Goal: Task Accomplishment & Management: Manage account settings

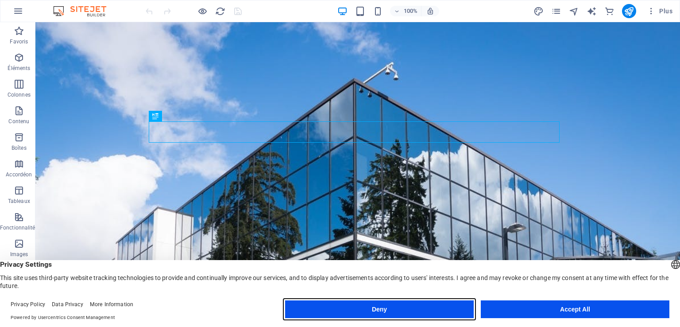
click at [418, 311] on button "Deny" at bounding box center [379, 309] width 189 height 18
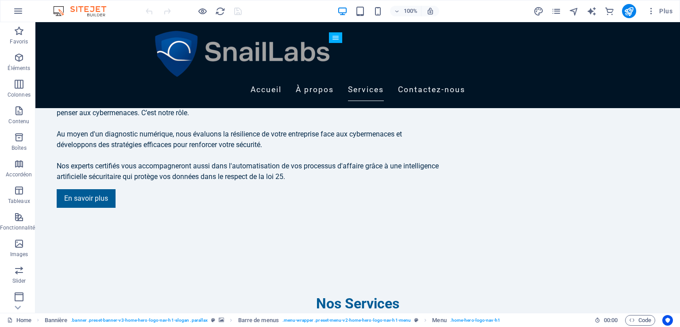
scroll to position [816, 0]
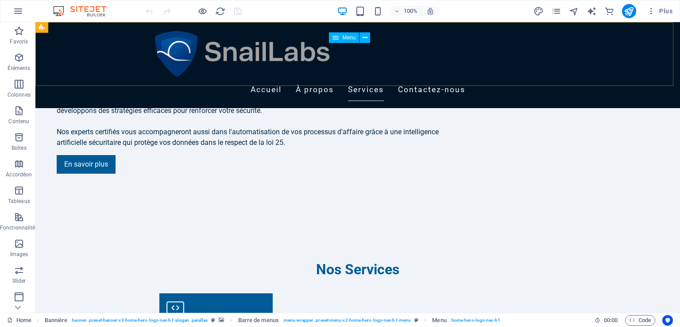
click at [528, 79] on nav "Accueil À propos Services Contactez-nous" at bounding box center [357, 90] width 411 height 22
click at [347, 35] on span "Menu" at bounding box center [348, 37] width 13 height 5
click at [536, 79] on nav "Accueil À propos Services Contactez-nous" at bounding box center [357, 90] width 411 height 22
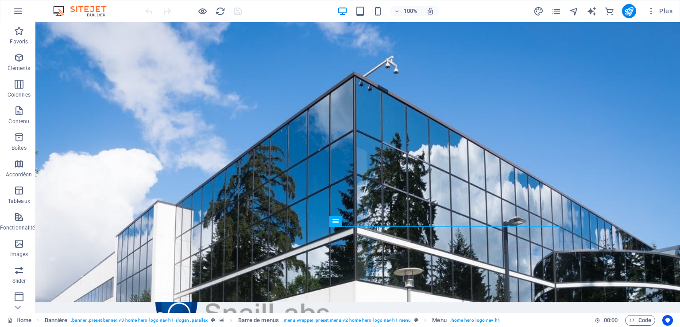
scroll to position [0, 0]
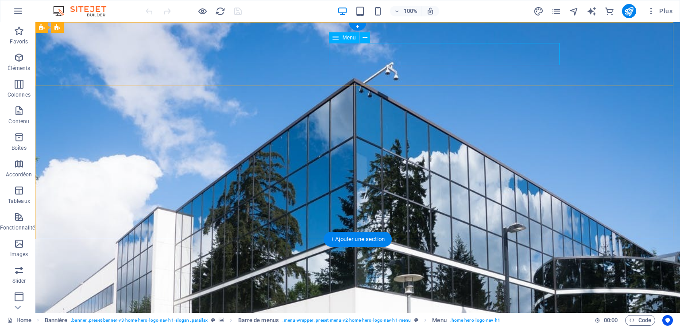
select select
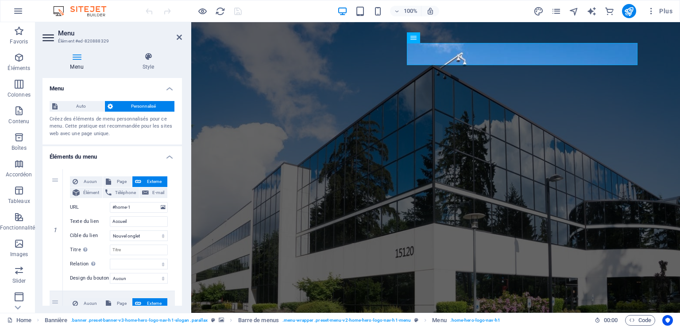
drag, startPoint x: 182, startPoint y: 131, endPoint x: 183, endPoint y: 151, distance: 20.8
click at [183, 151] on div "Menu Style Menu Auto Personnalisé Créez des éléments de menu personnalisés pour…" at bounding box center [112, 178] width 154 height 267
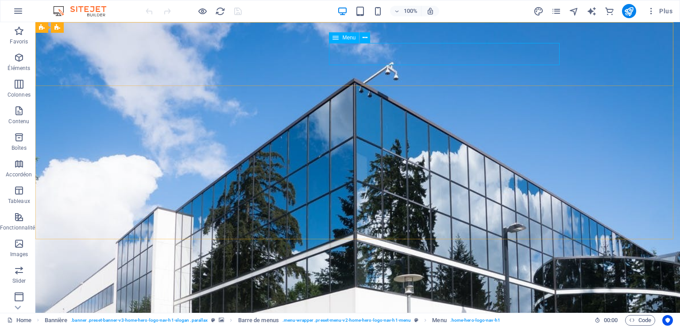
click at [336, 40] on icon at bounding box center [335, 37] width 6 height 11
click at [368, 38] on button at bounding box center [364, 37] width 11 height 11
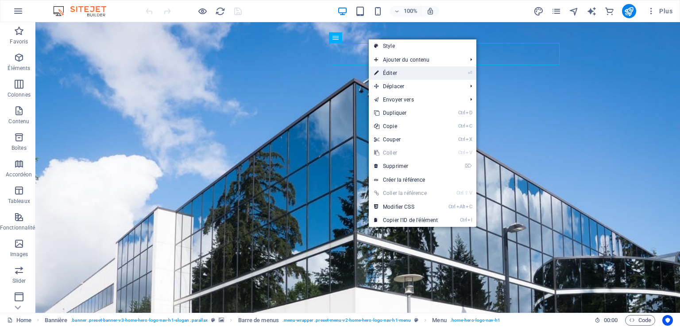
click at [387, 70] on link "⏎ Éditer" at bounding box center [406, 72] width 74 height 13
select select
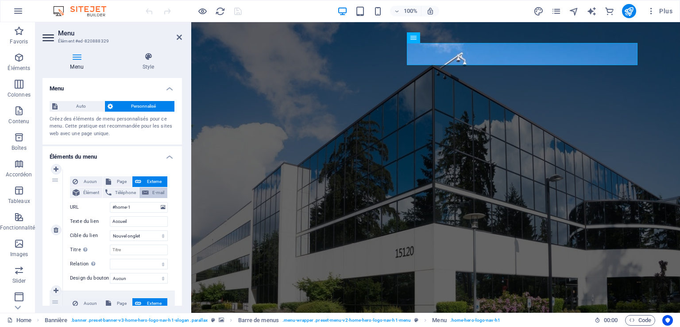
click at [160, 193] on span "E-mail" at bounding box center [157, 192] width 13 height 11
select select
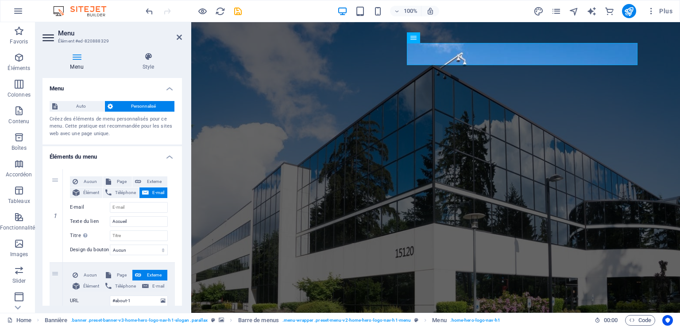
drag, startPoint x: 180, startPoint y: 163, endPoint x: 183, endPoint y: 183, distance: 20.2
click at [183, 183] on div "Menu Style Menu Auto Personnalisé Créez des éléments de menu personnalisés pour…" at bounding box center [112, 178] width 154 height 267
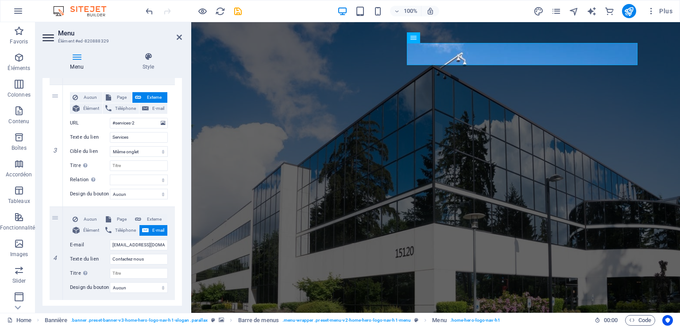
scroll to position [331, 0]
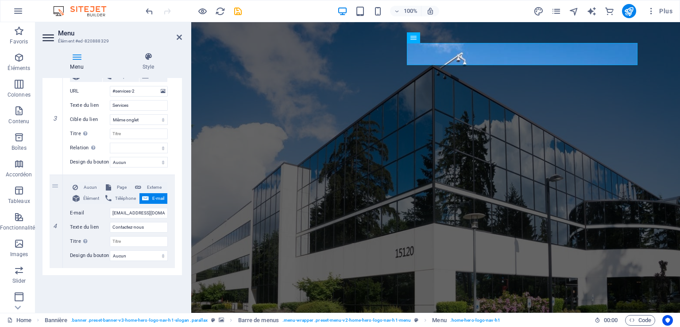
drag, startPoint x: 180, startPoint y: 139, endPoint x: 11, endPoint y: 262, distance: 209.4
drag, startPoint x: 179, startPoint y: 230, endPoint x: 179, endPoint y: 217, distance: 12.8
click at [179, 217] on div "1 Aucun Page Externe Élément Téléphone E-mail Page Home Subpage Legal Notice Pr…" at bounding box center [111, 54] width 139 height 444
drag, startPoint x: 180, startPoint y: 225, endPoint x: 179, endPoint y: 205, distance: 19.5
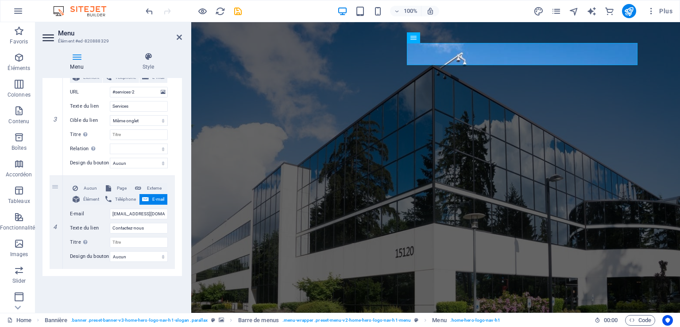
click at [179, 205] on div "1 Aucun Page Externe Élément Téléphone E-mail Page Home Subpage Legal Notice Pr…" at bounding box center [111, 54] width 139 height 444
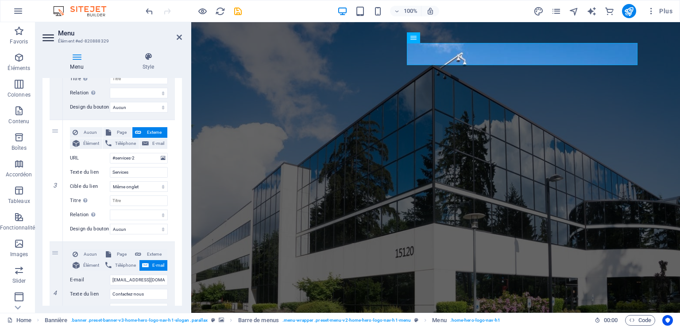
scroll to position [264, 0]
click at [120, 251] on span "Page" at bounding box center [122, 254] width 16 height 11
select select
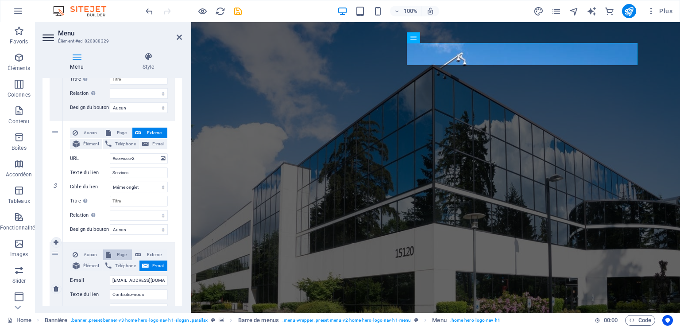
select select
drag, startPoint x: 180, startPoint y: 246, endPoint x: 180, endPoint y: 222, distance: 24.8
click at [180, 222] on div "Menu Auto Personnalisé Créez des éléments de menu personnalisés pour ce menu. C…" at bounding box center [111, 191] width 139 height 227
drag, startPoint x: 180, startPoint y: 254, endPoint x: 181, endPoint y: 232, distance: 21.3
click at [181, 232] on div "Menu Auto Personnalisé Créez des éléments de menu personnalisés pour ce menu. C…" at bounding box center [111, 191] width 139 height 227
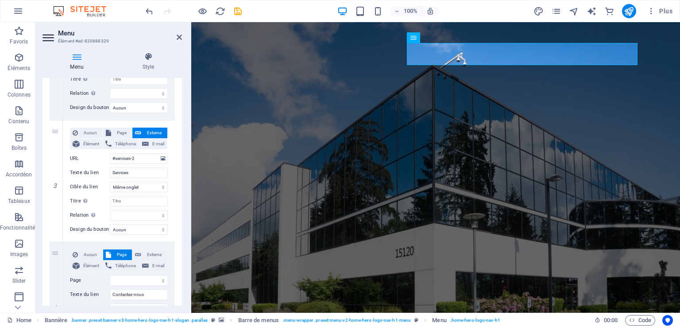
drag, startPoint x: 179, startPoint y: 234, endPoint x: 183, endPoint y: 209, distance: 24.7
click at [183, 209] on div "Menu Style Menu Auto Personnalisé Créez des éléments de menu personnalisés pour…" at bounding box center [112, 178] width 154 height 267
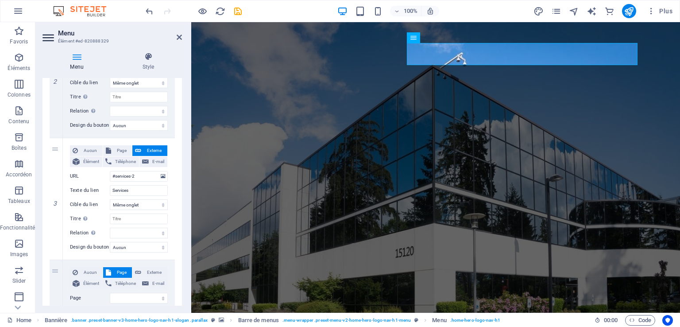
drag, startPoint x: 180, startPoint y: 205, endPoint x: 182, endPoint y: 182, distance: 22.7
click at [182, 182] on div "Menu Style Menu Auto Personnalisé Créez des éléments de menu personnalisés pour…" at bounding box center [112, 178] width 154 height 267
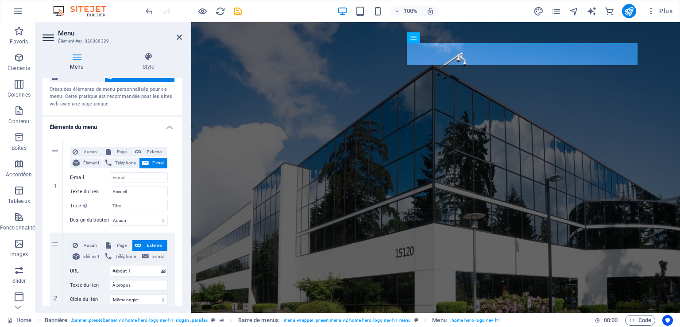
scroll to position [28, 0]
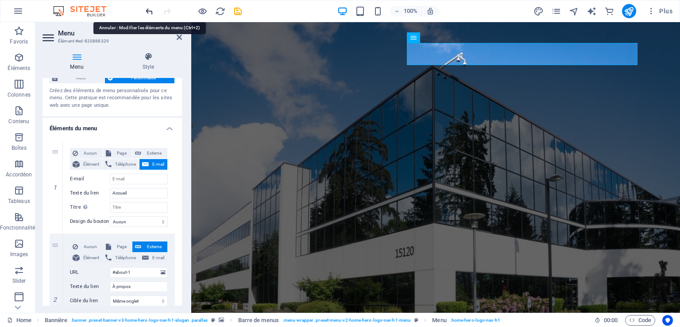
click at [152, 12] on icon "undo" at bounding box center [149, 11] width 10 height 10
select select
click at [152, 12] on icon "undo" at bounding box center [149, 11] width 10 height 10
select select
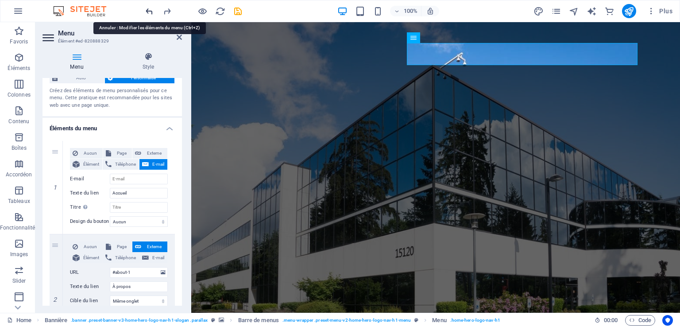
select select
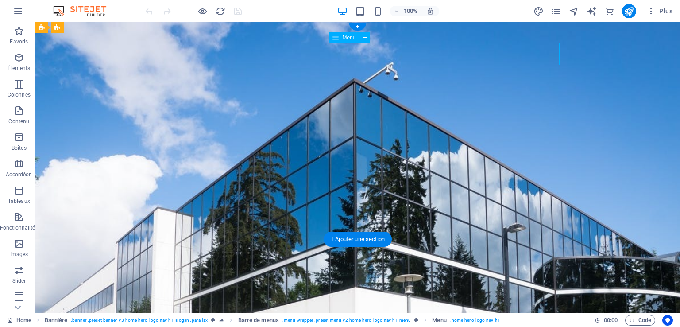
select select
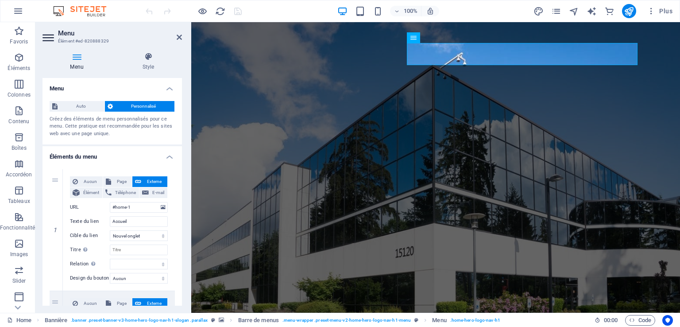
drag, startPoint x: 182, startPoint y: 164, endPoint x: 183, endPoint y: 175, distance: 11.1
click at [183, 176] on div "Menu Style Menu Auto Personnalisé Créez des éléments de menu personnalisés pour…" at bounding box center [112, 178] width 154 height 267
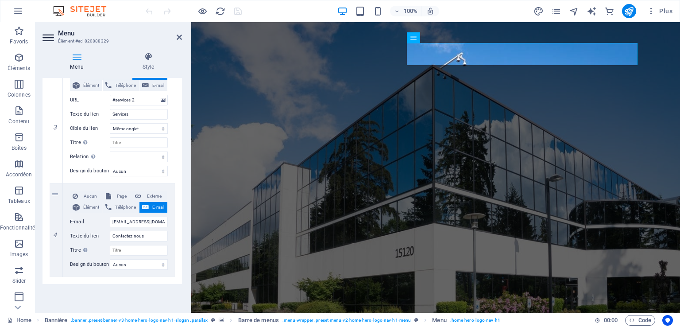
scroll to position [349, 0]
click at [120, 198] on span "Page" at bounding box center [122, 197] width 16 height 11
select select
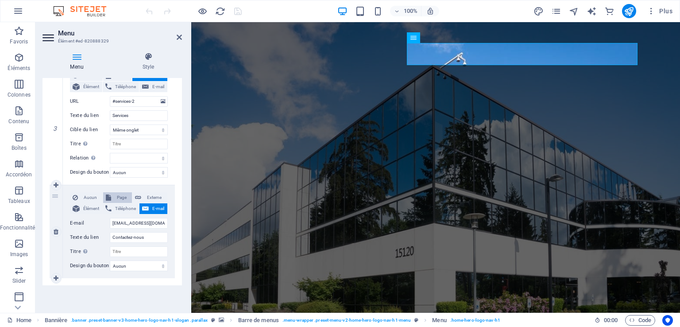
select select
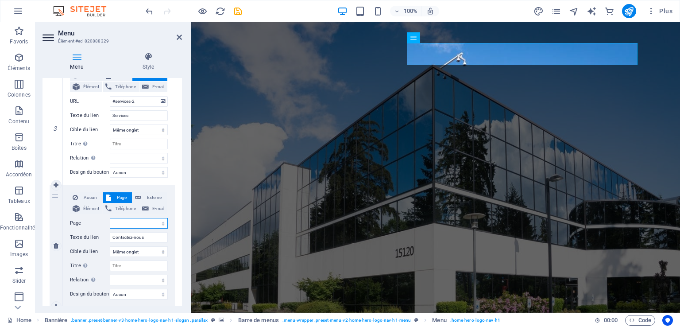
click at [134, 221] on select "Home Subpage Legal Notice Privacy" at bounding box center [139, 223] width 58 height 11
click at [172, 204] on div "Aucun Page Externe Élément Téléphone E-mail Page Home Subpage Legal Notice Priv…" at bounding box center [119, 245] width 112 height 121
click at [130, 266] on input "Titre Description supplémentaire du lien. Celle-ci doit être différente du text…" at bounding box center [139, 265] width 58 height 11
drag, startPoint x: 156, startPoint y: 236, endPoint x: 112, endPoint y: 237, distance: 43.8
click at [112, 237] on input "Contactez-nous" at bounding box center [139, 237] width 58 height 11
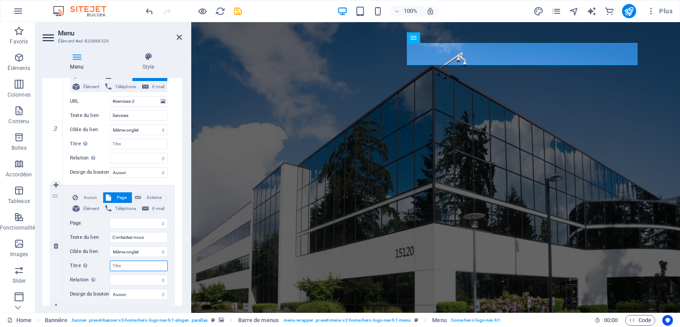
click at [124, 267] on input "Titre Description supplémentaire du lien. Celle-ci doit être différente du text…" at bounding box center [139, 265] width 58 height 11
paste input "Contactez-nous"
select select
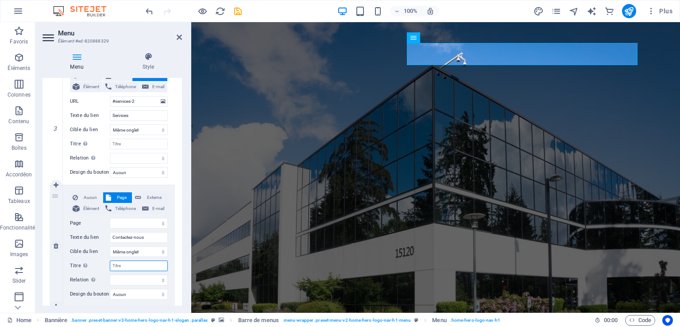
select select
type input "Contactez-nous"
select select
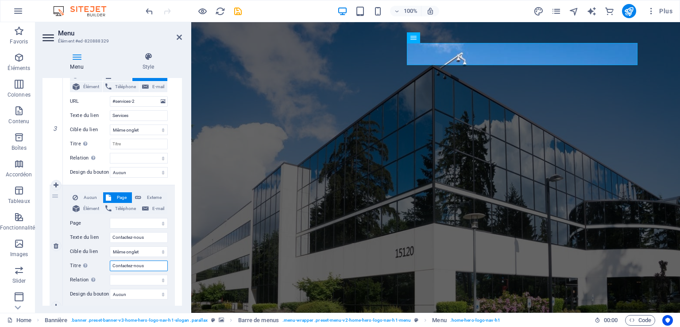
select select
type input "Contactez-nous"
drag, startPoint x: 180, startPoint y: 227, endPoint x: 182, endPoint y: 238, distance: 10.8
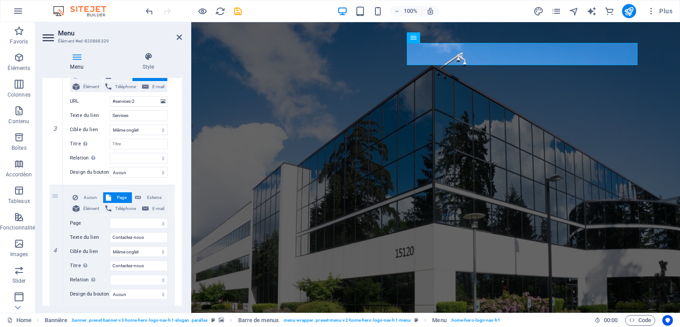
click at [182, 238] on div "Menu Style Menu Auto Personnalisé Créez des éléments de menu personnalisés pour…" at bounding box center [112, 178] width 154 height 267
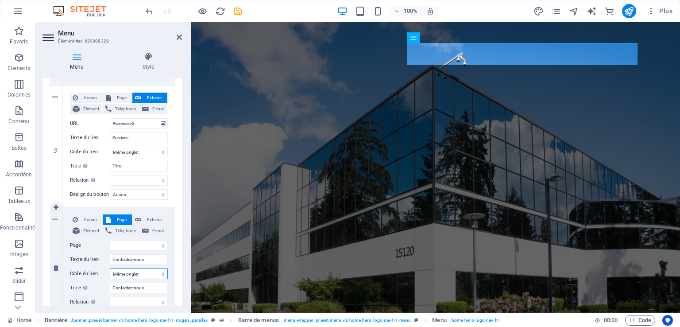
click at [127, 275] on select "Nouvel onglet Même onglet Superposition" at bounding box center [139, 273] width 58 height 11
drag, startPoint x: 219, startPoint y: 11, endPoint x: 379, endPoint y: 34, distance: 161.4
click at [219, 11] on icon "reload" at bounding box center [220, 11] width 10 height 10
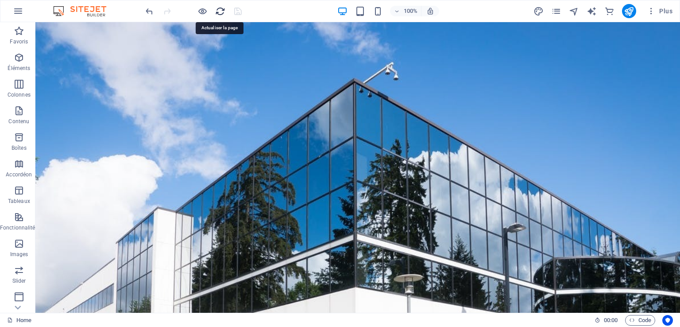
click at [221, 10] on icon "reload" at bounding box center [220, 11] width 10 height 10
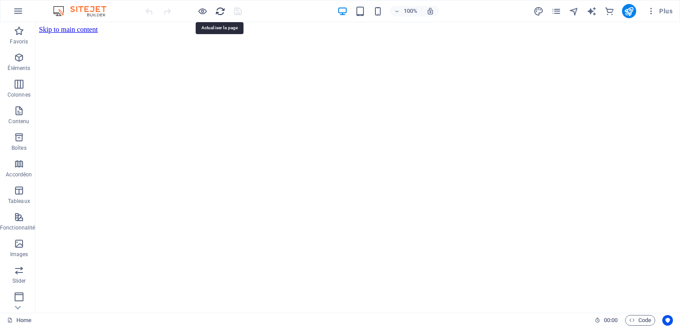
scroll to position [0, 0]
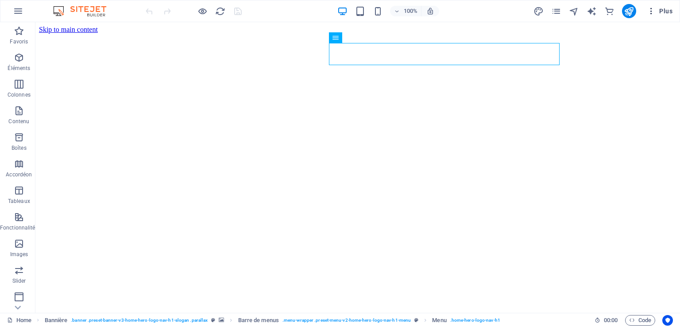
click at [660, 14] on span "Plus" at bounding box center [660, 11] width 26 height 9
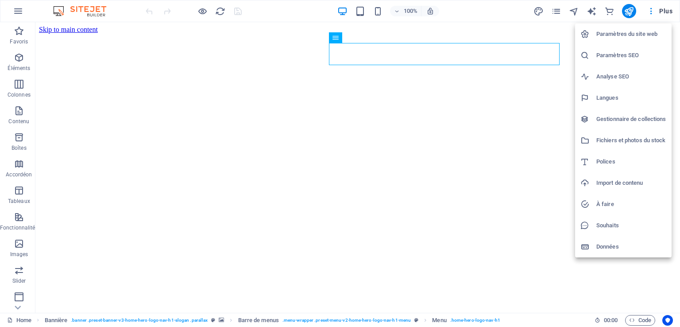
click at [549, 191] on div at bounding box center [340, 163] width 680 height 327
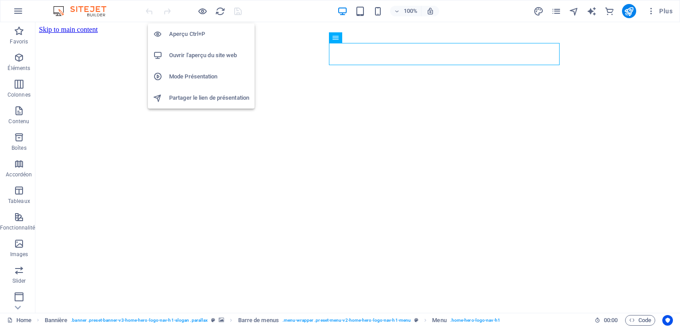
click at [204, 55] on h6 "Ouvrir l'aperçu du site web" at bounding box center [209, 55] width 80 height 11
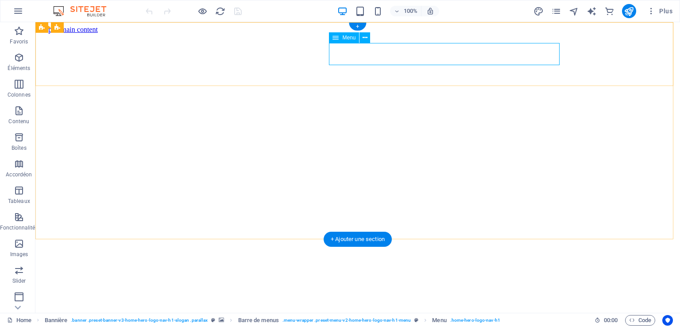
drag, startPoint x: 527, startPoint y: 50, endPoint x: 371, endPoint y: 50, distance: 155.8
select select
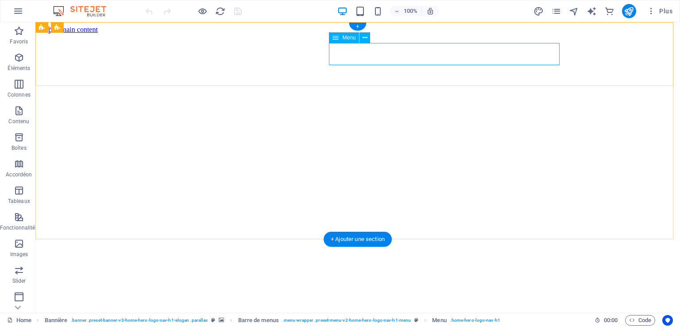
select select
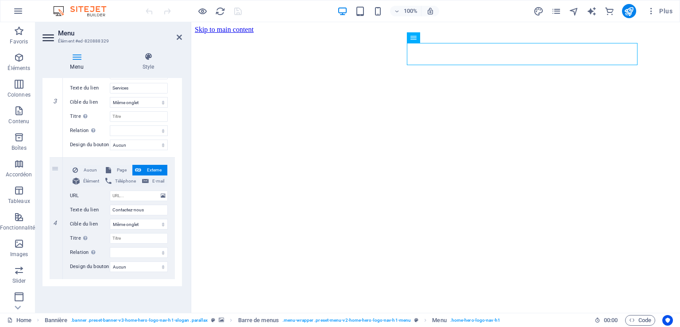
scroll to position [381, 0]
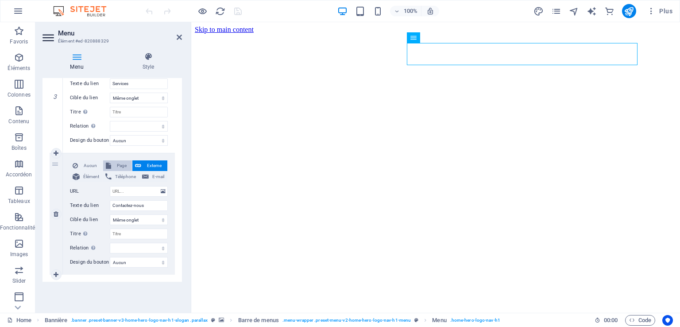
click at [120, 165] on span "Page" at bounding box center [122, 165] width 16 height 11
select select
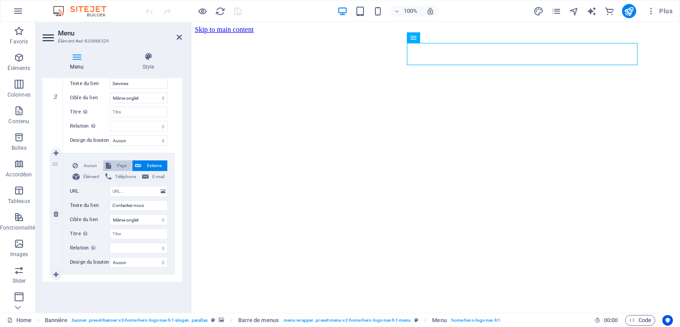
select select
click at [124, 189] on select "Home Subpage Legal Notice Privacy" at bounding box center [139, 191] width 58 height 11
drag, startPoint x: 146, startPoint y: 206, endPoint x: 106, endPoint y: 207, distance: 40.3
click at [106, 207] on div "Texte du lien Contactez-nous" at bounding box center [119, 205] width 98 height 11
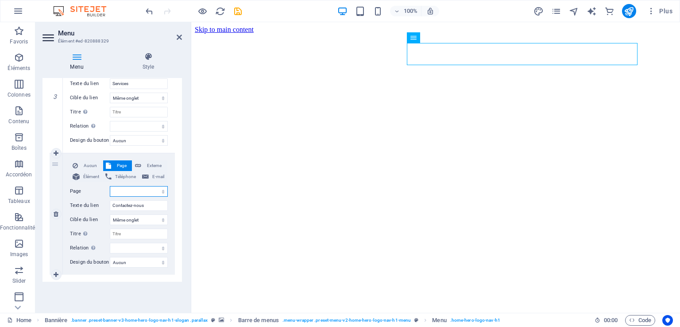
click at [123, 192] on select "Home Subpage Legal Notice Privacy" at bounding box center [139, 191] width 58 height 11
click at [148, 193] on select "Home Subpage Legal Notice Privacy" at bounding box center [139, 191] width 58 height 11
click at [176, 207] on div "1 Aucun Page Externe Élément Téléphone E-mail Page Home Subpage Legal Notice Pr…" at bounding box center [111, 31] width 139 height 500
click at [48, 36] on icon at bounding box center [48, 38] width 13 height 14
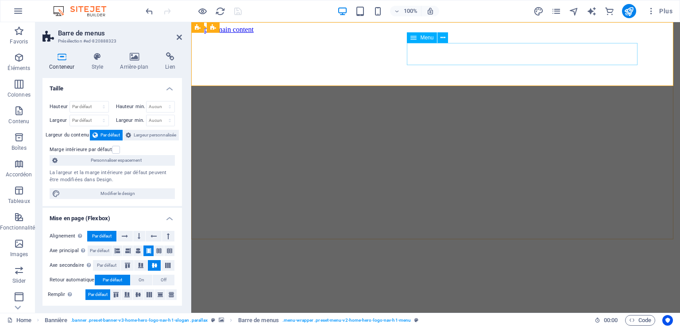
select select
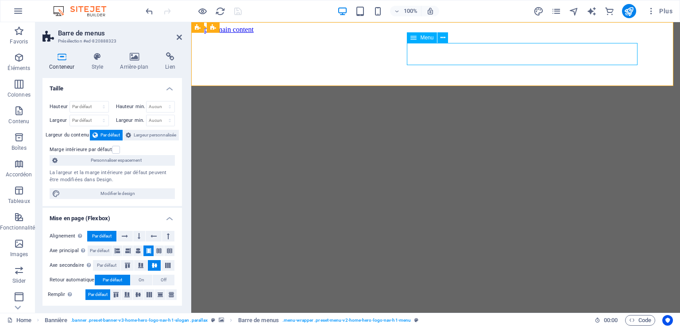
select select
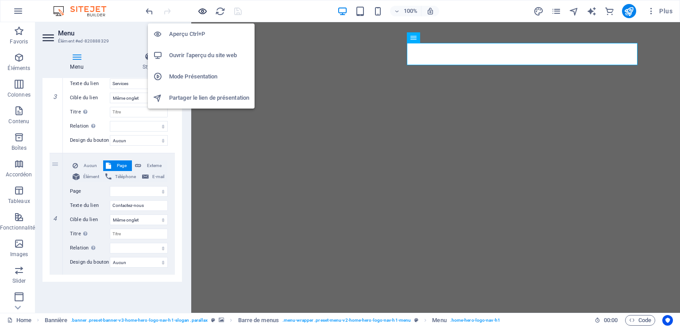
click at [200, 10] on icon "button" at bounding box center [202, 11] width 10 height 10
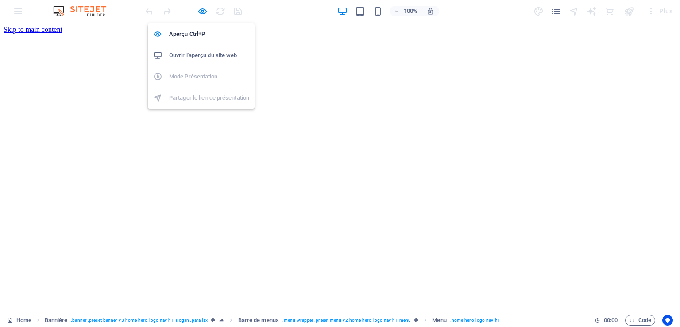
click at [190, 55] on h6 "Ouvrir l'aperçu du site web" at bounding box center [209, 55] width 80 height 11
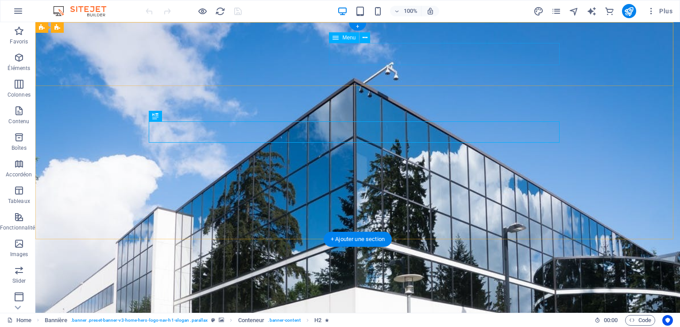
select select
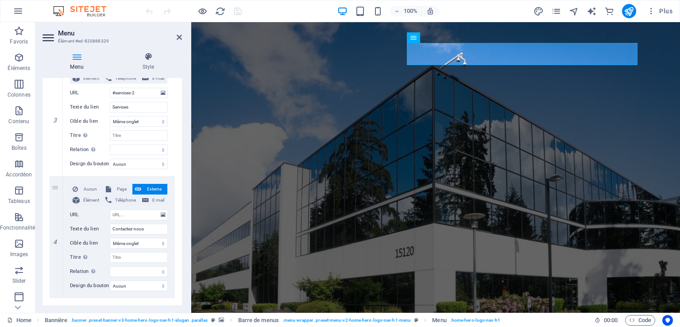
scroll to position [381, 0]
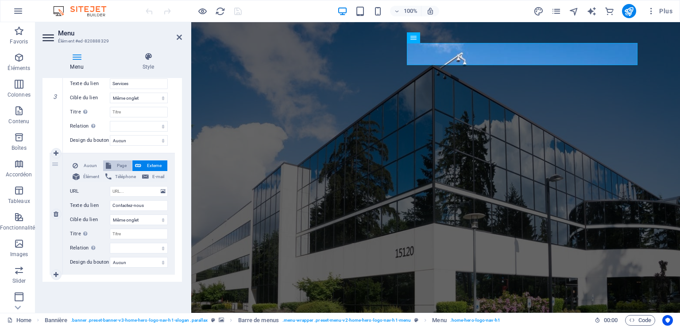
click at [118, 165] on span "Page" at bounding box center [122, 165] width 16 height 11
select select
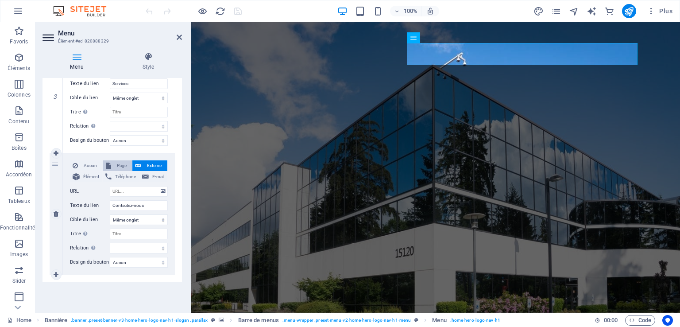
select select
click at [238, 12] on icon "save" at bounding box center [238, 11] width 10 height 10
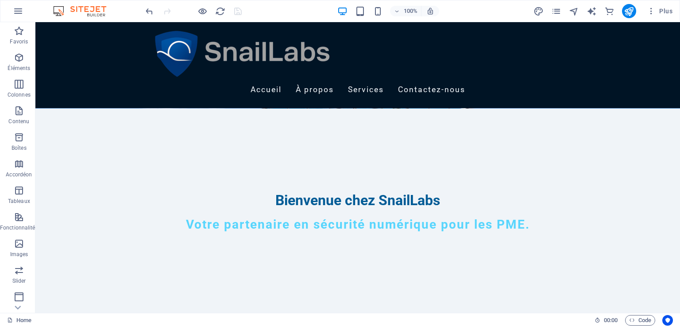
scroll to position [211, 0]
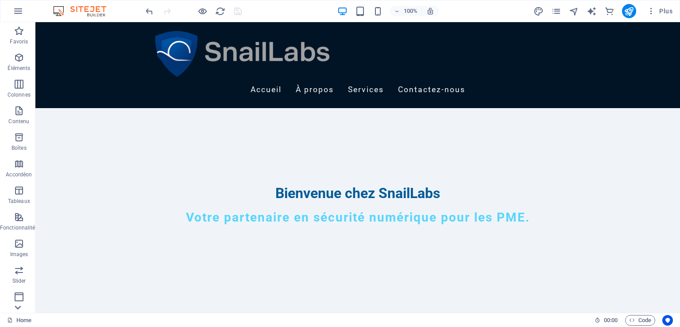
click at [17, 307] on icon at bounding box center [18, 307] width 6 height 4
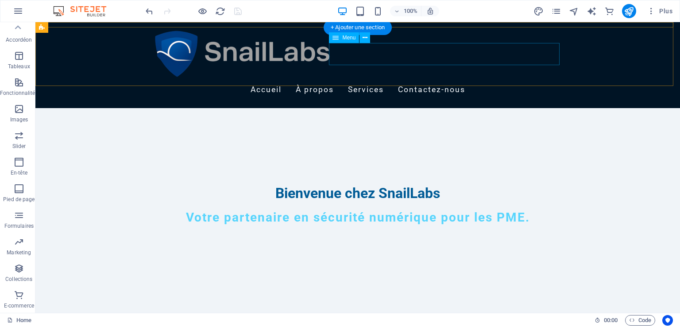
click at [529, 79] on nav "Accueil À propos Services Contactez-nous" at bounding box center [357, 90] width 411 height 22
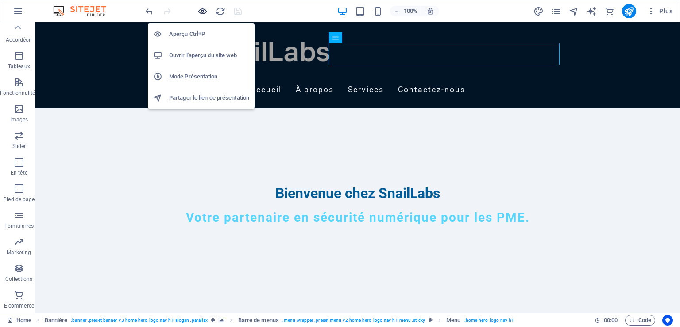
click at [203, 11] on icon "button" at bounding box center [202, 11] width 10 height 10
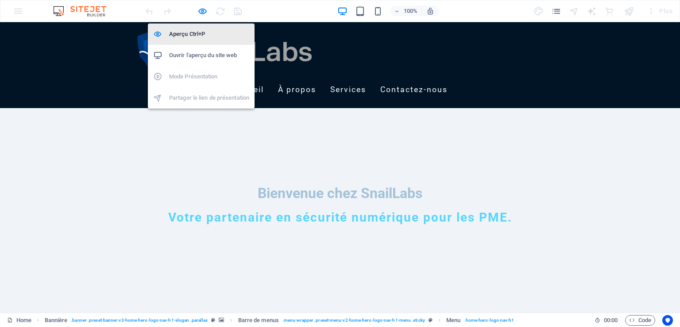
click at [199, 34] on h6 "Aperçu Ctrl+P" at bounding box center [209, 34] width 80 height 11
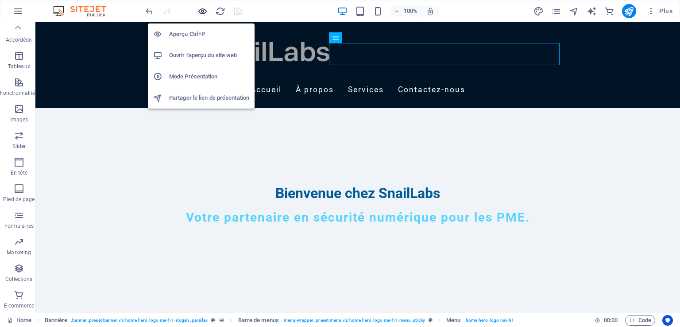
click at [199, 11] on icon "button" at bounding box center [202, 11] width 10 height 10
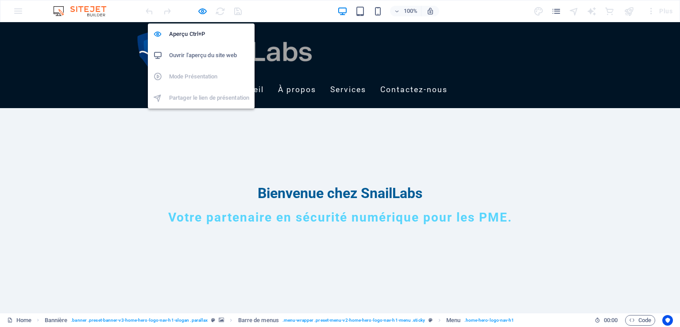
click at [199, 48] on li "Ouvrir l'aperçu du site web" at bounding box center [201, 55] width 107 height 21
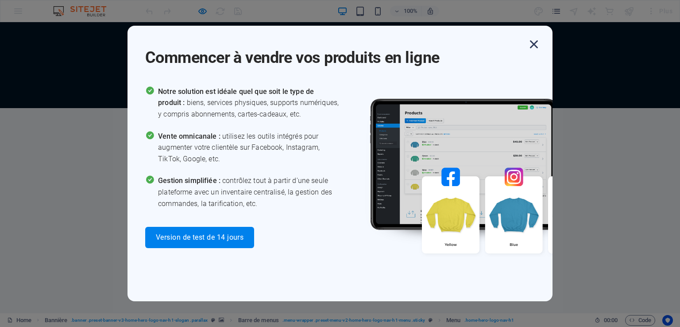
click at [536, 44] on icon "button" at bounding box center [534, 44] width 16 height 16
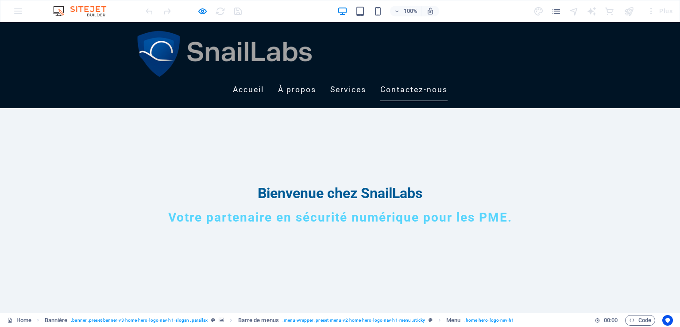
click at [447, 79] on link "Contactez-nous" at bounding box center [413, 90] width 67 height 22
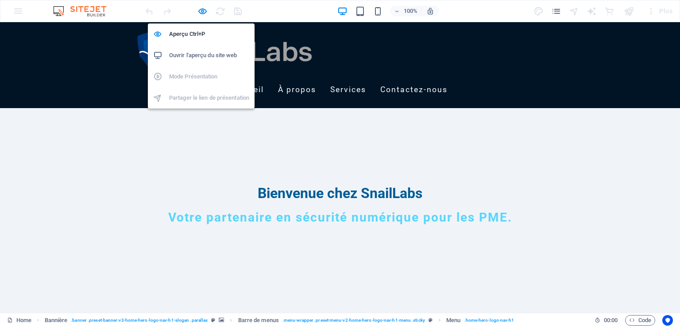
click at [213, 52] on h6 "Ouvrir l'aperçu du site web" at bounding box center [209, 55] width 80 height 11
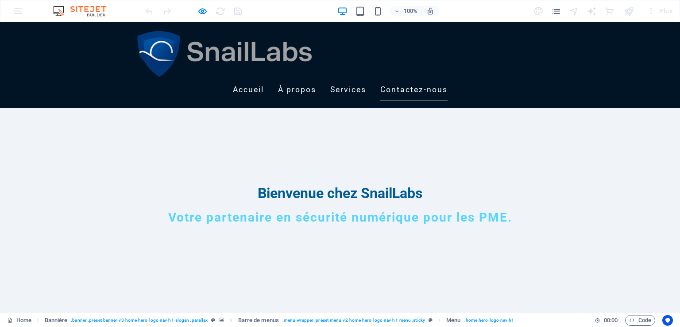
click at [447, 79] on link "Contactez-nous" at bounding box center [413, 90] width 67 height 22
click at [510, 78] on div "Accueil À propos Services Contactez-nous" at bounding box center [340, 65] width 680 height 86
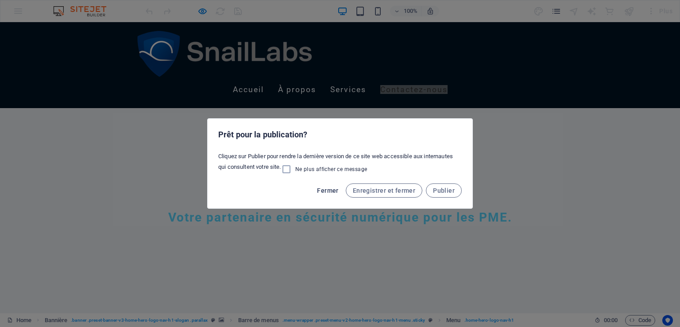
click at [325, 188] on span "Fermer" at bounding box center [327, 190] width 21 height 7
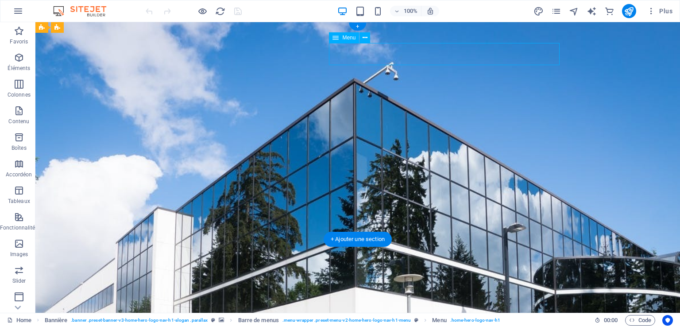
select select
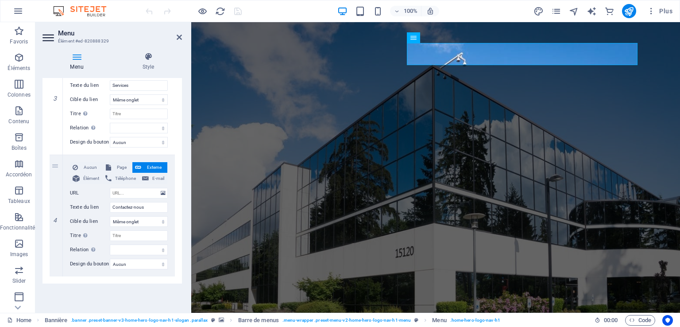
scroll to position [381, 0]
click at [122, 164] on span "Page" at bounding box center [122, 165] width 16 height 11
select select
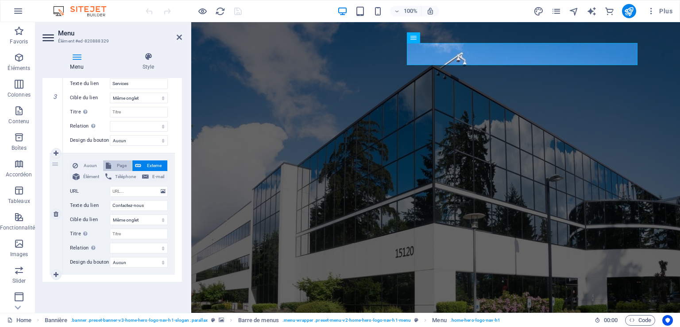
select select
click at [146, 219] on select "Nouvel onglet Même onglet Superposition" at bounding box center [139, 219] width 58 height 11
click at [138, 189] on select "Home Subpage Legal Notice Privacy" at bounding box center [139, 191] width 58 height 11
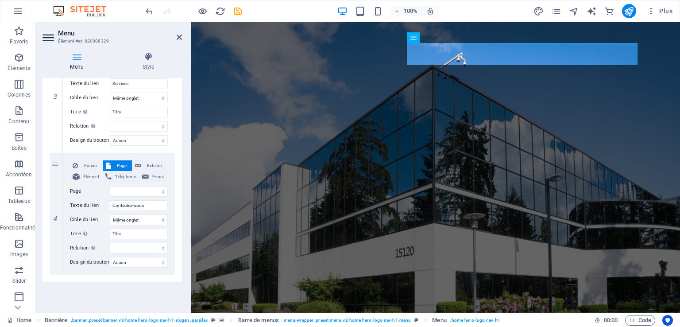
click at [179, 208] on div "1 Aucun Page Externe Élément Téléphone E-mail Page Home Subpage Legal Notice Pr…" at bounding box center [111, 31] width 139 height 500
click at [135, 218] on select "Nouvel onglet Même onglet Superposition" at bounding box center [139, 219] width 58 height 11
click at [121, 191] on select "Home Subpage Legal Notice Privacy" at bounding box center [139, 191] width 58 height 11
select select "0"
click at [110, 186] on select "Home Subpage Legal Notice Privacy" at bounding box center [139, 191] width 58 height 11
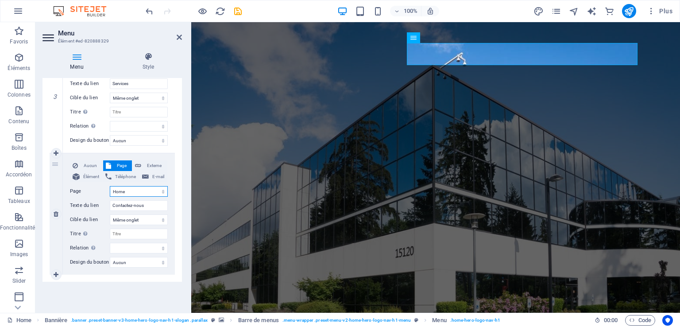
select select
click at [237, 13] on icon "save" at bounding box center [238, 11] width 10 height 10
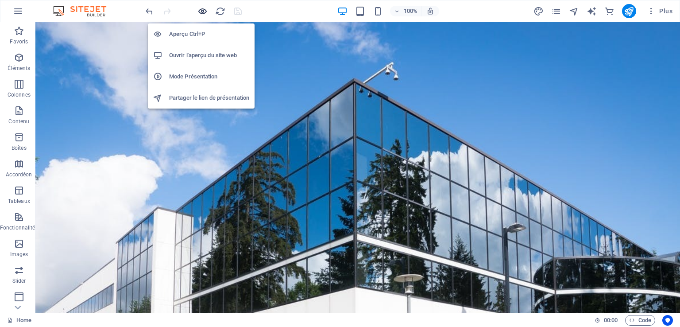
click at [203, 10] on icon "button" at bounding box center [202, 11] width 10 height 10
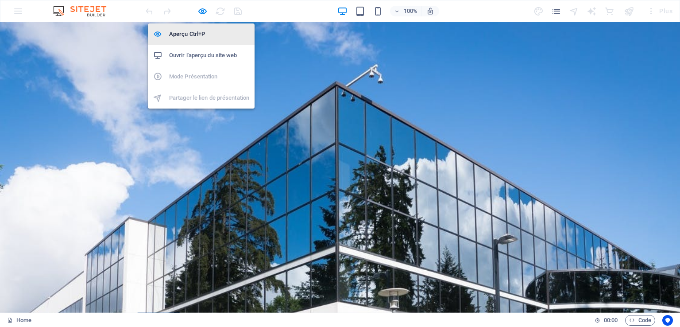
click at [193, 30] on h6 "Aperçu Ctrl+P" at bounding box center [209, 34] width 80 height 11
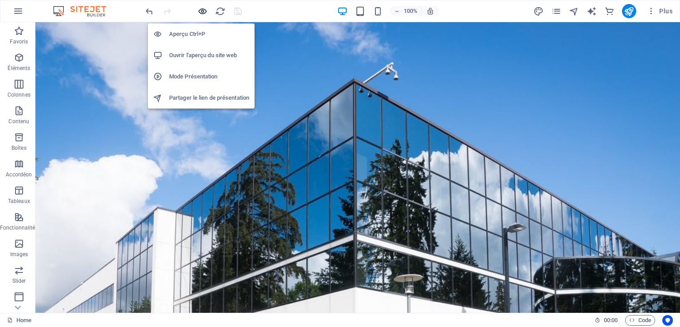
click at [202, 13] on icon "button" at bounding box center [202, 11] width 10 height 10
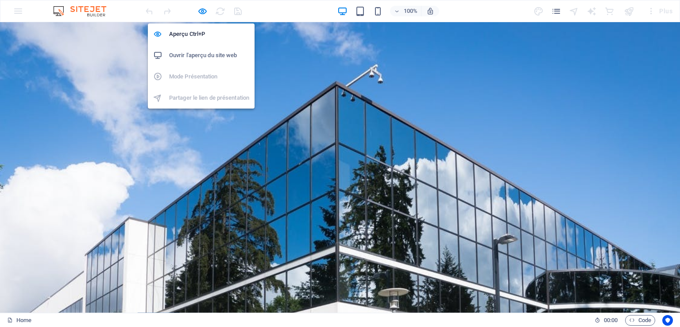
click at [204, 53] on h6 "Ouvrir l'aperçu du site web" at bounding box center [209, 55] width 80 height 11
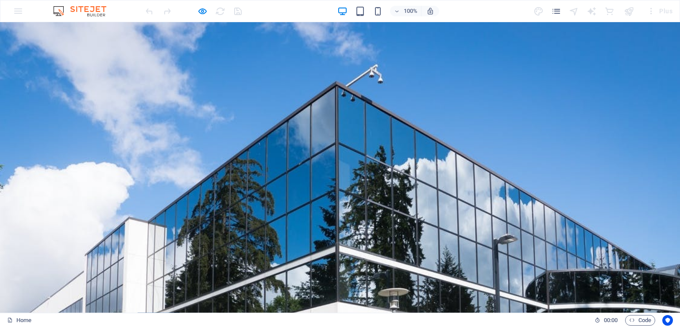
click at [564, 9] on div "Plus" at bounding box center [604, 11] width 142 height 14
click at [559, 9] on icon "pages" at bounding box center [556, 11] width 10 height 10
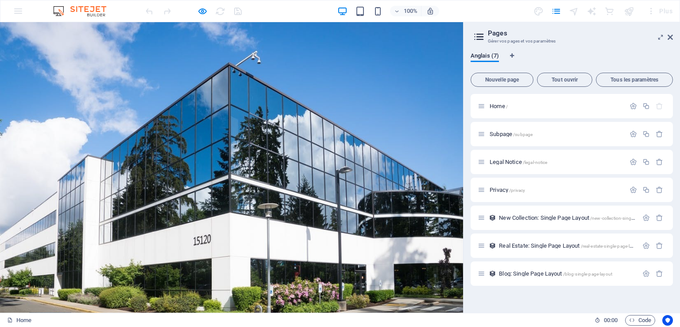
click at [671, 35] on icon at bounding box center [669, 37] width 5 height 7
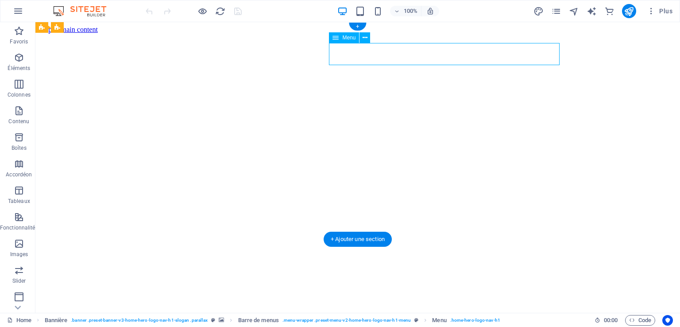
select select
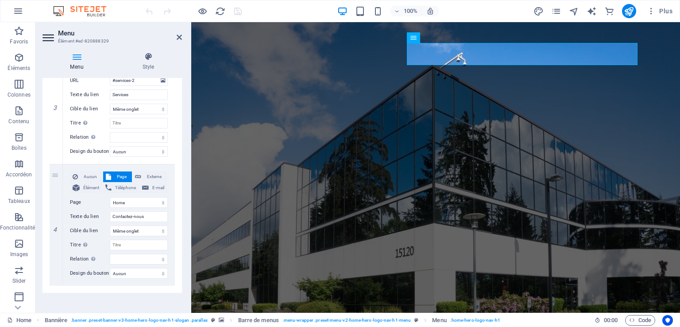
scroll to position [381, 0]
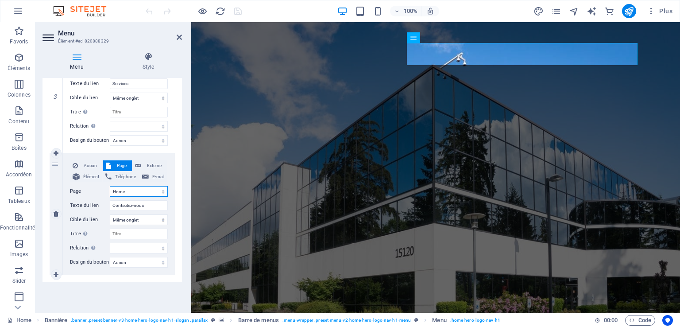
click at [132, 190] on select "Home Subpage Legal Notice Privacy" at bounding box center [139, 191] width 58 height 11
click at [158, 168] on span "Externe" at bounding box center [154, 165] width 21 height 11
select select
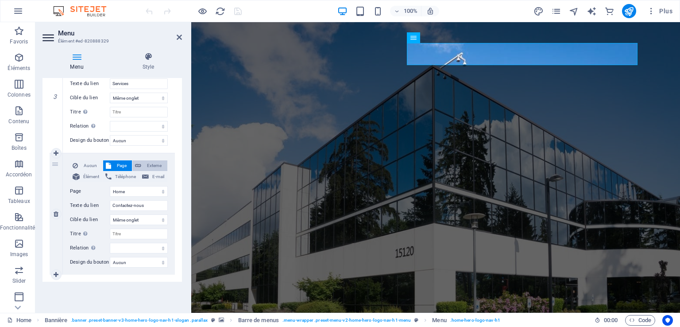
select select
select select "blank"
select select
drag, startPoint x: 179, startPoint y: 236, endPoint x: 180, endPoint y: 231, distance: 5.4
click at [180, 231] on div "Menu Auto Personnalisé Créez des éléments de menu personnalisés pour ce menu. C…" at bounding box center [111, 191] width 139 height 227
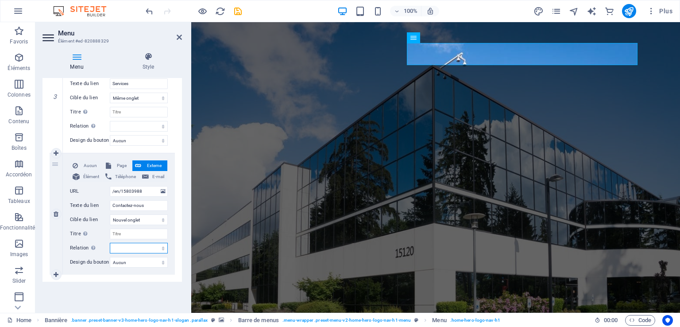
click at [158, 248] on select "alternate author bookmark external help license next nofollow noreferrer noopen…" at bounding box center [139, 248] width 58 height 11
click at [185, 218] on div "Menu Style Menu Auto Personnalisé Créez des éléments de menu personnalisés pour…" at bounding box center [112, 178] width 154 height 267
click at [149, 262] on select "Aucun Par défaut Principal Secondaire" at bounding box center [139, 262] width 58 height 11
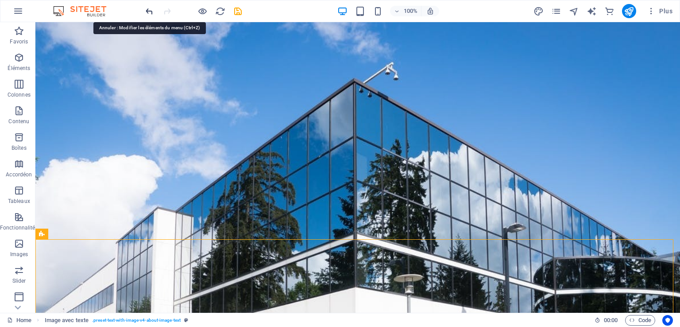
click at [146, 8] on icon "undo" at bounding box center [149, 11] width 10 height 10
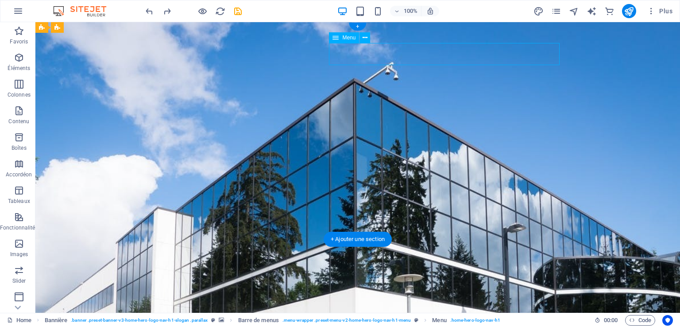
select select
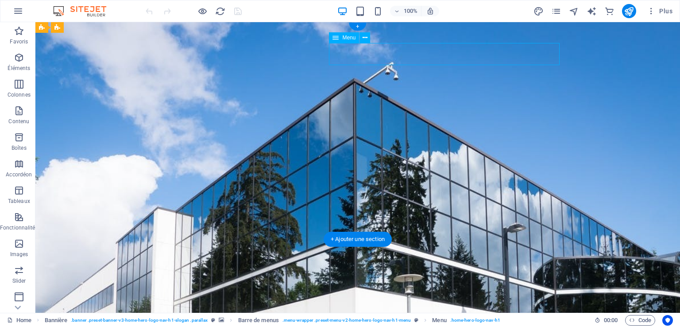
select select
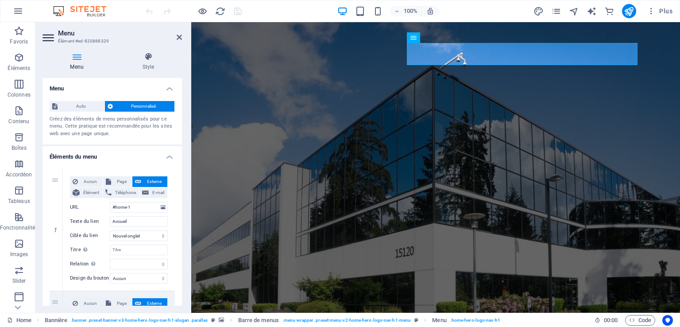
drag, startPoint x: 179, startPoint y: 139, endPoint x: 188, endPoint y: 189, distance: 50.8
click at [188, 189] on div "Menu Style Menu Auto Personnalisé Créez des éléments de menu personnalisés pour…" at bounding box center [112, 178] width 154 height 267
drag, startPoint x: 182, startPoint y: 157, endPoint x: 177, endPoint y: 193, distance: 36.7
click at [177, 193] on div "Menu Style Menu Auto Personnalisé Créez des éléments de menu personnalisés pour…" at bounding box center [112, 178] width 154 height 267
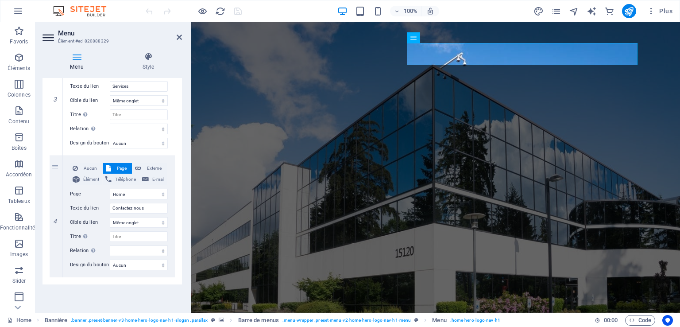
scroll to position [381, 0]
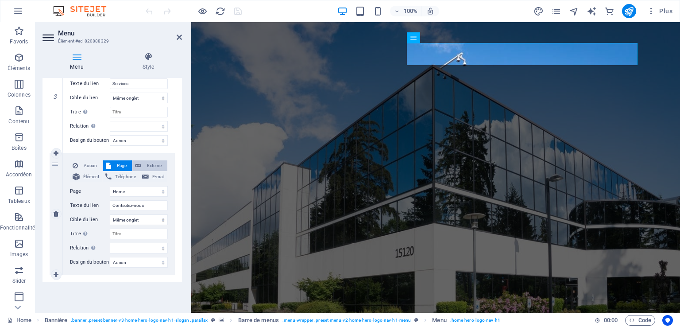
click at [159, 165] on span "Externe" at bounding box center [154, 165] width 21 height 11
select select
select select "blank"
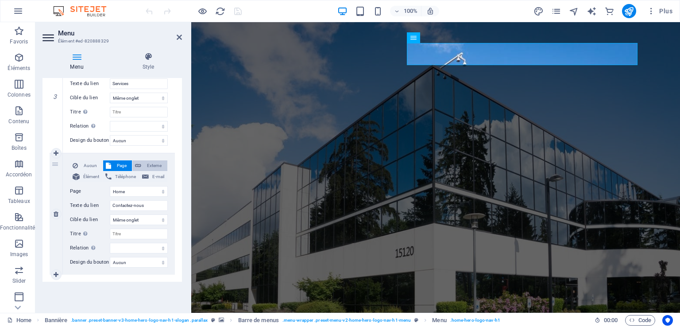
select select
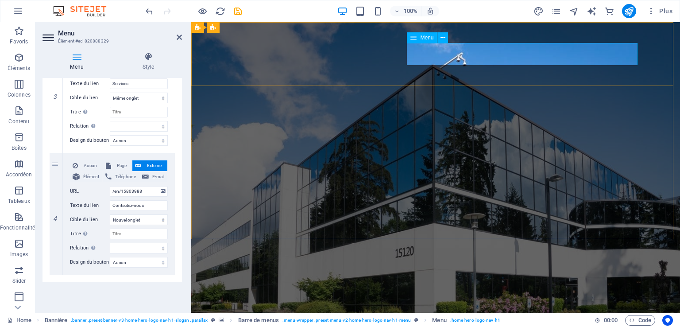
click at [19, 312] on icon at bounding box center [18, 307] width 12 height 12
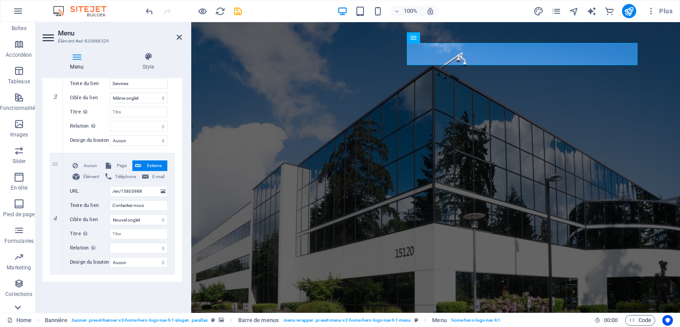
scroll to position [135, 0]
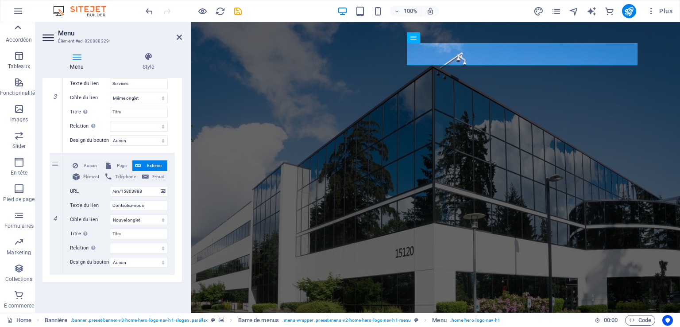
click at [18, 22] on icon at bounding box center [18, 27] width 12 height 12
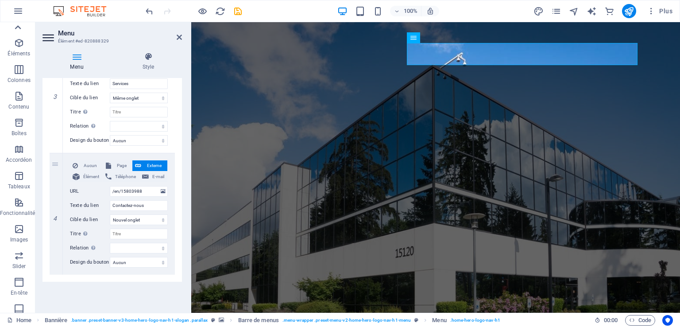
scroll to position [0, 0]
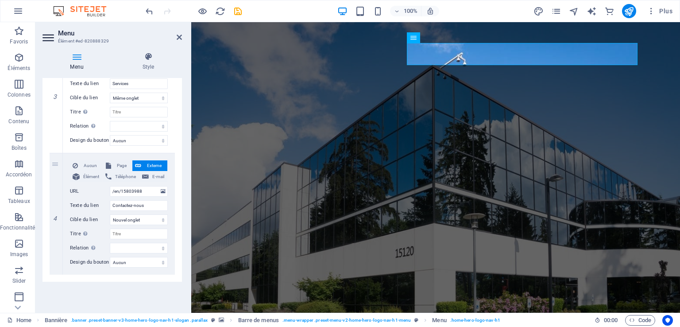
click at [18, 22] on button "Favoris" at bounding box center [19, 35] width 38 height 27
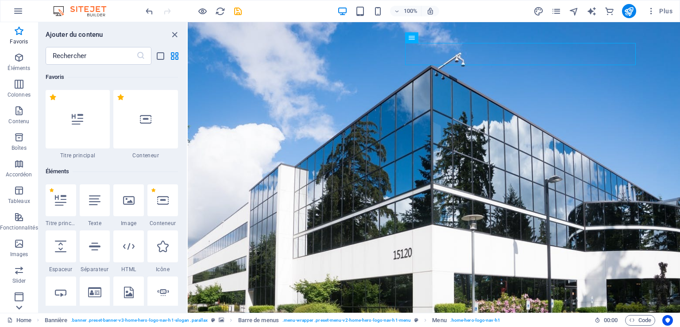
click at [16, 308] on icon at bounding box center [19, 307] width 12 height 12
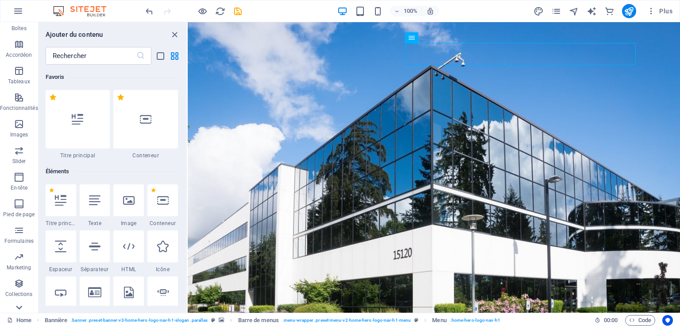
scroll to position [135, 0]
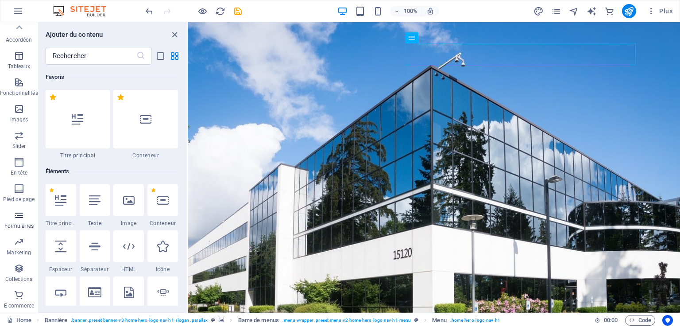
click at [19, 217] on icon "button" at bounding box center [19, 215] width 11 height 11
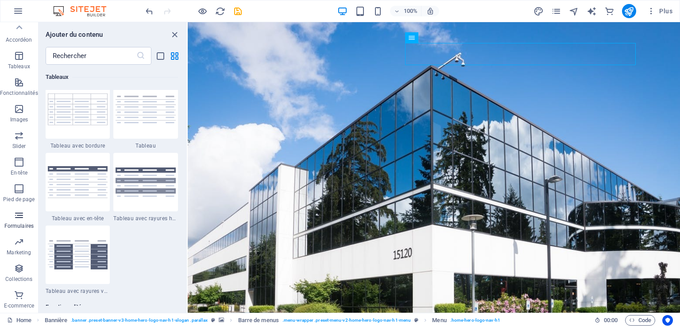
scroll to position [6461, 0]
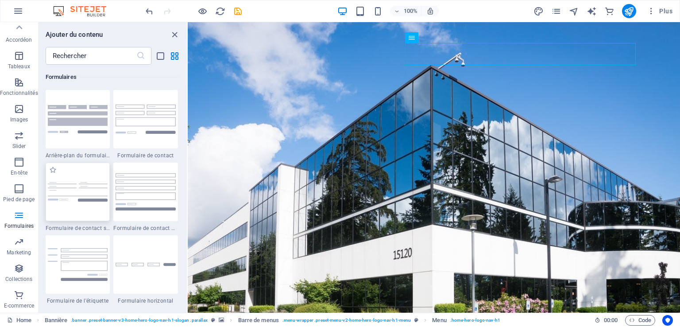
click at [70, 189] on img at bounding box center [78, 191] width 60 height 19
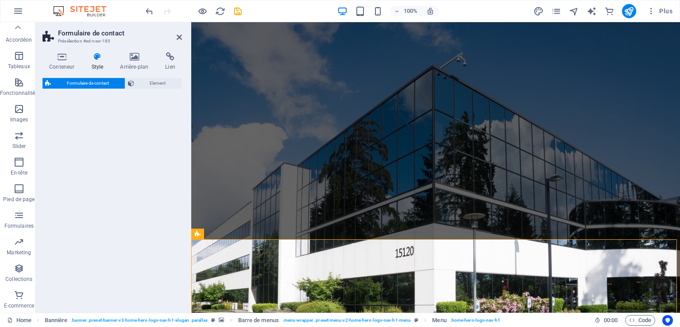
select select "rem"
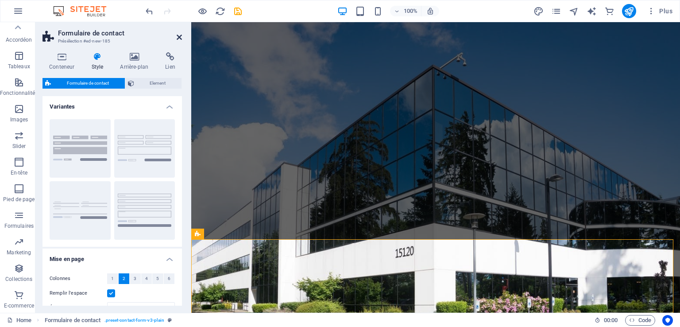
click at [179, 37] on icon at bounding box center [179, 37] width 5 height 7
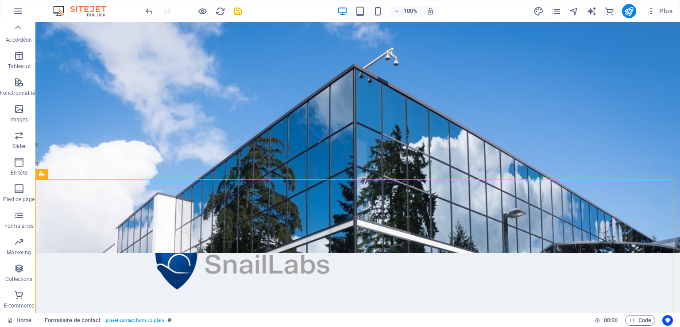
scroll to position [58, 0]
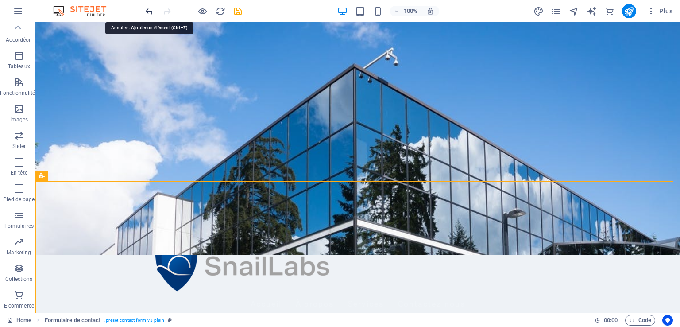
click at [151, 10] on icon "undo" at bounding box center [149, 11] width 10 height 10
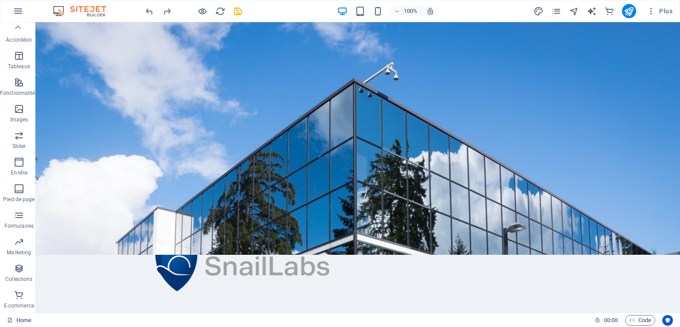
scroll to position [0, 0]
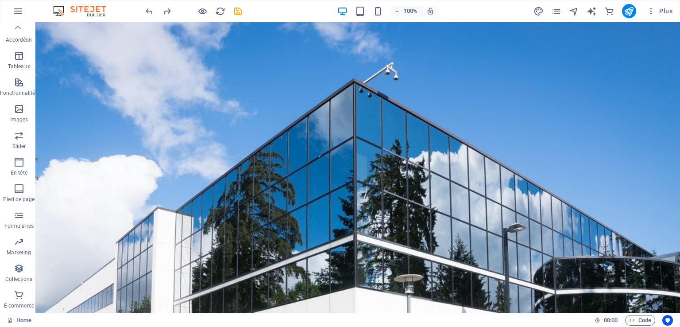
drag, startPoint x: 674, startPoint y: 66, endPoint x: 708, endPoint y: 41, distance: 42.0
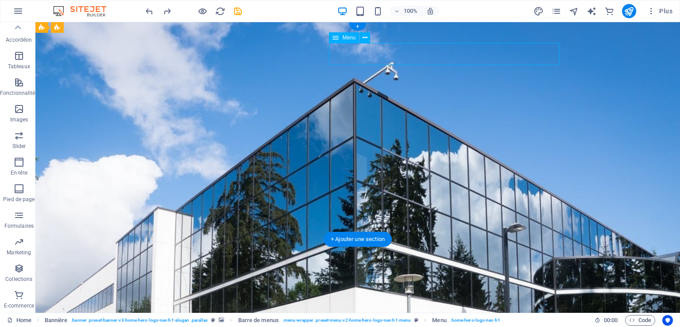
select select
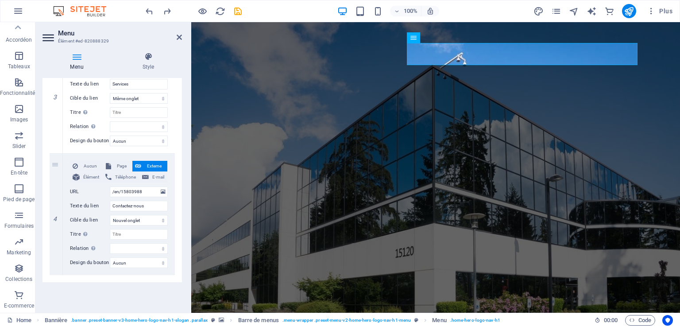
scroll to position [381, 0]
drag, startPoint x: 181, startPoint y: 154, endPoint x: 25, endPoint y: 277, distance: 198.5
click at [142, 218] on select "Nouvel onglet Même onglet Superposition" at bounding box center [139, 219] width 58 height 11
click at [110, 214] on select "Nouvel onglet Même onglet Superposition" at bounding box center [139, 219] width 58 height 11
click at [140, 232] on input "Titre Description supplémentaire du lien. Celle-ci doit être différente du text…" at bounding box center [139, 233] width 58 height 11
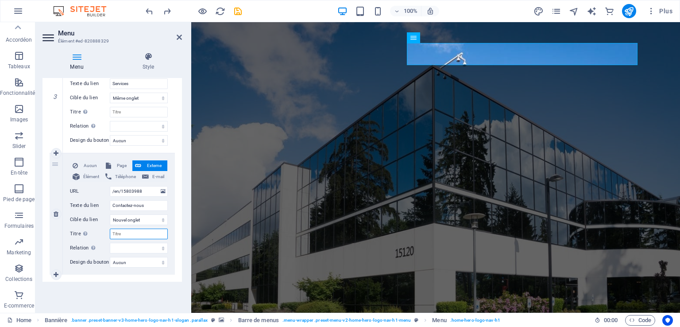
click at [122, 229] on input "Titre Description supplémentaire du lien. Celle-ci doit être différente du text…" at bounding box center [139, 233] width 58 height 11
click at [122, 234] on input "Titre Description supplémentaire du lien. Celle-ci doit être différente du text…" at bounding box center [139, 233] width 58 height 11
click at [14, 220] on span "Formulaires" at bounding box center [19, 220] width 38 height 21
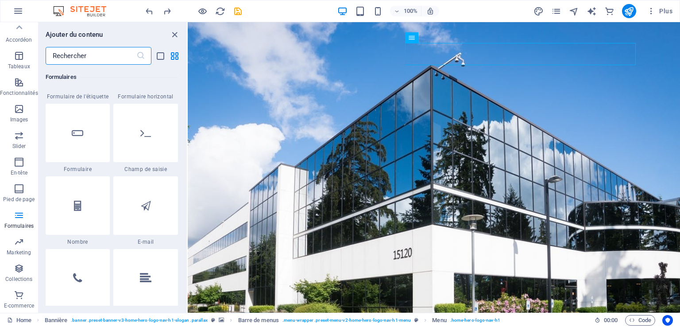
scroll to position [6665, 0]
click at [74, 132] on icon at bounding box center [78, 133] width 12 height 12
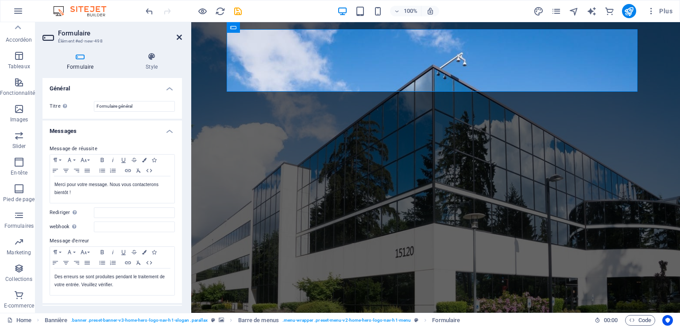
click at [179, 37] on icon at bounding box center [179, 37] width 5 height 7
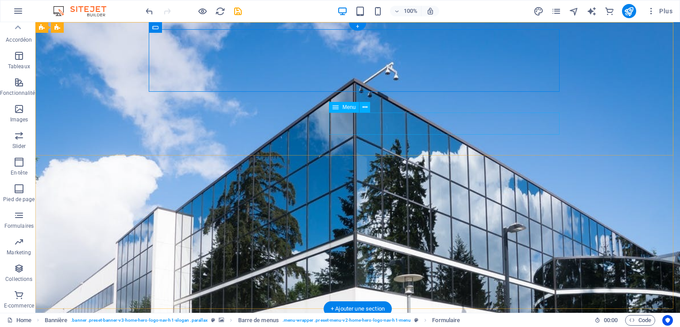
select select
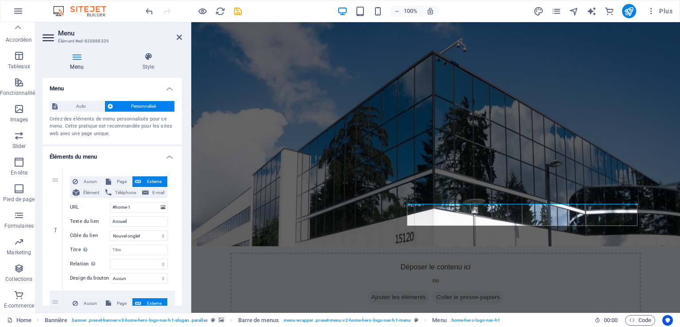
scroll to position [58, 0]
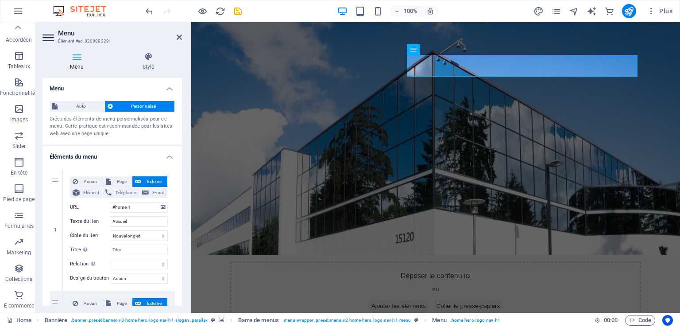
drag, startPoint x: 180, startPoint y: 126, endPoint x: 187, endPoint y: 166, distance: 40.9
click at [187, 166] on div "Menu Style Menu Auto Personnalisé Créez des éléments de menu personnalisés pour…" at bounding box center [112, 178] width 154 height 267
drag, startPoint x: 182, startPoint y: 158, endPoint x: 182, endPoint y: 183, distance: 24.3
click at [182, 183] on div "Menu Style Menu Auto Personnalisé Créez des éléments de menu personnalisés pour…" at bounding box center [112, 178] width 154 height 267
drag, startPoint x: 180, startPoint y: 158, endPoint x: 182, endPoint y: 176, distance: 17.9
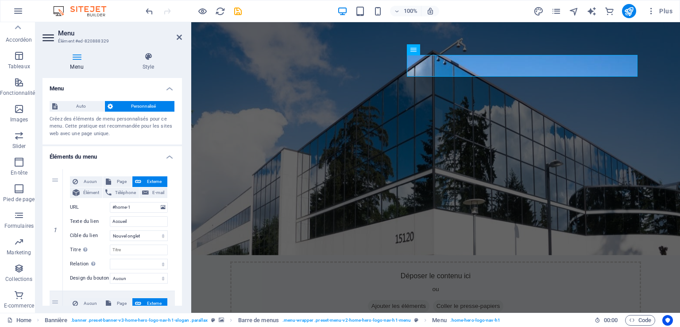
click at [182, 176] on div "Menu Style Menu Auto Personnalisé Créez des éléments de menu personnalisés pour…" at bounding box center [112, 178] width 154 height 267
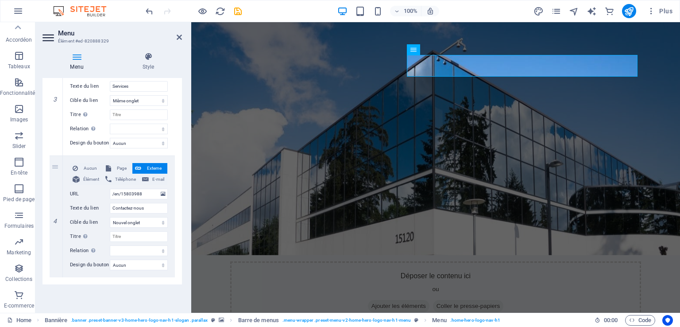
scroll to position [381, 0]
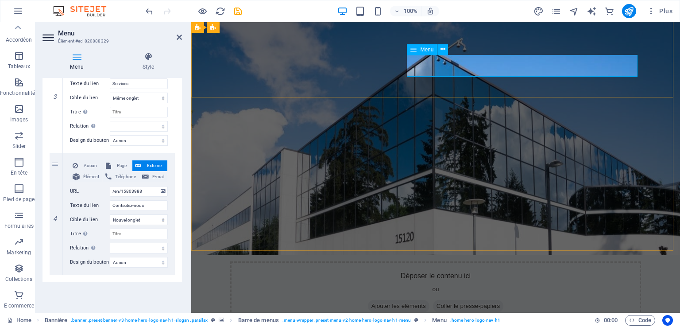
drag, startPoint x: 182, startPoint y: 227, endPoint x: 181, endPoint y: 221, distance: 5.9
click at [181, 221] on div "Menu Style Menu Auto Personnalisé Créez des éléments de menu personnalisés pour…" at bounding box center [112, 178] width 154 height 267
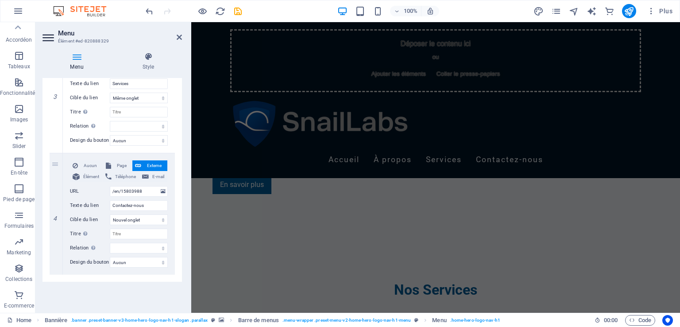
scroll to position [886, 0]
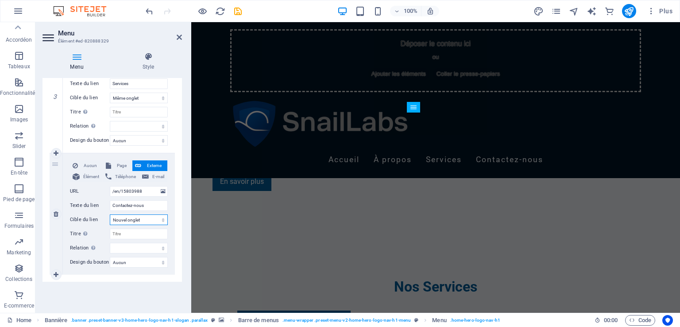
click at [142, 219] on select "Nouvel onglet Même onglet Superposition" at bounding box center [139, 219] width 58 height 11
select select
click at [110, 214] on select "Nouvel onglet Même onglet Superposition" at bounding box center [139, 219] width 58 height 11
select select
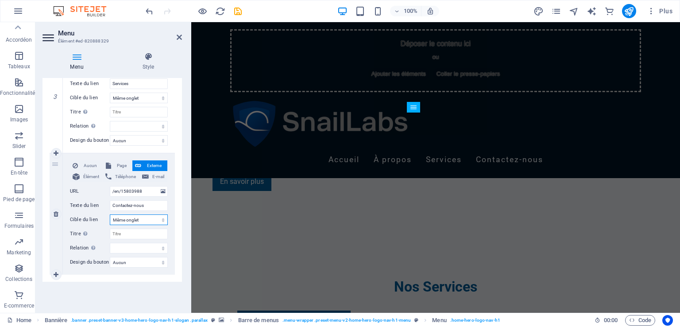
select select
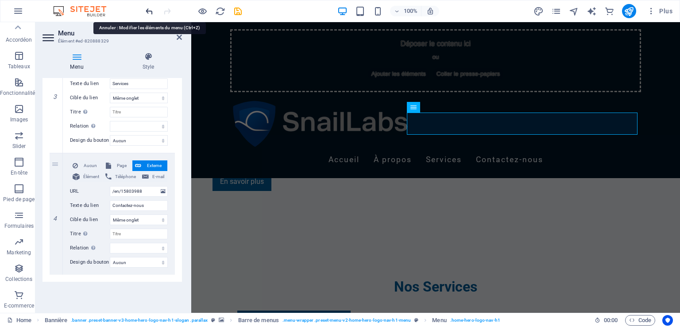
click at [145, 11] on icon "undo" at bounding box center [149, 11] width 10 height 10
select select
select select "blank"
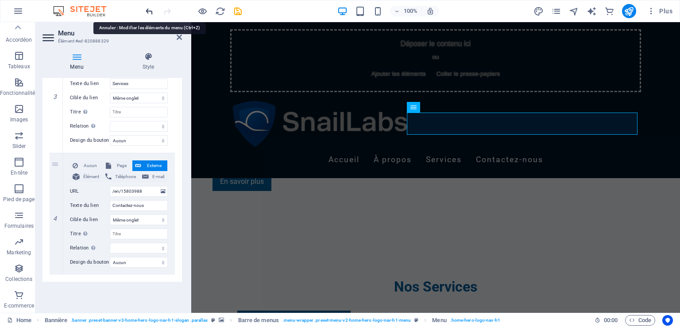
select select
click at [147, 11] on icon "undo" at bounding box center [149, 11] width 10 height 10
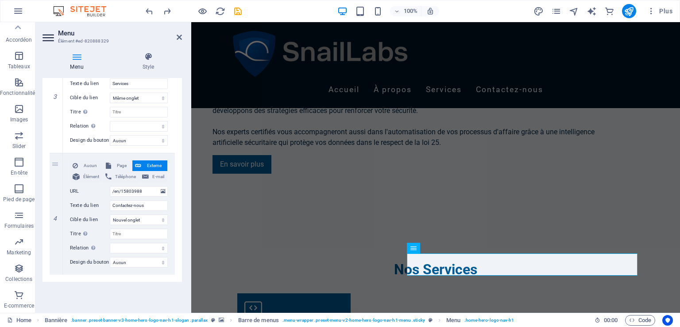
scroll to position [562, 0]
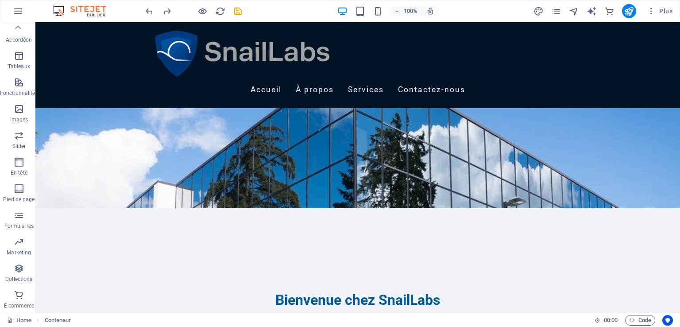
scroll to position [0, 0]
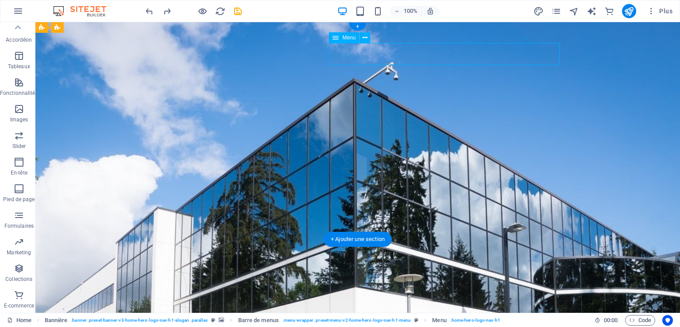
select select
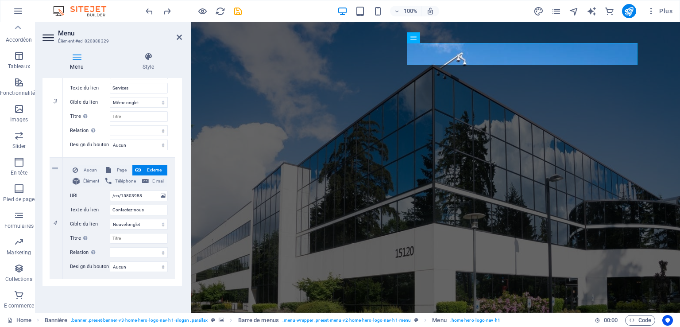
scroll to position [381, 0]
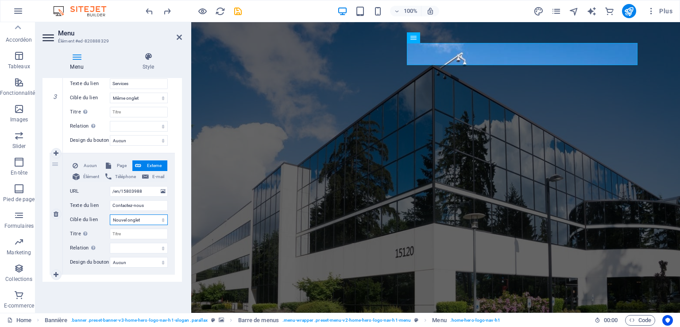
click at [142, 219] on select "Nouvel onglet Même onglet Superposition" at bounding box center [139, 219] width 58 height 11
select select
click at [110, 214] on select "Nouvel onglet Même onglet Superposition" at bounding box center [139, 219] width 58 height 11
select select
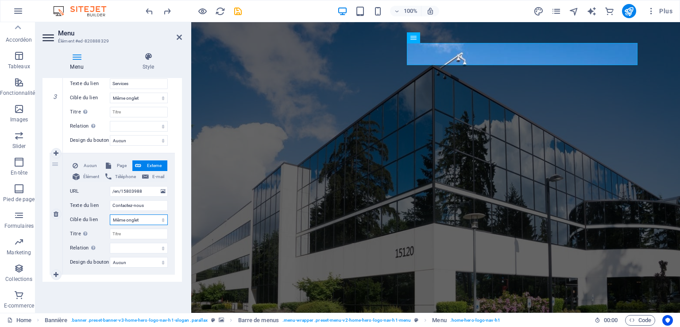
select select
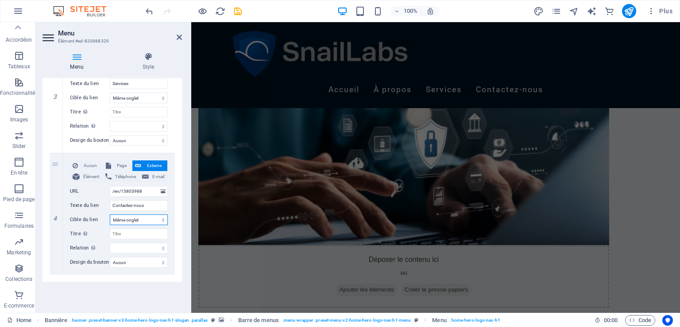
scroll to position [527, 0]
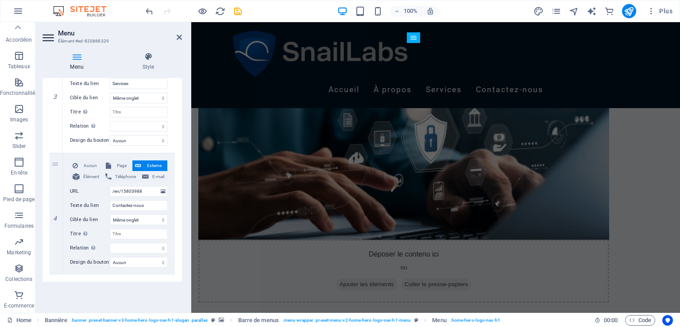
drag, startPoint x: 180, startPoint y: 233, endPoint x: 180, endPoint y: 225, distance: 8.0
click at [180, 225] on div "1 Aucun Page Externe Élément Téléphone E-mail Page Home Subpage Legal Notice Pr…" at bounding box center [111, 31] width 139 height 500
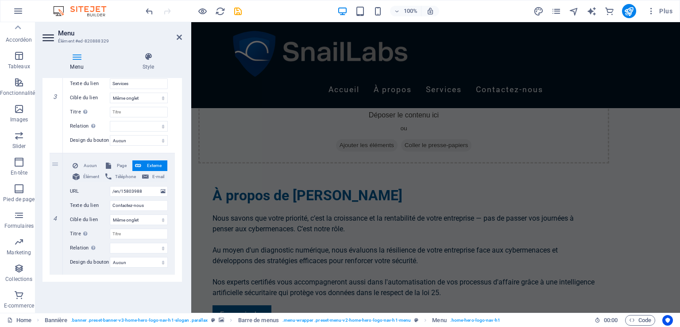
scroll to position [669, 0]
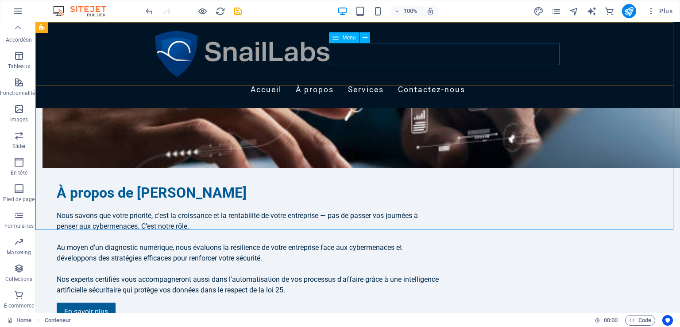
click at [524, 79] on nav "Accueil À propos Services Contactez-nous" at bounding box center [357, 90] width 411 height 22
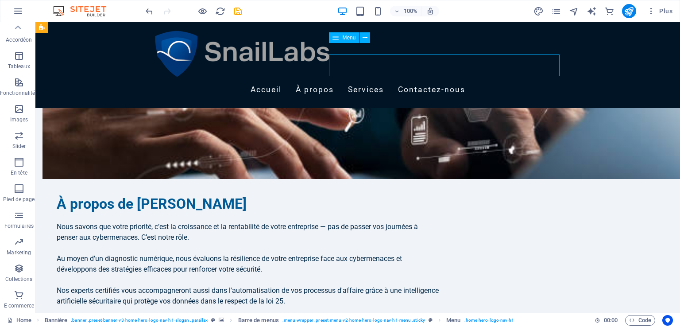
click at [524, 79] on nav "Accueil À propos Services Contactez-nous" at bounding box center [357, 90] width 411 height 22
select select
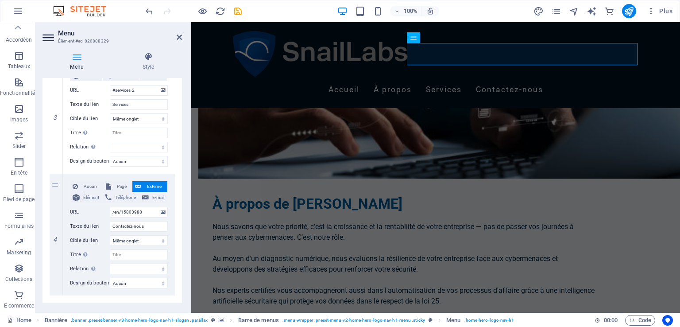
scroll to position [368, 0]
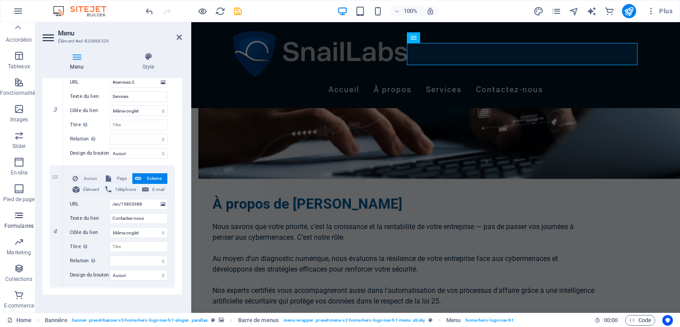
click at [14, 213] on icon "button" at bounding box center [19, 215] width 11 height 11
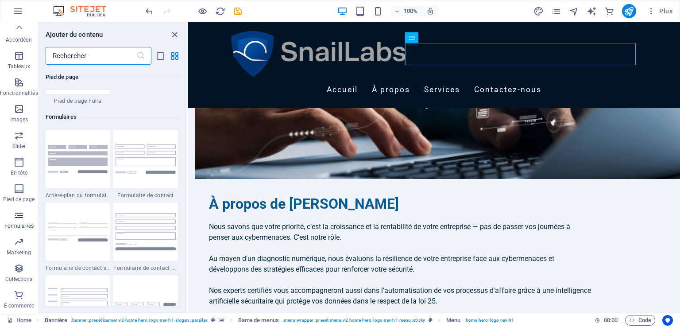
scroll to position [6461, 0]
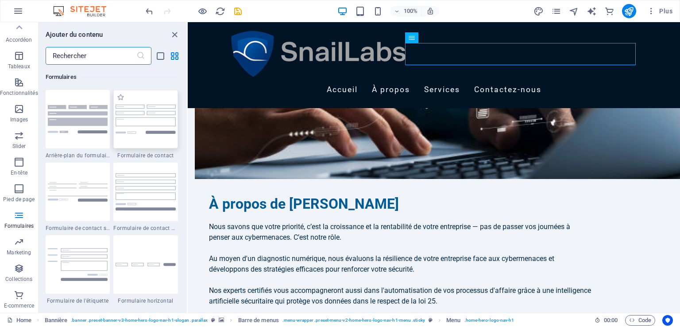
click at [160, 134] on div at bounding box center [145, 119] width 65 height 58
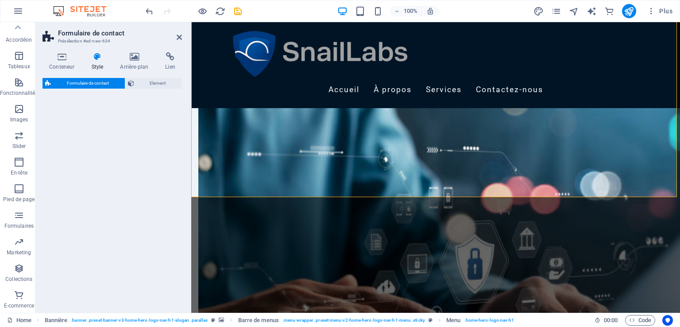
select select "rem"
select select "preset-contact-form-v3-default"
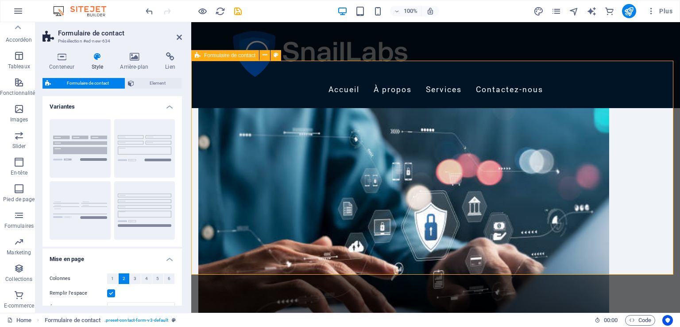
scroll to position [178, 0]
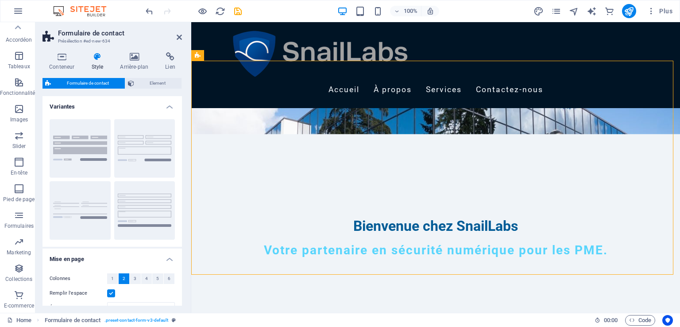
drag, startPoint x: 389, startPoint y: 77, endPoint x: 235, endPoint y: 240, distance: 224.5
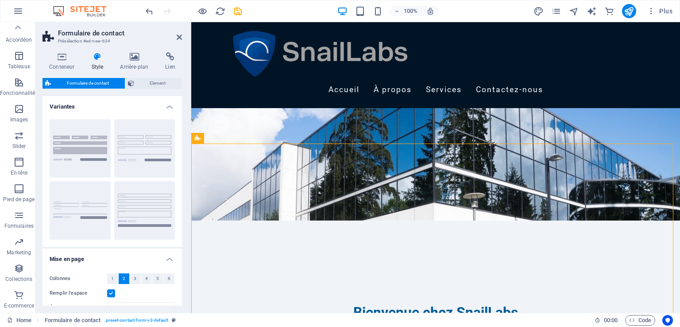
scroll to position [97, 0]
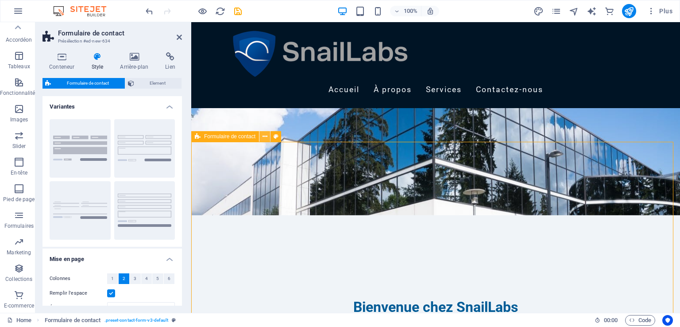
click at [266, 137] on icon at bounding box center [264, 136] width 5 height 9
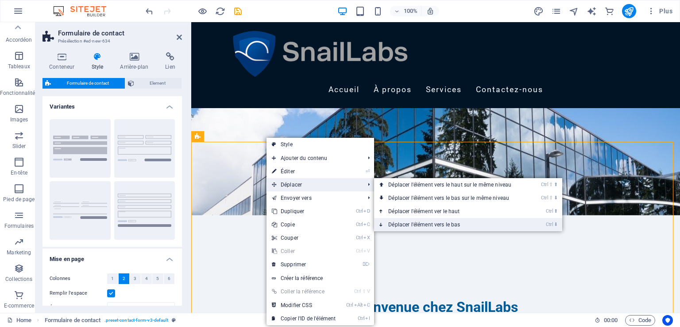
click at [410, 225] on link "Ctrl ⬇ Déplacer l'élément vers le bas" at bounding box center [451, 224] width 155 height 13
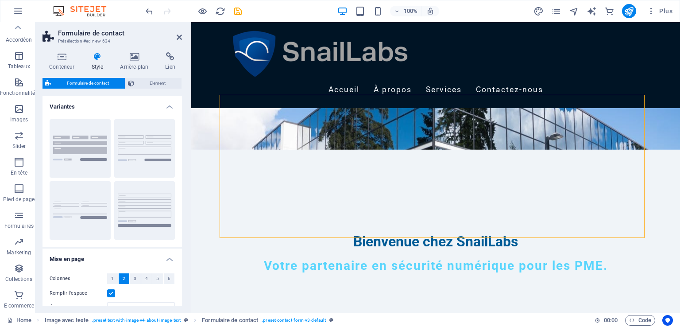
scroll to position [160, 0]
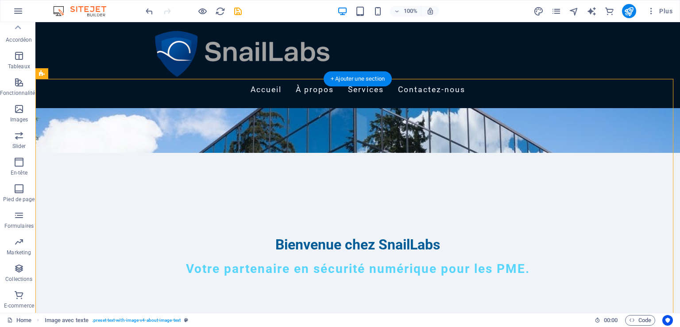
drag, startPoint x: 216, startPoint y: 106, endPoint x: 384, endPoint y: 187, distance: 186.4
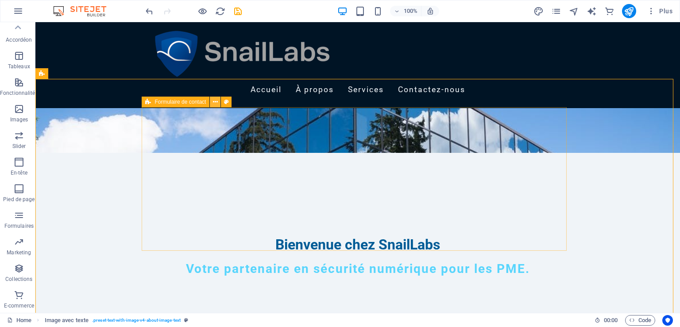
click at [216, 104] on icon at bounding box center [215, 101] width 5 height 9
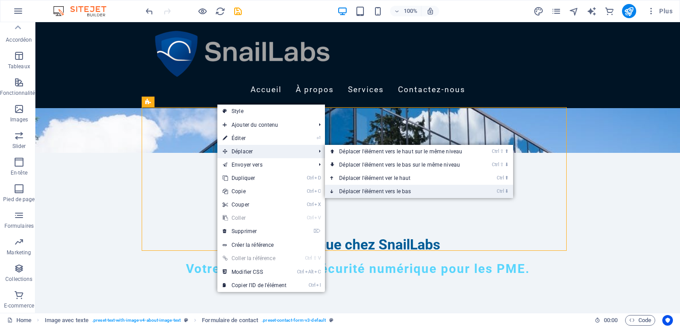
click at [362, 192] on link "Ctrl ⬇ Déplacer l'élément vers le bas" at bounding box center [402, 191] width 155 height 13
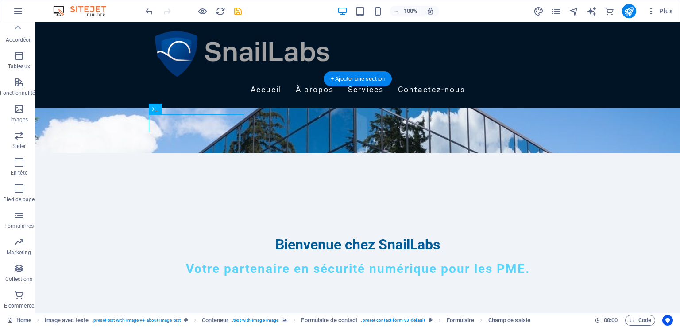
drag, startPoint x: 208, startPoint y: 122, endPoint x: 273, endPoint y: 135, distance: 67.3
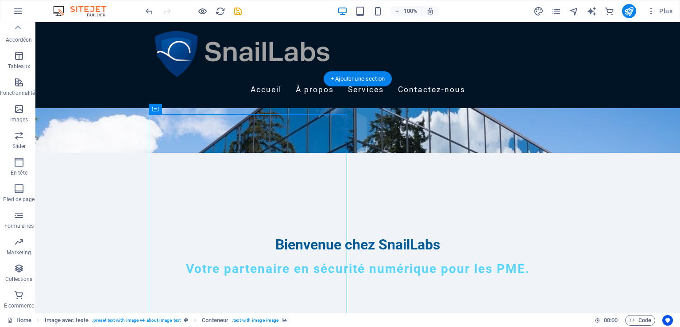
drag, startPoint x: 189, startPoint y: 132, endPoint x: 173, endPoint y: 239, distance: 108.1
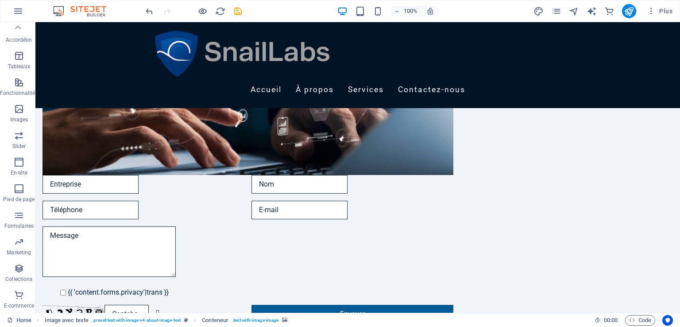
scroll to position [14, 0]
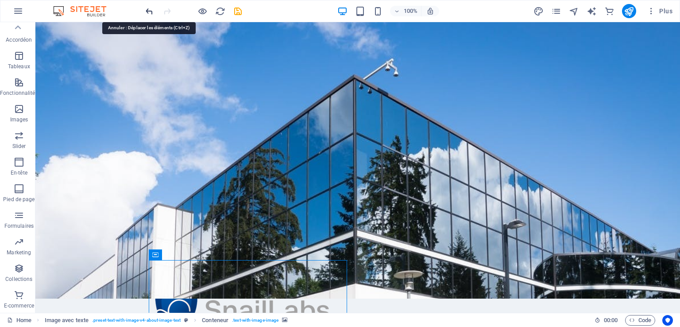
click at [147, 10] on icon "undo" at bounding box center [149, 11] width 10 height 10
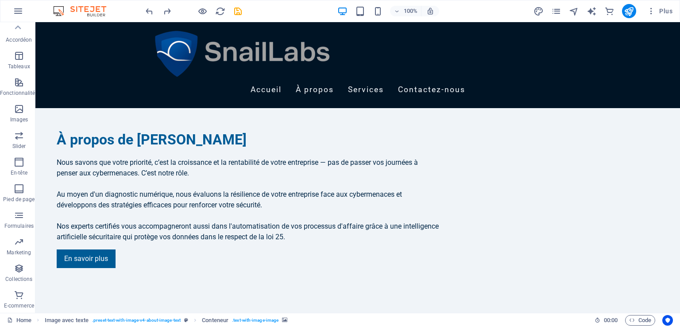
scroll to position [720, 0]
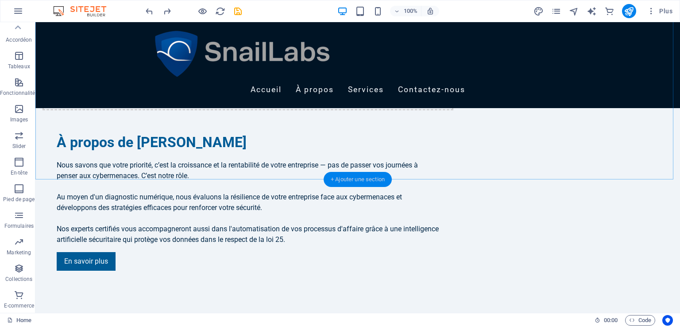
click at [379, 175] on div "+ Ajouter une section" at bounding box center [357, 179] width 68 height 15
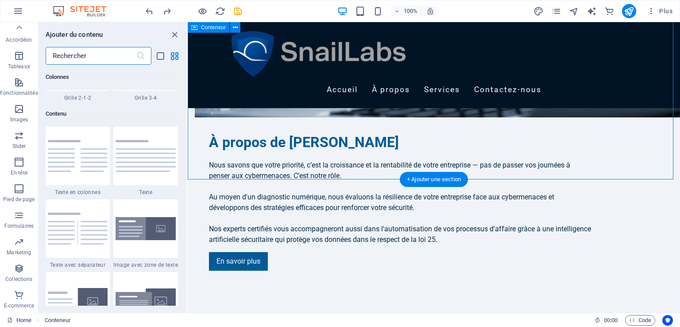
scroll to position [1548, 0]
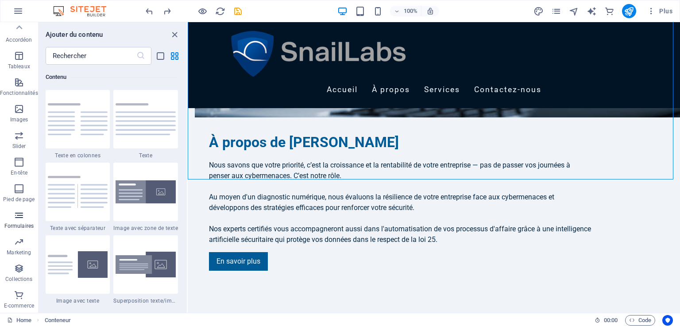
click at [17, 219] on icon "button" at bounding box center [19, 215] width 11 height 11
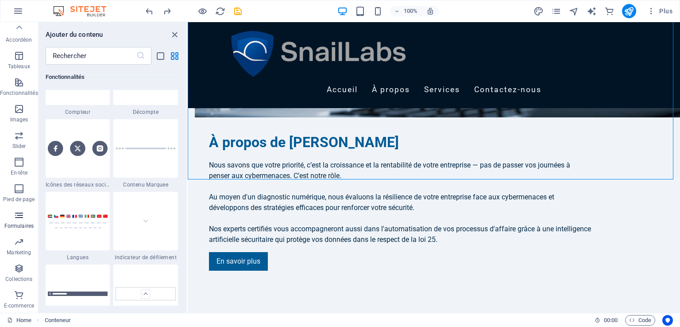
scroll to position [6461, 0]
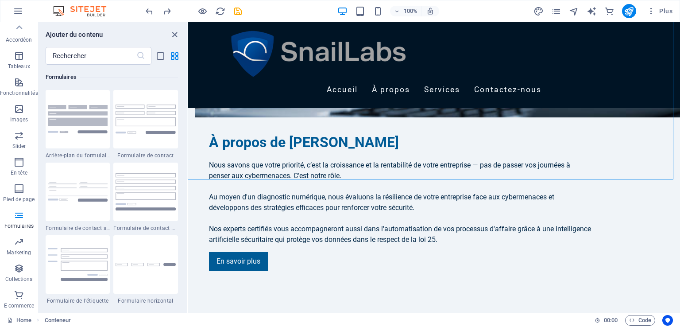
click at [152, 132] on img at bounding box center [145, 118] width 60 height 29
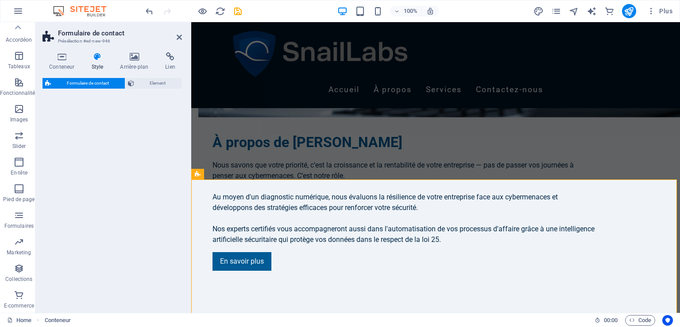
select select "rem"
select select "preset-contact-form-v3-default"
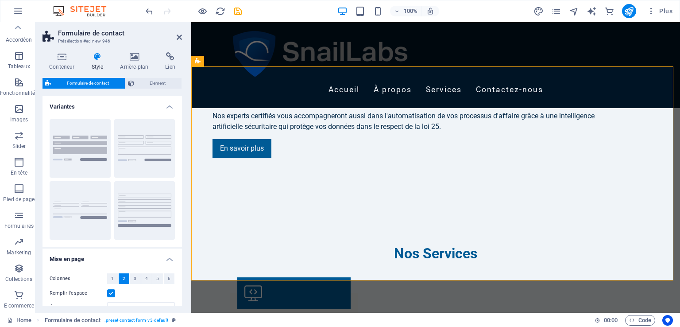
scroll to position [831, 0]
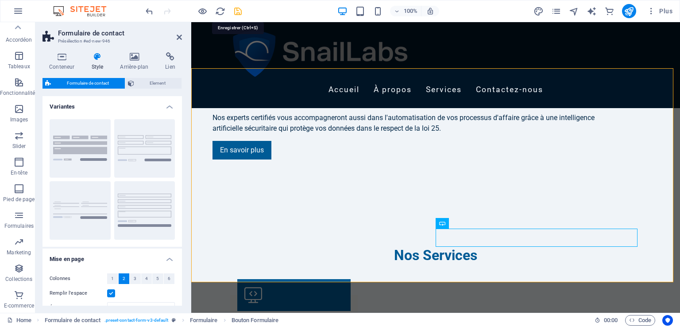
click at [241, 11] on icon "save" at bounding box center [238, 11] width 10 height 10
checkbox input "false"
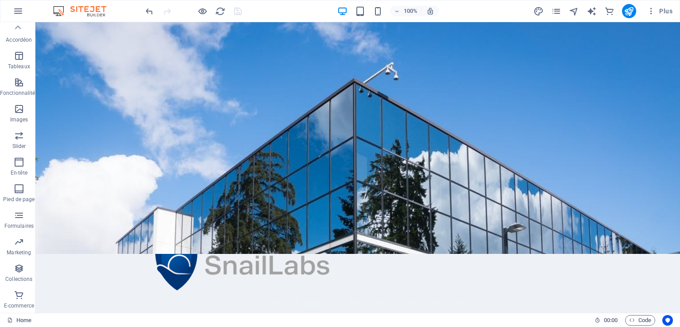
scroll to position [0, 0]
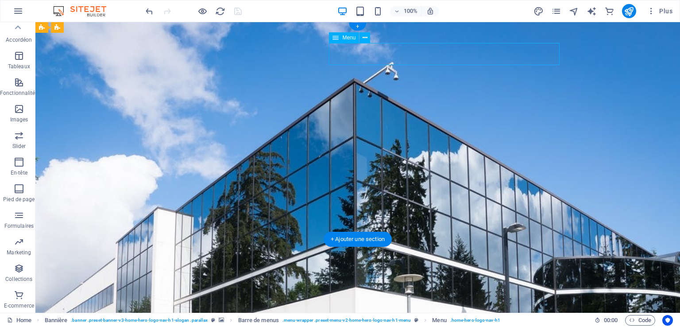
select select
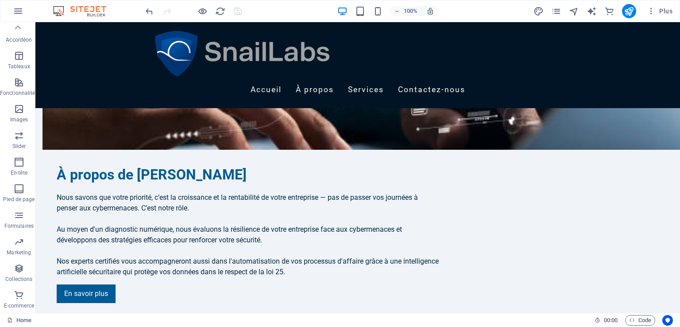
scroll to position [689, 0]
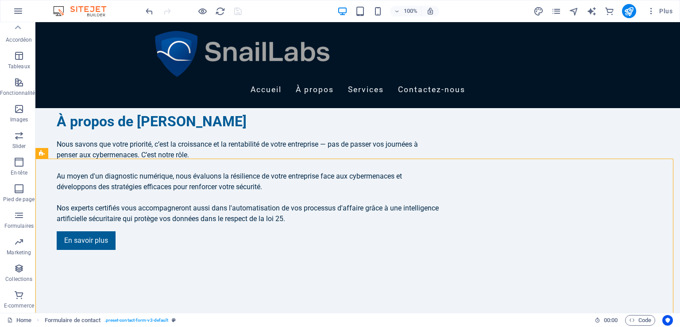
scroll to position [742, 0]
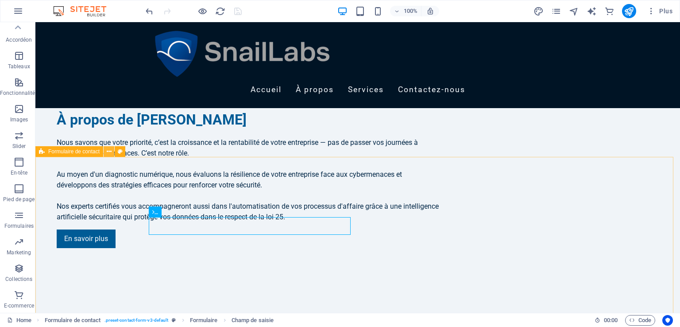
click at [107, 150] on icon at bounding box center [109, 151] width 5 height 9
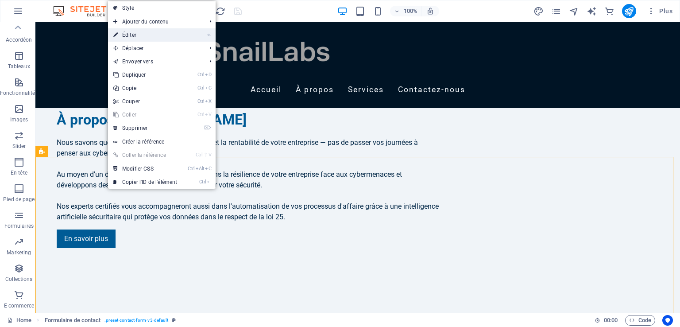
click at [131, 35] on link "⏎ Éditer" at bounding box center [145, 34] width 74 height 13
select select "rem"
select select "preset-contact-form-v3-default"
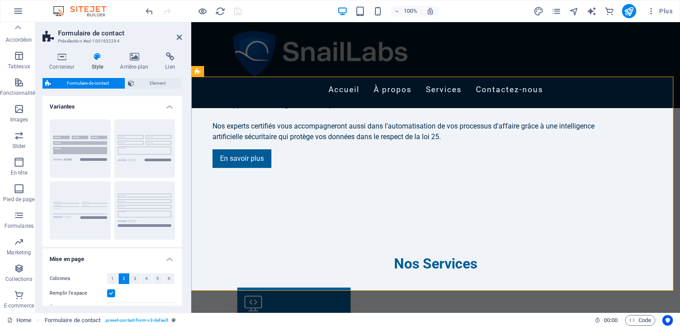
scroll to position [839, 0]
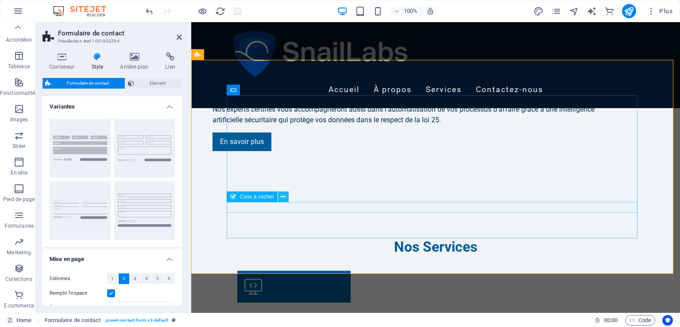
click at [281, 197] on icon at bounding box center [283, 196] width 5 height 9
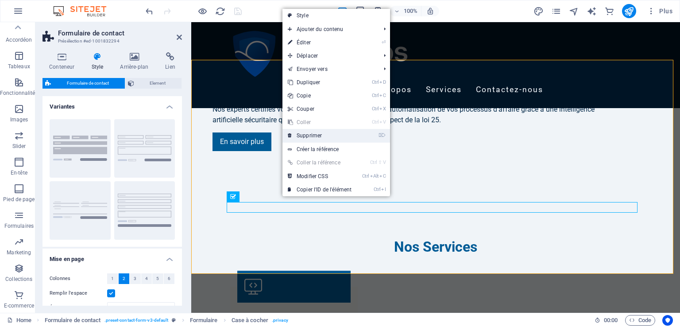
click at [320, 134] on link "⌦ Supprimer" at bounding box center [319, 135] width 74 height 13
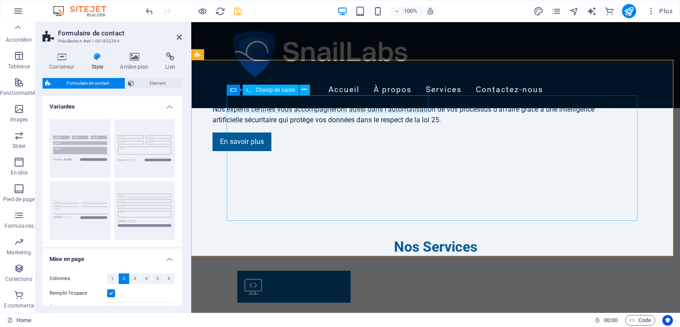
click at [304, 87] on icon at bounding box center [304, 89] width 5 height 9
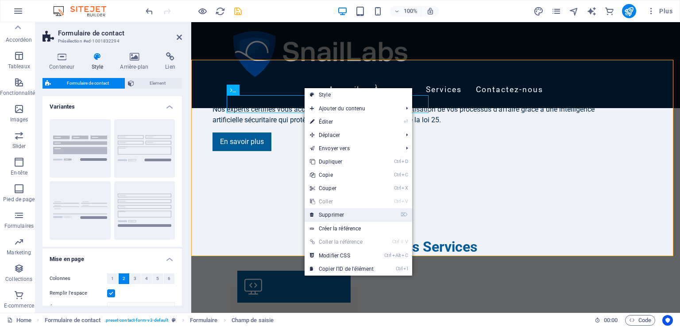
click at [336, 214] on link "⌦ Supprimer" at bounding box center [341, 214] width 74 height 13
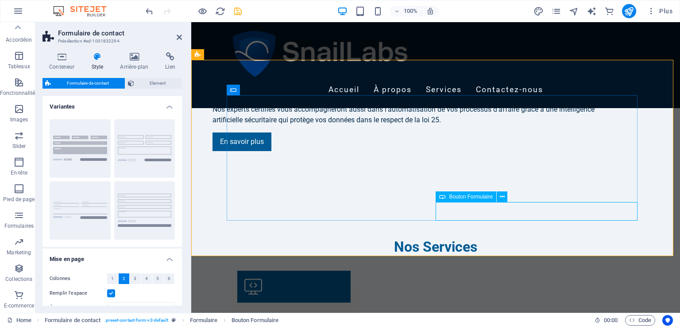
click at [503, 197] on icon at bounding box center [502, 196] width 5 height 9
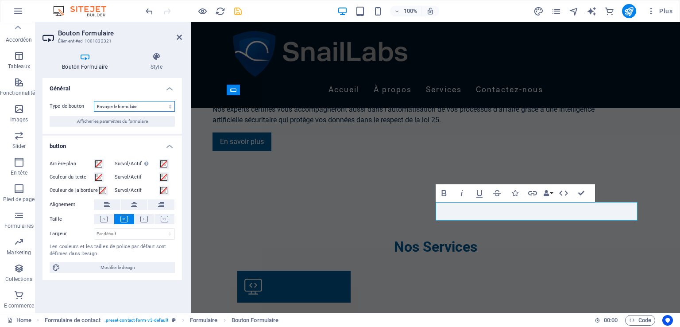
click at [129, 104] on select "Envoyer le formulaire Réinitialiser le formulaire Aucune action" at bounding box center [134, 106] width 81 height 11
click at [112, 89] on h4 "Général" at bounding box center [111, 86] width 139 height 16
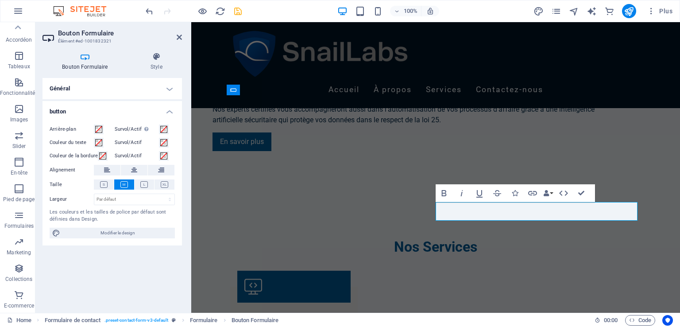
click at [89, 60] on icon at bounding box center [84, 56] width 85 height 9
click at [127, 282] on div "Général Type de bouton Envoyer le formulaire Réinitialiser le formulaire Aucune…" at bounding box center [111, 191] width 139 height 227
click at [179, 35] on icon at bounding box center [179, 37] width 5 height 7
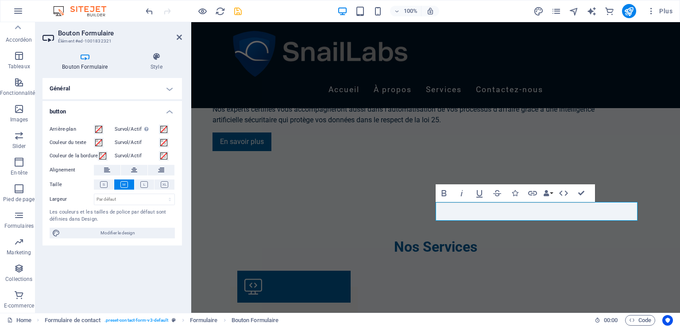
click at [85, 58] on icon at bounding box center [84, 56] width 85 height 9
click at [166, 90] on h4 "Général" at bounding box center [111, 88] width 139 height 21
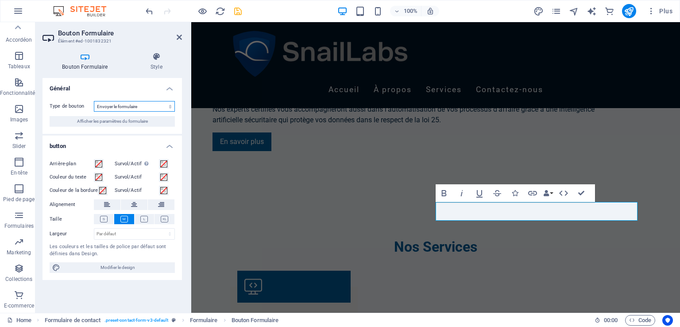
click at [154, 107] on select "Envoyer le formulaire Réinitialiser le formulaire Aucune action" at bounding box center [134, 106] width 81 height 11
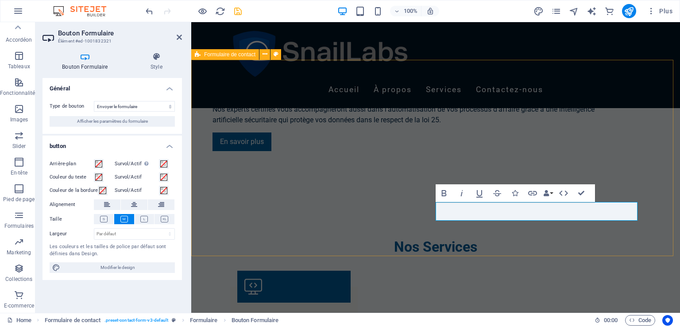
drag, startPoint x: 295, startPoint y: 233, endPoint x: 450, endPoint y: 233, distance: 154.9
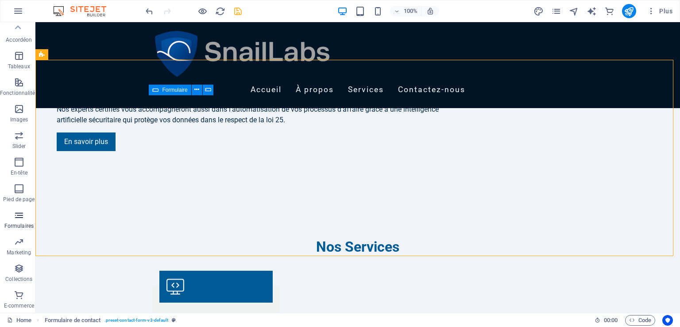
click at [18, 218] on icon "button" at bounding box center [19, 215] width 11 height 11
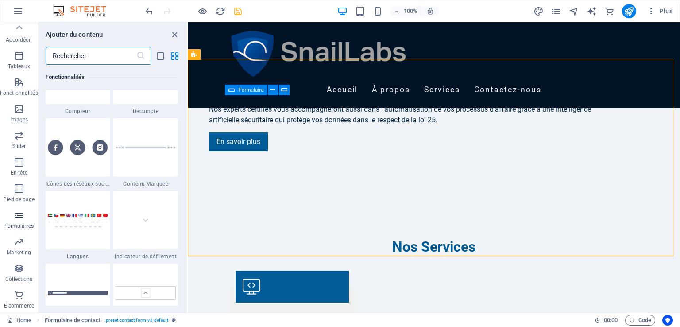
scroll to position [6461, 0]
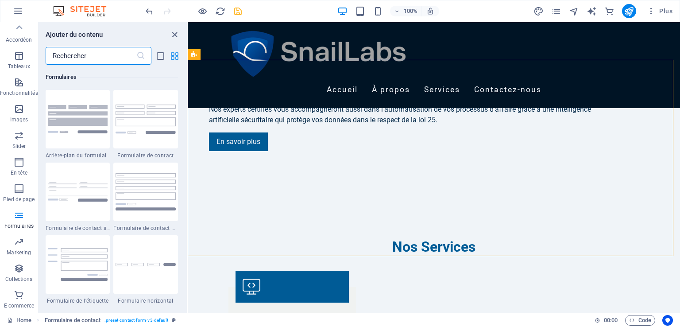
click at [173, 55] on icon "grid-view" at bounding box center [174, 56] width 10 height 10
click at [19, 16] on button "button" at bounding box center [18, 10] width 21 height 21
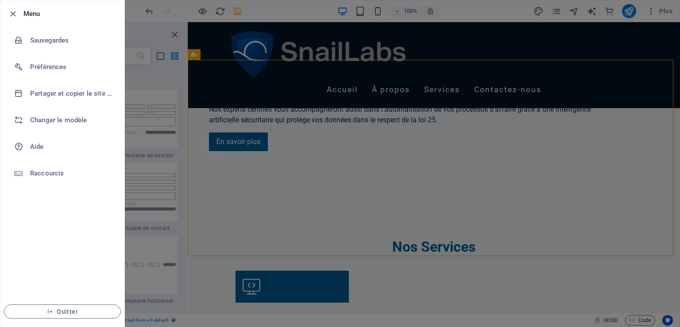
click at [209, 153] on div at bounding box center [340, 163] width 680 height 327
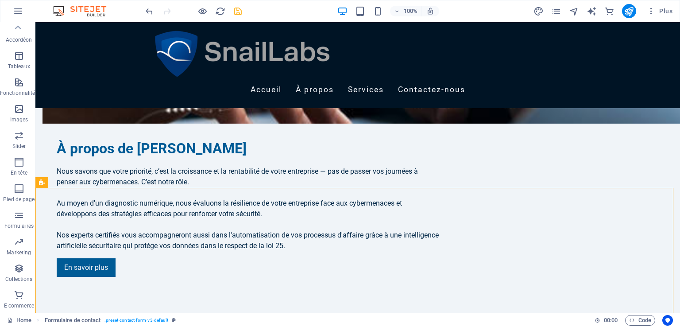
scroll to position [720, 0]
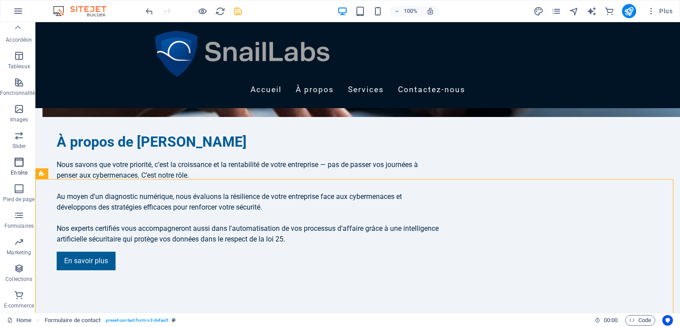
click at [20, 163] on icon "button" at bounding box center [19, 162] width 11 height 11
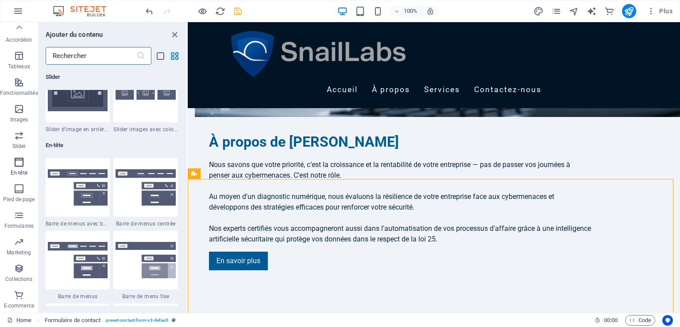
scroll to position [5329, 0]
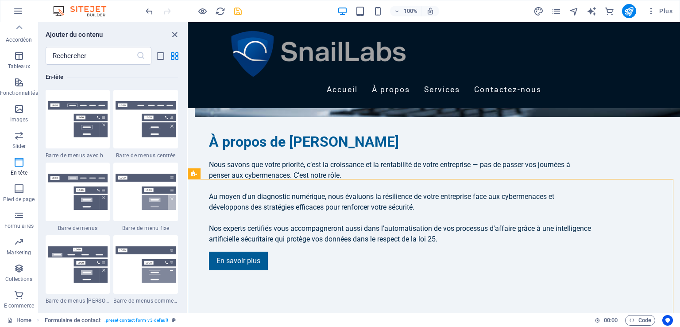
drag, startPoint x: 185, startPoint y: 214, endPoint x: 185, endPoint y: 229, distance: 14.6
click at [185, 229] on div "Favoris 1 Star Titre principal 1 Star Conteneur Éléments 1 Star Titre principal…" at bounding box center [112, 185] width 148 height 241
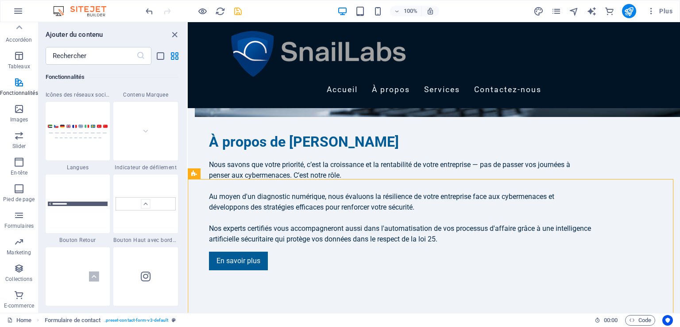
scroll to position [4064, 0]
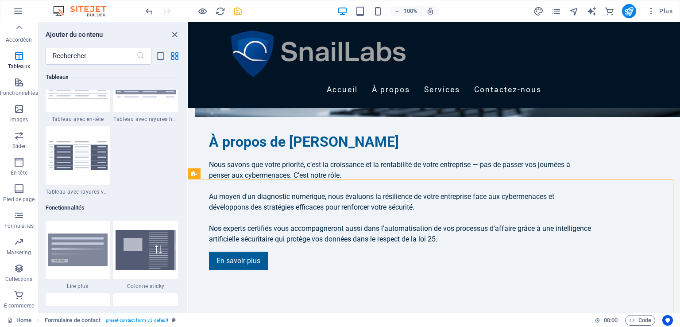
drag, startPoint x: 186, startPoint y: 212, endPoint x: 192, endPoint y: 146, distance: 66.7
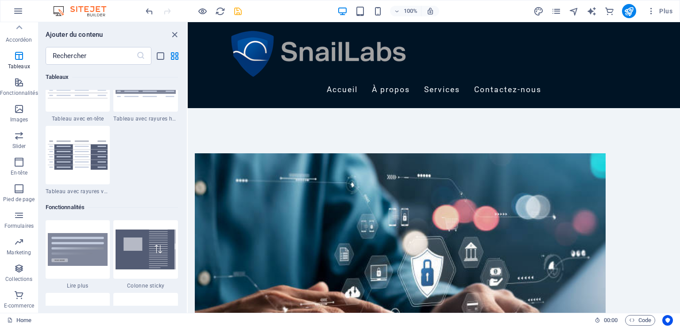
scroll to position [387, 0]
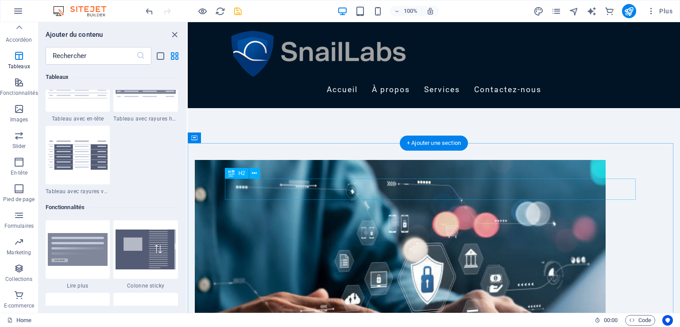
click at [257, 173] on button at bounding box center [254, 173] width 11 height 11
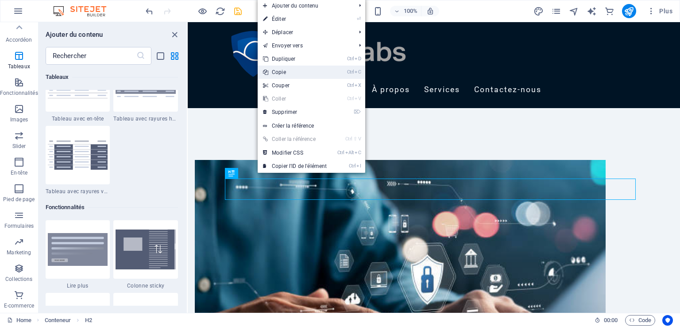
click at [280, 70] on link "Ctrl C Copie" at bounding box center [295, 71] width 74 height 13
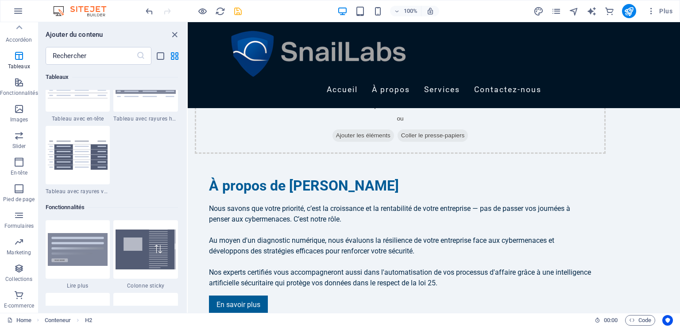
scroll to position [680, 0]
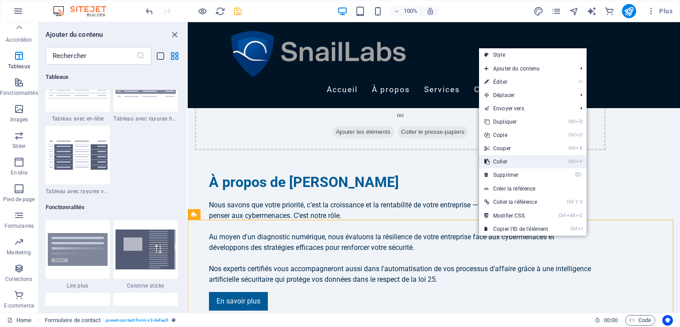
click at [500, 163] on link "Ctrl V Coller" at bounding box center [516, 161] width 74 height 13
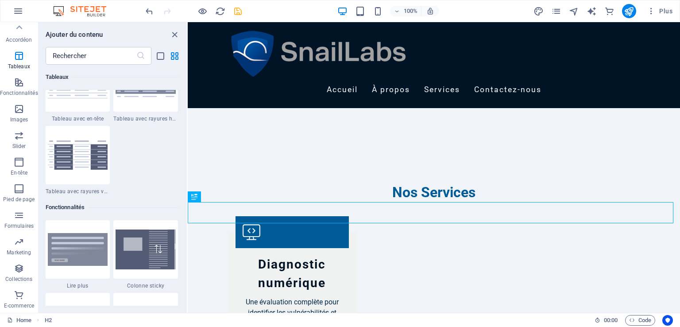
scroll to position [904, 0]
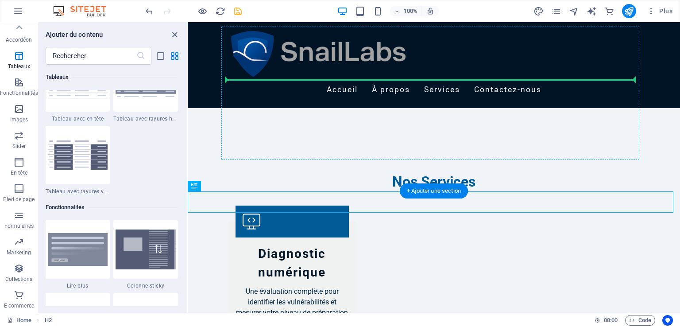
drag, startPoint x: 382, startPoint y: 208, endPoint x: 256, endPoint y: 86, distance: 176.2
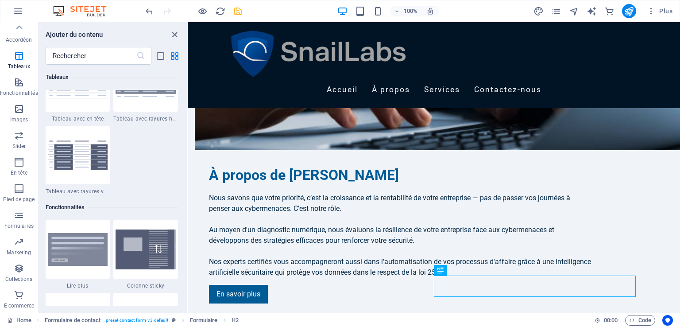
scroll to position [682, 0]
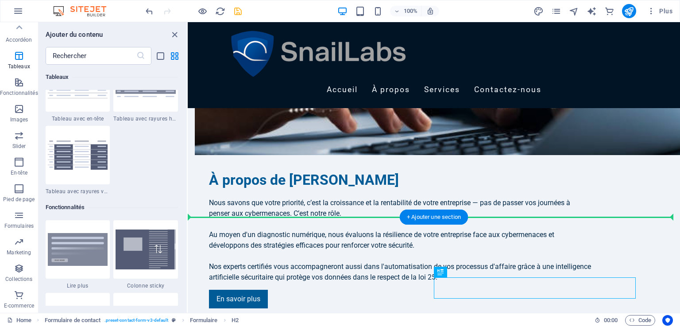
drag, startPoint x: 625, startPoint y: 293, endPoint x: 381, endPoint y: 239, distance: 250.2
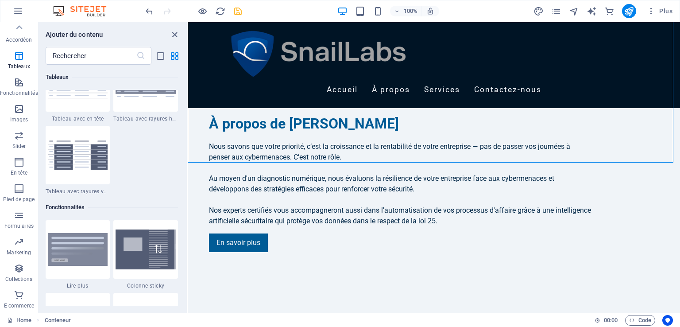
scroll to position [740, 0]
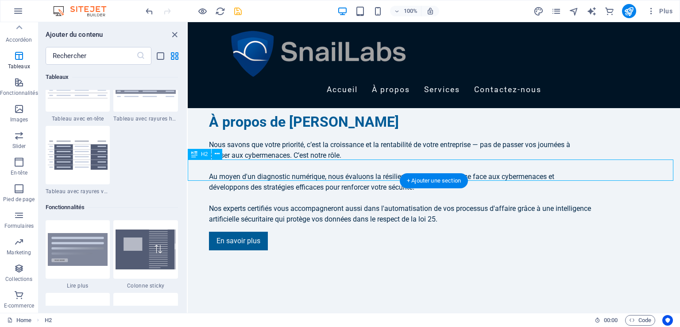
drag, startPoint x: 455, startPoint y: 166, endPoint x: 455, endPoint y: 174, distance: 7.5
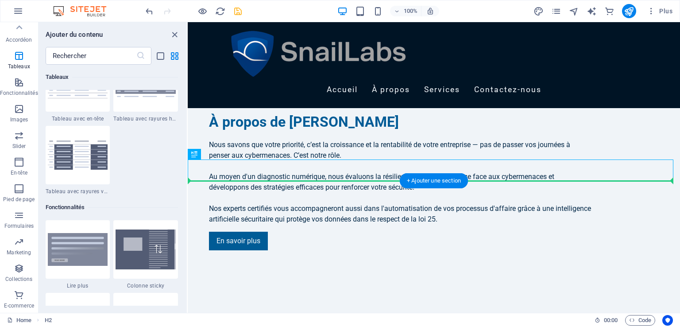
drag, startPoint x: 394, startPoint y: 171, endPoint x: 394, endPoint y: 191, distance: 19.5
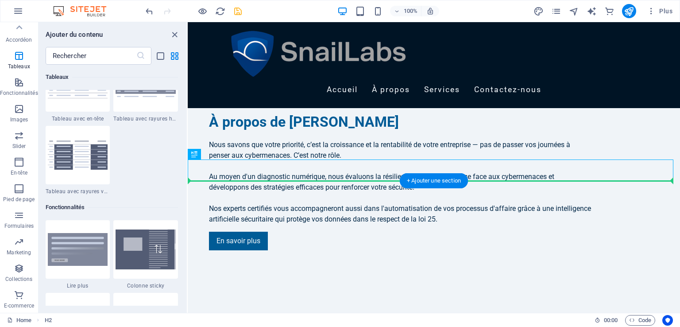
drag, startPoint x: 395, startPoint y: 168, endPoint x: 395, endPoint y: 180, distance: 11.5
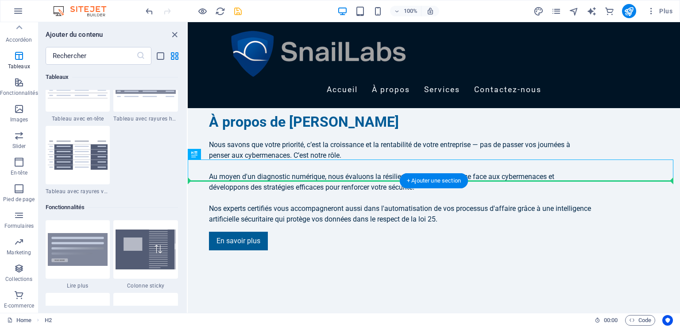
drag, startPoint x: 403, startPoint y: 171, endPoint x: 395, endPoint y: 186, distance: 17.0
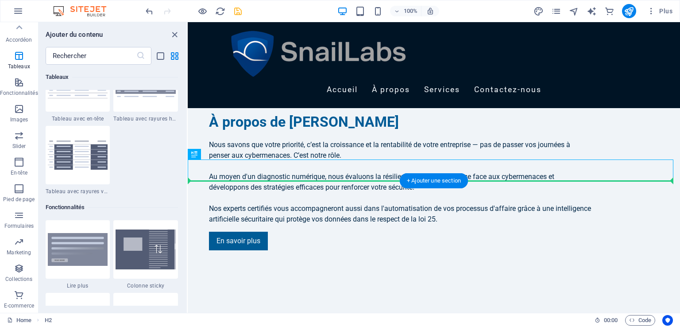
drag, startPoint x: 393, startPoint y: 166, endPoint x: 391, endPoint y: 185, distance: 19.2
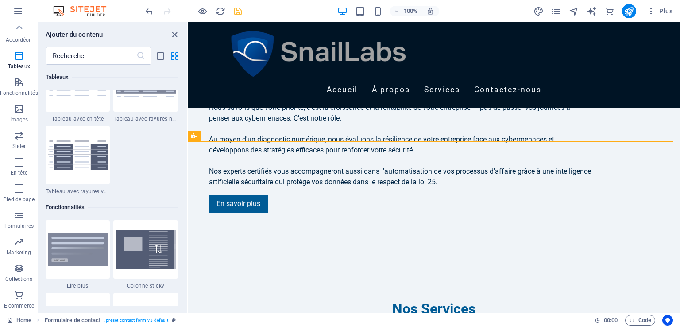
scroll to position [779, 0]
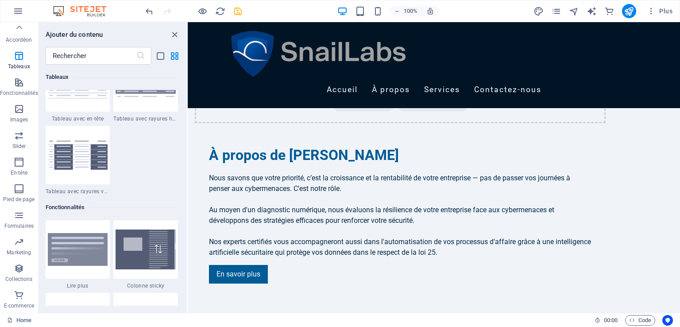
scroll to position [714, 0]
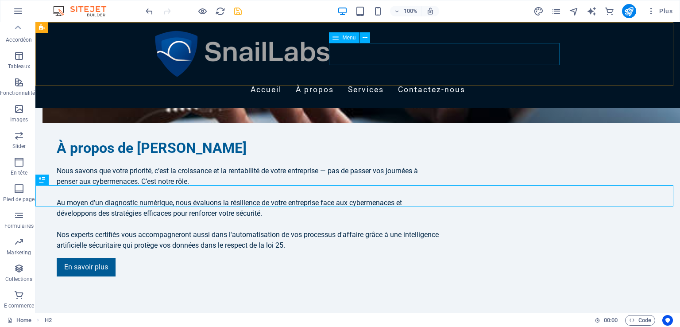
click at [456, 79] on nav "Accueil À propos Services Contactez-nous" at bounding box center [357, 90] width 411 height 22
select select
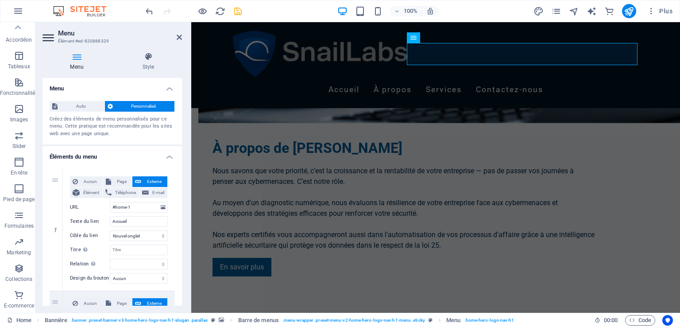
drag, startPoint x: 182, startPoint y: 160, endPoint x: 185, endPoint y: 178, distance: 18.3
click at [184, 178] on div "Menu Style Menu Auto Personnalisé Créez des éléments de menu personnalisés pour…" at bounding box center [112, 178] width 154 height 267
drag, startPoint x: 179, startPoint y: 160, endPoint x: 180, endPoint y: 176, distance: 16.0
click at [180, 176] on div "Menu Auto Personnalisé Créez des éléments de menu personnalisés pour ce menu. C…" at bounding box center [111, 191] width 139 height 227
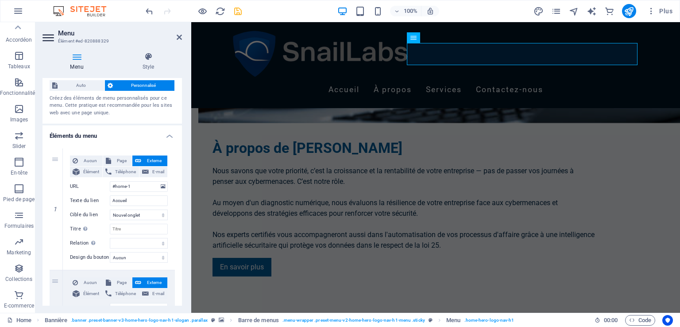
drag, startPoint x: 182, startPoint y: 162, endPoint x: 181, endPoint y: 183, distance: 20.4
click at [181, 183] on div "Menu Style Menu Auto Personnalisé Créez des éléments de menu personnalisés pour…" at bounding box center [112, 178] width 154 height 267
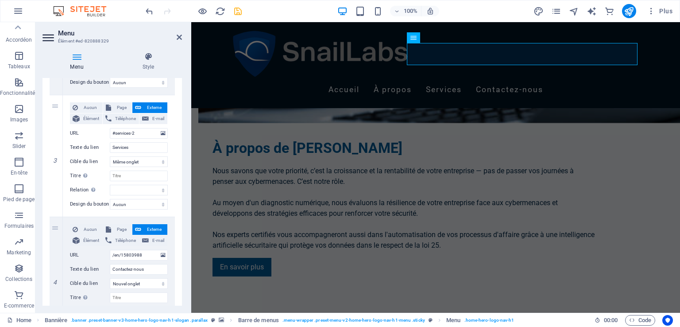
scroll to position [320, 0]
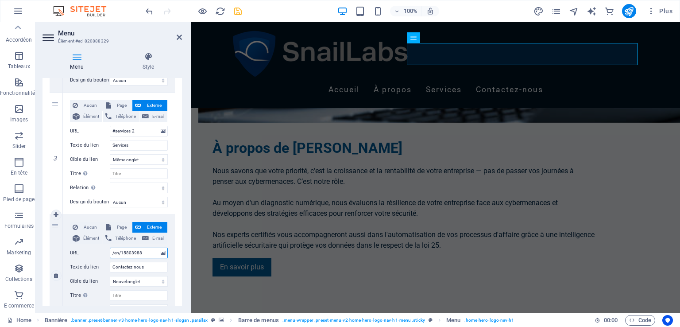
drag, startPoint x: 145, startPoint y: 254, endPoint x: 108, endPoint y: 252, distance: 36.3
click at [108, 252] on div "URL /en/15803988" at bounding box center [119, 252] width 98 height 11
type input "#"
select select
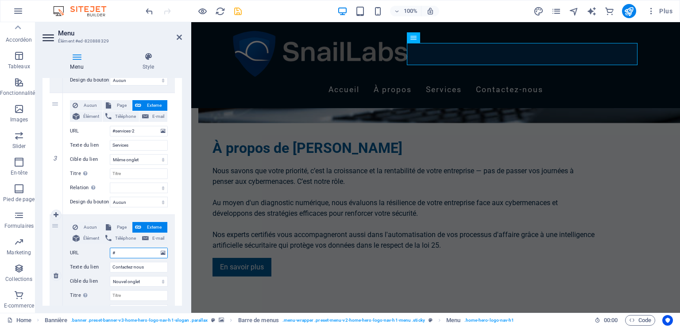
select select
type input "#C"
select select
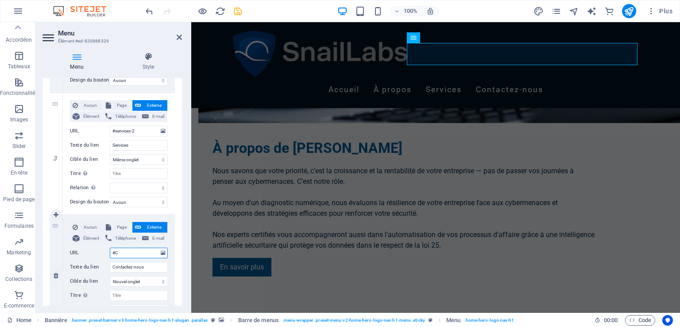
select select
type input "#Cona"
select select
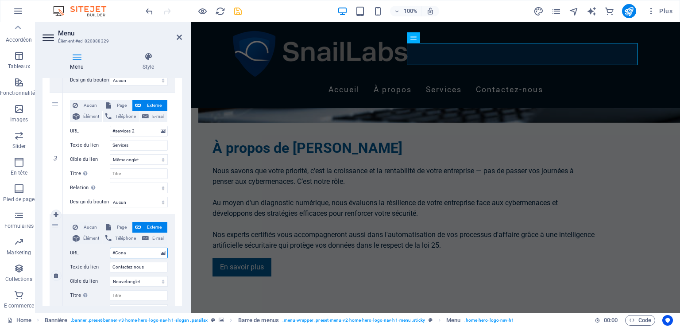
select select
type input "#Contac"
select select
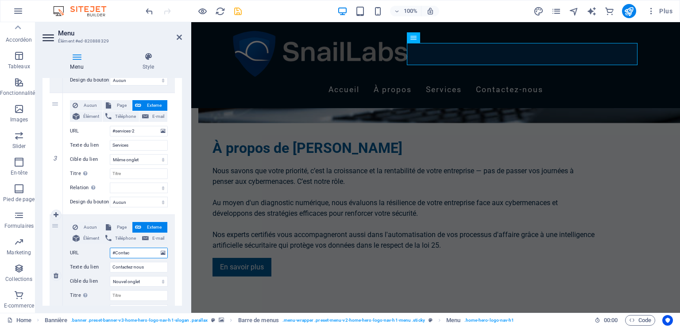
select select
type input "#Contacte"
select select
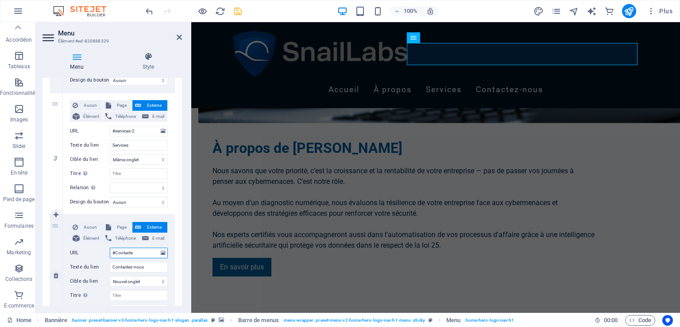
select select
type input "#Contactez"
select select
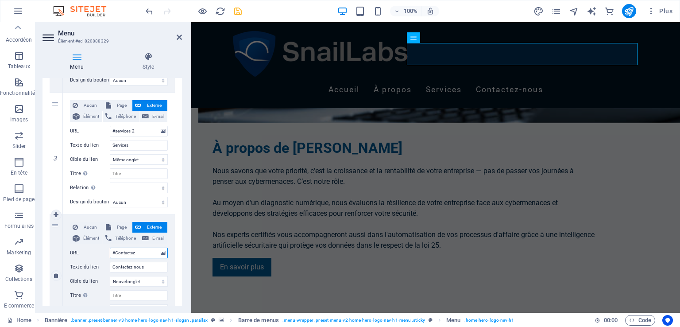
select select
type input "#Contactez-"
select select
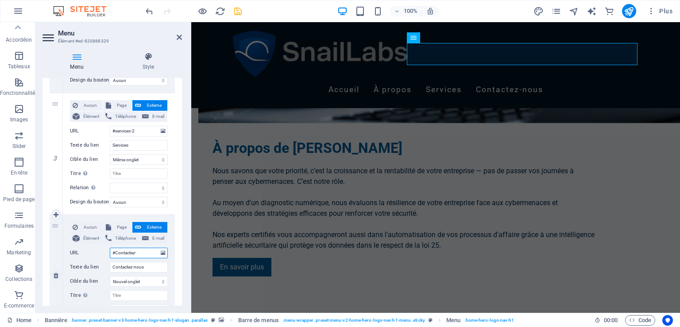
select select
type input "#Contactez-nous"
select select
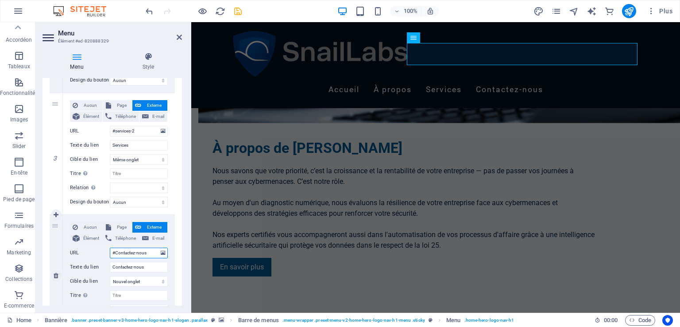
select select
type input "#Contactez-nous"
drag, startPoint x: 179, startPoint y: 239, endPoint x: 180, endPoint y: 228, distance: 11.1
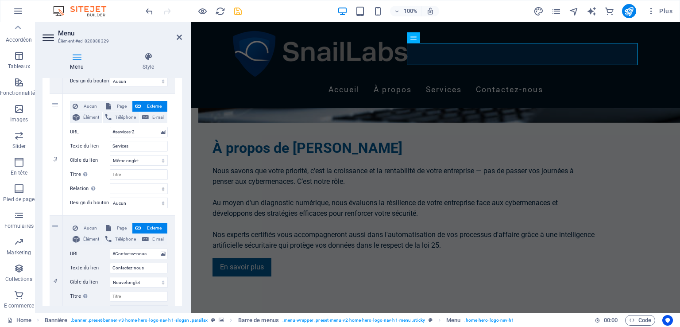
click at [180, 228] on div "1 Aucun Page Externe Élément Téléphone E-mail Page Home Subpage Legal Notice Pr…" at bounding box center [111, 93] width 139 height 500
drag, startPoint x: 180, startPoint y: 225, endPoint x: 180, endPoint y: 217, distance: 8.4
click at [180, 217] on div "Menu Auto Personnalisé Créez des éléments de menu personnalisés pour ce menu. C…" at bounding box center [111, 191] width 139 height 227
drag, startPoint x: 178, startPoint y: 215, endPoint x: 180, endPoint y: 208, distance: 7.6
click at [180, 208] on div "1 Aucun Page Externe Élément Téléphone E-mail Page Home Subpage Legal Notice Pr…" at bounding box center [111, 93] width 139 height 500
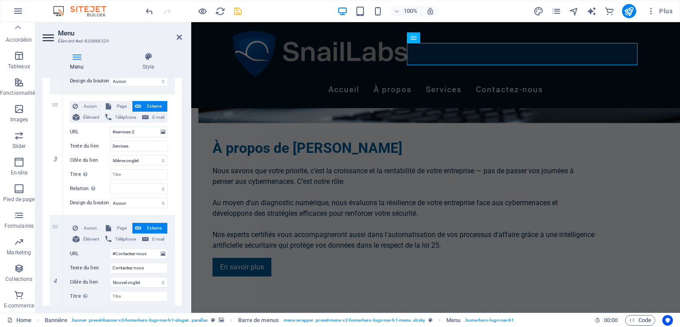
drag, startPoint x: 180, startPoint y: 208, endPoint x: 181, endPoint y: 200, distance: 7.6
click at [181, 200] on div "Menu Auto Personnalisé Créez des éléments de menu personnalisés pour ce menu. C…" at bounding box center [111, 191] width 139 height 227
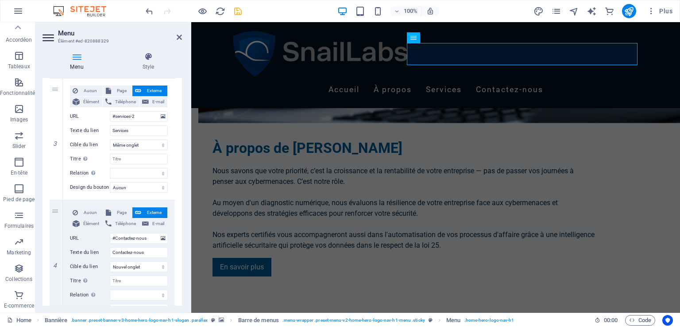
scroll to position [350, 0]
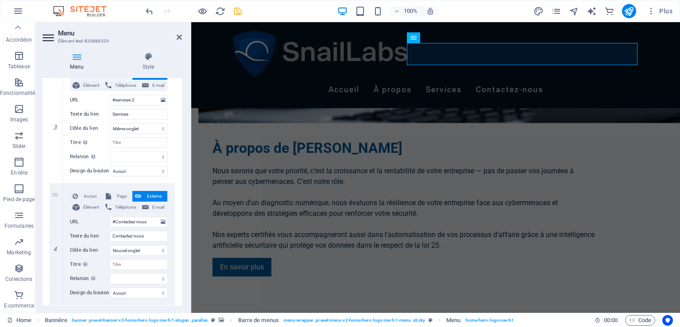
drag, startPoint x: 181, startPoint y: 200, endPoint x: 34, endPoint y: 163, distance: 151.5
click at [222, 180] on icon at bounding box center [220, 179] width 5 height 9
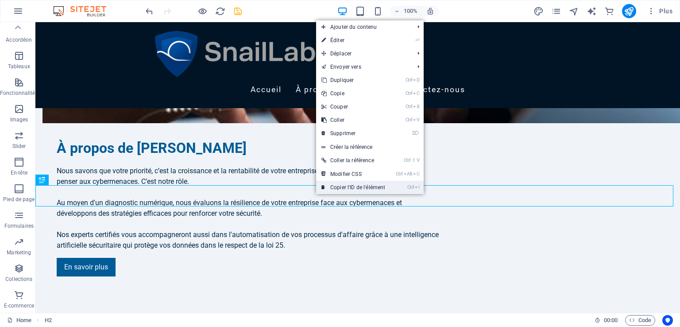
click at [333, 185] on link "Ctrl I Copier l'ID de l'élément" at bounding box center [353, 187] width 74 height 13
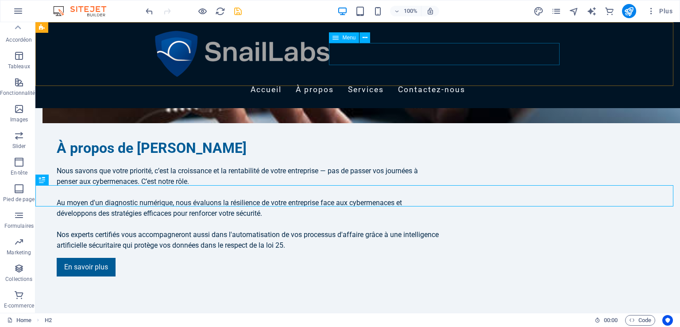
click at [524, 79] on nav "Accueil À propos Services Contactez-nous" at bounding box center [357, 90] width 411 height 22
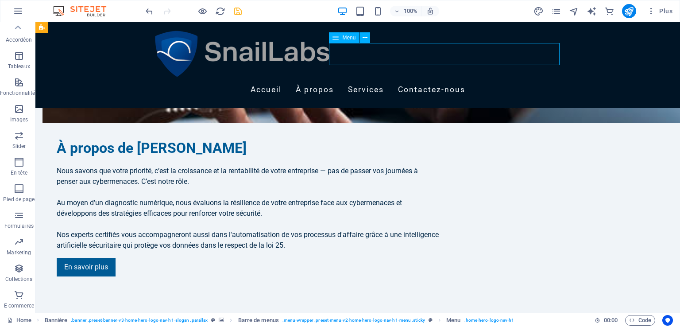
click at [524, 79] on nav "Accueil À propos Services Contactez-nous" at bounding box center [357, 90] width 411 height 22
select select
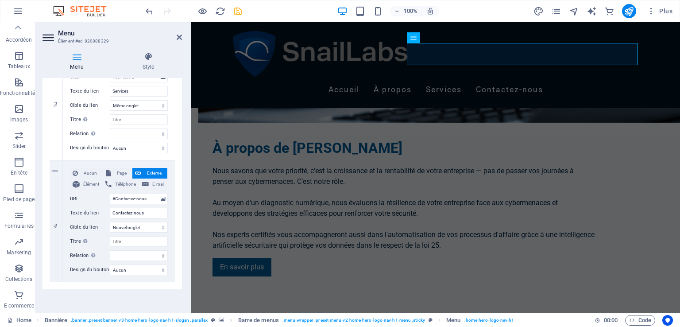
scroll to position [381, 0]
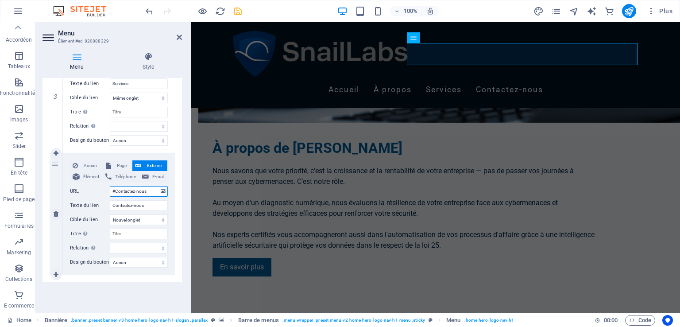
drag, startPoint x: 147, startPoint y: 188, endPoint x: 84, endPoint y: 190, distance: 63.7
click at [84, 190] on div "URL #Contactez-nous" at bounding box center [119, 191] width 98 height 11
paste input "ed-new-1385"
type input "#ed-new-1385"
select select
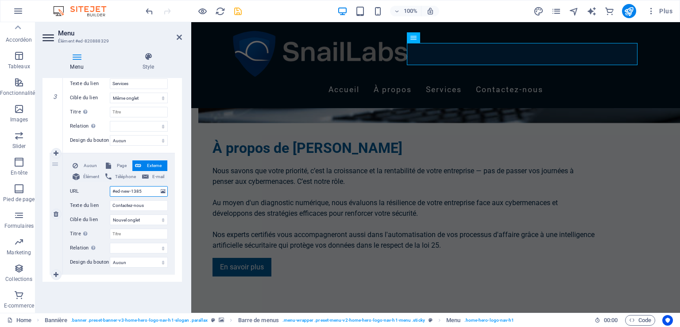
select select
drag, startPoint x: 151, startPoint y: 189, endPoint x: 60, endPoint y: 188, distance: 91.2
click at [60, 188] on div "4 Aucun Page Externe Élément Téléphone E-mail Page Home Subpage Legal Notice Pr…" at bounding box center [112, 213] width 125 height 121
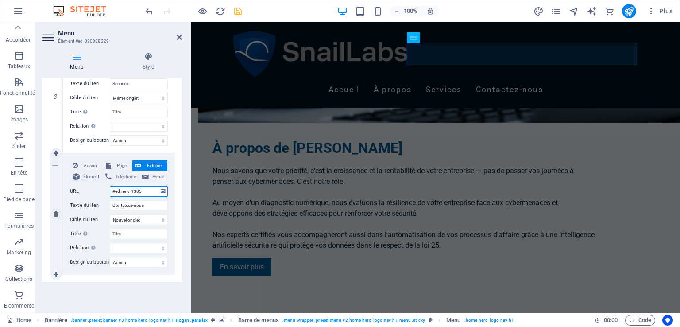
type input "#"
select select
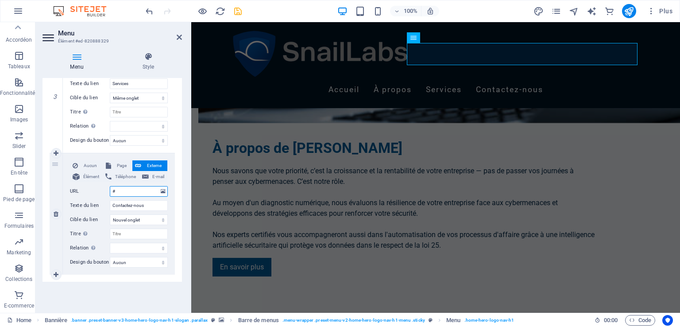
type input "#C"
select select
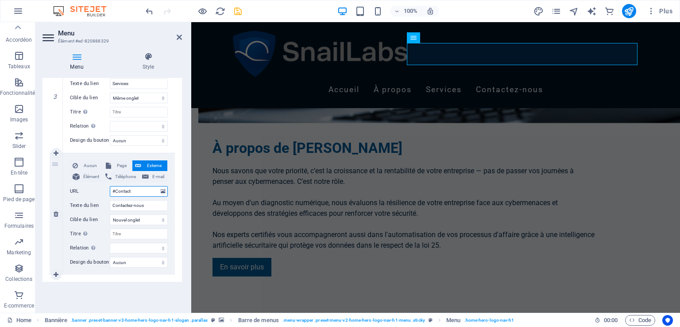
type input "#Contacte"
select select
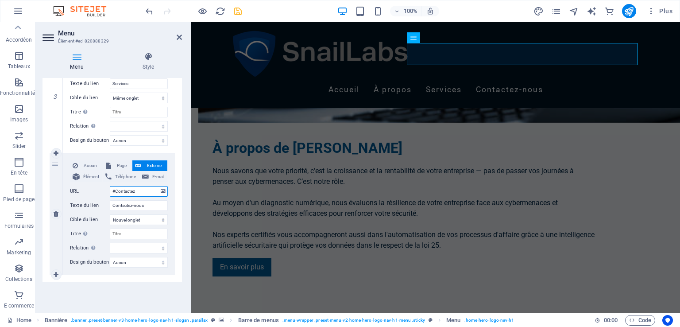
type input "#Contactez-"
select select
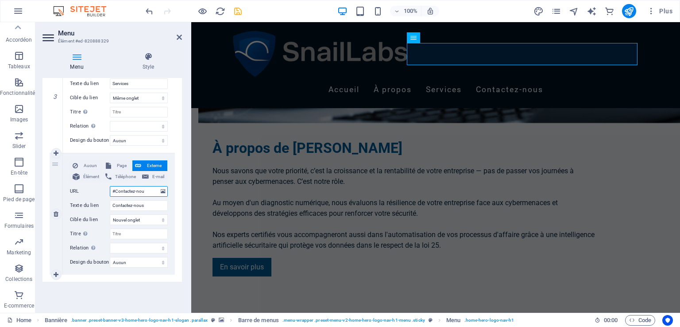
type input "#Contactez-nous"
select select
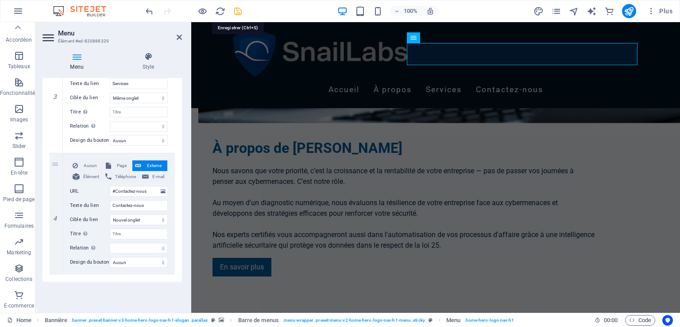
click at [238, 9] on icon "save" at bounding box center [238, 11] width 10 height 10
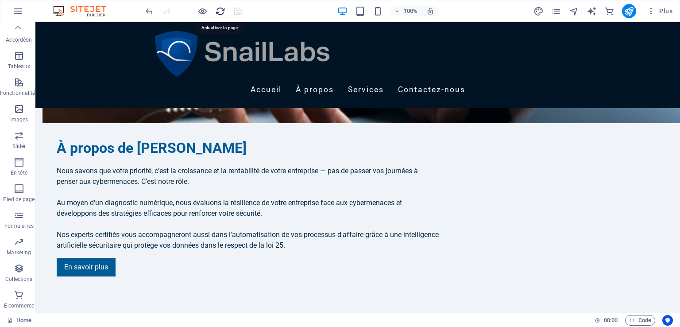
click at [216, 12] on icon "reload" at bounding box center [220, 11] width 10 height 10
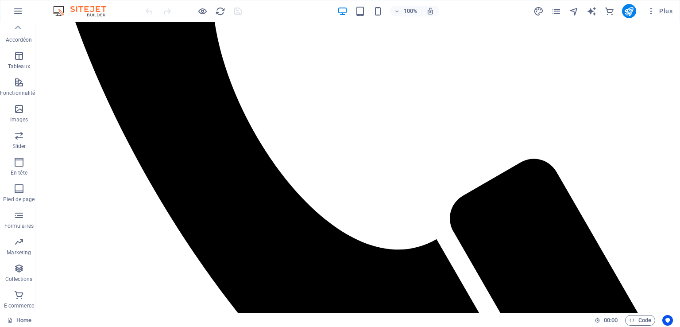
scroll to position [0, 0]
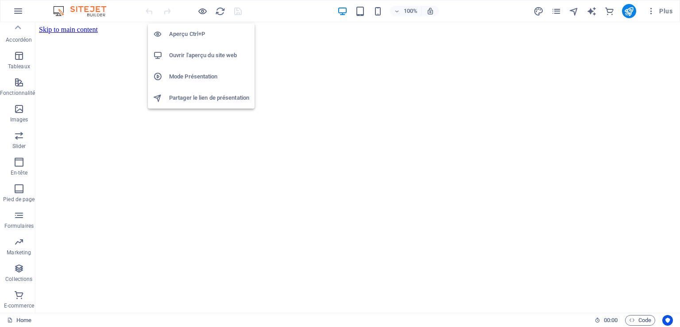
click at [190, 31] on h6 "Aperçu Ctrl+P" at bounding box center [209, 34] width 80 height 11
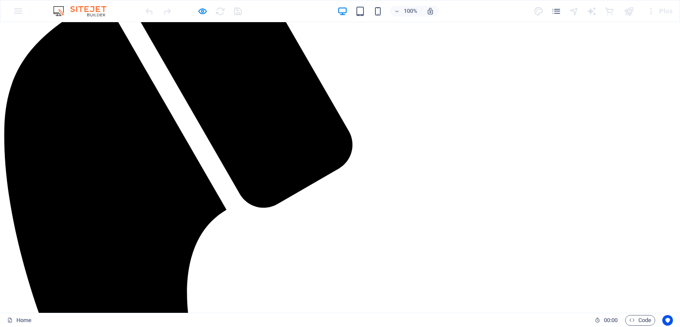
scroll to position [444, 0]
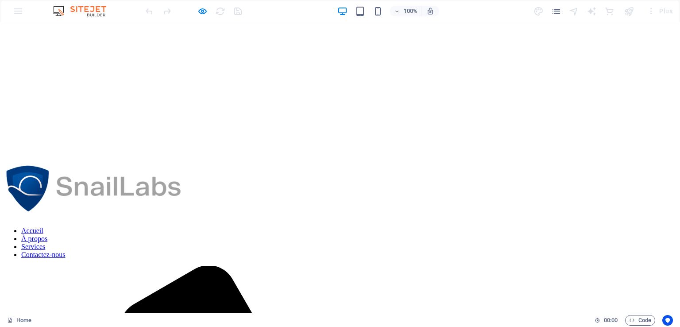
scroll to position [146, 0]
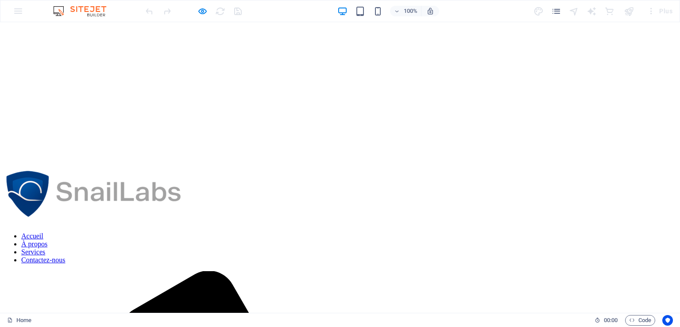
click at [45, 248] on link "Services" at bounding box center [33, 252] width 24 height 8
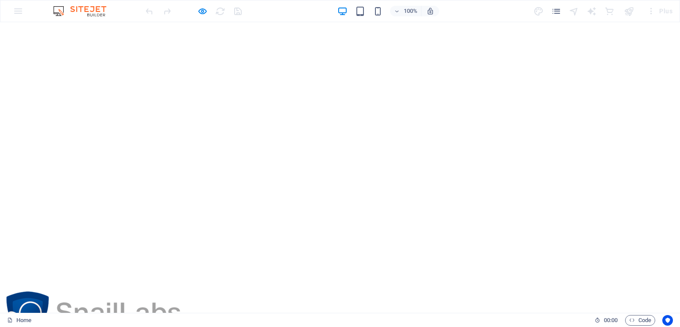
scroll to position [0, 0]
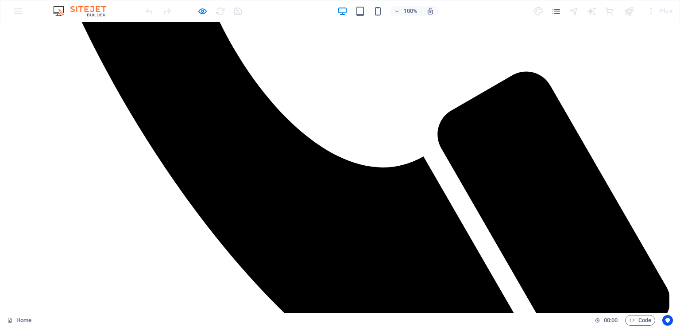
scroll to position [828, 0]
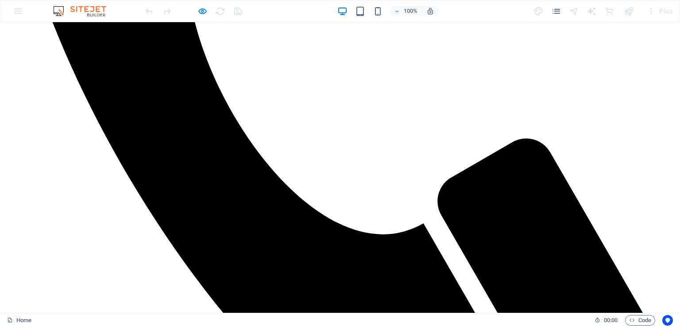
type input "a"
click at [89, 5] on div "100% Plus" at bounding box center [339, 10] width 679 height 21
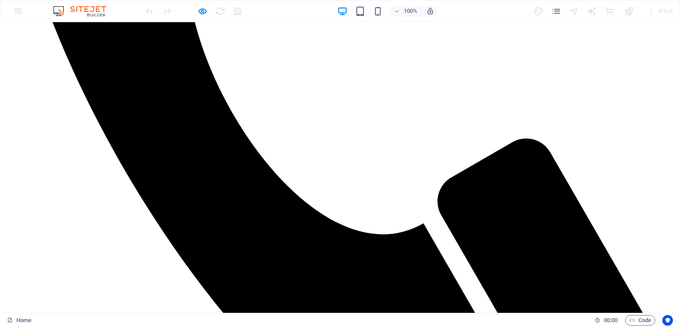
click at [58, 11] on img at bounding box center [84, 11] width 66 height 11
click at [554, 13] on icon "pages" at bounding box center [556, 11] width 10 height 10
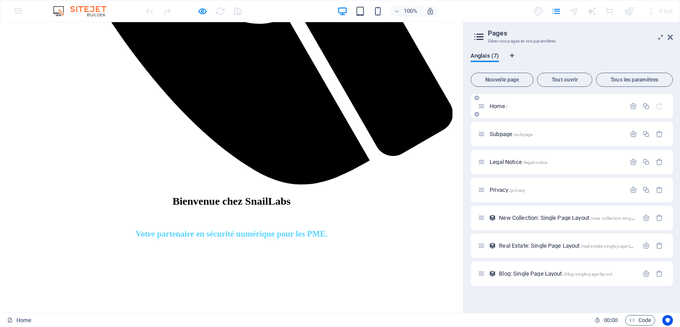
click at [492, 105] on span "Home /" at bounding box center [498, 106] width 18 height 7
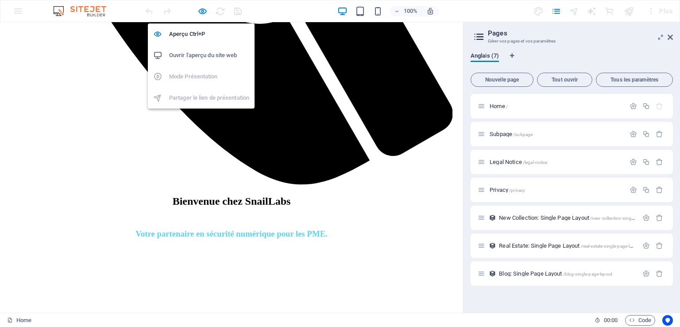
click at [202, 59] on h6 "Ouvrir l'aperçu du site web" at bounding box center [209, 55] width 80 height 11
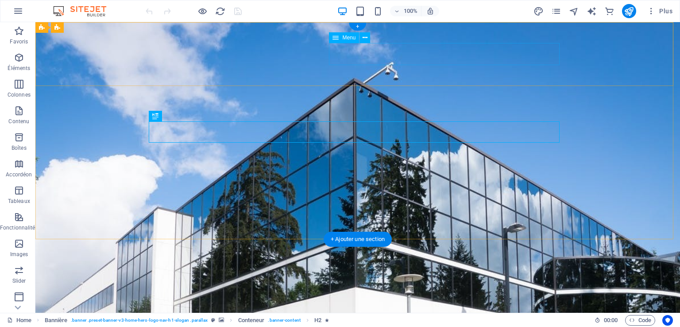
select select
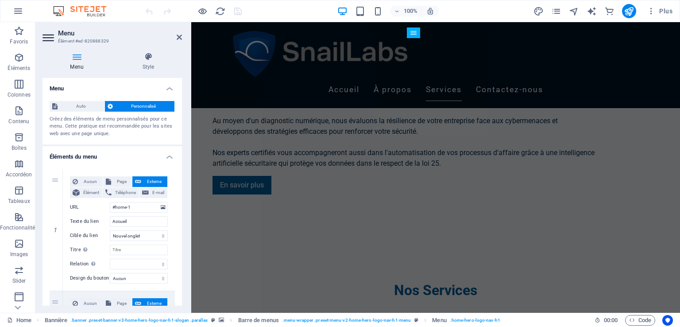
scroll to position [798, 0]
click at [221, 96] on icon at bounding box center [220, 95] width 5 height 9
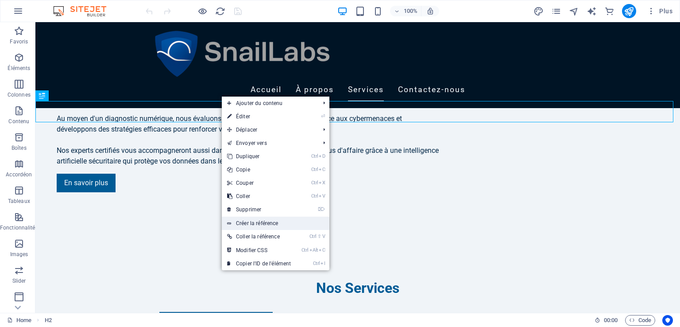
click at [262, 221] on link "Créer la référence" at bounding box center [276, 222] width 108 height 13
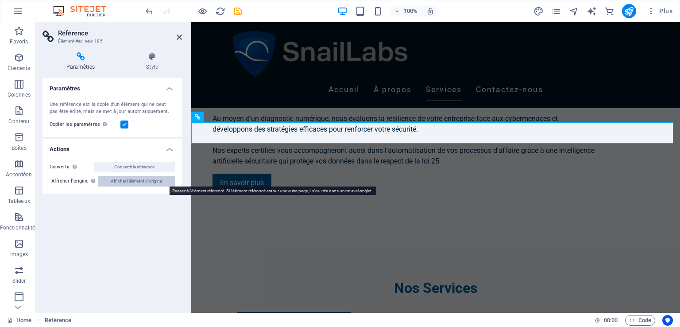
click at [113, 181] on span "Afficher l'élément d'origine" at bounding box center [136, 181] width 51 height 11
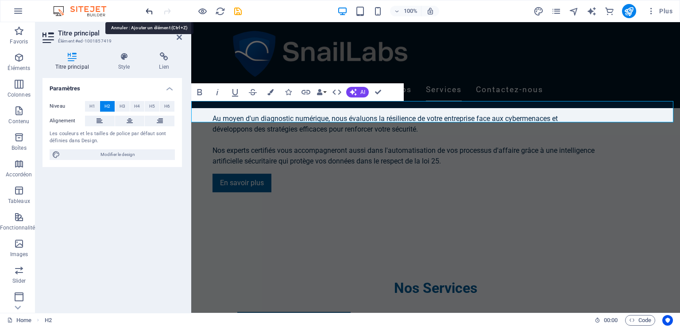
click at [144, 15] on icon "undo" at bounding box center [149, 11] width 10 height 10
click at [179, 39] on icon at bounding box center [179, 37] width 5 height 7
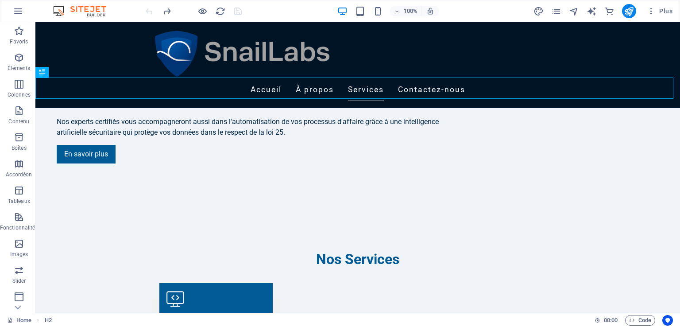
scroll to position [830, 0]
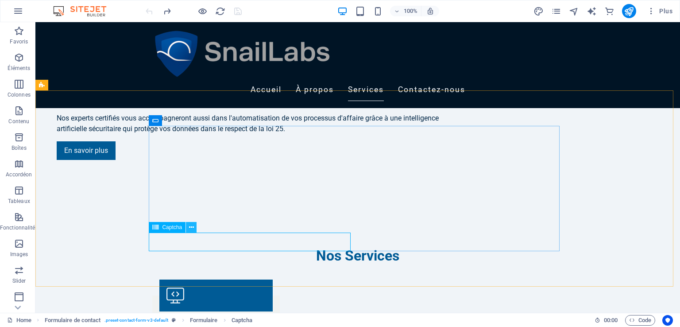
click at [193, 227] on icon at bounding box center [191, 227] width 5 height 9
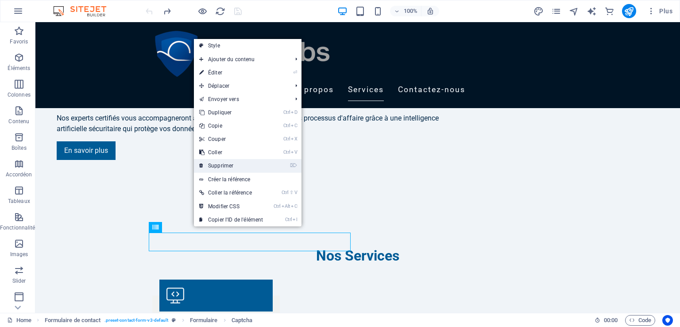
click at [217, 167] on link "⌦ Supprimer" at bounding box center [231, 165] width 74 height 13
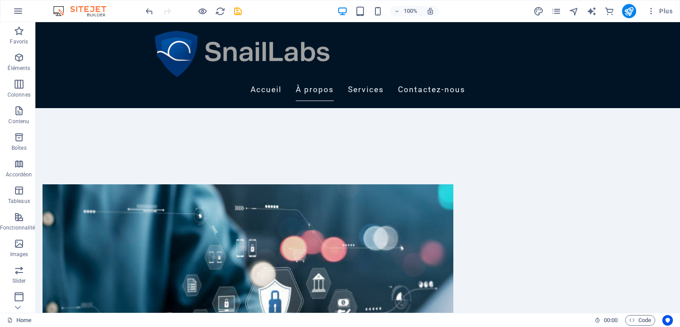
scroll to position [347, 0]
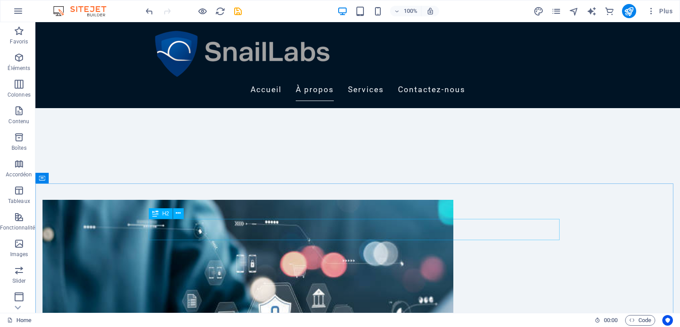
click at [162, 212] on div "H2" at bounding box center [160, 213] width 23 height 11
click at [180, 215] on icon at bounding box center [178, 212] width 5 height 9
click at [535, 79] on nav "Accueil À propos Services Contactez-nous" at bounding box center [357, 90] width 411 height 22
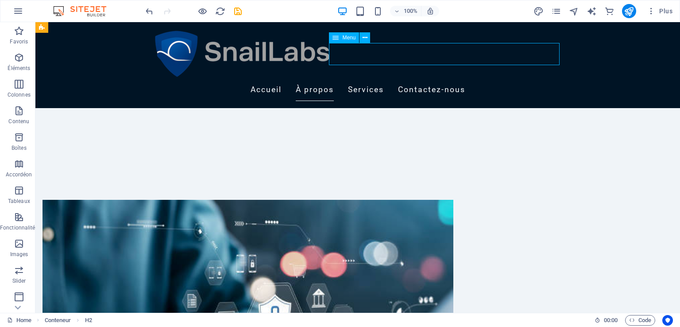
click at [535, 79] on nav "Accueil À propos Services Contactez-nous" at bounding box center [357, 90] width 411 height 22
select select
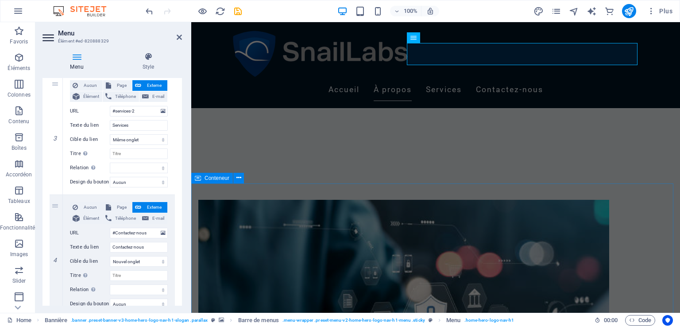
scroll to position [341, 0]
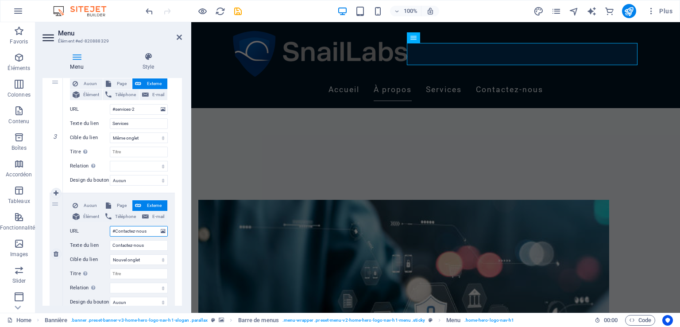
drag, startPoint x: 150, startPoint y: 231, endPoint x: 109, endPoint y: 235, distance: 40.9
click at [110, 235] on input "#Contactez-nous" at bounding box center [139, 231] width 58 height 11
select select
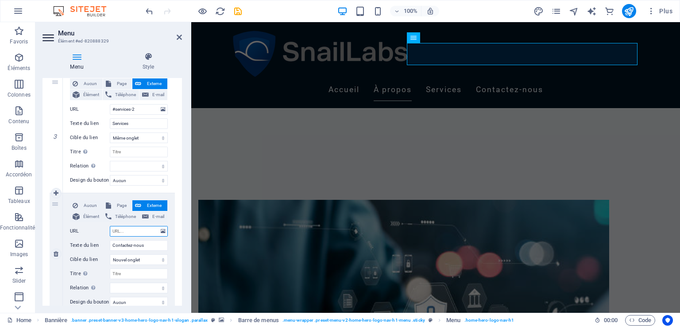
select select
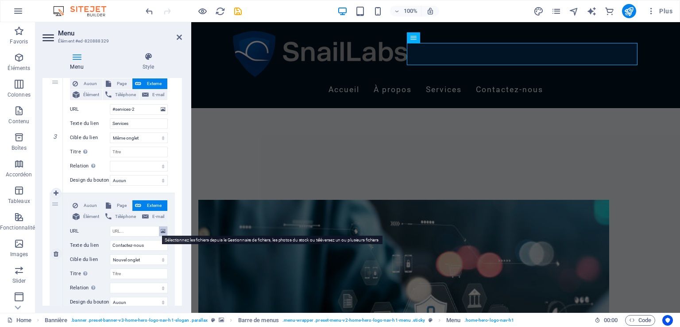
click at [163, 233] on icon at bounding box center [163, 231] width 5 height 10
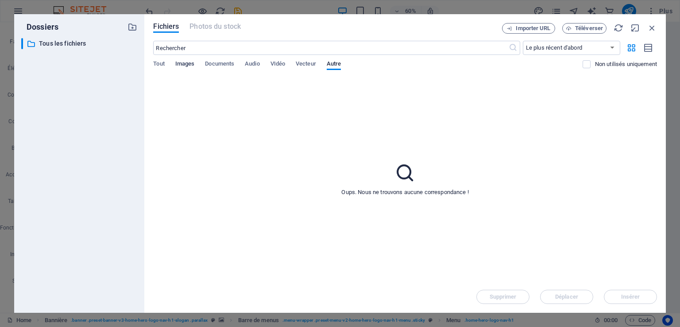
click at [178, 64] on span "Images" at bounding box center [184, 64] width 19 height 12
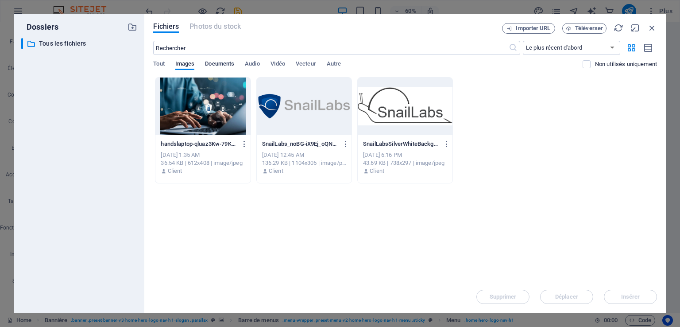
click at [228, 64] on span "Documents" at bounding box center [219, 64] width 29 height 12
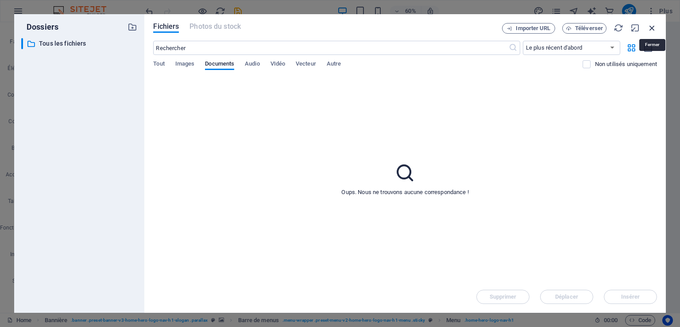
click at [653, 26] on icon "button" at bounding box center [652, 28] width 10 height 10
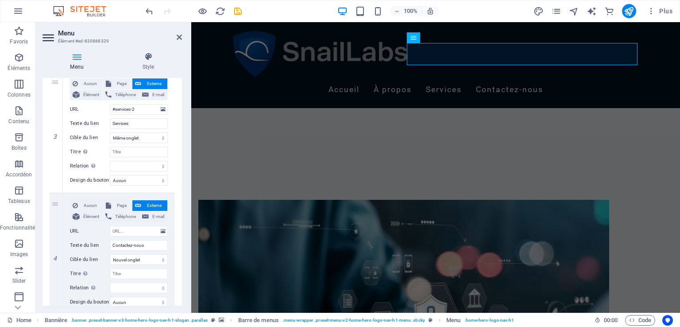
drag, startPoint x: 180, startPoint y: 227, endPoint x: 182, endPoint y: 243, distance: 16.5
click at [182, 243] on div "Menu Style Menu Auto Personnalisé Créez des éléments de menu personnalisés pour…" at bounding box center [112, 178] width 154 height 267
click at [121, 285] on select "alternate author bookmark external help license next nofollow noreferrer noopen…" at bounding box center [139, 287] width 58 height 11
click at [147, 262] on select "Nouvel onglet Même onglet Superposition" at bounding box center [139, 259] width 58 height 11
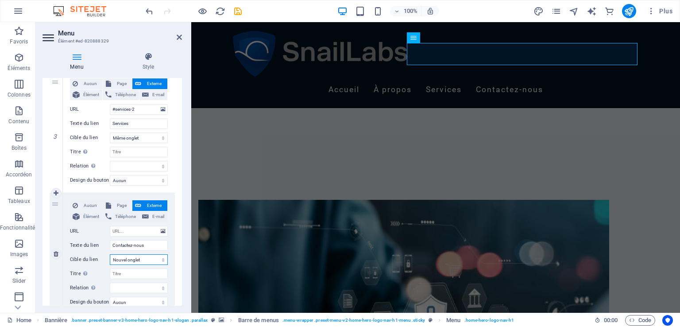
select select
click at [110, 254] on select "Nouvel onglet Même onglet Superposition" at bounding box center [139, 259] width 58 height 11
select select
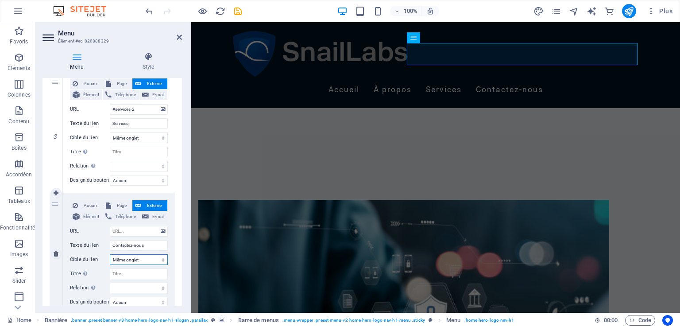
select select
drag, startPoint x: 180, startPoint y: 254, endPoint x: 181, endPoint y: 273, distance: 18.7
click at [181, 273] on div "Menu Auto Personnalisé Créez des éléments de menu personnalisés pour ce menu. C…" at bounding box center [111, 191] width 139 height 227
drag, startPoint x: 179, startPoint y: 283, endPoint x: 180, endPoint y: 289, distance: 6.3
click at [180, 289] on div "Menu Auto Personnalisé Créez des éléments de menu personnalisés pour ce menu. C…" at bounding box center [111, 191] width 139 height 227
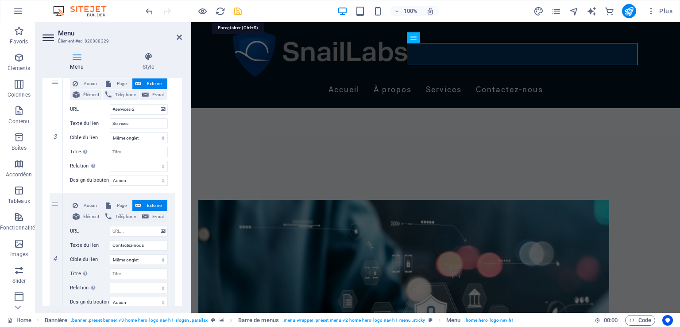
click at [238, 10] on icon "save" at bounding box center [238, 11] width 10 height 10
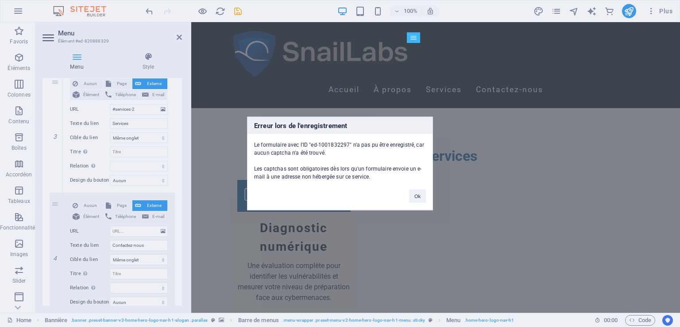
drag, startPoint x: 181, startPoint y: 228, endPoint x: 182, endPoint y: 211, distance: 17.3
click at [182, 211] on div "Erreur lors de l'enregistrement Le formulaire avec l'ID "ed-1001832297" n'a pas…" at bounding box center [340, 163] width 680 height 327
click at [421, 197] on button "Ok" at bounding box center [417, 195] width 17 height 13
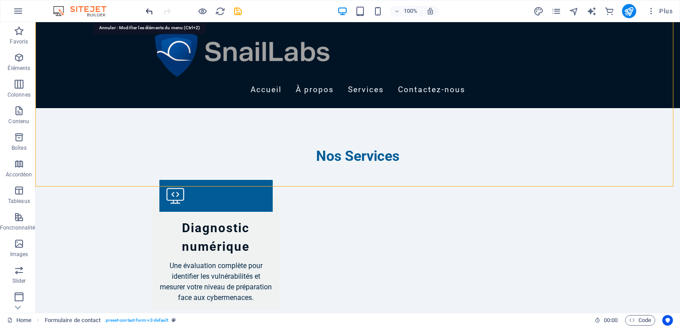
click at [150, 13] on icon "undo" at bounding box center [149, 11] width 10 height 10
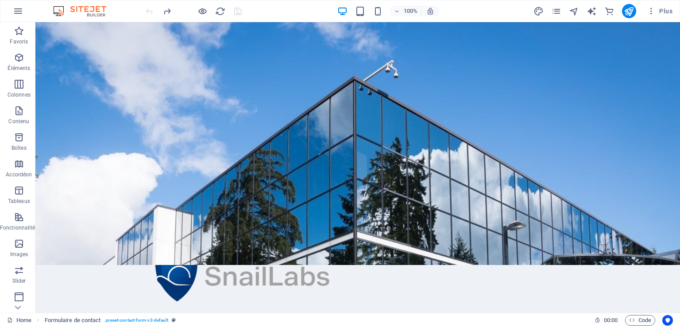
scroll to position [0, 0]
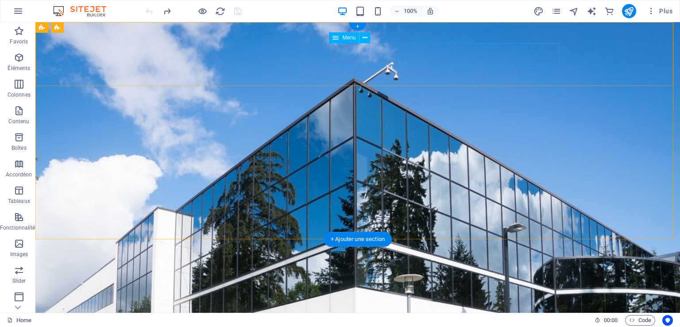
select select
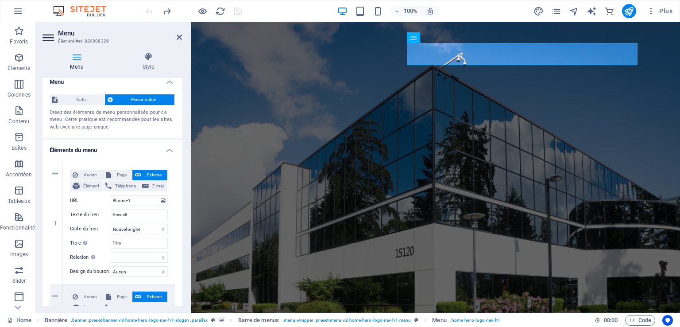
scroll to position [11, 0]
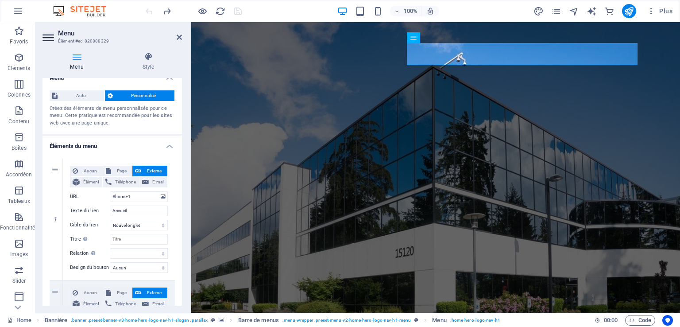
drag, startPoint x: 182, startPoint y: 164, endPoint x: 186, endPoint y: 227, distance: 63.4
click at [186, 227] on div "Menu Style Menu Auto Personnalisé Créez des éléments de menu personnalisés pour…" at bounding box center [112, 178] width 154 height 267
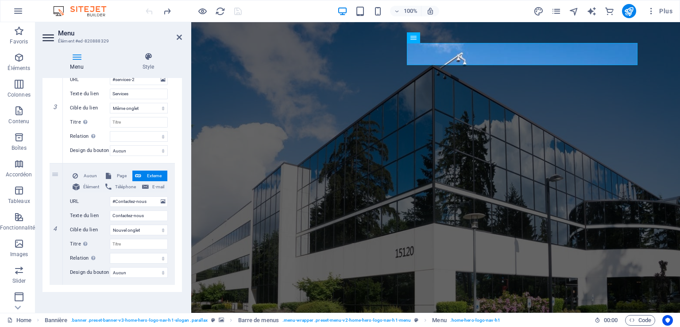
scroll to position [381, 0]
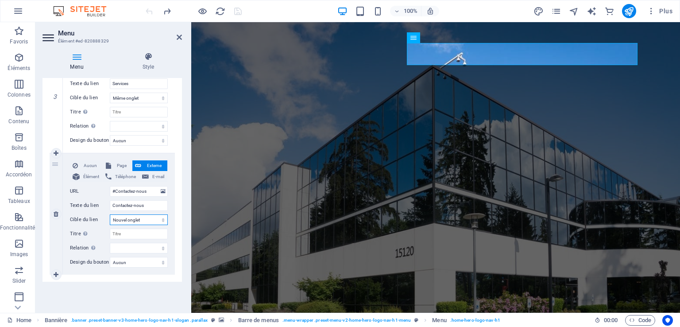
click at [139, 220] on select "Nouvel onglet Même onglet Superposition" at bounding box center [139, 219] width 58 height 11
select select
click at [110, 214] on select "Nouvel onglet Même onglet Superposition" at bounding box center [139, 219] width 58 height 11
select select
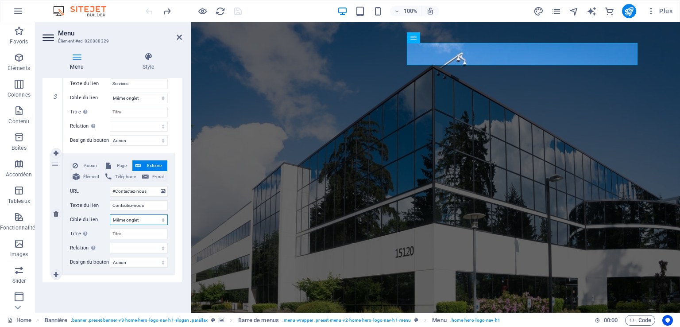
select select
click at [237, 10] on icon "save" at bounding box center [238, 11] width 10 height 10
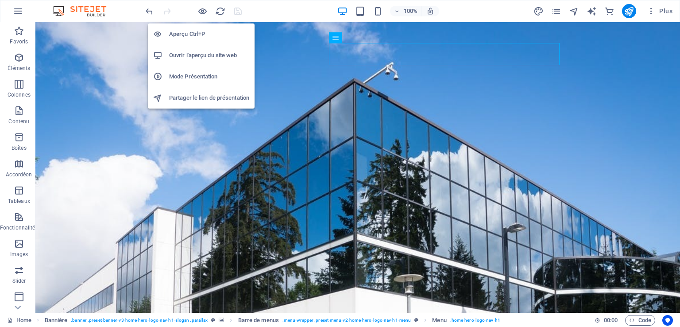
click at [200, 100] on h6 "Partager le lien de présentation" at bounding box center [209, 97] width 80 height 11
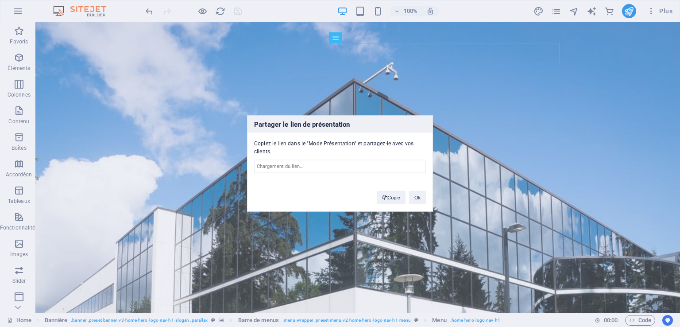
type input "https://cms.sitehub.io/presentation/2014580/c20be09a0976aa0b233aff3e791512609c0…"
click at [421, 195] on button "Ok" at bounding box center [417, 197] width 17 height 13
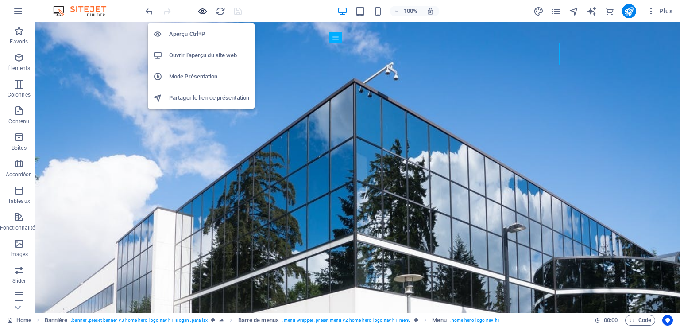
click at [202, 12] on icon "button" at bounding box center [202, 11] width 10 height 10
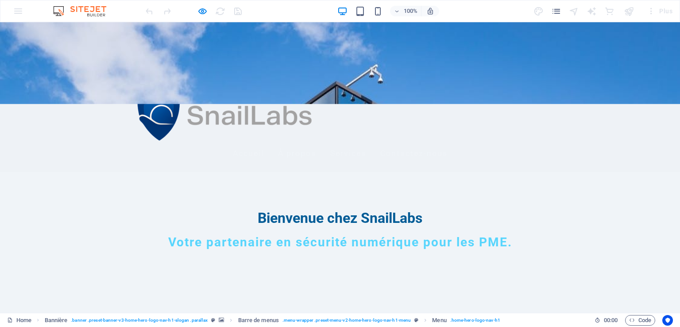
scroll to position [0, 0]
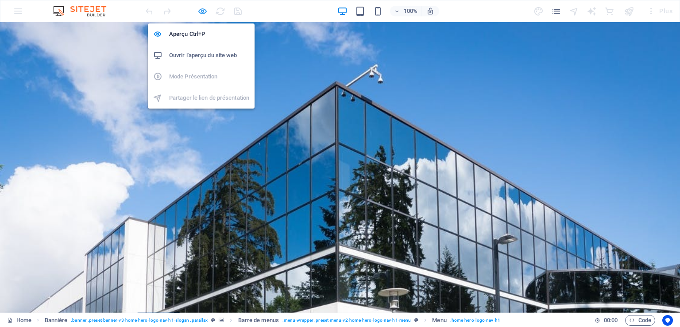
click at [200, 13] on icon "button" at bounding box center [202, 11] width 10 height 10
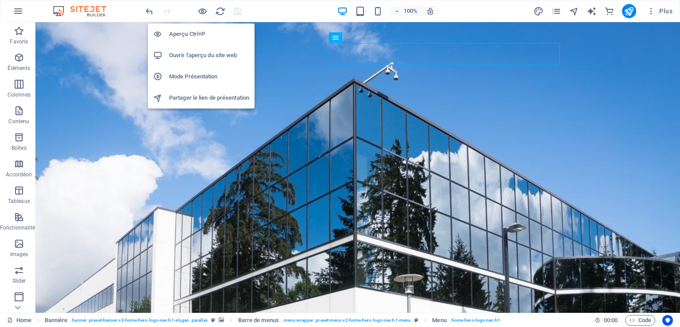
click at [193, 59] on h6 "Ouvrir l'aperçu du site web" at bounding box center [209, 55] width 80 height 11
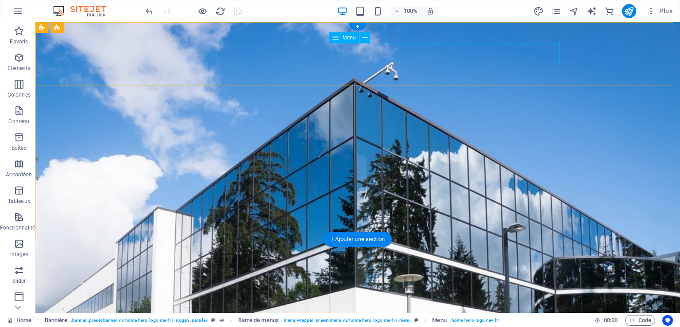
select select
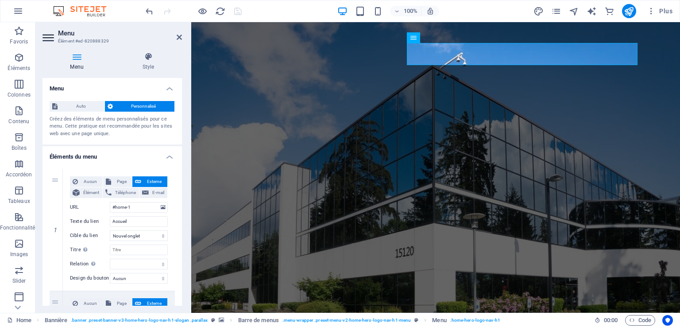
drag, startPoint x: 179, startPoint y: 155, endPoint x: 182, endPoint y: 218, distance: 63.4
click at [182, 218] on div "Menu Style Menu Auto Personnalisé Créez des éléments de menu personnalisés pour…" at bounding box center [112, 178] width 154 height 267
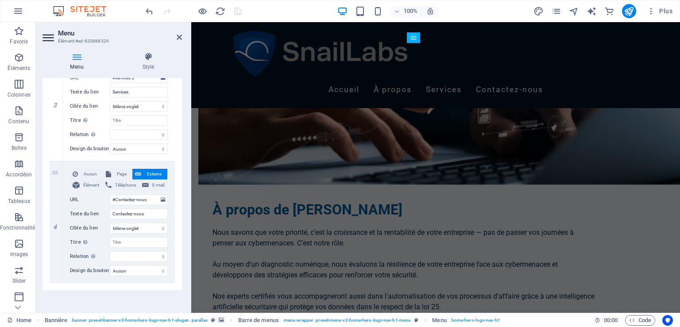
scroll to position [372, 0]
drag, startPoint x: 179, startPoint y: 252, endPoint x: 179, endPoint y: 241, distance: 10.6
click at [179, 241] on div "1 Aucun Page Externe Élément Téléphone E-mail Page Home Subpage Legal Notice Pr…" at bounding box center [111, 40] width 139 height 500
drag, startPoint x: 180, startPoint y: 242, endPoint x: 175, endPoint y: 208, distance: 34.4
click at [175, 208] on div "1 Aucun Page Externe Élément Téléphone E-mail Page Home Subpage Legal Notice Pr…" at bounding box center [111, 40] width 139 height 500
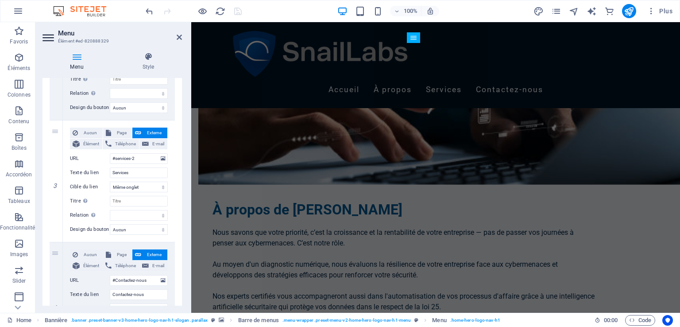
scroll to position [289, 0]
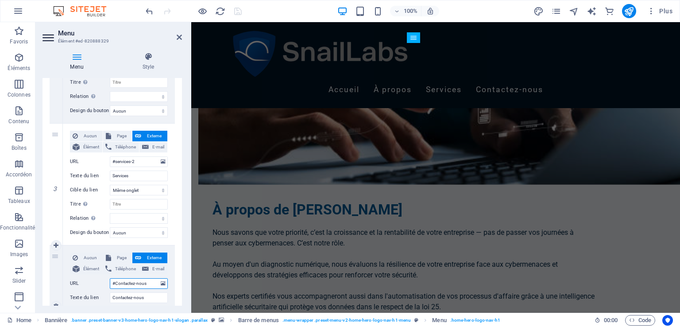
click at [149, 284] on input "#Contactez-nous" at bounding box center [139, 283] width 58 height 11
type input "#Contactez-nous-"
select select
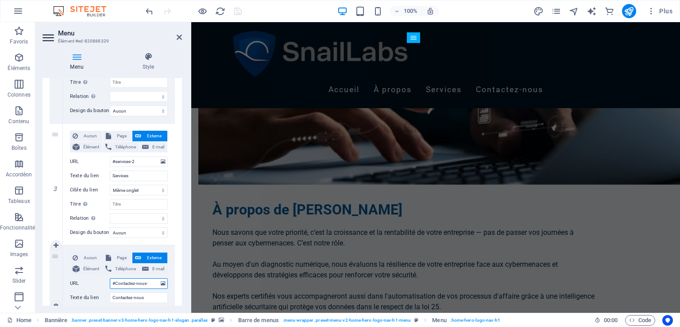
select select
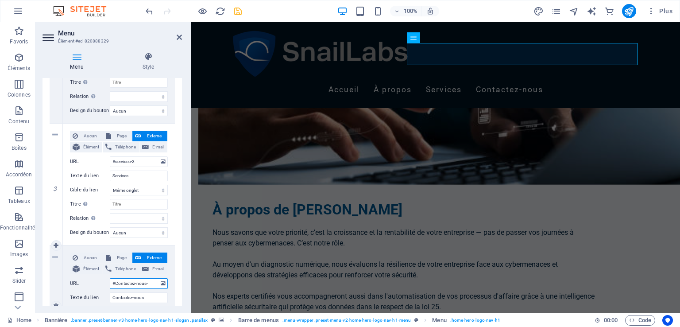
type input "#Contactez-nous-2"
select select
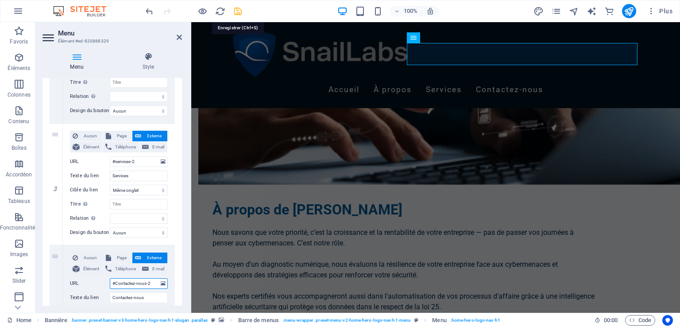
type input "#Contactez-nous-2"
click at [236, 13] on icon "save" at bounding box center [238, 11] width 10 height 10
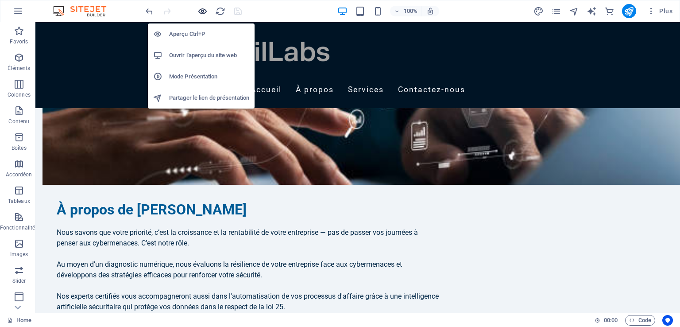
click at [204, 10] on icon "button" at bounding box center [202, 11] width 10 height 10
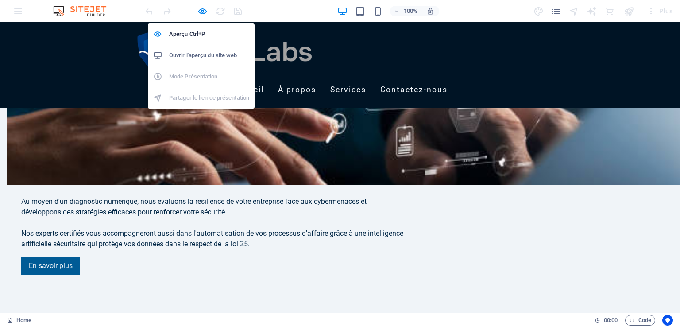
click at [214, 58] on h6 "Ouvrir l'aperçu du site web" at bounding box center [209, 55] width 80 height 11
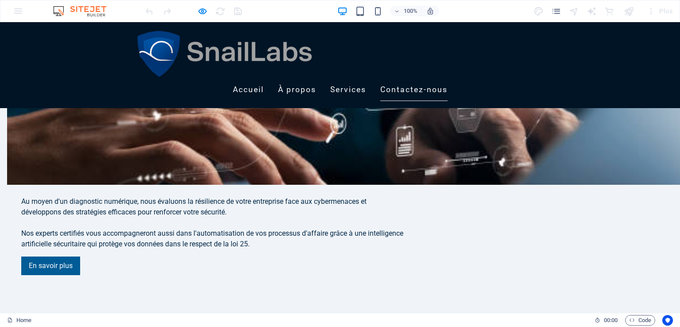
click at [447, 79] on link "Contactez-nous" at bounding box center [413, 90] width 67 height 22
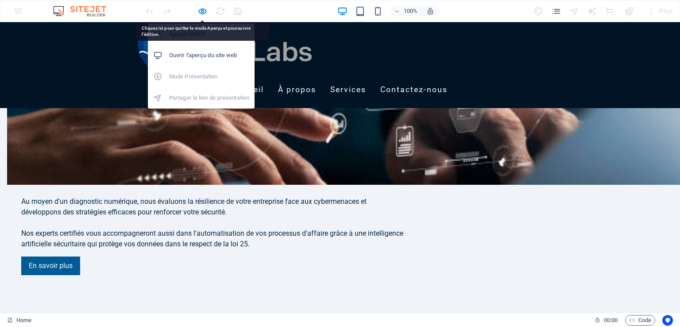
click at [205, 52] on h6 "Ouvrir l'aperçu du site web" at bounding box center [209, 55] width 80 height 11
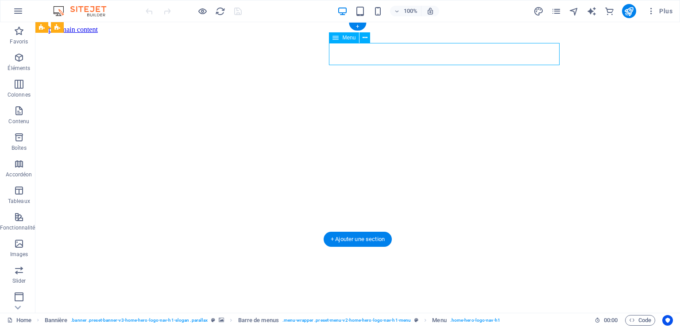
select select
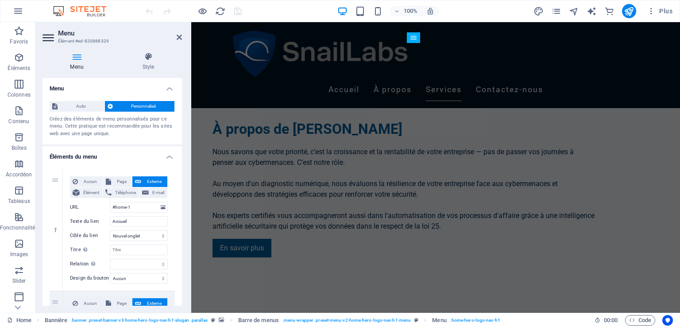
scroll to position [735, 0]
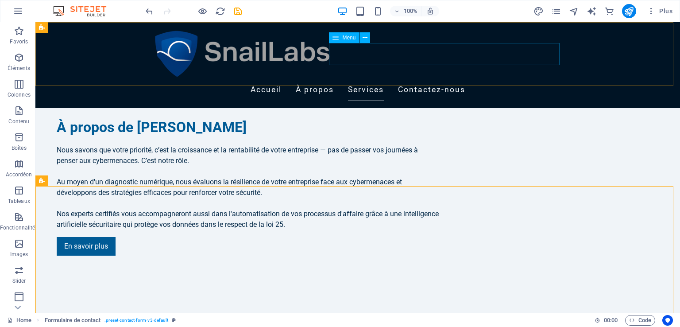
click at [538, 79] on nav "Accueil À propos Services Contactez-nous" at bounding box center [357, 90] width 411 height 22
select select
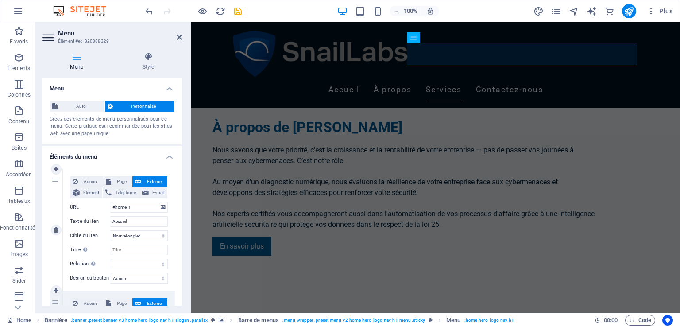
drag, startPoint x: 169, startPoint y: 213, endPoint x: 137, endPoint y: 229, distance: 36.0
click at [143, 229] on div "Aucun Page Externe Élément Téléphone E-mail Page Home Subpage Legal Notice Priv…" at bounding box center [119, 229] width 112 height 121
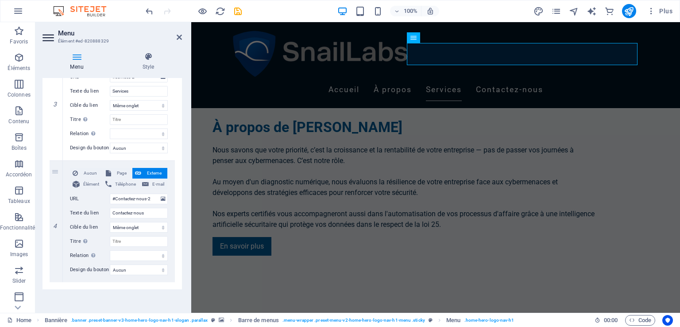
scroll to position [381, 0]
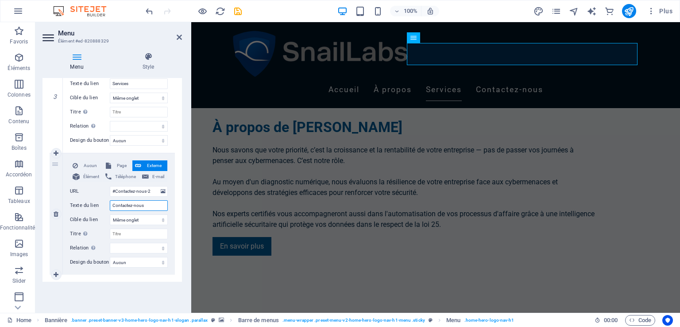
click at [150, 203] on input "Contactez-nous" at bounding box center [139, 205] width 58 height 11
click at [153, 188] on input "#Contactez-nous-2" at bounding box center [139, 191] width 58 height 11
drag, startPoint x: 153, startPoint y: 188, endPoint x: 102, endPoint y: 193, distance: 50.7
click at [102, 193] on div "URL #Contactez-nous-2" at bounding box center [119, 191] width 98 height 11
type input "N"
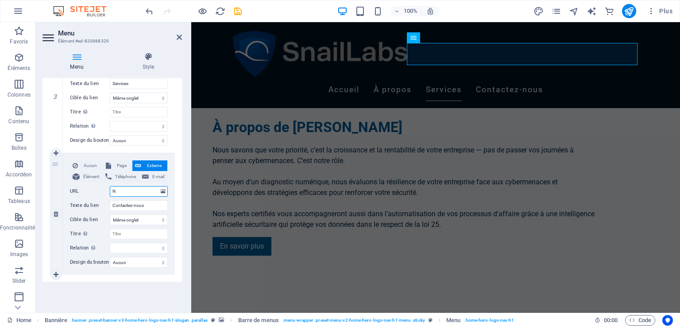
select select
type input "Nous"
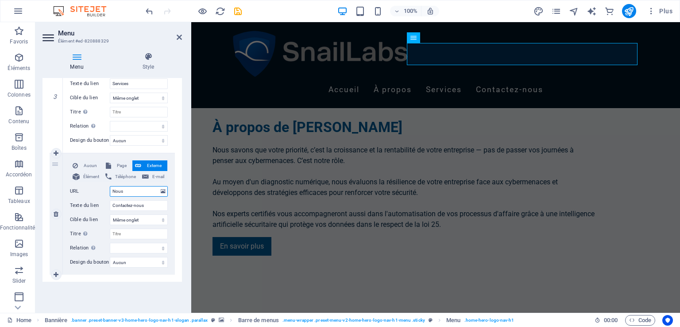
select select
type input "Nous"
select select
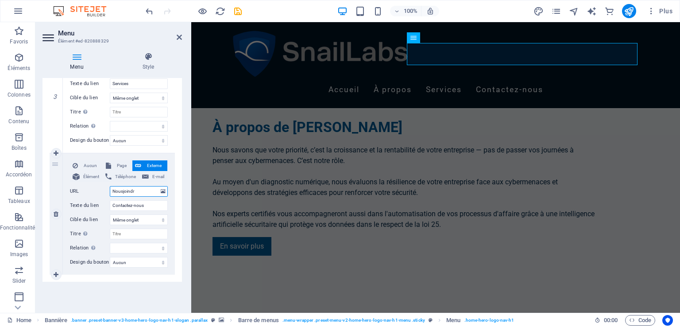
type input "Nousjoindre"
select select
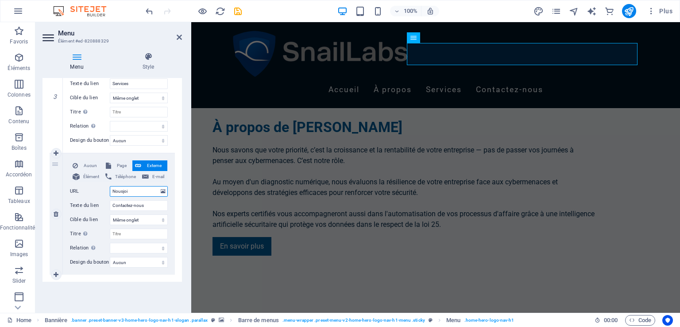
type input "Nousjo"
select select
type input "Nousj"
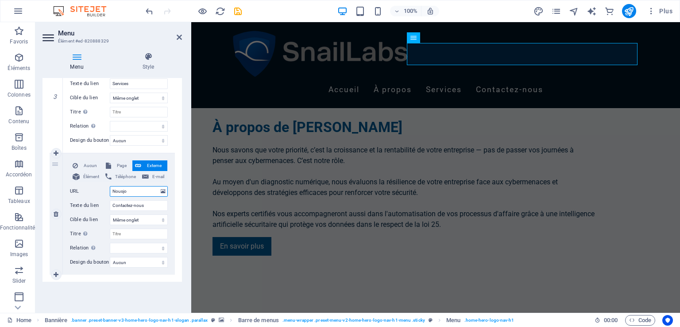
select select
type input "Nous joindre"
select select
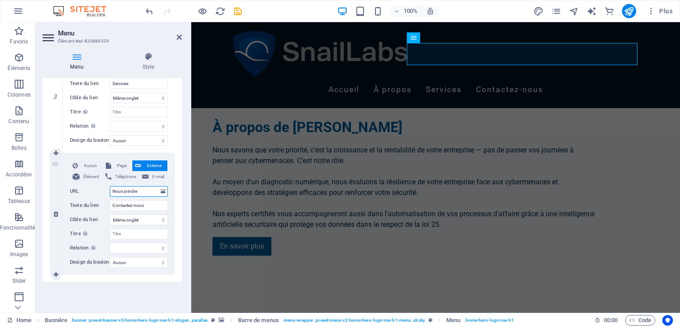
select select
type input "Nous joindre"
click at [239, 15] on icon "save" at bounding box center [238, 11] width 10 height 10
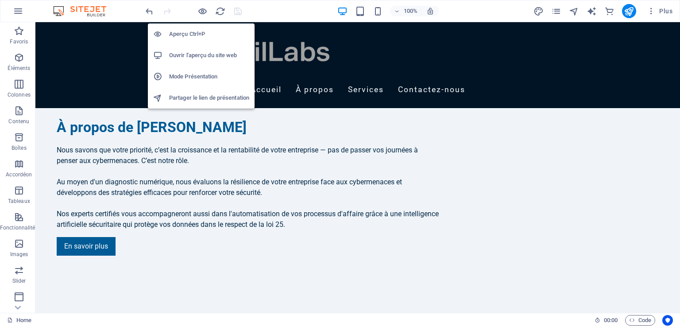
click at [205, 54] on h6 "Ouvrir l'aperçu du site web" at bounding box center [209, 55] width 80 height 11
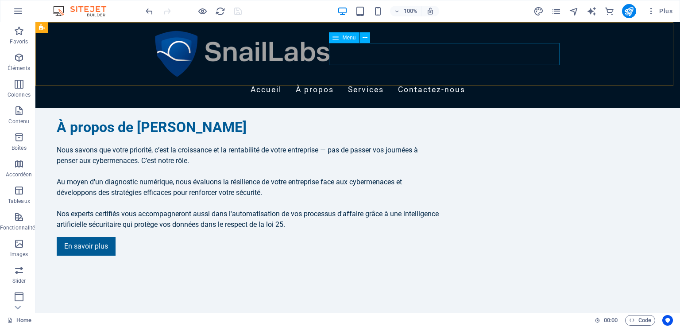
click at [465, 79] on nav "Accueil À propos Services Contactez-nous" at bounding box center [357, 90] width 411 height 22
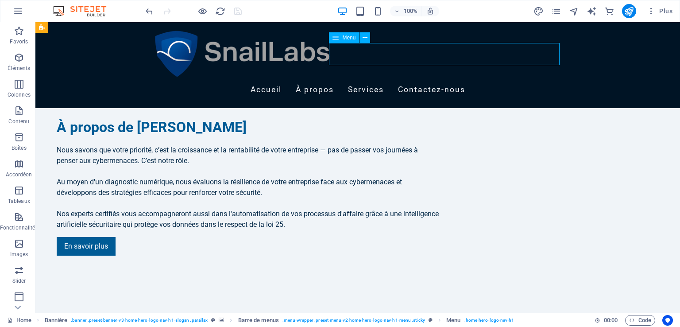
click at [465, 79] on nav "Accueil À propos Services Contactez-nous" at bounding box center [357, 90] width 411 height 22
select select
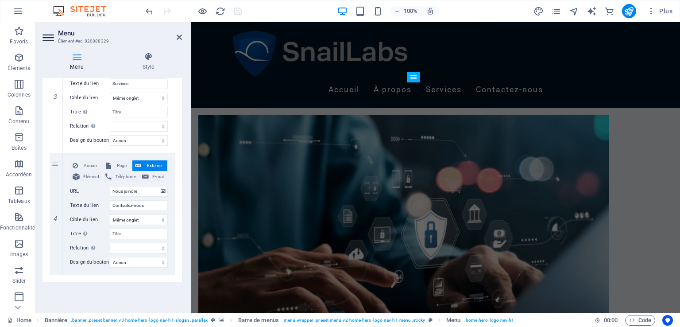
scroll to position [428, 0]
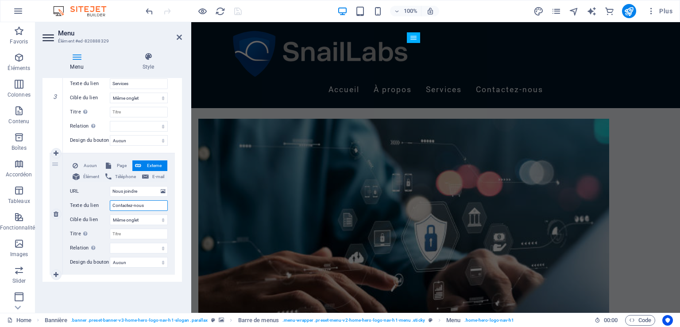
drag, startPoint x: 146, startPoint y: 204, endPoint x: 111, endPoint y: 206, distance: 35.0
click at [111, 206] on input "Contactez-nous" at bounding box center [139, 205] width 58 height 11
drag, startPoint x: 142, startPoint y: 192, endPoint x: 105, endPoint y: 194, distance: 36.4
click at [105, 194] on div "URL Nous joindre" at bounding box center [119, 191] width 98 height 11
paste input "Contactez-nous"
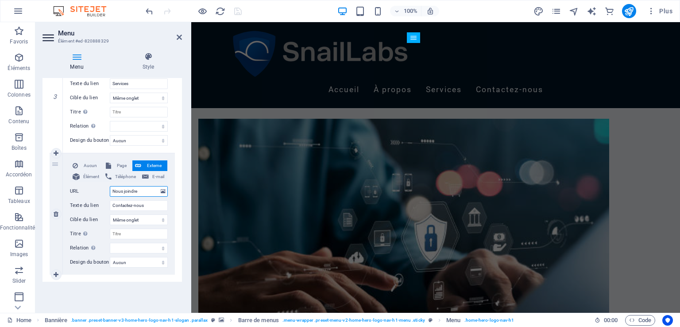
type input "Contactez-nous"
select select
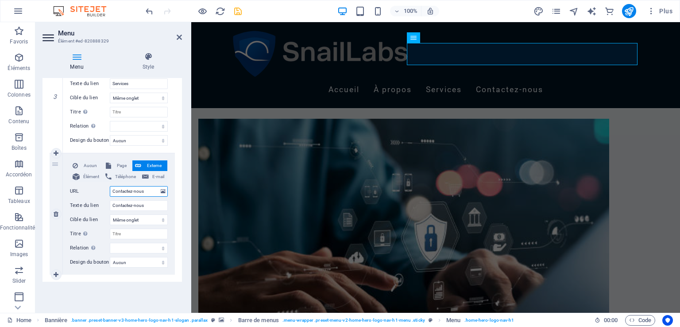
click at [112, 192] on input "Contactez-nous" at bounding box center [139, 191] width 58 height 11
type input "Contactez-nous"
click at [236, 12] on icon "save" at bounding box center [238, 11] width 10 height 10
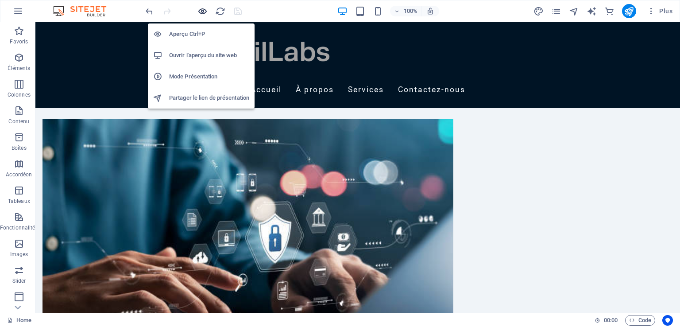
click at [204, 12] on icon "button" at bounding box center [202, 11] width 10 height 10
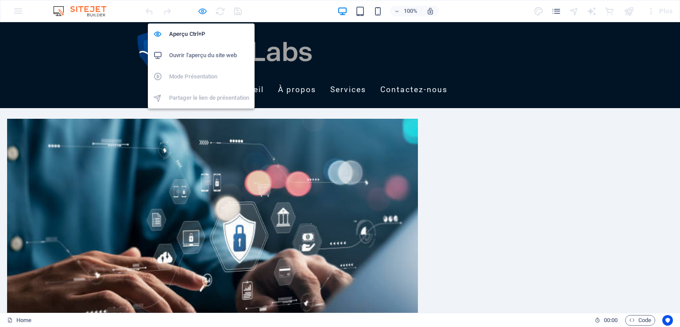
click at [204, 12] on icon "button" at bounding box center [202, 11] width 10 height 10
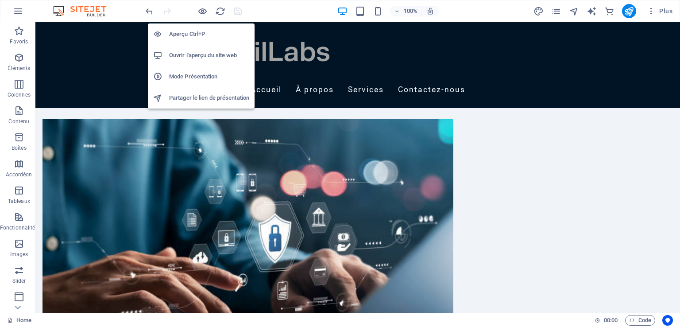
click at [212, 54] on h6 "Ouvrir l'aperçu du site web" at bounding box center [209, 55] width 80 height 11
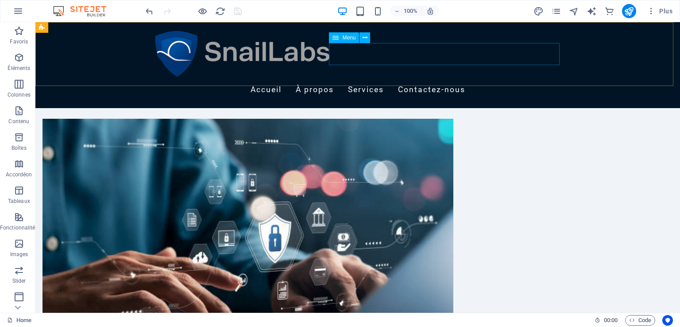
click at [524, 79] on nav "Accueil À propos Services Contactez-nous" at bounding box center [357, 90] width 411 height 22
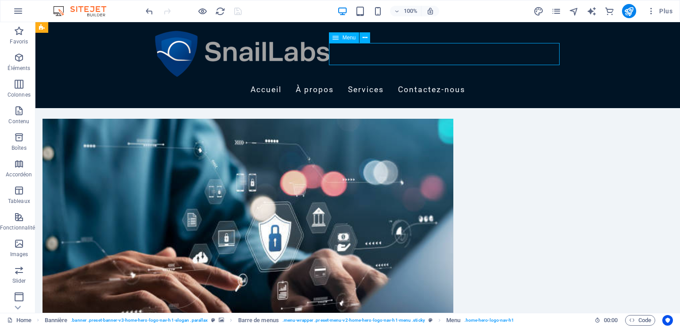
click at [524, 79] on nav "Accueil À propos Services Contactez-nous" at bounding box center [357, 90] width 411 height 22
select select
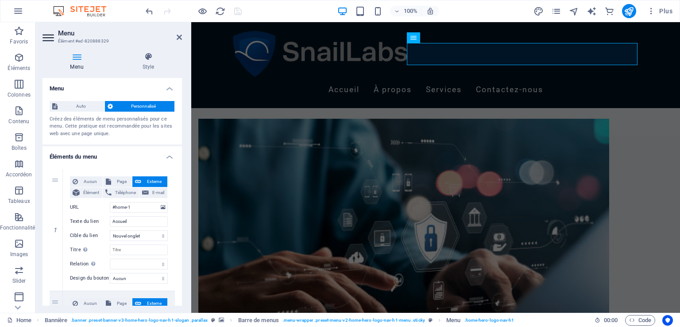
drag, startPoint x: 182, startPoint y: 157, endPoint x: 182, endPoint y: 172, distance: 15.5
click at [182, 172] on div "Menu Style Menu Auto Personnalisé Créez des éléments de menu personnalisés pour…" at bounding box center [112, 178] width 154 height 267
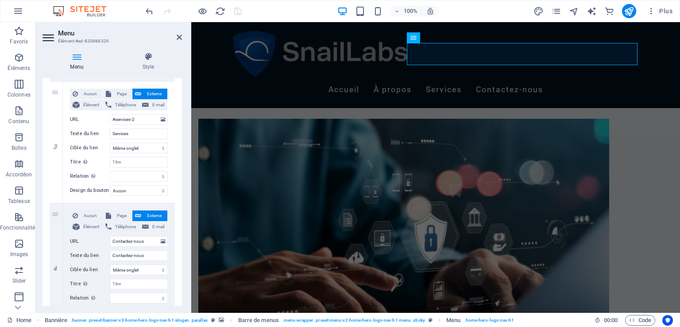
scroll to position [381, 0]
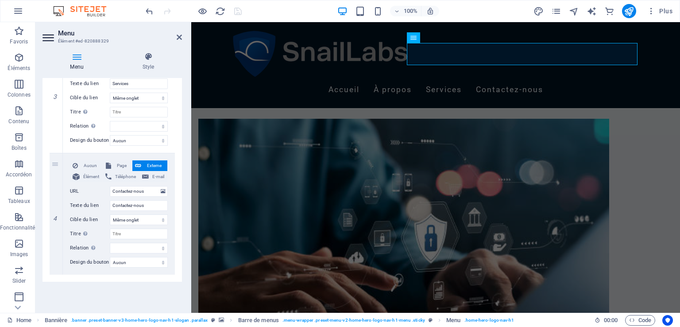
drag, startPoint x: 181, startPoint y: 159, endPoint x: 23, endPoint y: 281, distance: 198.7
click at [112, 190] on input "Contactez-nous" at bounding box center [139, 191] width 58 height 11
drag, startPoint x: 180, startPoint y: 238, endPoint x: 181, endPoint y: 227, distance: 10.7
click at [181, 227] on div "Menu Auto Personnalisé Créez des éléments de menu personnalisés pour ce menu. C…" at bounding box center [111, 191] width 139 height 227
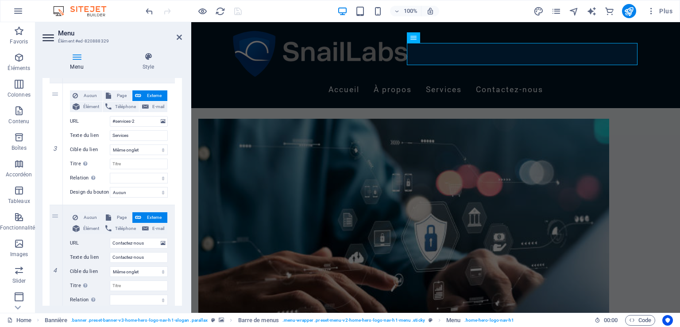
scroll to position [327, 0]
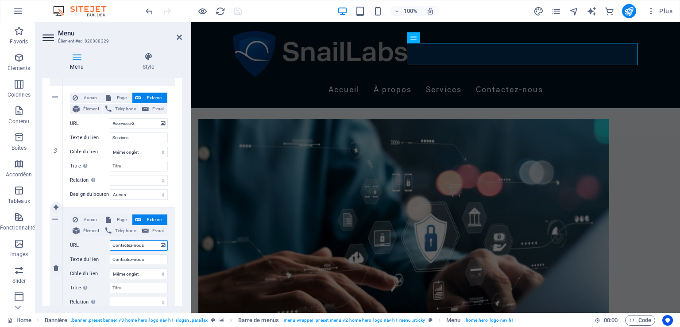
click at [113, 246] on input "Contactez-nous" at bounding box center [139, 245] width 58 height 11
type input "#Contactez-nous"
select select
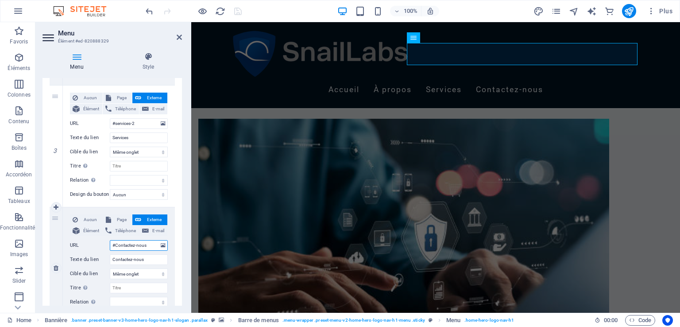
select select
click at [150, 245] on input "#Contactez-nous" at bounding box center [139, 245] width 58 height 11
type input "#Contactez-nous-"
select select
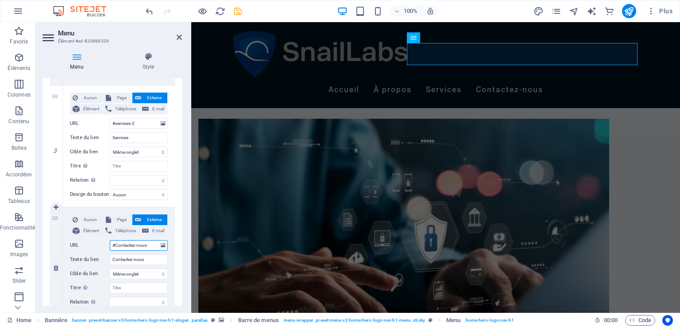
select select
type input "#Contactez-nous-1"
select select
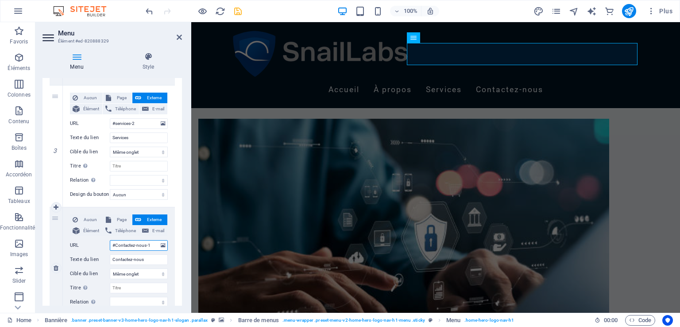
select select
type input "#Contactez-nous-1"
click at [242, 5] on div at bounding box center [193, 11] width 99 height 14
click at [239, 9] on icon "save" at bounding box center [238, 11] width 10 height 10
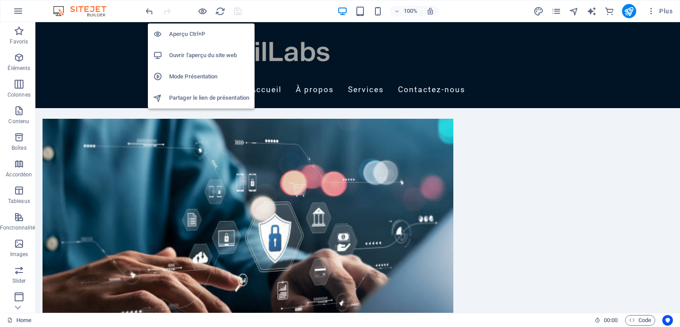
click at [206, 57] on h6 "Ouvrir l'aperçu du site web" at bounding box center [209, 55] width 80 height 11
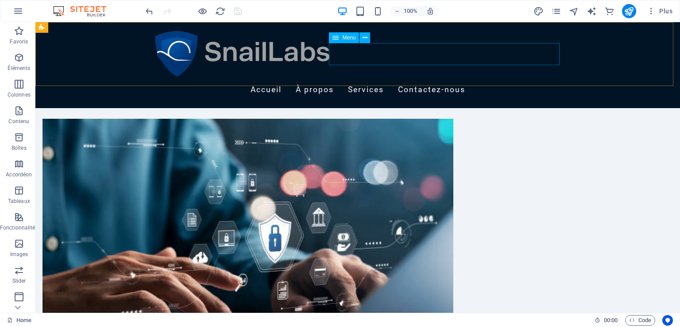
click at [524, 79] on nav "Accueil À propos Services Contactez-nous" at bounding box center [357, 90] width 411 height 22
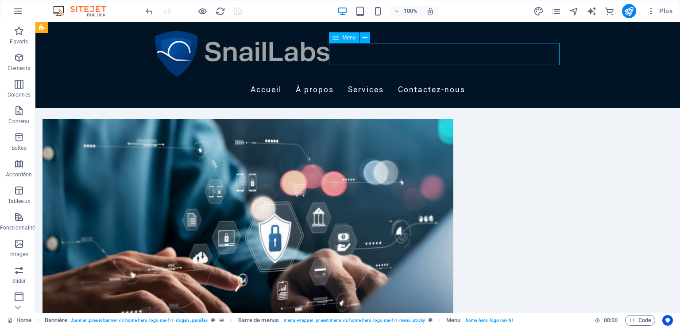
click at [524, 79] on nav "Accueil À propos Services Contactez-nous" at bounding box center [357, 90] width 411 height 22
select select
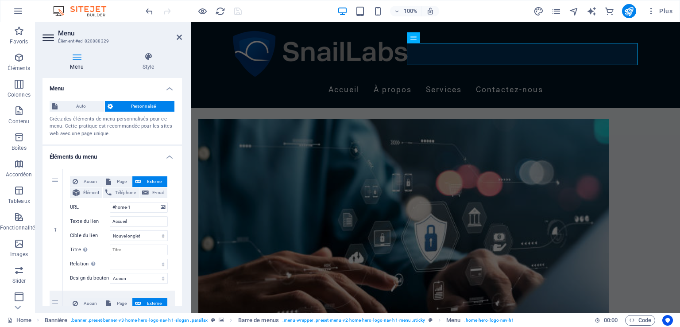
drag, startPoint x: 179, startPoint y: 158, endPoint x: 182, endPoint y: 179, distance: 20.5
click at [182, 179] on div "Menu Style Menu Auto Personnalisé Créez des éléments de menu personnalisés pour…" at bounding box center [112, 178] width 154 height 267
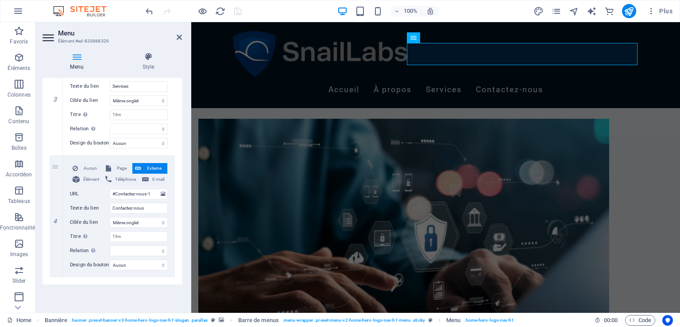
scroll to position [381, 0]
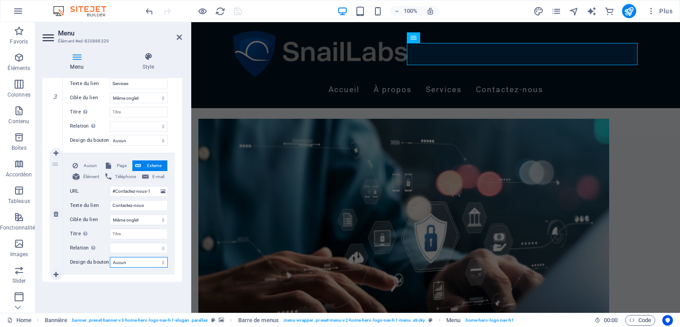
click at [146, 262] on select "Aucun Par défaut Principal Secondaire" at bounding box center [139, 262] width 58 height 11
click at [180, 264] on div "1 Aucun Page Externe Élément Téléphone E-mail Page Home Subpage Legal Notice Pr…" at bounding box center [111, 31] width 139 height 500
click at [146, 261] on select "Aucun Par défaut Principal Secondaire" at bounding box center [139, 262] width 58 height 11
select select "primary"
click at [110, 257] on select "Aucun Par défaut Principal Secondaire" at bounding box center [139, 262] width 58 height 11
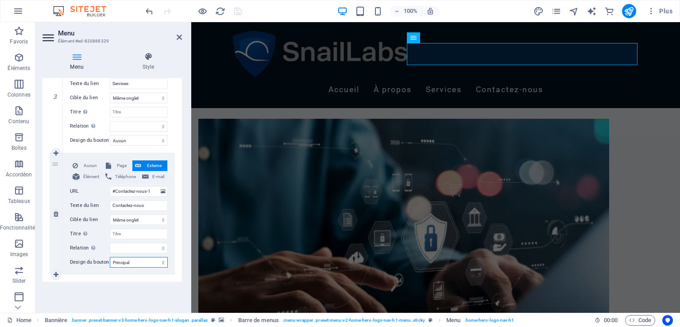
select select
click at [127, 257] on select "Aucun Par défaut Principal Secondaire" at bounding box center [139, 262] width 58 height 11
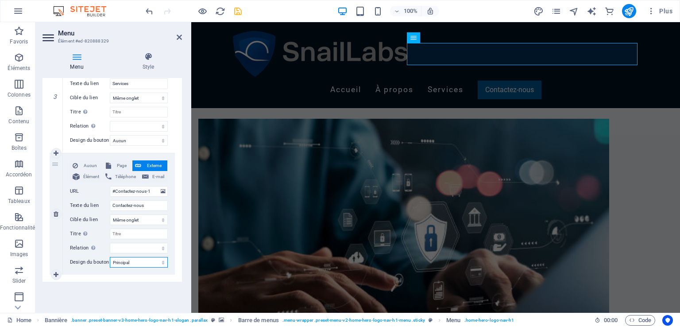
click at [110, 257] on select "Aucun Par défaut Principal Secondaire" at bounding box center [139, 262] width 58 height 11
click at [128, 254] on div "Aucun Page Externe Élément Téléphone E-mail Page Home Subpage Legal Notice Priv…" at bounding box center [119, 213] width 112 height 121
click at [127, 258] on select "Aucun Par défaut Principal Secondaire" at bounding box center [139, 262] width 58 height 11
select select "secondary"
click at [110, 257] on select "Aucun Par défaut Principal Secondaire" at bounding box center [139, 262] width 58 height 11
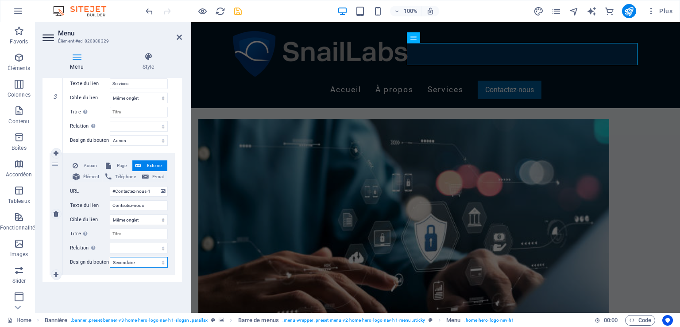
select select
click at [128, 261] on select "Aucun Par défaut Principal Secondaire" at bounding box center [139, 262] width 58 height 11
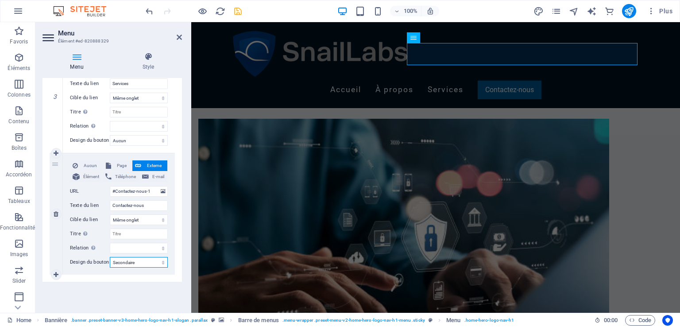
select select
click at [110, 257] on select "Aucun Par défaut Principal Secondaire" at bounding box center [139, 262] width 58 height 11
select select
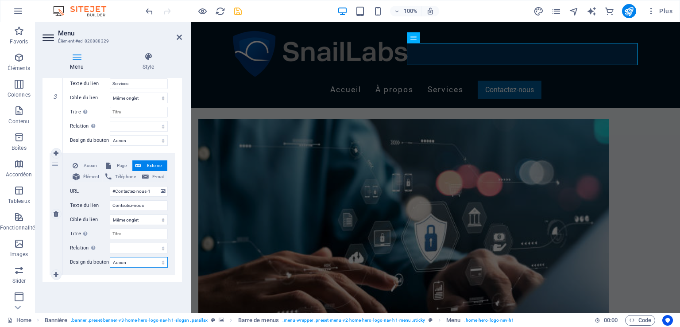
select select
click at [158, 259] on select "Aucun Par défaut Principal Secondaire" at bounding box center [139, 262] width 58 height 11
select select "secondary"
click at [110, 257] on select "Aucun Par défaut Principal Secondaire" at bounding box center [139, 262] width 58 height 11
select select
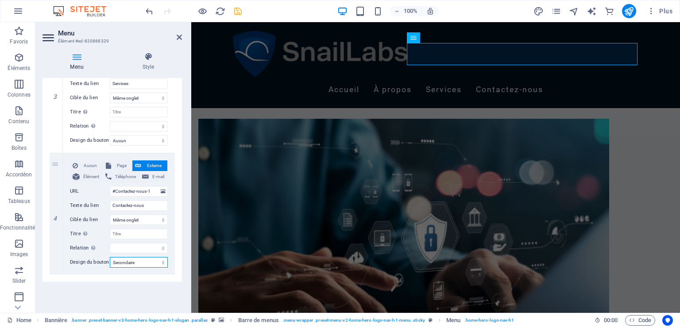
select select
click at [141, 260] on select "Aucun Par défaut Principal Secondaire" at bounding box center [139, 262] width 58 height 11
select select "default"
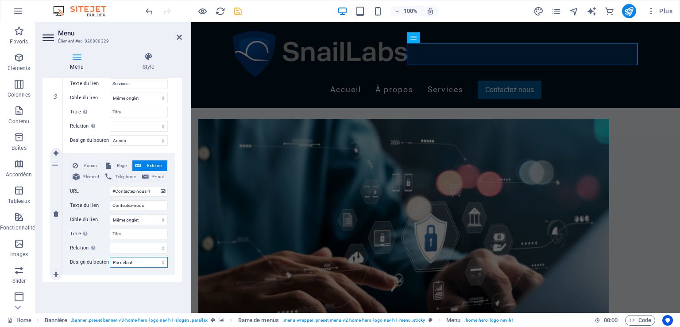
click at [110, 257] on select "Aucun Par défaut Principal Secondaire" at bounding box center [139, 262] width 58 height 11
select select
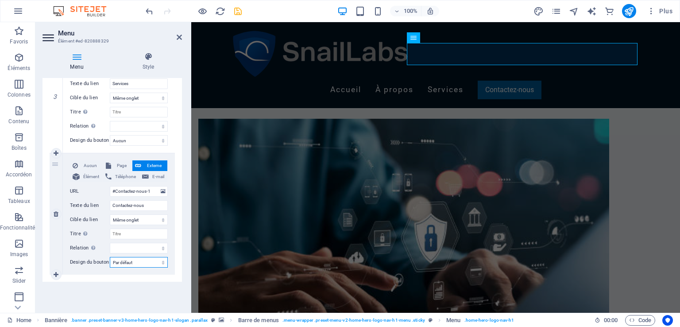
click at [125, 259] on select "Aucun Par défaut Principal Secondaire" at bounding box center [139, 262] width 58 height 11
select select "primary"
click at [110, 257] on select "Aucun Par défaut Principal Secondaire" at bounding box center [139, 262] width 58 height 11
select select
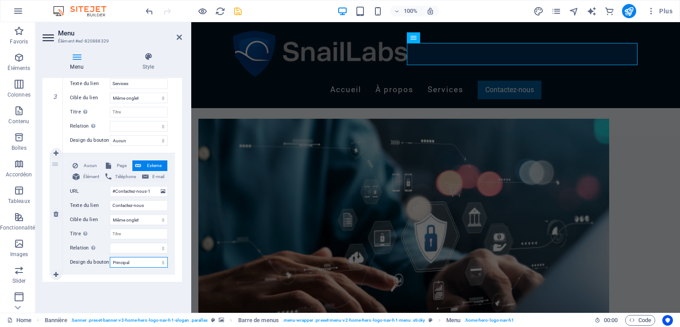
select select
click at [141, 258] on select "Aucun Par défaut Principal Secondaire" at bounding box center [139, 262] width 58 height 11
select select
click at [110, 257] on select "Aucun Par défaut Principal Secondaire" at bounding box center [139, 262] width 58 height 11
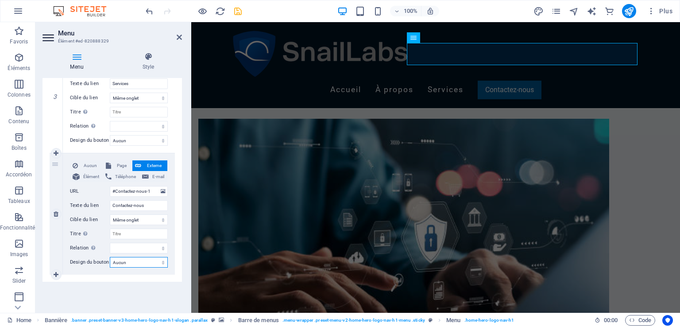
select select
click at [127, 260] on select "Aucun Par défaut Principal Secondaire" at bounding box center [139, 262] width 58 height 11
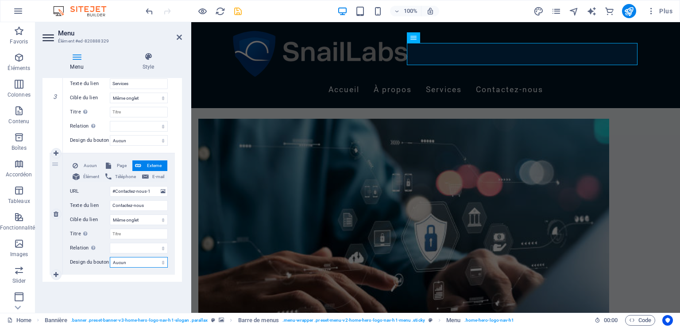
select select "primary"
click at [110, 257] on select "Aucun Par défaut Principal Secondaire" at bounding box center [139, 262] width 58 height 11
select select
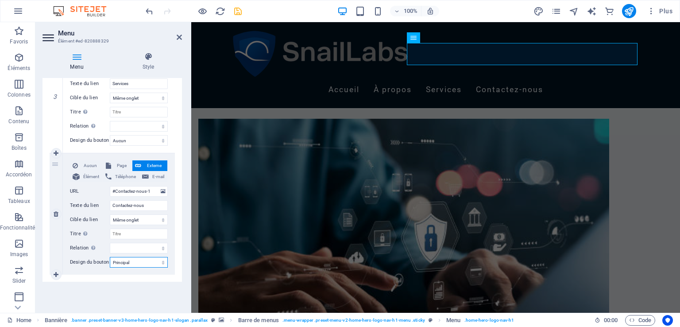
select select
click at [143, 262] on select "Aucun Par défaut Principal Secondaire" at bounding box center [139, 262] width 58 height 11
select select
click at [110, 257] on select "Aucun Par défaut Principal Secondaire" at bounding box center [139, 262] width 58 height 11
select select
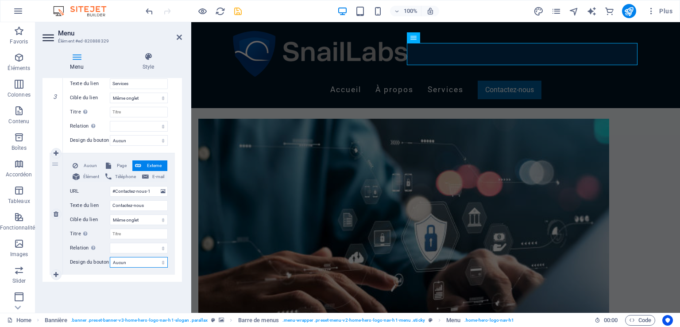
select select
click at [150, 249] on select "alternate author bookmark external help license next nofollow noreferrer noopen…" at bounding box center [139, 248] width 58 height 11
click at [149, 249] on select "alternate author bookmark external help license next nofollow noreferrer noopen…" at bounding box center [139, 248] width 58 height 11
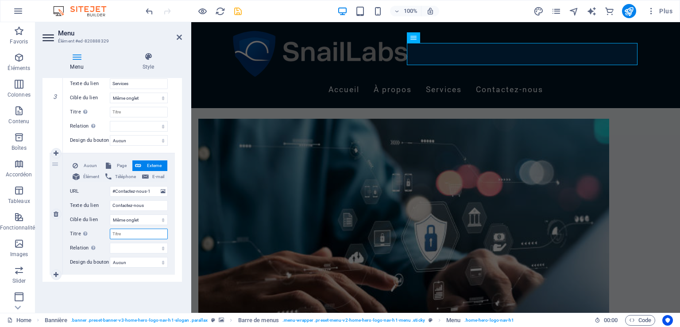
click at [139, 232] on input "Titre Description supplémentaire du lien. Celle-ci doit être différente du text…" at bounding box center [139, 233] width 58 height 11
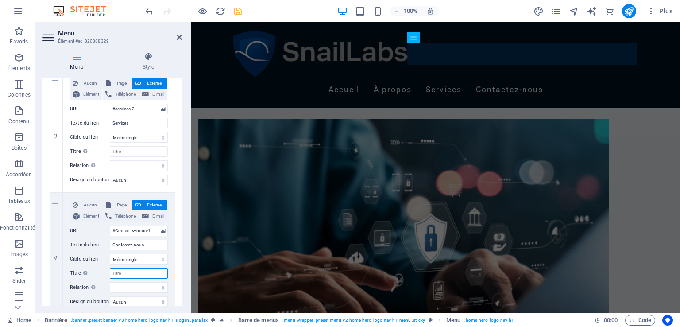
scroll to position [338, 0]
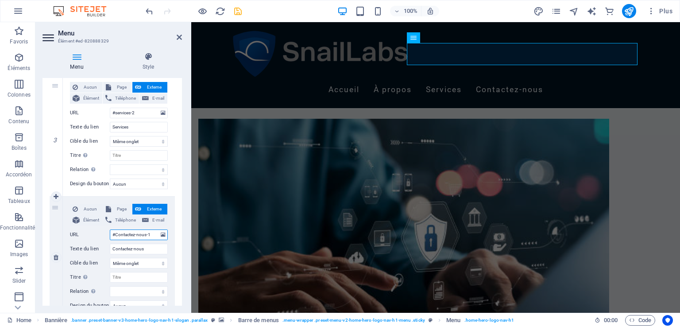
drag, startPoint x: 153, startPoint y: 233, endPoint x: 112, endPoint y: 232, distance: 41.2
click at [112, 232] on input "#Contactez-nous-1" at bounding box center [139, 234] width 58 height 11
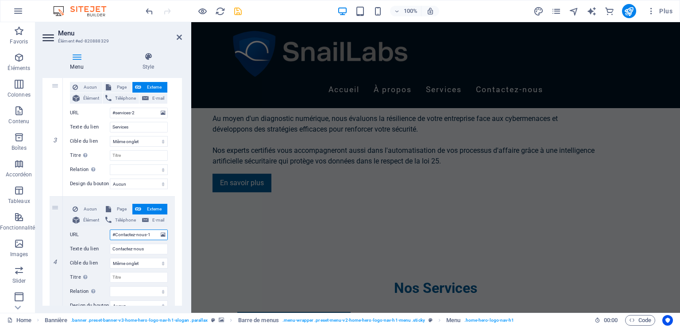
scroll to position [803, 0]
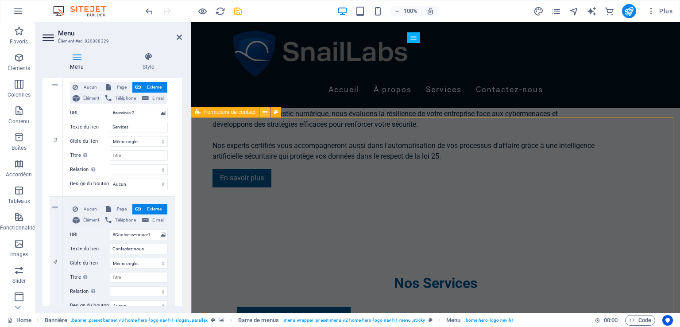
click at [266, 112] on icon at bounding box center [264, 112] width 5 height 9
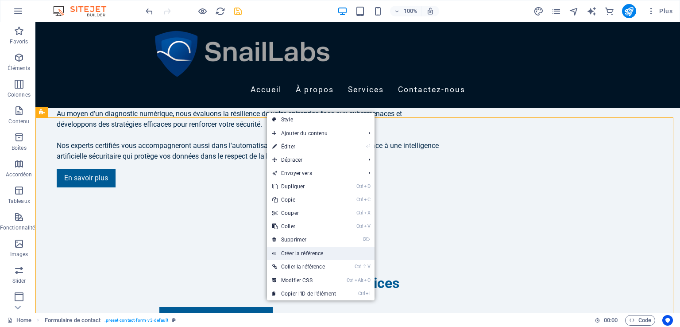
click at [318, 252] on link "Créer la référence" at bounding box center [321, 252] width 108 height 13
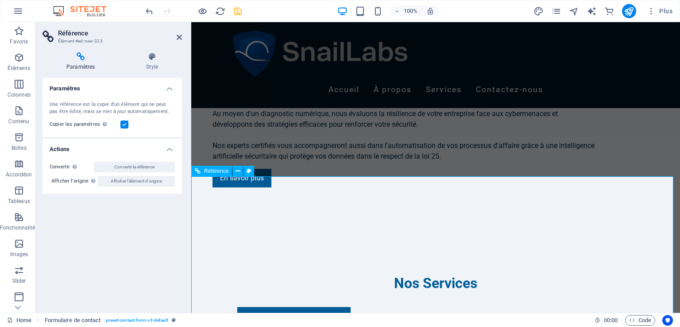
scroll to position [1047, 0]
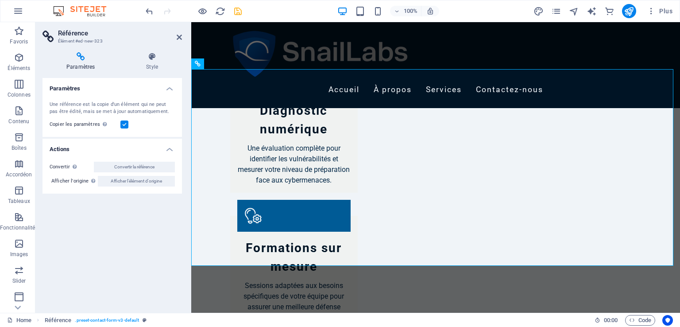
click at [80, 57] on icon at bounding box center [80, 56] width 76 height 9
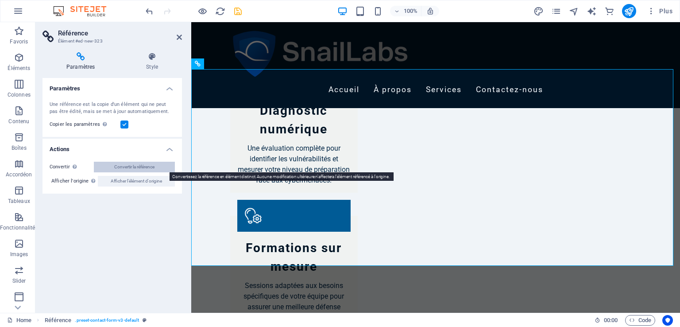
click at [125, 169] on span "Convertir la référence" at bounding box center [134, 167] width 40 height 11
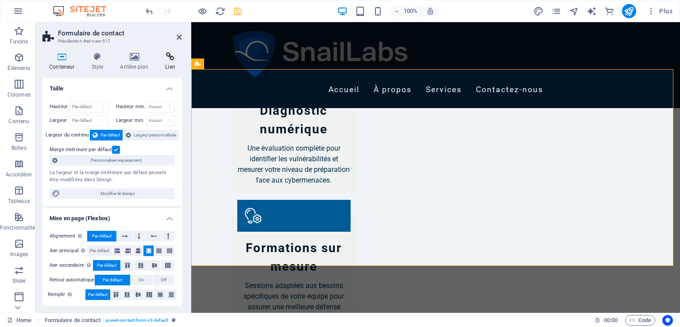
click at [170, 59] on icon at bounding box center [169, 56] width 23 height 9
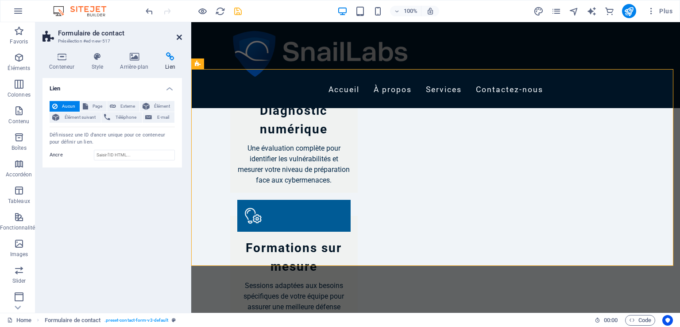
click at [179, 36] on icon at bounding box center [179, 37] width 5 height 7
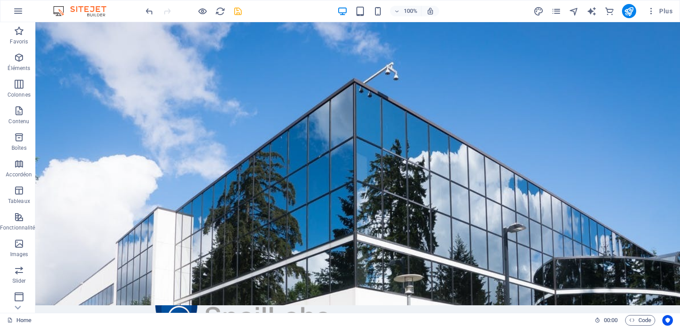
scroll to position [0, 0]
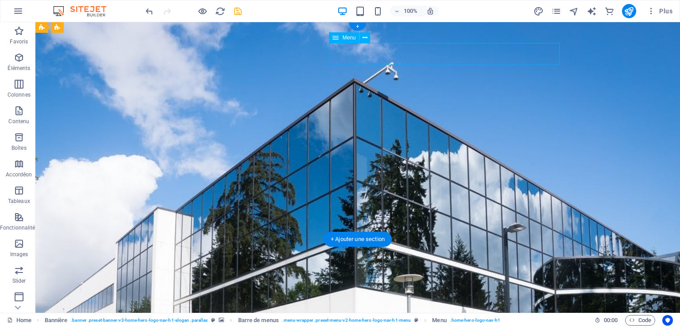
select select
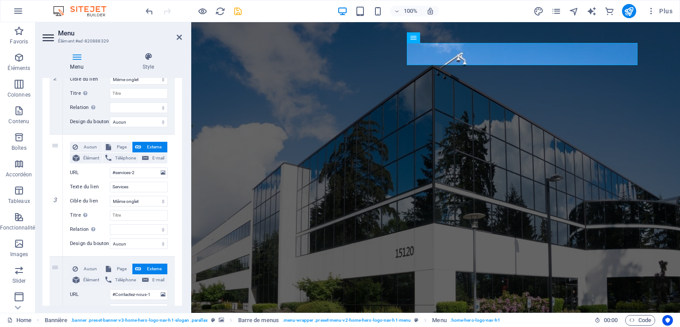
scroll to position [279, 0]
drag, startPoint x: 191, startPoint y: 258, endPoint x: 191, endPoint y: 268, distance: 9.7
click at [191, 268] on aside "Menu Élément #ed-820888329 Menu Style Menu Auto Personnalisé Créez des éléments…" at bounding box center [113, 167] width 156 height 290
click at [136, 293] on input "#Contactez-nous-1" at bounding box center [139, 293] width 58 height 11
type input "#Contacteznous-1"
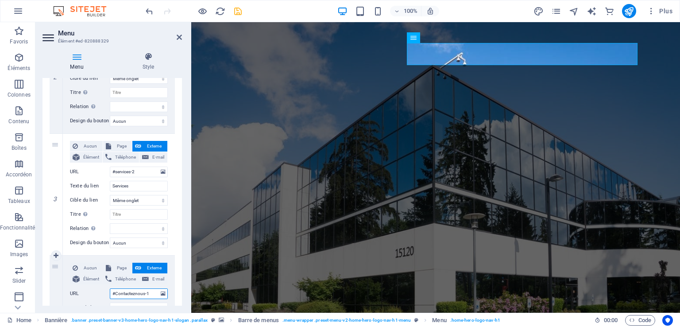
select select
click at [154, 295] on input "#Contacteznous-1" at bounding box center [139, 293] width 58 height 11
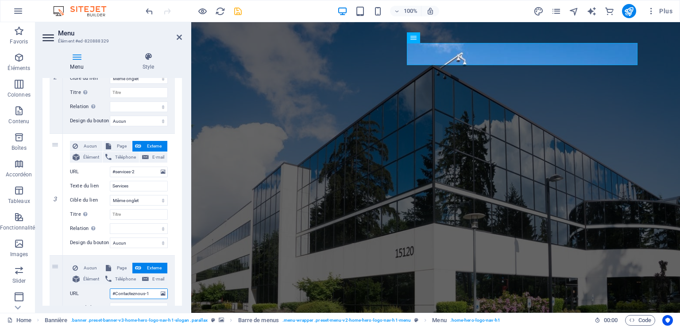
type input "#Contacteznous-1"
click at [239, 15] on icon "save" at bounding box center [238, 11] width 10 height 10
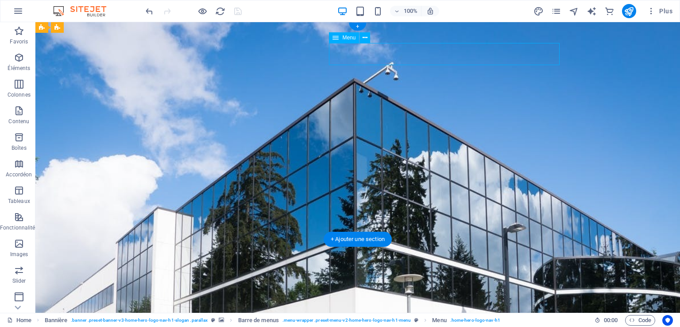
select select
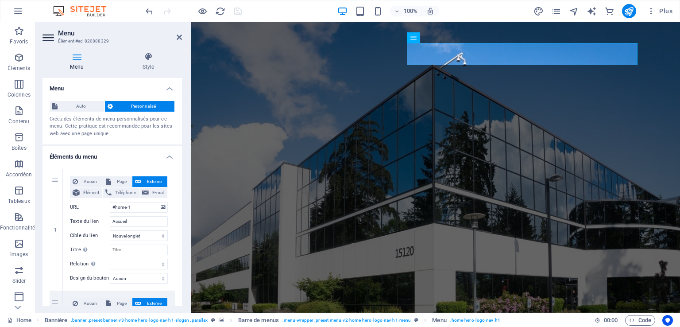
drag, startPoint x: 180, startPoint y: 158, endPoint x: 186, endPoint y: 213, distance: 55.7
click at [186, 213] on div "Menu Style Menu Auto Personnalisé Créez des éléments de menu personnalisés pour…" at bounding box center [112, 178] width 154 height 267
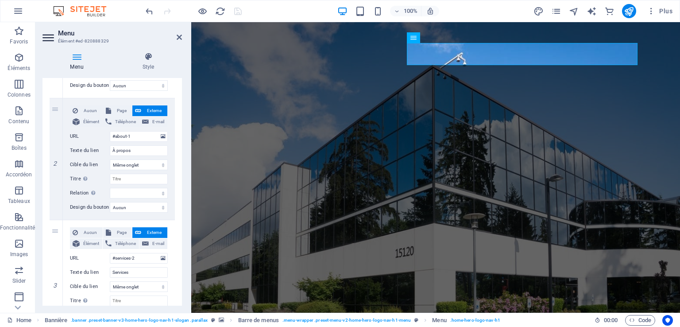
scroll to position [381, 0]
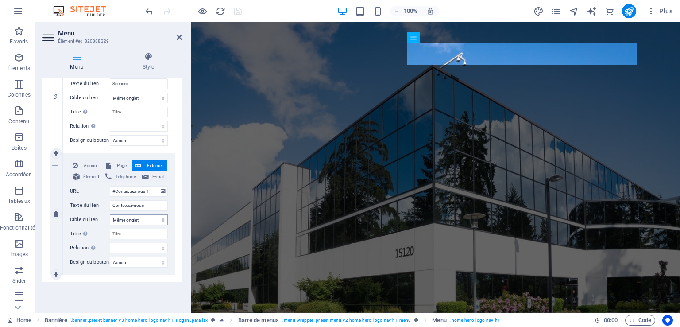
drag, startPoint x: 68, startPoint y: 256, endPoint x: 158, endPoint y: 223, distance: 95.9
click at [78, 252] on div "Aucun Page Externe Élément Téléphone E-mail Page Home Subpage Legal Notice Priv…" at bounding box center [119, 213] width 112 height 121
click at [149, 193] on input "#Contacteznous-1" at bounding box center [139, 191] width 58 height 11
click at [148, 193] on input "#Contacteznous-1" at bounding box center [139, 191] width 58 height 11
type input "#Contacteznous-"
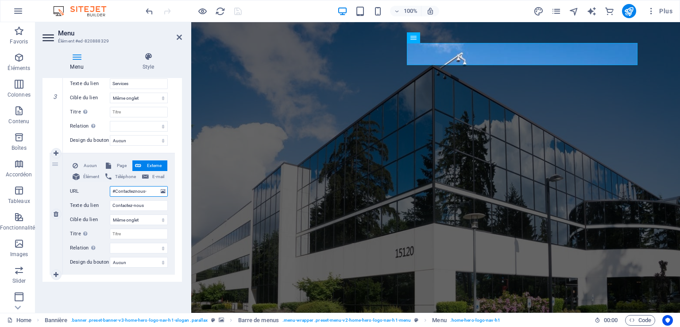
select select
type input "#Contacteznous-a"
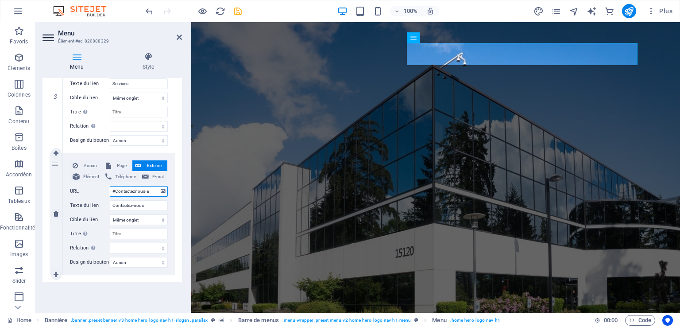
select select
type input "#Contacteznous-a"
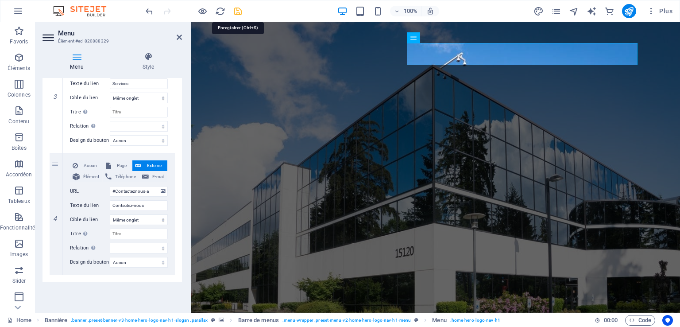
click at [238, 9] on icon "save" at bounding box center [238, 11] width 10 height 10
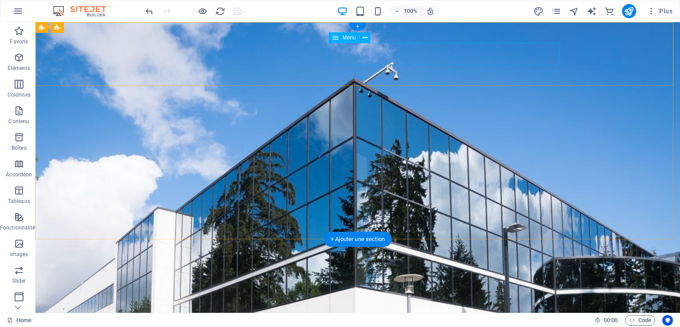
select select
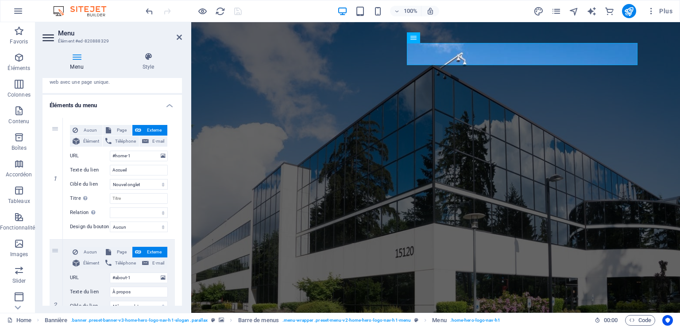
scroll to position [53, 0]
drag, startPoint x: 180, startPoint y: 181, endPoint x: 181, endPoint y: 205, distance: 24.8
click at [181, 205] on div "Menu Auto Personnalisé Créez des éléments de menu personnalisés pour ce menu. C…" at bounding box center [111, 191] width 139 height 227
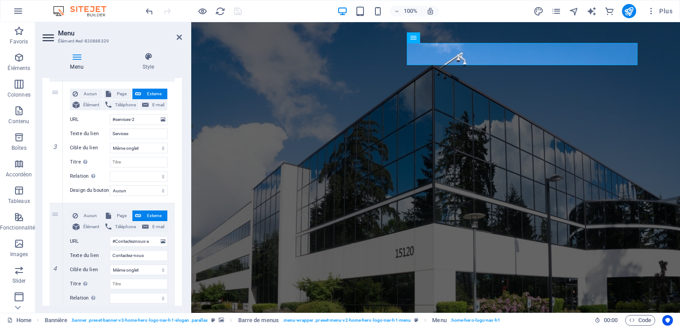
scroll to position [333, 0]
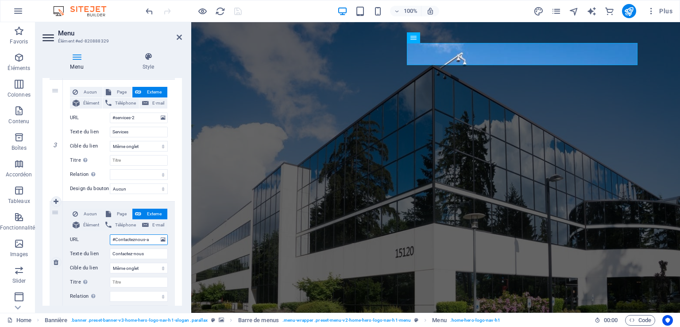
drag, startPoint x: 151, startPoint y: 237, endPoint x: 108, endPoint y: 241, distance: 42.7
click at [108, 241] on div "URL #Contacteznous-a" at bounding box center [119, 239] width 98 height 11
type input "#"
select select
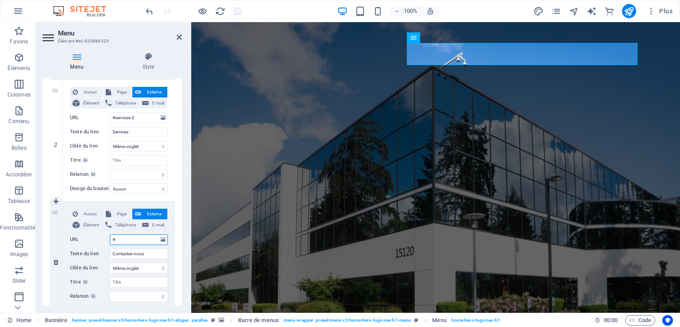
select select
type input "#Contact"
select select
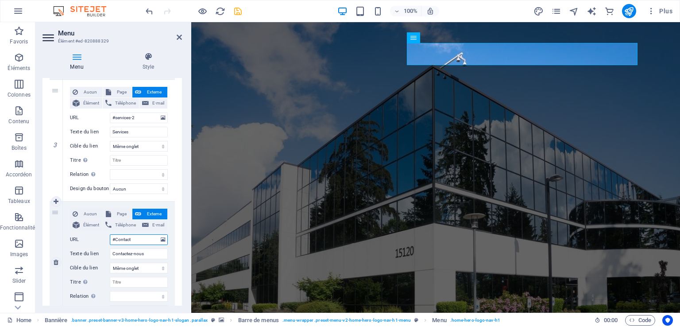
select select
type input "#Contact-1"
select select
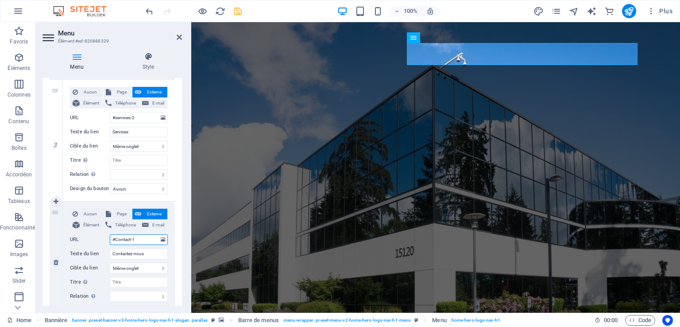
select select
type input "#Contact-1"
click at [239, 11] on icon "save" at bounding box center [238, 11] width 10 height 10
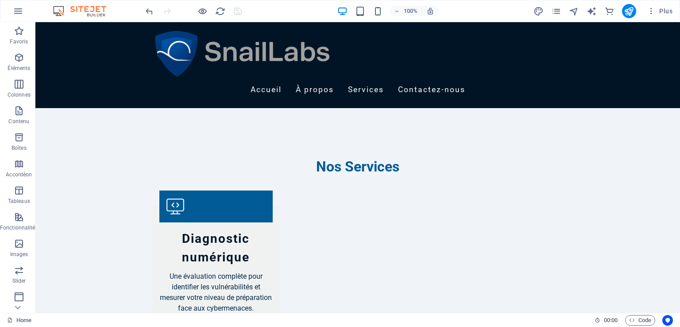
scroll to position [803, 0]
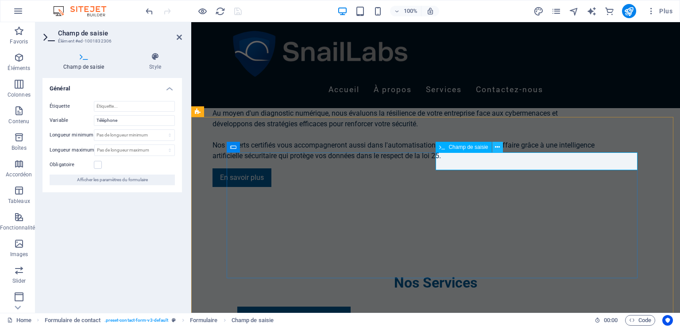
click at [496, 150] on icon at bounding box center [497, 146] width 5 height 9
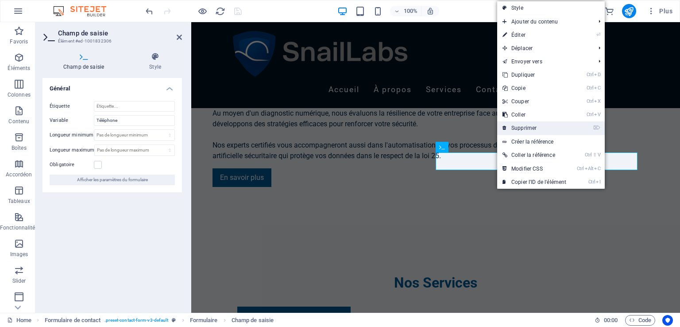
click at [539, 127] on link "⌦ Supprimer" at bounding box center [534, 127] width 74 height 13
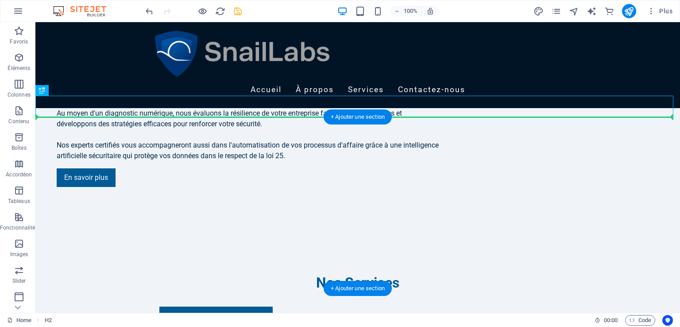
drag, startPoint x: 352, startPoint y: 105, endPoint x: 342, endPoint y: 133, distance: 29.7
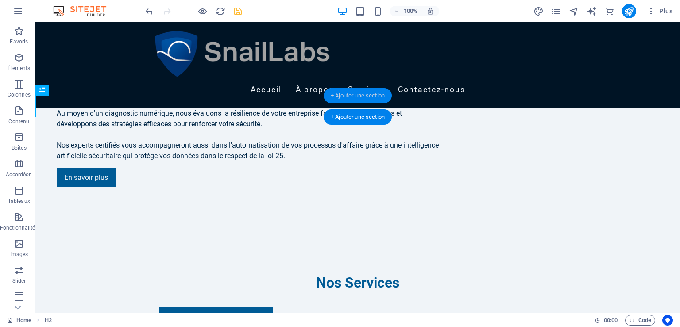
drag, startPoint x: 372, startPoint y: 115, endPoint x: 373, endPoint y: 100, distance: 15.1
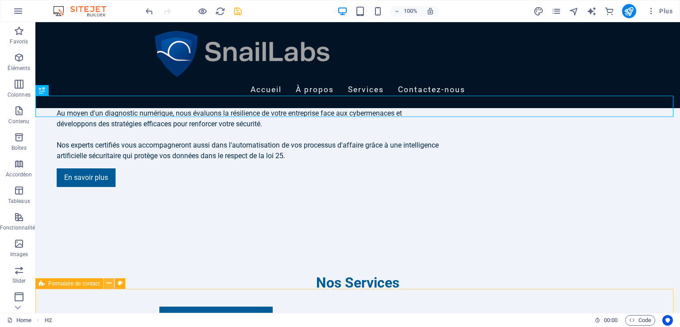
click at [107, 284] on icon at bounding box center [109, 282] width 5 height 9
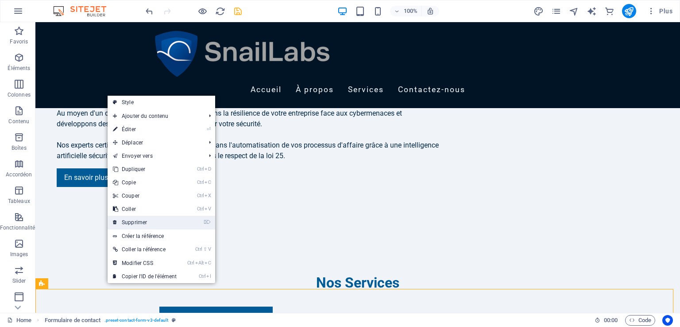
click at [127, 220] on link "⌦ Supprimer" at bounding box center [145, 222] width 74 height 13
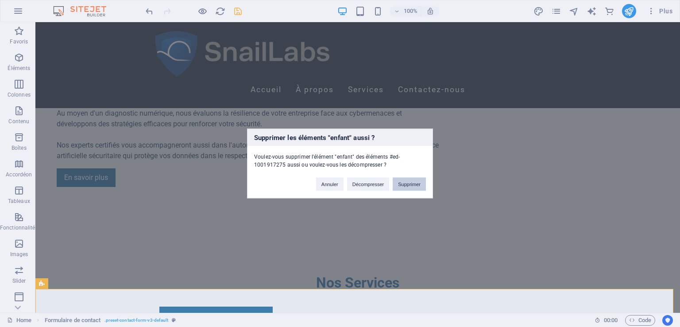
click at [416, 183] on button "Supprimer" at bounding box center [409, 183] width 33 height 13
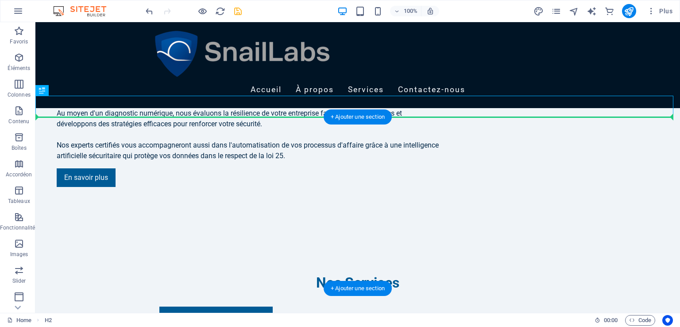
drag, startPoint x: 380, startPoint y: 104, endPoint x: 382, endPoint y: 133, distance: 29.8
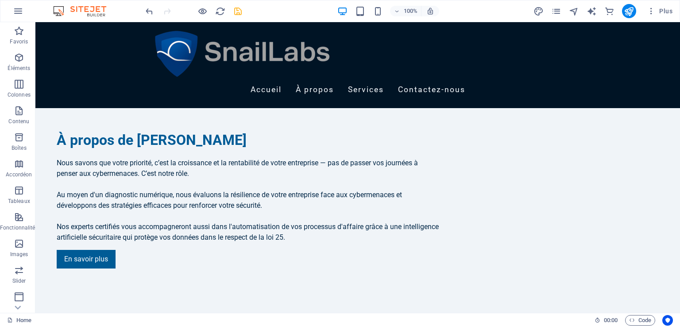
scroll to position [713, 0]
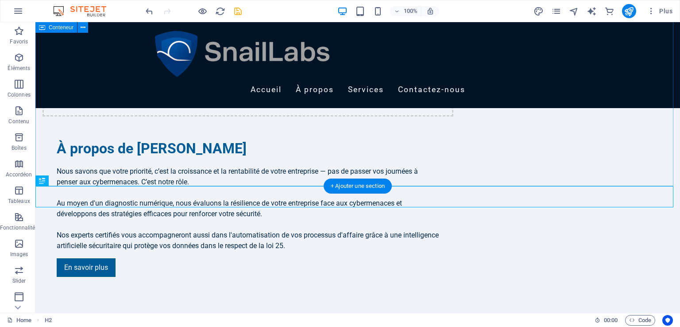
drag, startPoint x: 382, startPoint y: 203, endPoint x: 351, endPoint y: 167, distance: 48.0
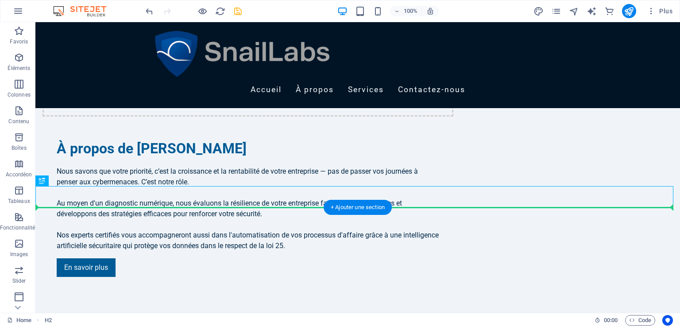
drag, startPoint x: 323, startPoint y: 197, endPoint x: 285, endPoint y: 214, distance: 41.4
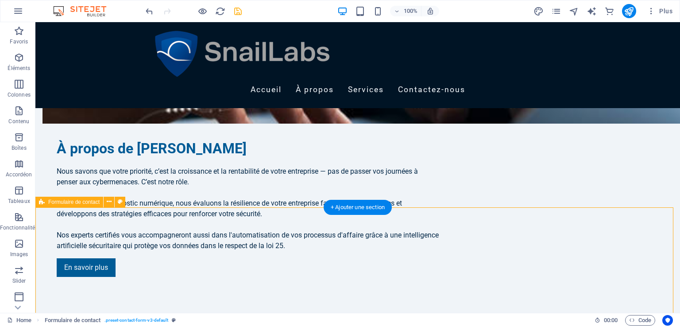
drag, startPoint x: 372, startPoint y: 232, endPoint x: 338, endPoint y: 224, distance: 34.9
drag, startPoint x: 96, startPoint y: 223, endPoint x: 66, endPoint y: 235, distance: 32.0
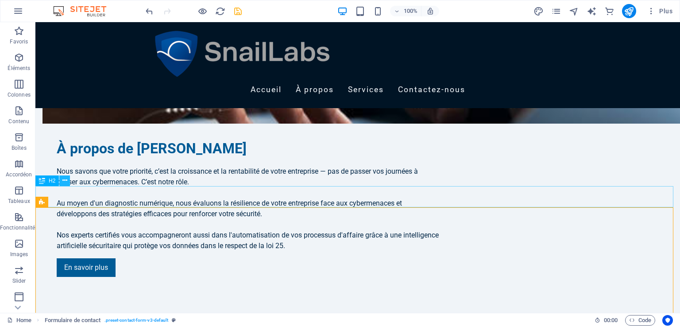
click at [66, 181] on icon at bounding box center [64, 180] width 5 height 9
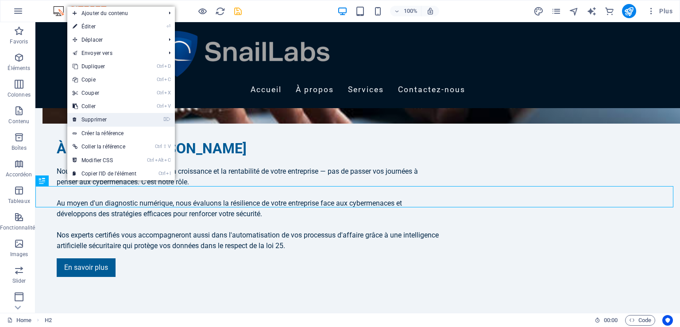
click at [100, 122] on link "⌦ Supprimer" at bounding box center [104, 119] width 74 height 13
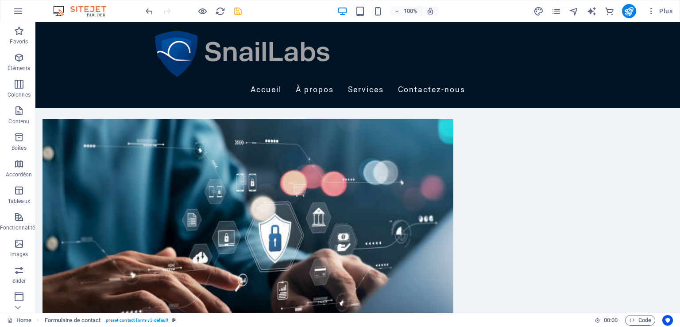
scroll to position [426, 0]
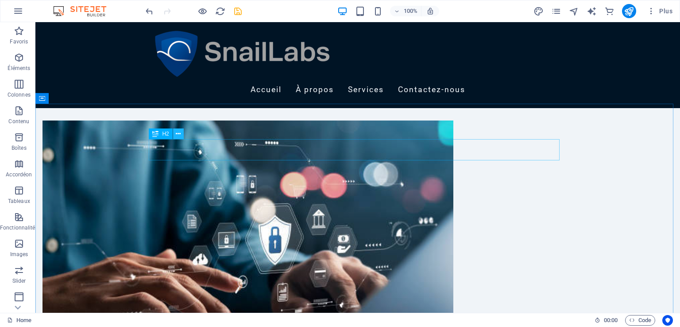
click at [177, 133] on icon at bounding box center [178, 133] width 5 height 9
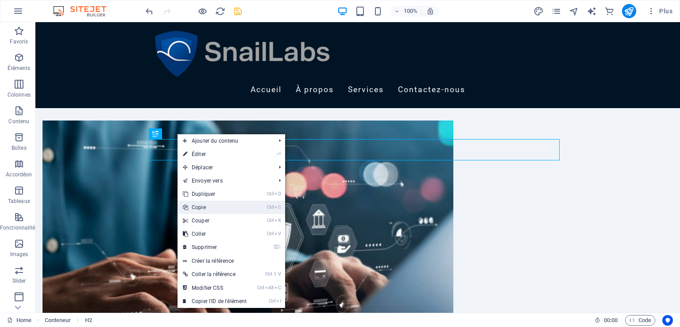
click at [205, 205] on link "Ctrl C Copie" at bounding box center [214, 206] width 74 height 13
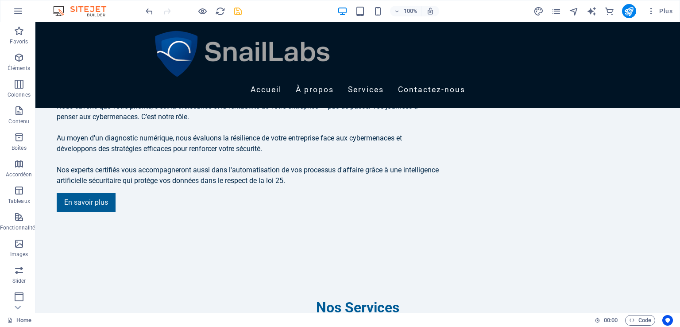
scroll to position [740, 0]
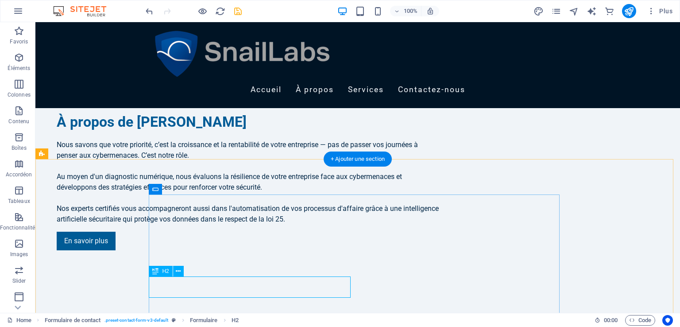
drag, startPoint x: 212, startPoint y: 292, endPoint x: 311, endPoint y: 185, distance: 146.6
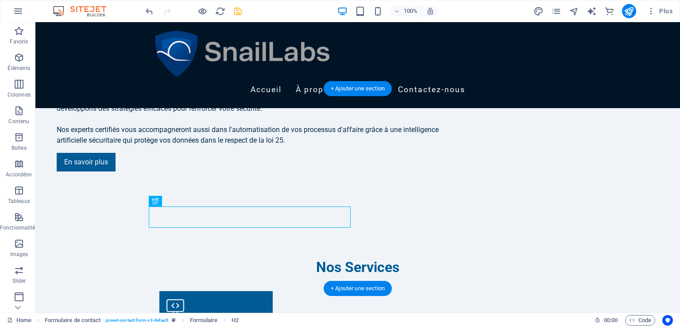
drag, startPoint x: 314, startPoint y: 278, endPoint x: 167, endPoint y: 279, distance: 146.9
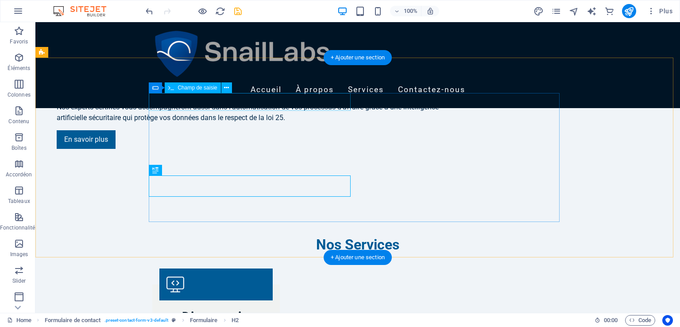
drag, startPoint x: 212, startPoint y: 191, endPoint x: 328, endPoint y: 99, distance: 148.0
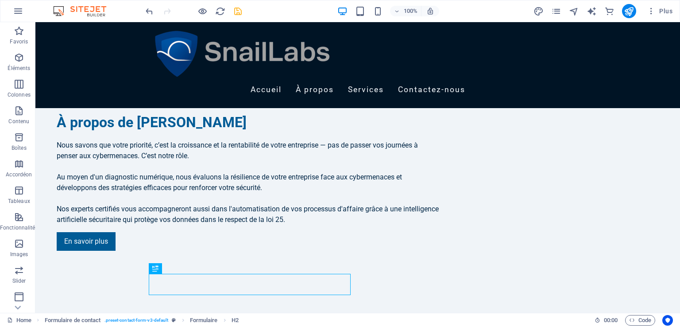
scroll to position [744, 0]
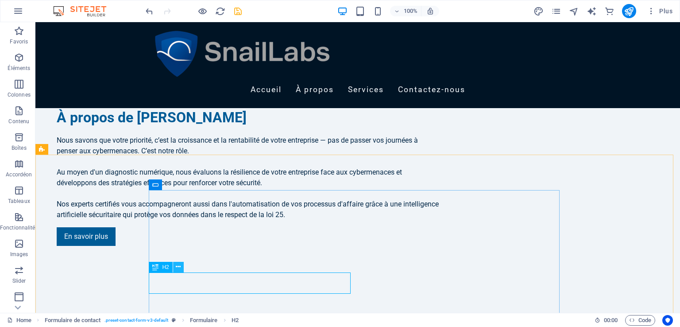
click at [178, 267] on icon at bounding box center [178, 266] width 5 height 9
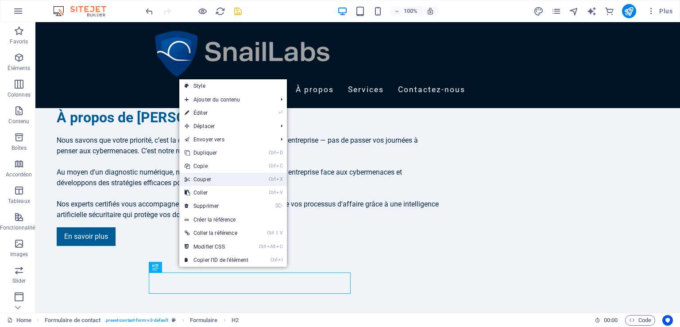
click at [205, 173] on link "Ctrl X Couper" at bounding box center [216, 179] width 74 height 13
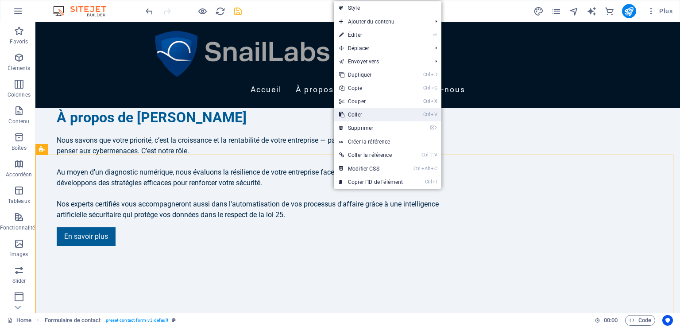
click at [349, 115] on link "Ctrl V Coller" at bounding box center [371, 114] width 74 height 13
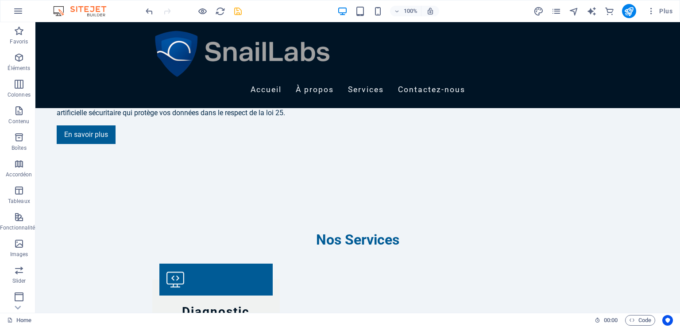
scroll to position [855, 0]
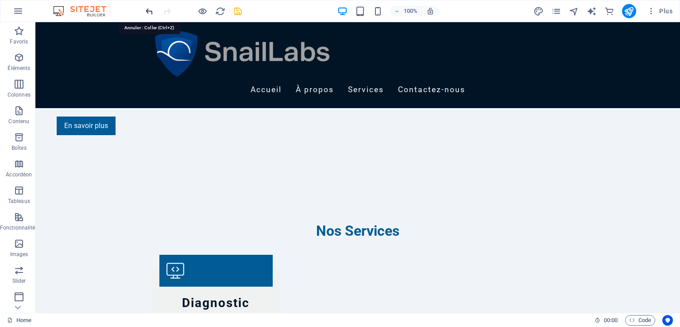
click at [149, 12] on icon "undo" at bounding box center [149, 11] width 10 height 10
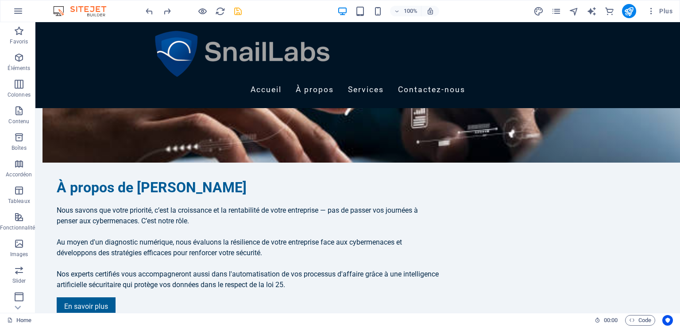
scroll to position [673, 0]
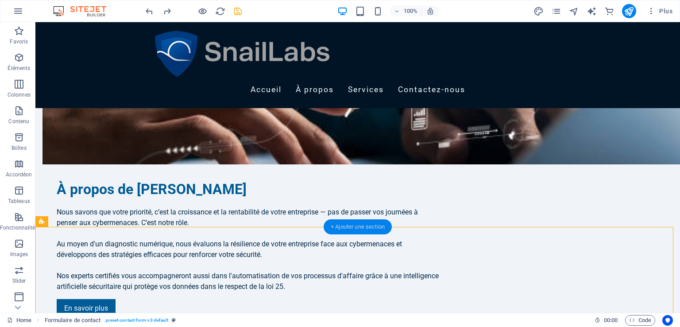
click at [380, 228] on div "+ Ajouter une section" at bounding box center [357, 226] width 68 height 15
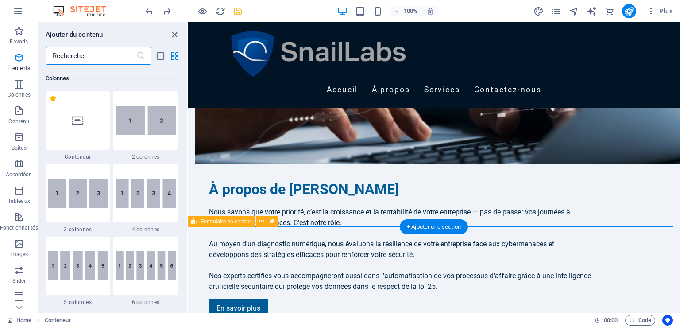
scroll to position [1548, 0]
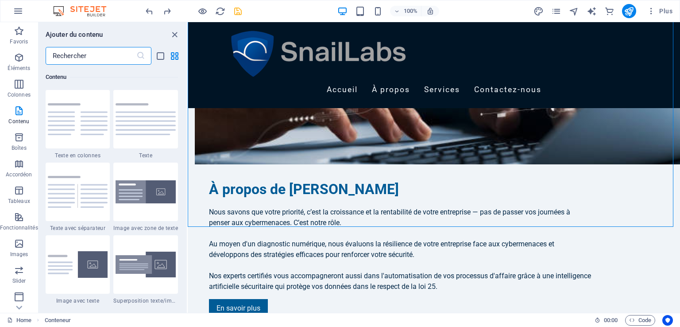
click at [90, 59] on input "text" at bounding box center [91, 56] width 91 height 18
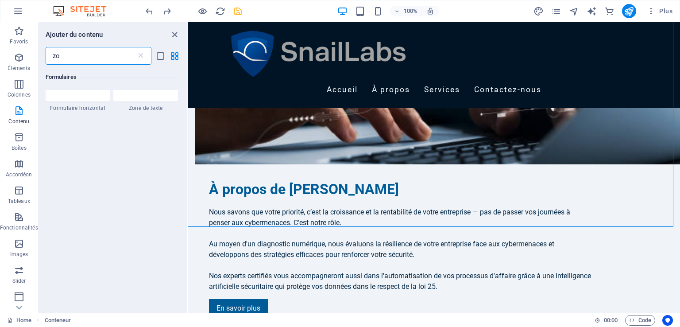
scroll to position [0, 0]
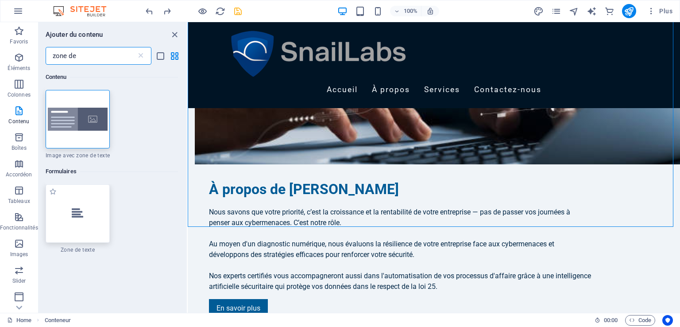
type input "zone de"
click at [78, 217] on icon at bounding box center [78, 214] width 12 height 12
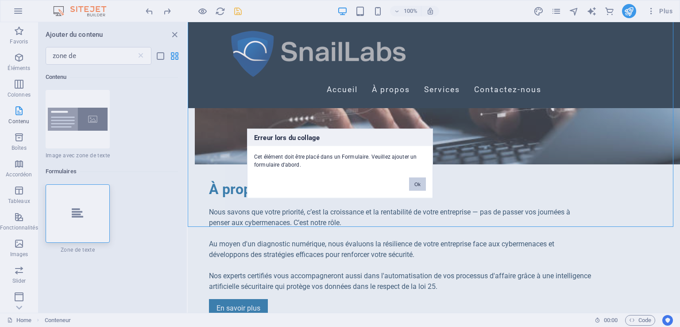
click at [411, 185] on button "Ok" at bounding box center [417, 183] width 17 height 13
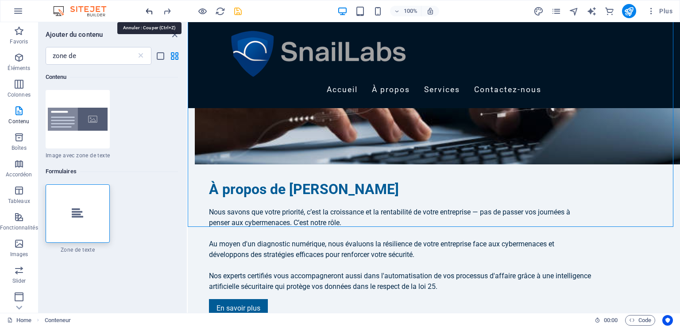
click at [148, 12] on icon "undo" at bounding box center [149, 11] width 10 height 10
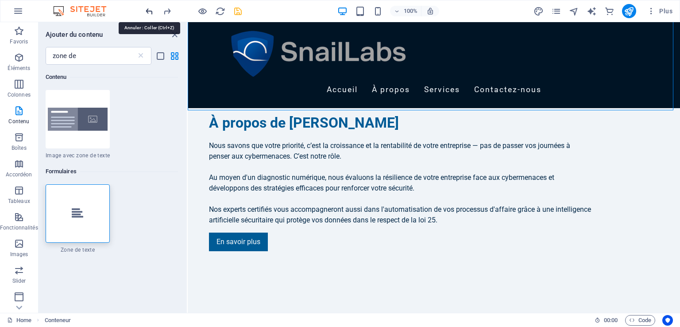
scroll to position [860, 0]
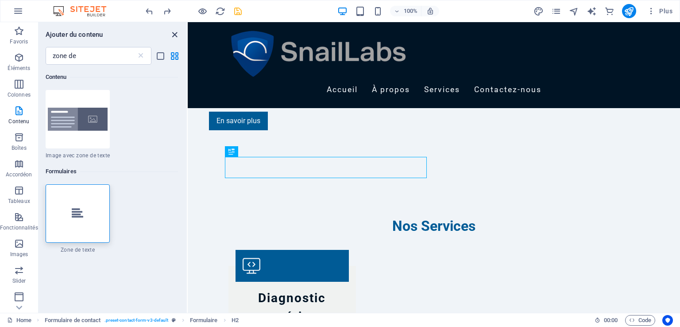
click at [176, 31] on icon "close panel" at bounding box center [174, 35] width 10 height 10
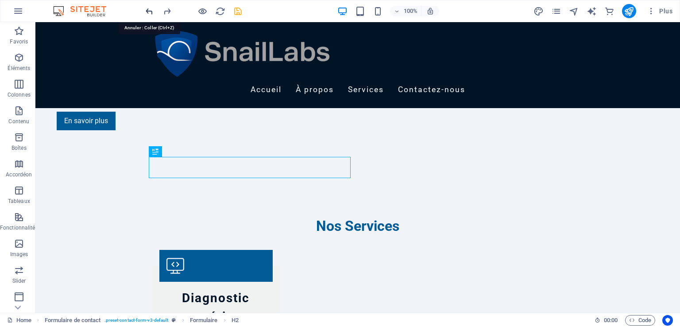
click at [153, 8] on icon "undo" at bounding box center [149, 11] width 10 height 10
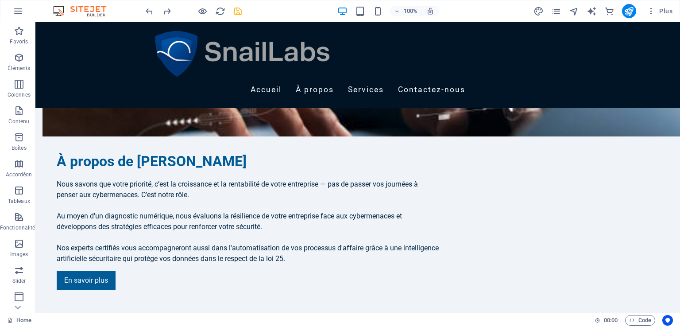
scroll to position [671, 0]
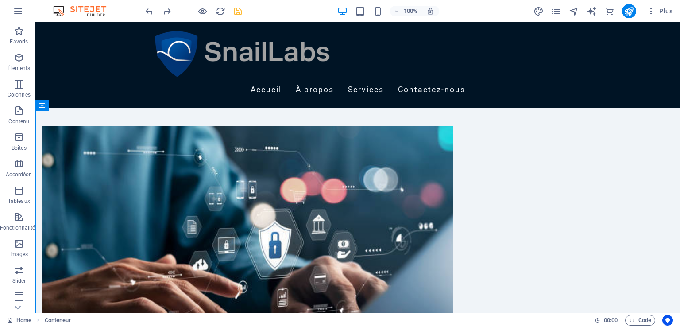
scroll to position [418, 0]
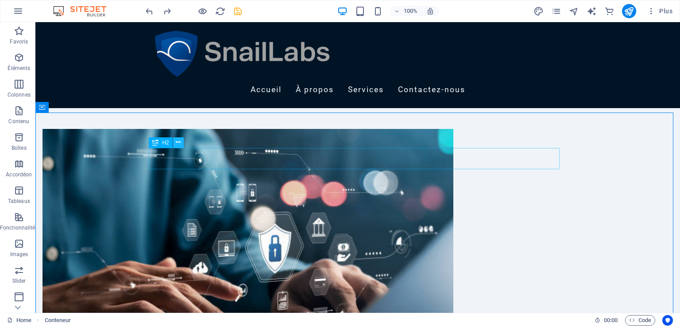
click at [177, 139] on icon at bounding box center [178, 142] width 5 height 9
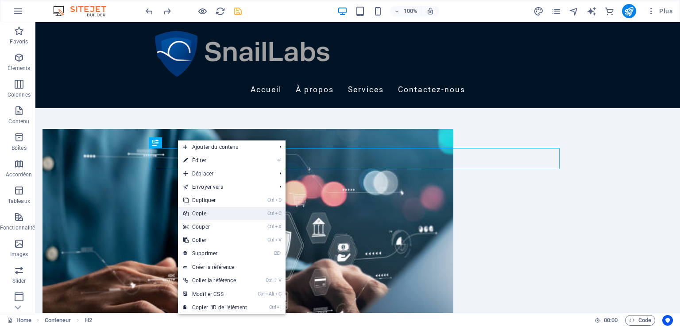
click at [209, 212] on link "Ctrl C Copie" at bounding box center [215, 213] width 74 height 13
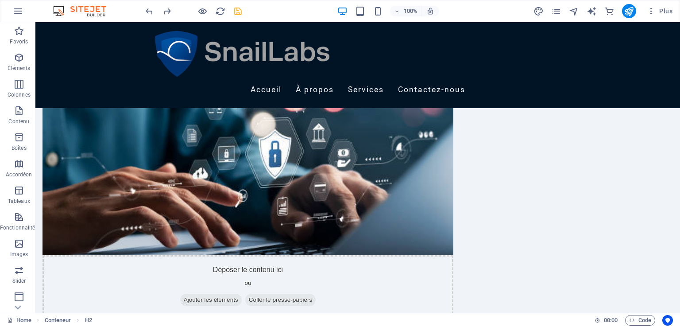
scroll to position [681, 0]
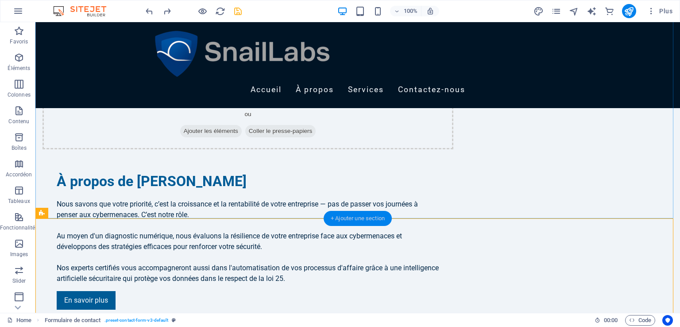
drag, startPoint x: 333, startPoint y: 216, endPoint x: 145, endPoint y: 195, distance: 188.9
click at [333, 217] on div "+ Ajouter une section" at bounding box center [357, 218] width 68 height 15
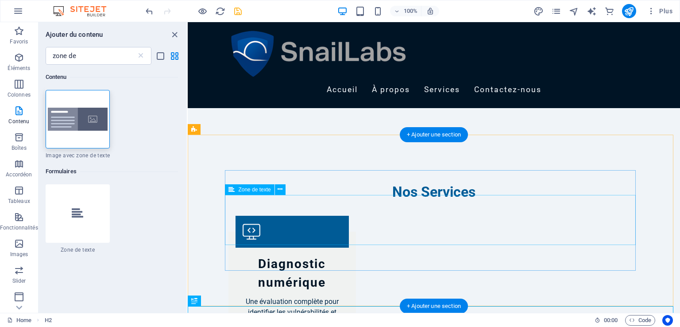
scroll to position [913, 0]
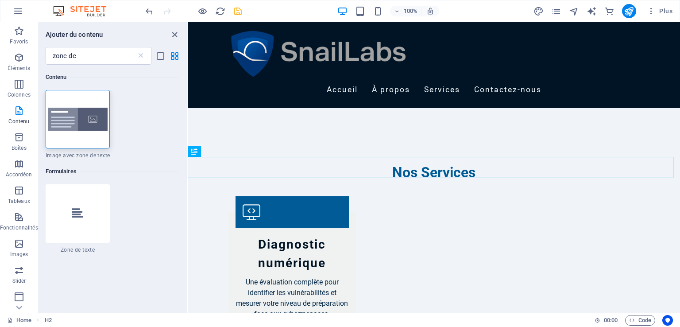
drag, startPoint x: 467, startPoint y: 169, endPoint x: 432, endPoint y: 74, distance: 101.8
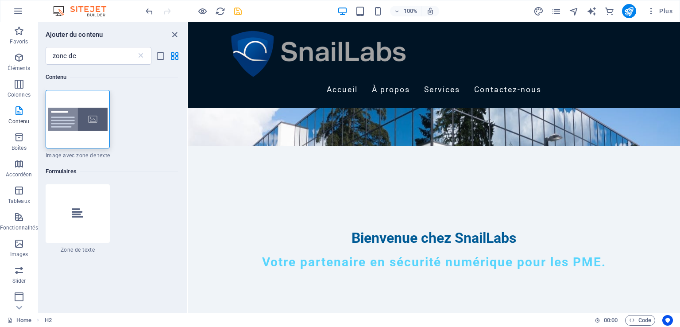
scroll to position [82, 0]
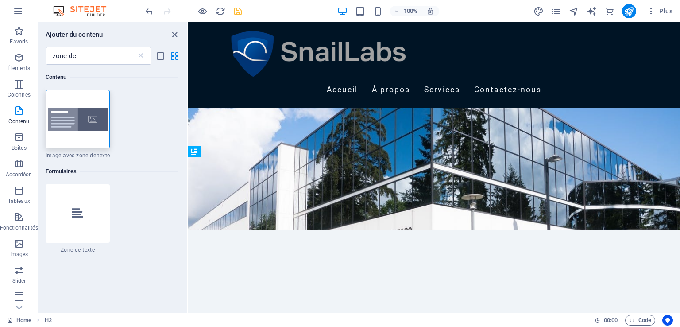
click at [139, 5] on div "100% Plus" at bounding box center [339, 10] width 679 height 21
click at [152, 9] on icon "undo" at bounding box center [149, 11] width 10 height 10
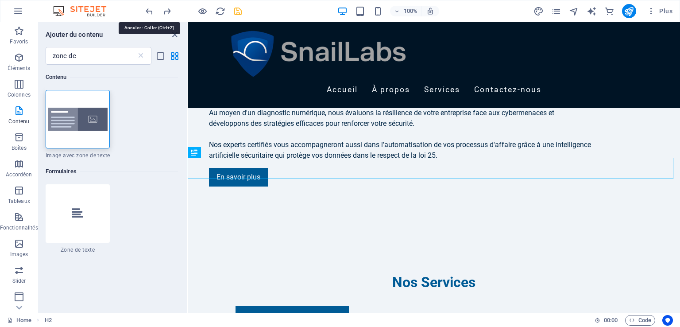
scroll to position [913, 0]
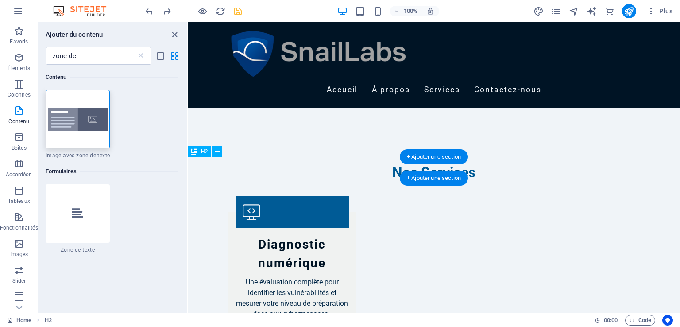
click at [422, 171] on div "+ Ajouter une section" at bounding box center [434, 177] width 68 height 15
click at [462, 163] on div "+ Ajouter une section" at bounding box center [434, 156] width 68 height 15
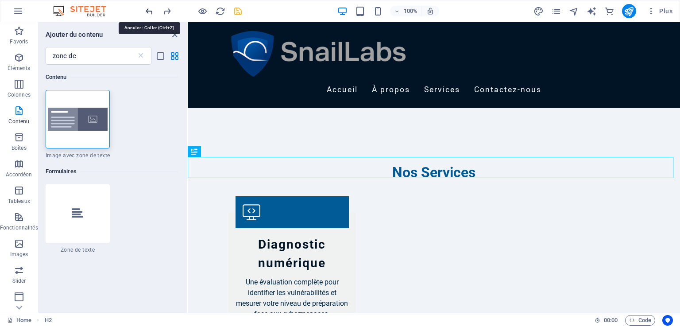
click at [148, 6] on icon "undo" at bounding box center [149, 11] width 10 height 10
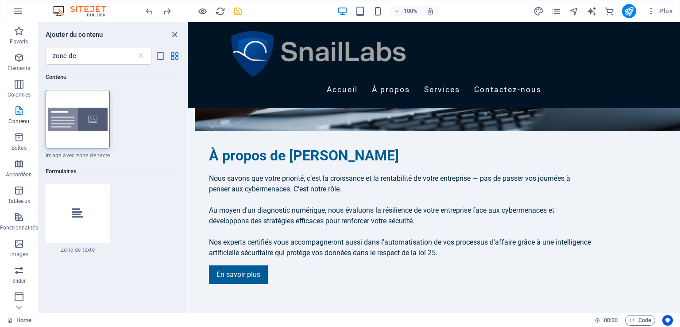
scroll to position [712, 0]
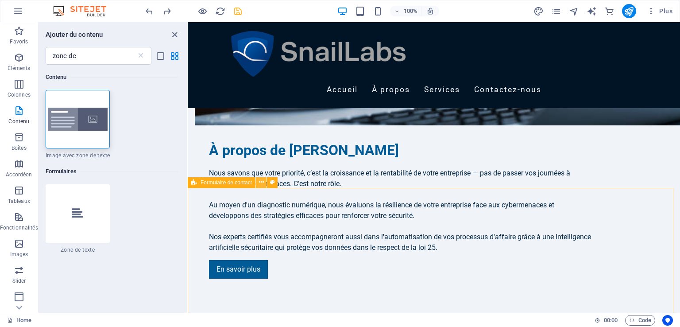
click at [259, 184] on icon at bounding box center [261, 181] width 5 height 9
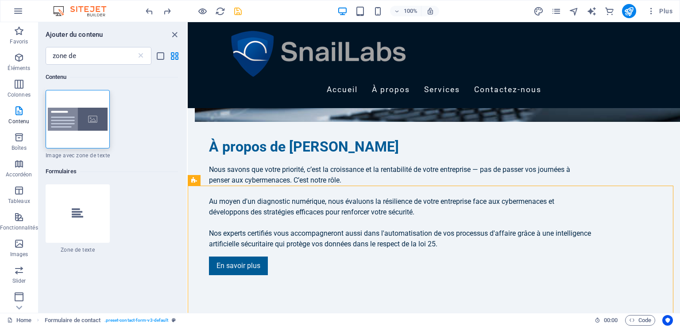
scroll to position [713, 0]
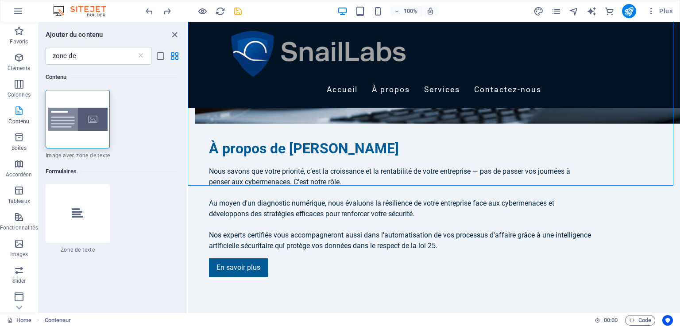
click at [23, 120] on p "Contenu" at bounding box center [18, 121] width 21 height 7
click at [21, 135] on icon "button" at bounding box center [19, 137] width 11 height 11
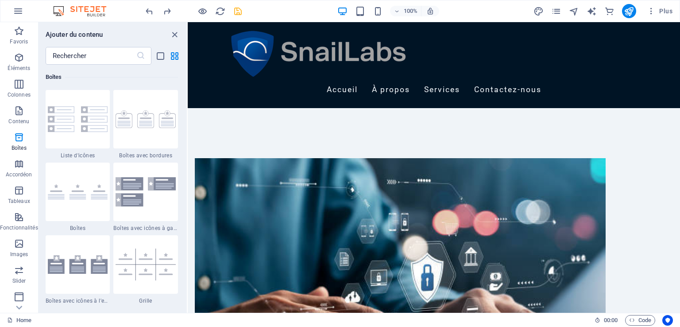
scroll to position [387, 0]
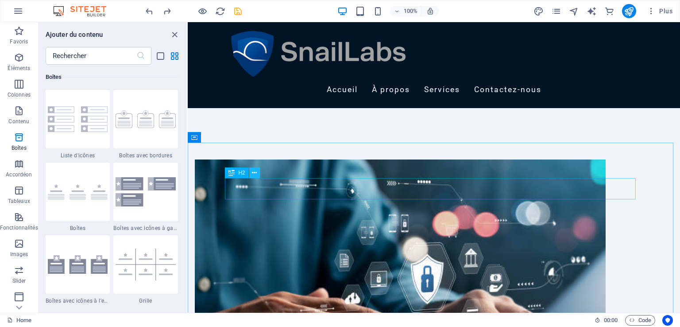
click at [254, 172] on icon at bounding box center [254, 172] width 5 height 9
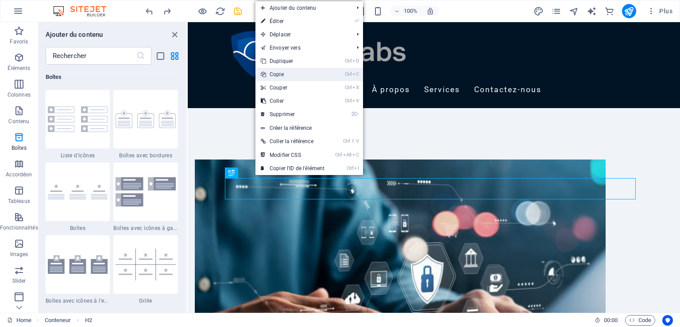
click at [273, 76] on link "Ctrl C Copie" at bounding box center [292, 74] width 74 height 13
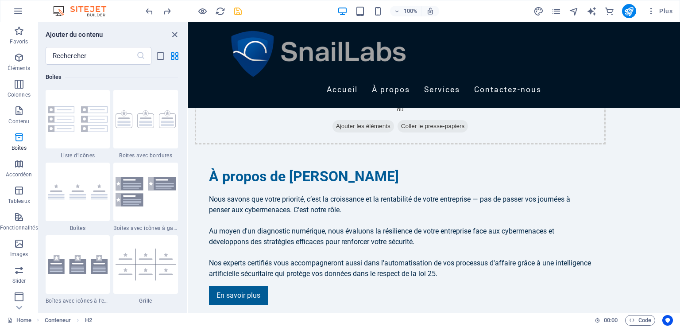
scroll to position [689, 0]
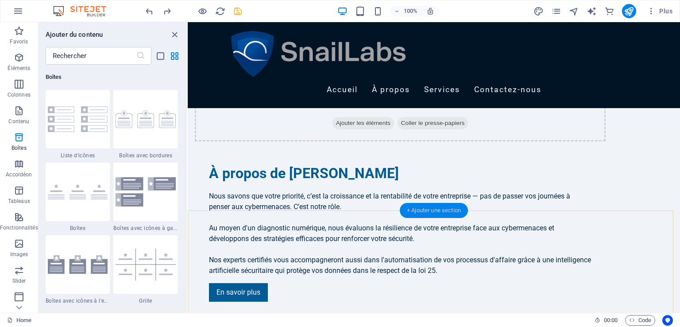
click at [425, 211] on div "+ Ajouter une section" at bounding box center [434, 210] width 68 height 15
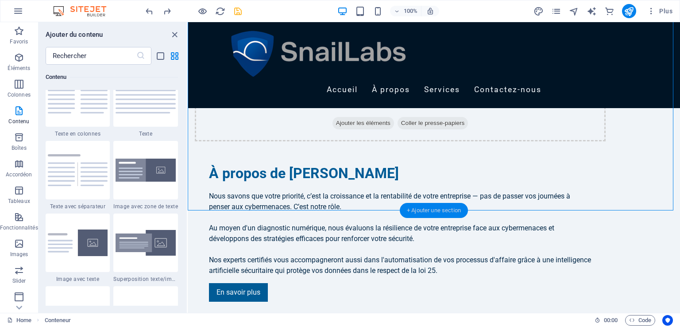
scroll to position [1548, 0]
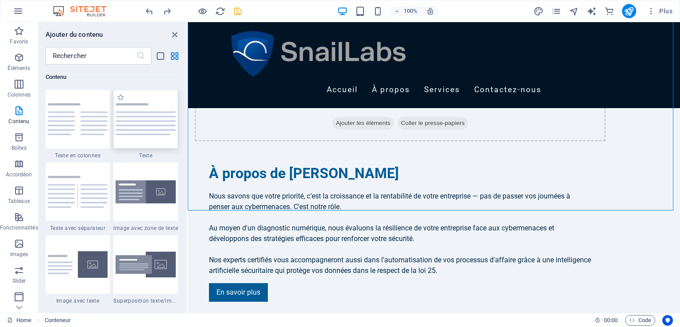
click at [144, 141] on div at bounding box center [145, 119] width 65 height 58
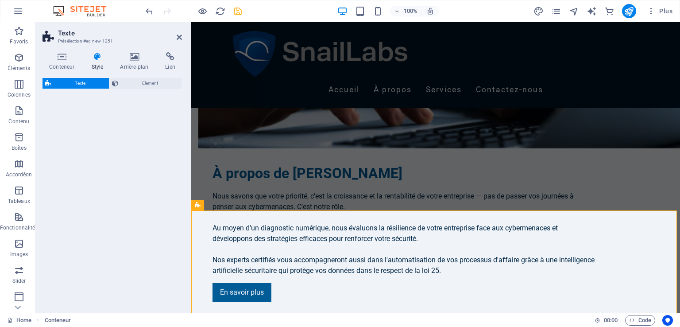
click at [147, 126] on div "Texte Element" at bounding box center [111, 191] width 139 height 227
select select "preset-text-v2-default"
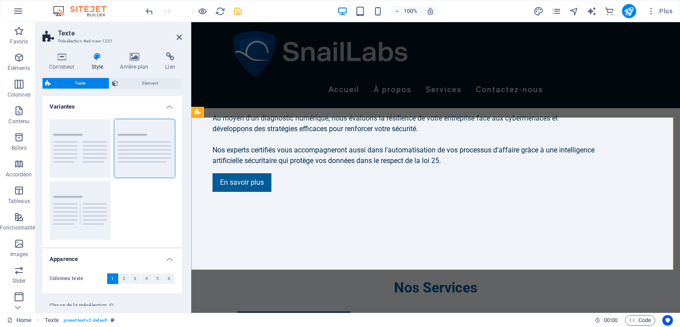
scroll to position [778, 0]
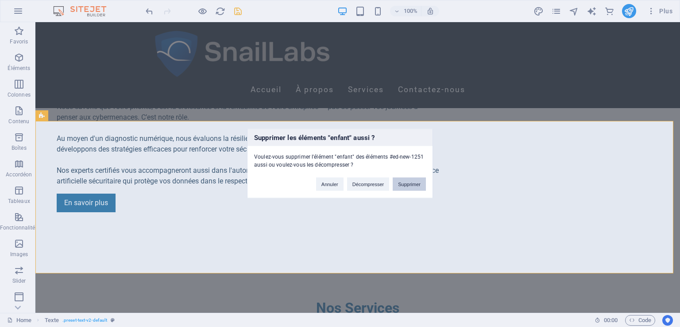
click at [412, 184] on button "Supprimer" at bounding box center [409, 183] width 33 height 13
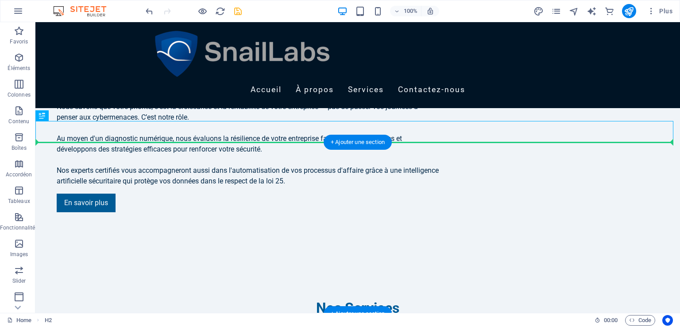
drag, startPoint x: 394, startPoint y: 133, endPoint x: 396, endPoint y: 157, distance: 24.0
drag, startPoint x: 366, startPoint y: 131, endPoint x: 359, endPoint y: 166, distance: 35.7
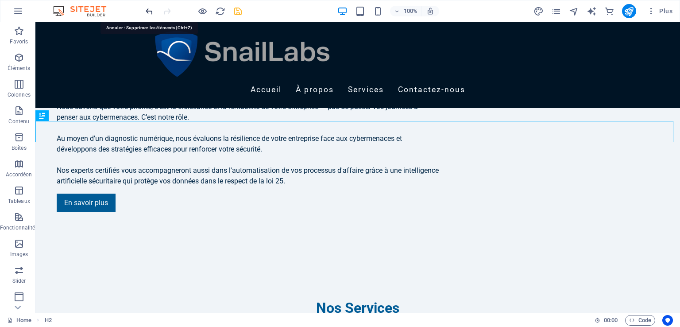
click at [148, 10] on icon "undo" at bounding box center [149, 11] width 10 height 10
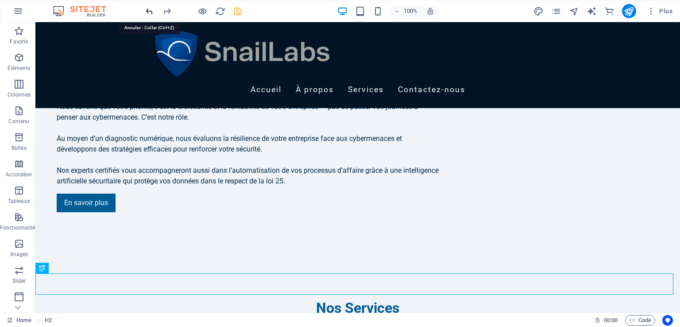
click at [147, 13] on icon "undo" at bounding box center [149, 11] width 10 height 10
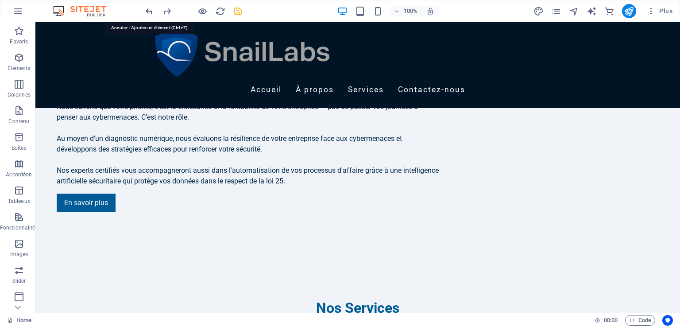
click at [147, 13] on icon "undo" at bounding box center [149, 11] width 10 height 10
click at [109, 117] on icon at bounding box center [109, 115] width 5 height 9
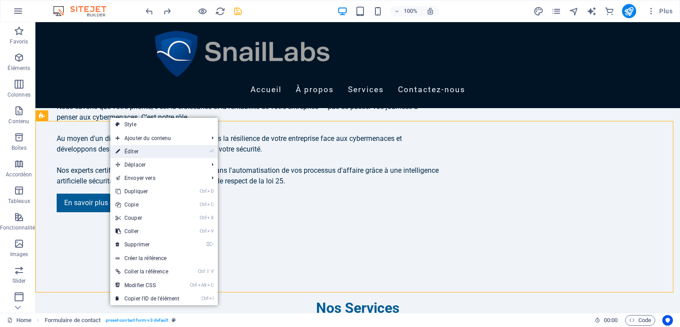
click at [133, 150] on link "⏎ Éditer" at bounding box center [147, 151] width 74 height 13
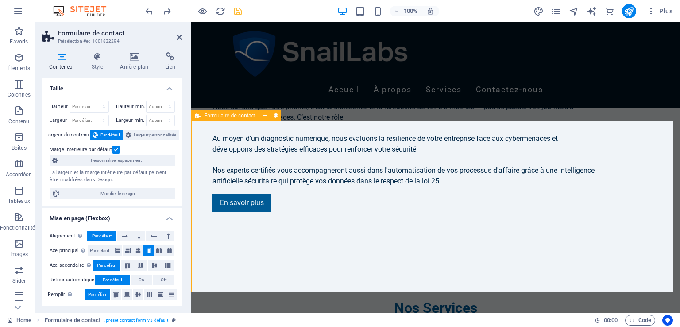
click at [135, 59] on icon at bounding box center [134, 56] width 42 height 9
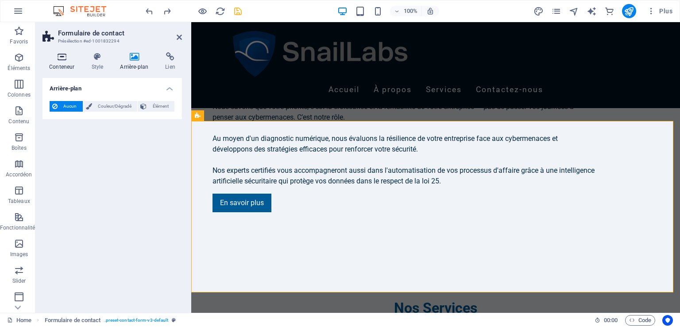
click at [65, 64] on h4 "Conteneur" at bounding box center [63, 61] width 42 height 19
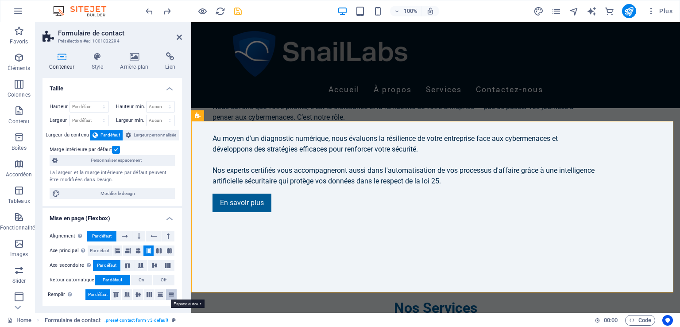
click at [172, 296] on button at bounding box center [171, 294] width 11 height 11
drag, startPoint x: 179, startPoint y: 190, endPoint x: 190, endPoint y: 224, distance: 36.4
click at [190, 224] on aside "Formulaire de contact Présélection #ed-1001832294 Conteneur Style Arrière-plan …" at bounding box center [113, 167] width 156 height 290
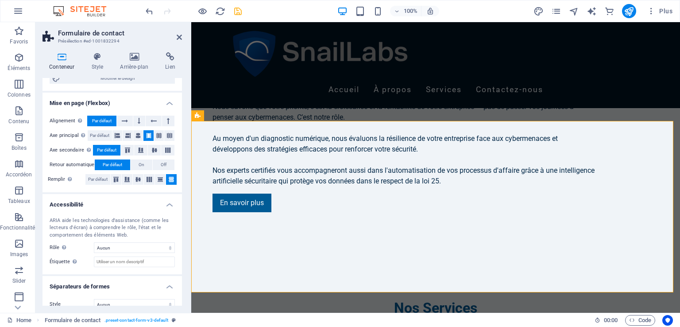
scroll to position [126, 0]
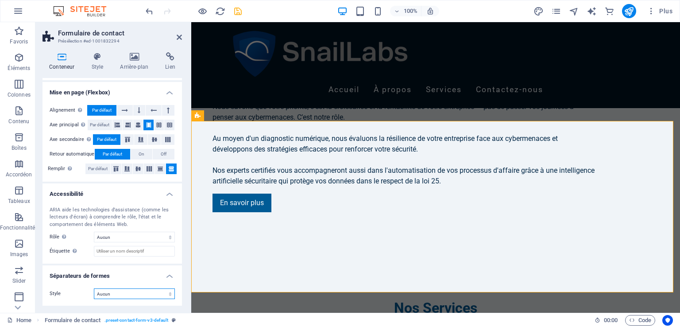
click at [158, 293] on select "Aucun Triangle Carré Diagonale Polygone 1 Polygone 2 Zigzag Plusieurs zigzags V…" at bounding box center [134, 293] width 81 height 11
click at [188, 165] on div "Conteneur Style Arrière-plan Lien Taille Hauteur Par défaut px rem % vh vw Haut…" at bounding box center [112, 178] width 154 height 267
click at [65, 59] on icon at bounding box center [61, 56] width 38 height 9
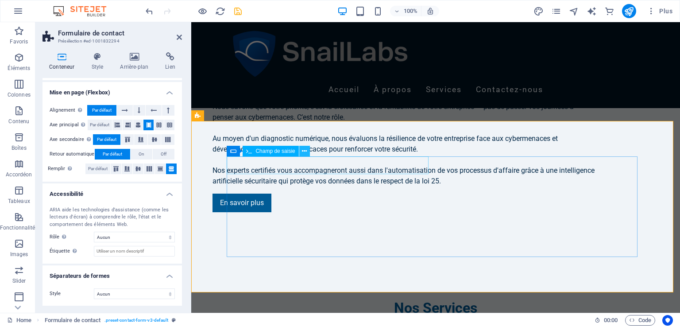
click at [305, 150] on icon at bounding box center [304, 150] width 5 height 9
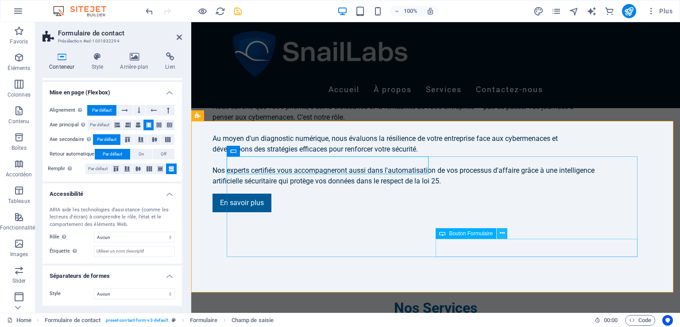
click at [503, 232] on icon at bounding box center [502, 232] width 5 height 9
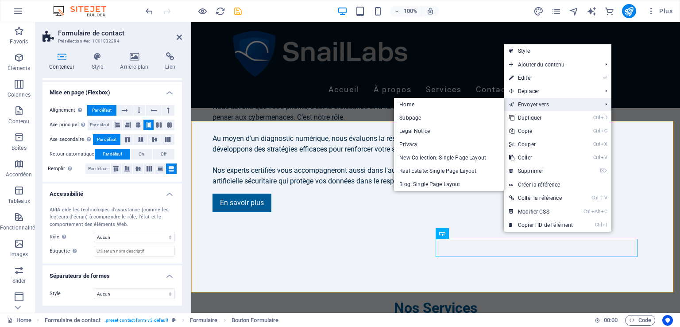
click at [533, 105] on link "Envoyer vers" at bounding box center [551, 104] width 94 height 13
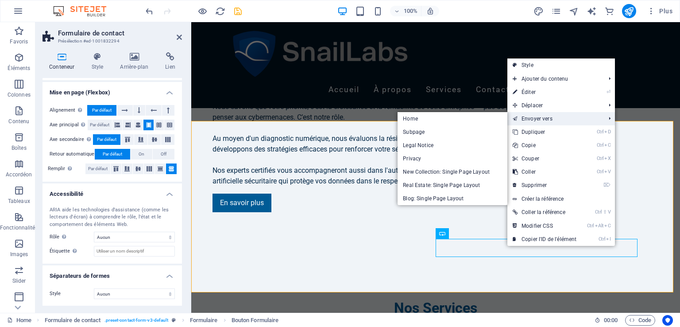
click at [588, 118] on link "Envoyer vers" at bounding box center [554, 118] width 94 height 13
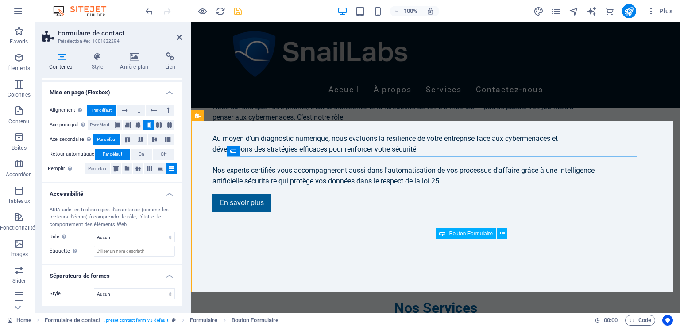
click at [473, 235] on span "Bouton Formulaire" at bounding box center [471, 233] width 44 height 5
click at [501, 234] on icon at bounding box center [502, 232] width 5 height 9
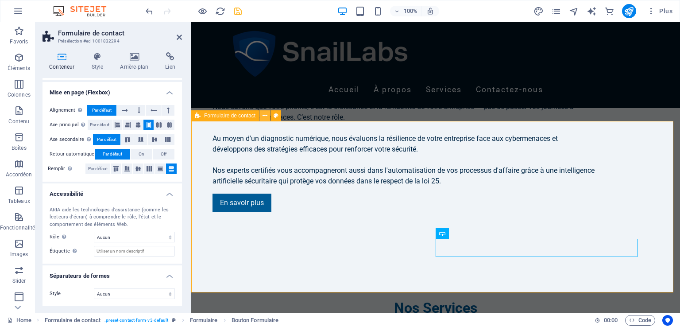
click at [265, 118] on icon at bounding box center [264, 115] width 5 height 9
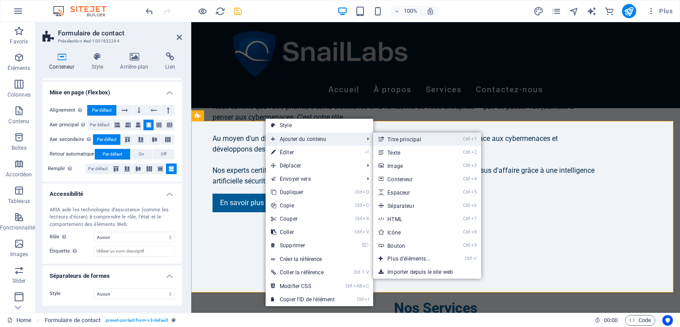
click at [398, 138] on link "Ctrl 1 Titre principal" at bounding box center [410, 138] width 75 height 13
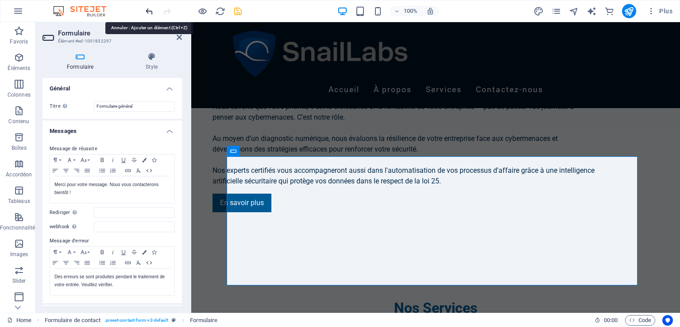
click at [154, 13] on icon "undo" at bounding box center [149, 11] width 10 height 10
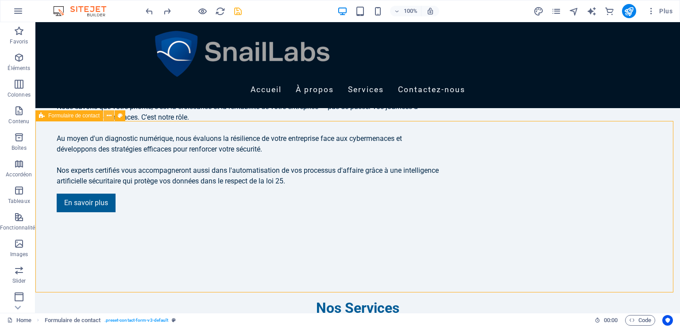
click at [108, 115] on icon at bounding box center [109, 115] width 5 height 9
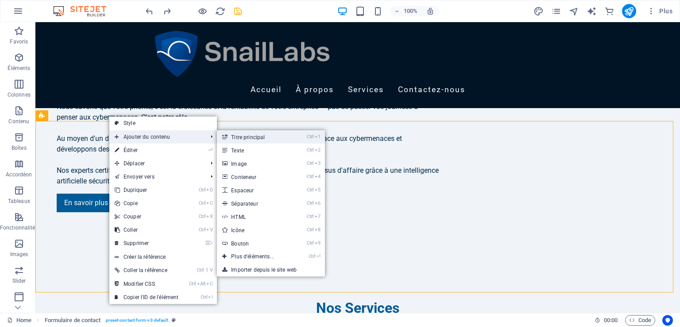
click at [259, 136] on link "Ctrl 1 Titre principal" at bounding box center [254, 136] width 75 height 13
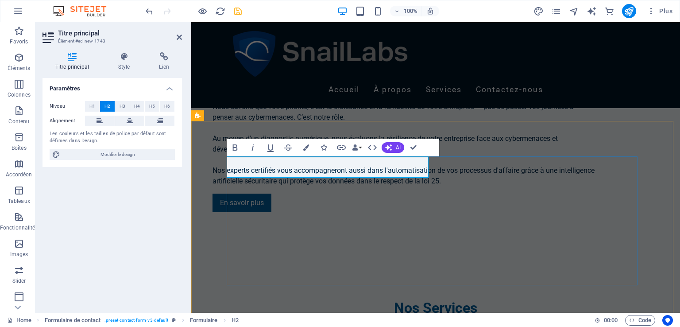
click at [394, 143] on button "AI" at bounding box center [392, 147] width 23 height 11
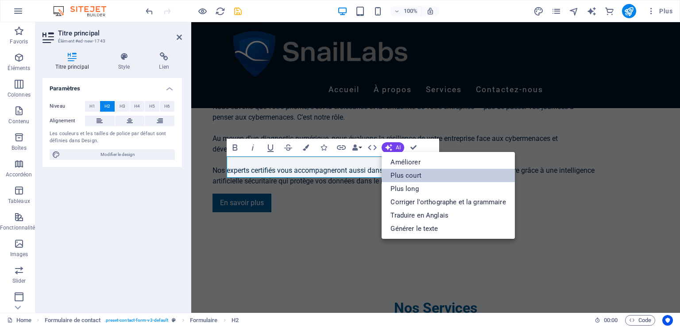
click at [415, 175] on link "Plus court" at bounding box center [447, 175] width 133 height 13
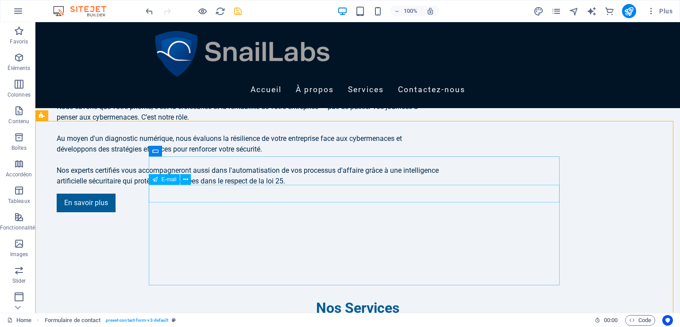
click at [160, 179] on div "E-mail" at bounding box center [164, 179] width 31 height 11
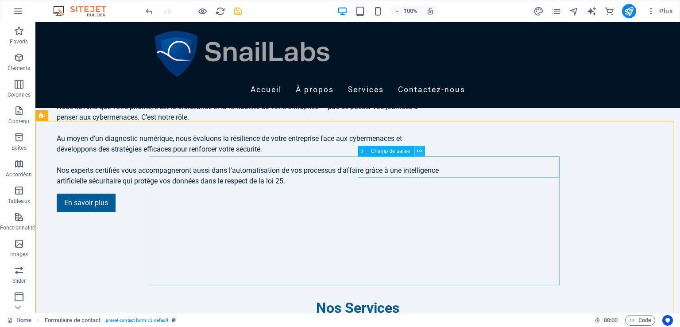
click at [421, 152] on icon at bounding box center [419, 150] width 5 height 9
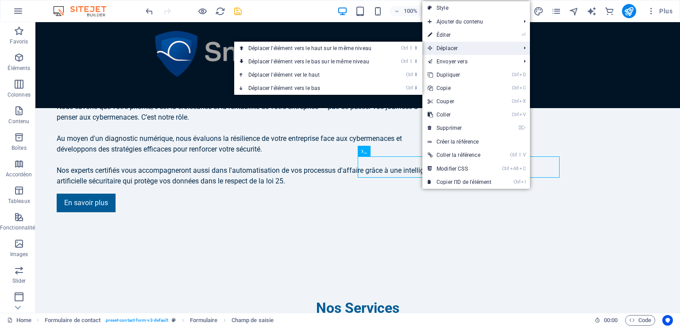
click at [463, 48] on span "Déplacer" at bounding box center [469, 48] width 94 height 13
click at [352, 61] on link "Ctrl ⇧ ⬇ Déplacer l'élément vers le bas sur le même niveau" at bounding box center [311, 61] width 155 height 13
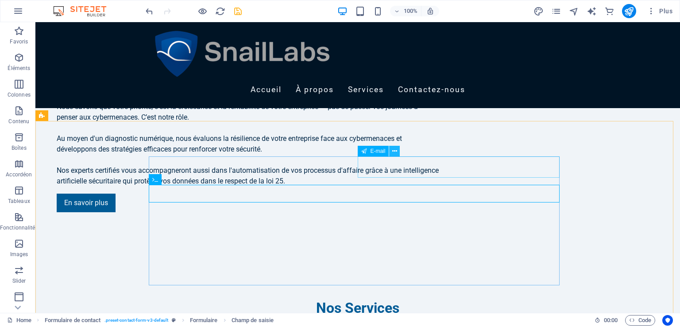
click at [393, 150] on icon at bounding box center [394, 150] width 5 height 9
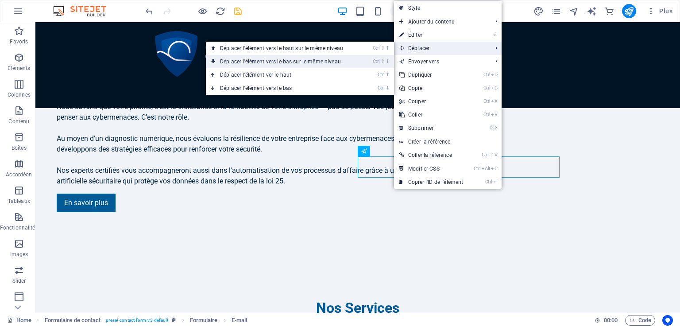
click at [352, 65] on link "Ctrl ⇧ ⬇ Déplacer l'élément vers le bas sur le même niveau" at bounding box center [283, 61] width 155 height 13
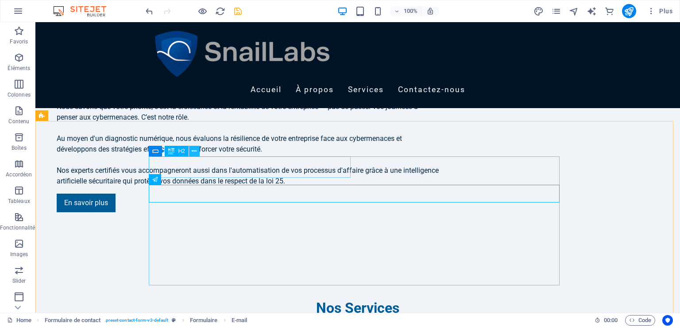
click at [195, 151] on icon at bounding box center [194, 150] width 5 height 9
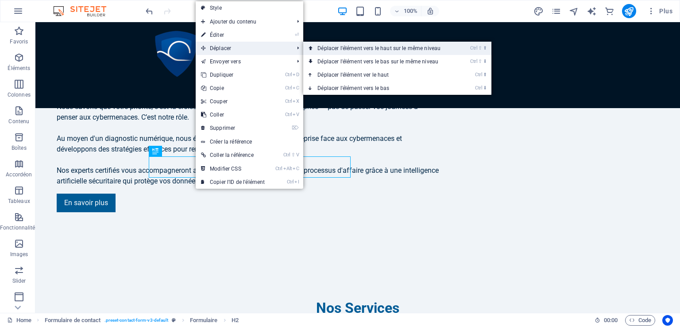
click at [343, 50] on link "Ctrl ⇧ ⬆ Déplacer l'élément vers le haut sur le même niveau" at bounding box center [380, 48] width 155 height 13
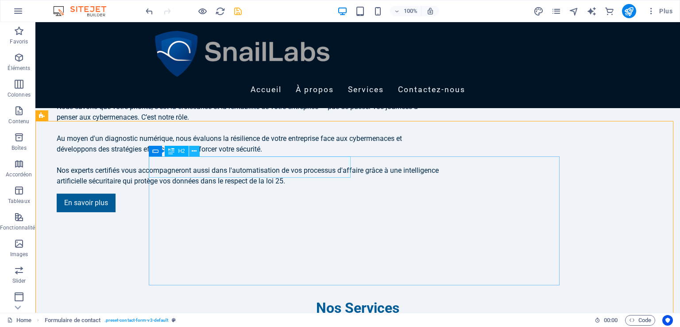
click at [195, 153] on icon at bounding box center [194, 150] width 5 height 9
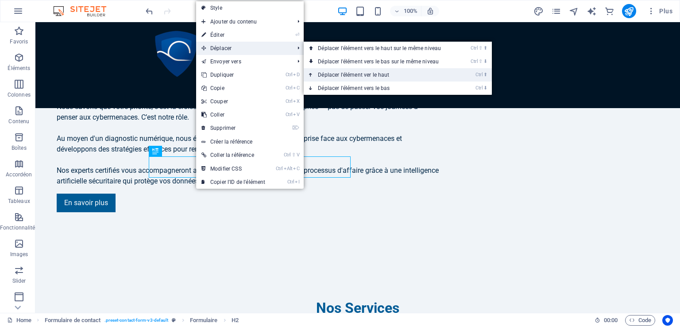
click at [350, 71] on link "Ctrl ⬆ Déplacer l'élément ver le haut" at bounding box center [381, 74] width 155 height 13
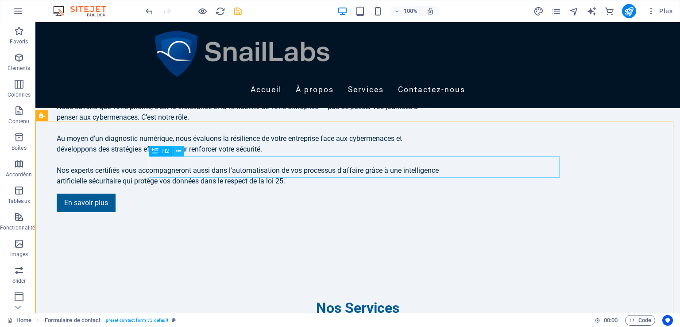
click at [180, 151] on icon at bounding box center [178, 150] width 5 height 9
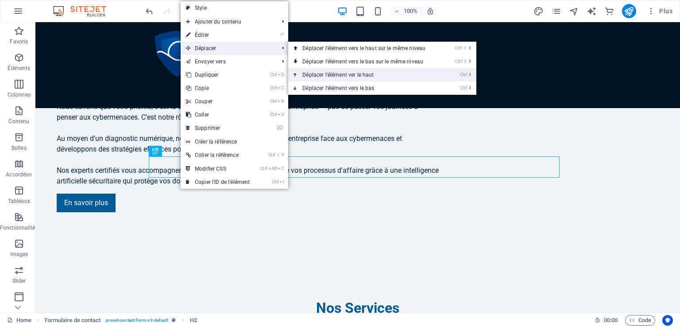
click at [327, 76] on link "Ctrl ⬆ Déplacer l'élément ver le haut" at bounding box center [365, 74] width 155 height 13
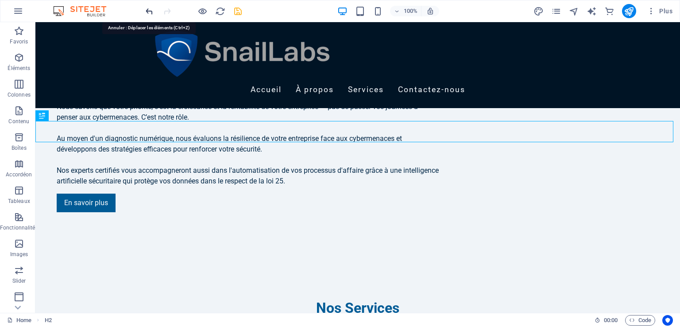
click at [152, 10] on icon "undo" at bounding box center [149, 11] width 10 height 10
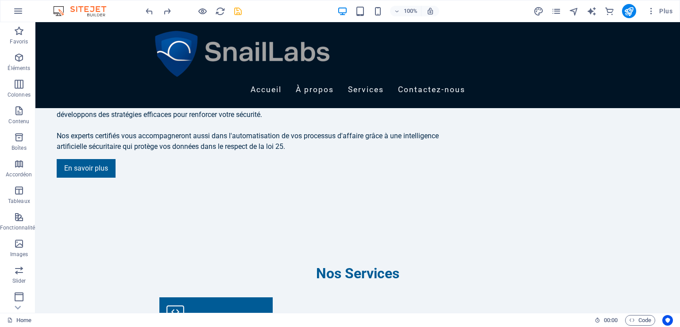
scroll to position [808, 0]
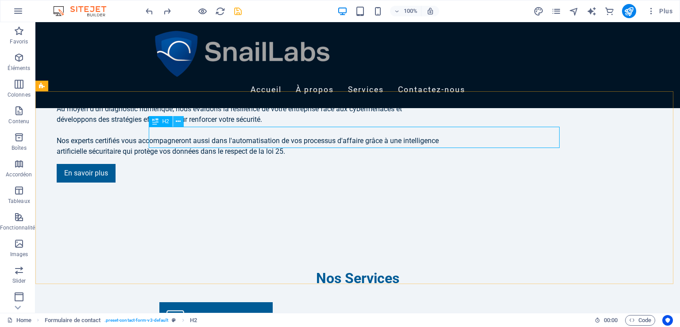
click at [178, 121] on icon at bounding box center [178, 121] width 5 height 9
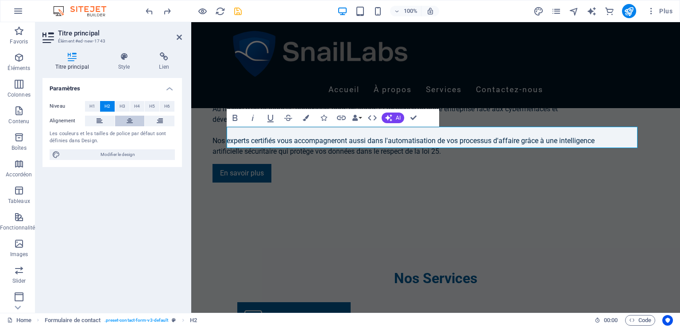
click at [131, 119] on icon at bounding box center [130, 120] width 6 height 11
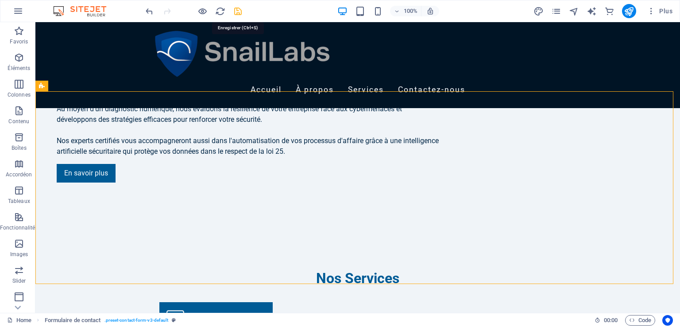
click at [237, 11] on icon "save" at bounding box center [238, 11] width 10 height 10
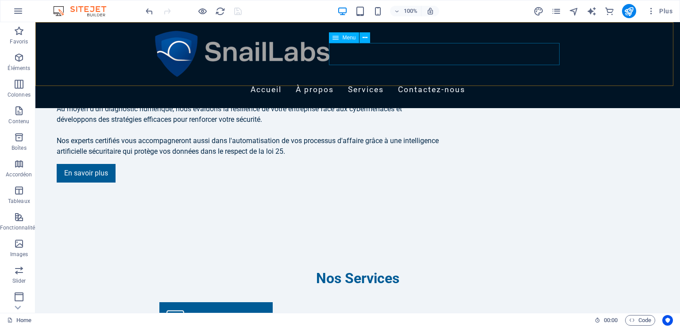
click at [524, 79] on nav "Accueil À propos Services Contactez-nous" at bounding box center [357, 90] width 411 height 22
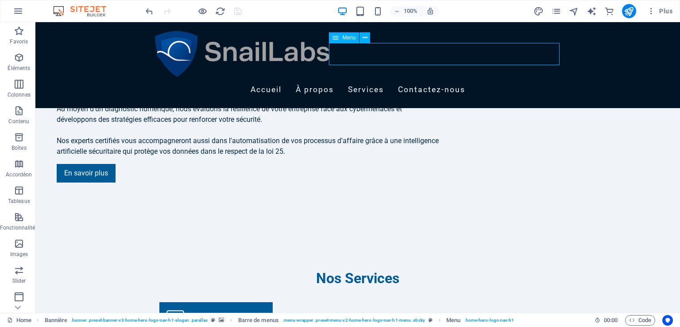
click at [524, 79] on nav "Accueil À propos Services Contactez-nous" at bounding box center [357, 90] width 411 height 22
select select
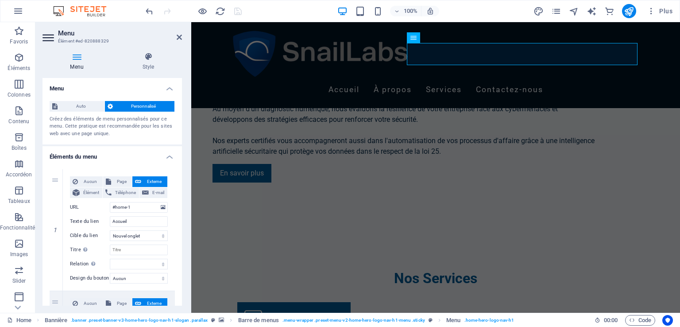
click at [178, 150] on h4 "Éléments du menu" at bounding box center [111, 154] width 139 height 16
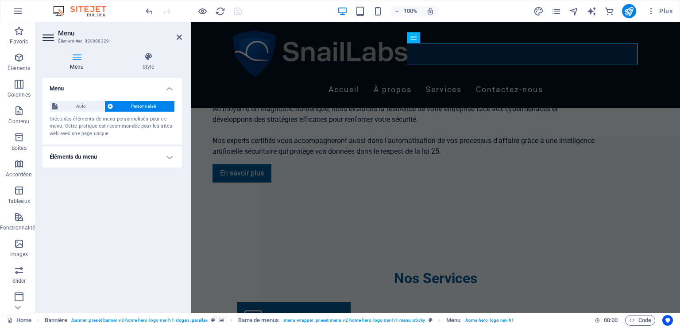
click at [178, 150] on h4 "Éléments du menu" at bounding box center [111, 156] width 139 height 21
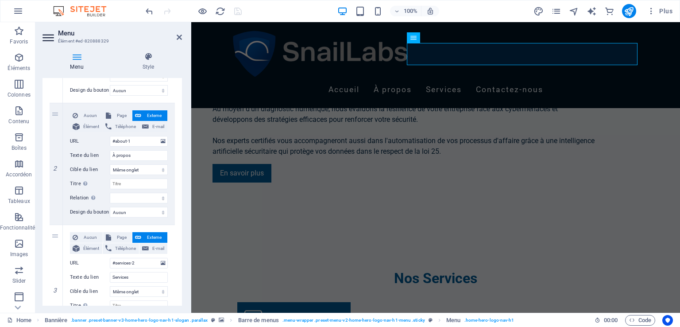
scroll to position [381, 0]
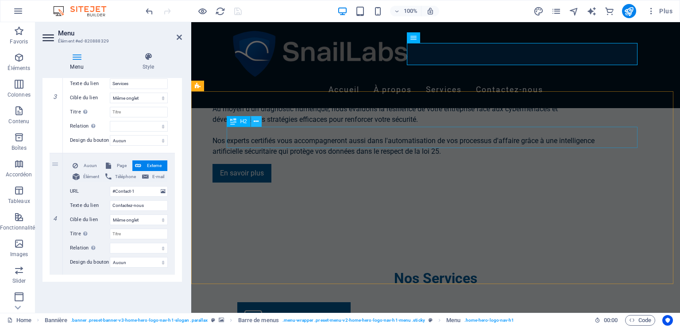
click at [255, 118] on icon at bounding box center [256, 121] width 5 height 9
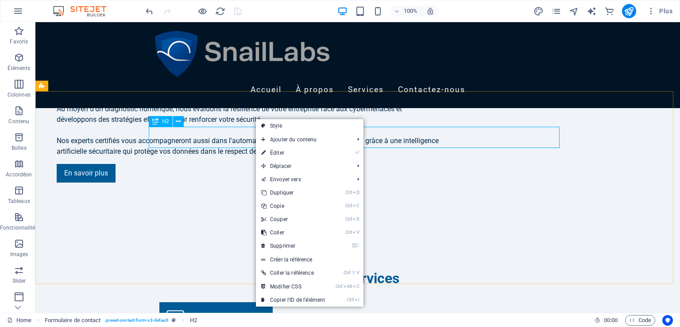
click at [154, 123] on icon at bounding box center [155, 121] width 6 height 11
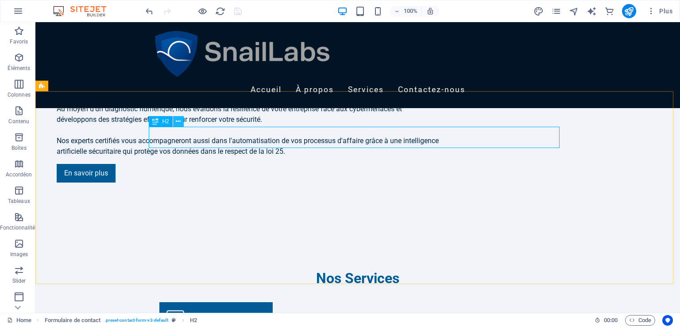
click at [179, 122] on icon at bounding box center [178, 121] width 5 height 9
click at [538, 79] on nav "Accueil À propos Services Contactez-nous" at bounding box center [357, 90] width 411 height 22
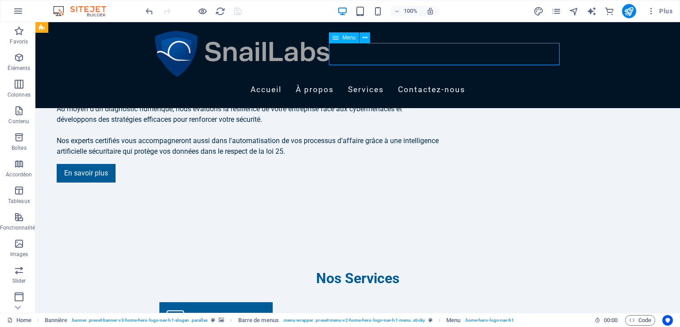
drag, startPoint x: 538, startPoint y: 46, endPoint x: 381, endPoint y: 46, distance: 156.2
click at [537, 79] on nav "Accueil À propos Services Contactez-nous" at bounding box center [357, 90] width 411 height 22
select select
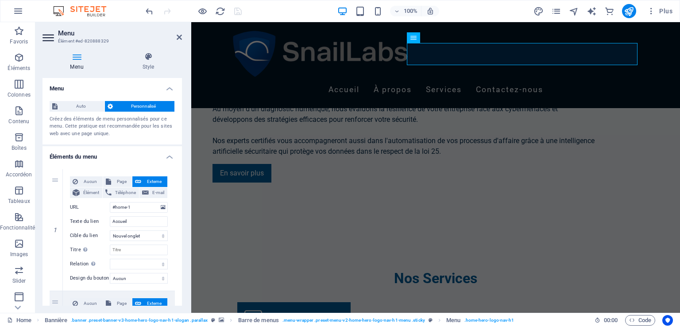
drag, startPoint x: 180, startPoint y: 161, endPoint x: 173, endPoint y: 251, distance: 90.1
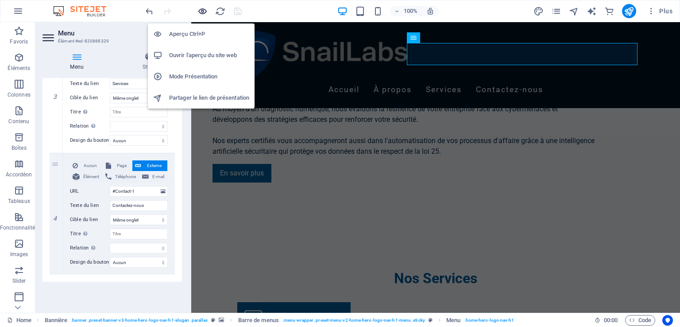
click at [202, 8] on icon "button" at bounding box center [202, 11] width 10 height 10
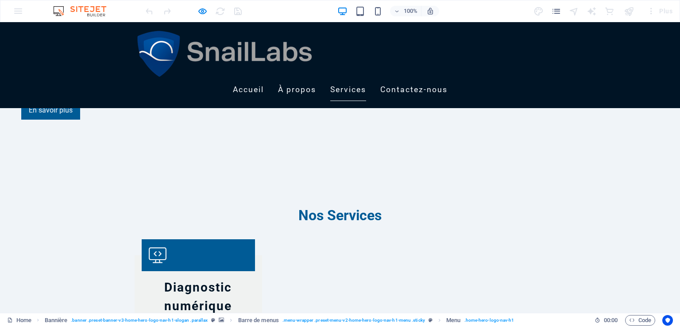
click at [366, 79] on link "Services" at bounding box center [348, 90] width 36 height 22
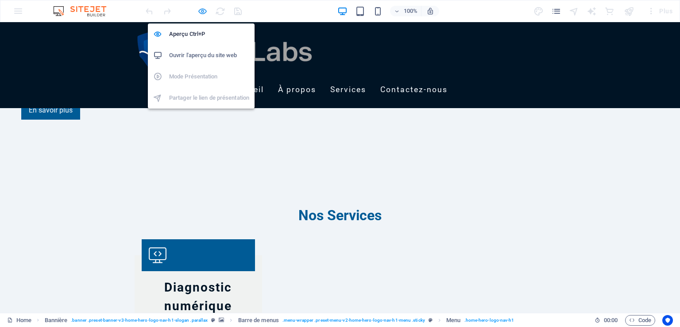
click at [199, 8] on icon "button" at bounding box center [202, 11] width 10 height 10
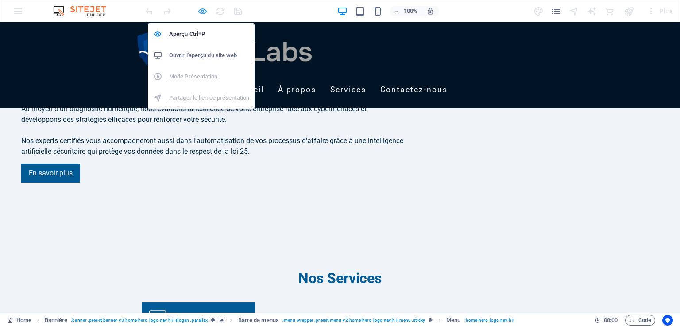
select select
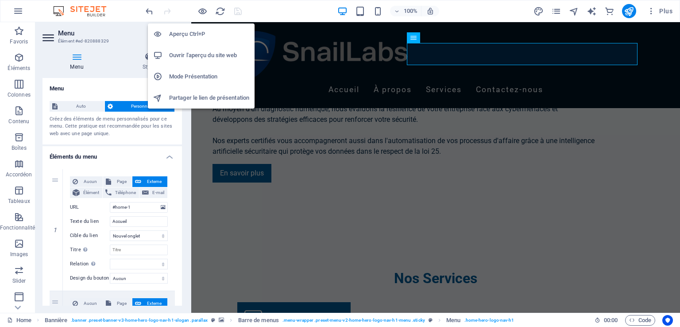
click at [202, 55] on h6 "Ouvrir l'aperçu du site web" at bounding box center [209, 55] width 80 height 11
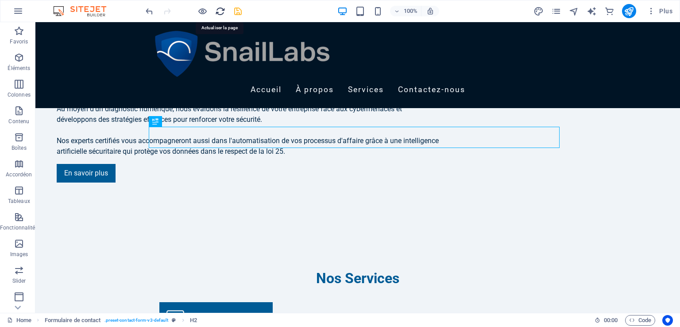
click at [218, 9] on icon "reload" at bounding box center [220, 11] width 10 height 10
click at [235, 12] on icon "save" at bounding box center [238, 11] width 10 height 10
select select
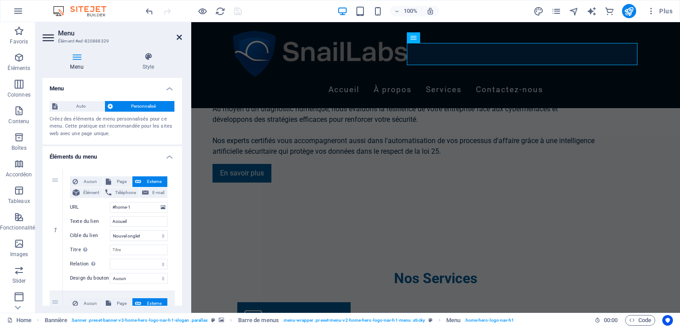
click at [177, 35] on icon at bounding box center [179, 37] width 5 height 7
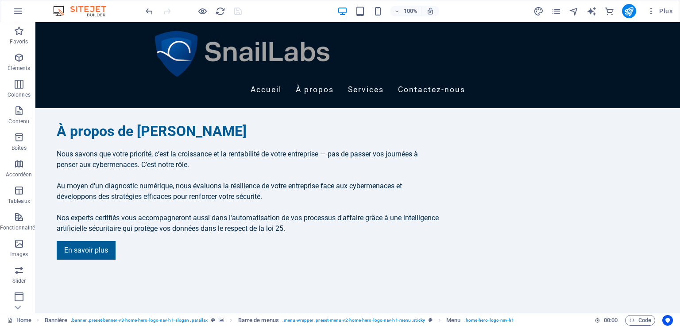
scroll to position [54, 0]
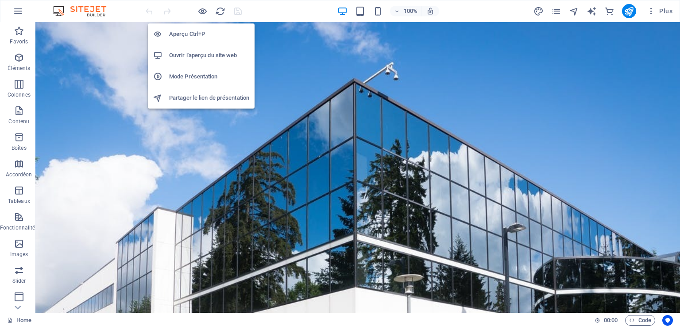
click at [207, 53] on h6 "Ouvrir l'aperçu du site web" at bounding box center [209, 55] width 80 height 11
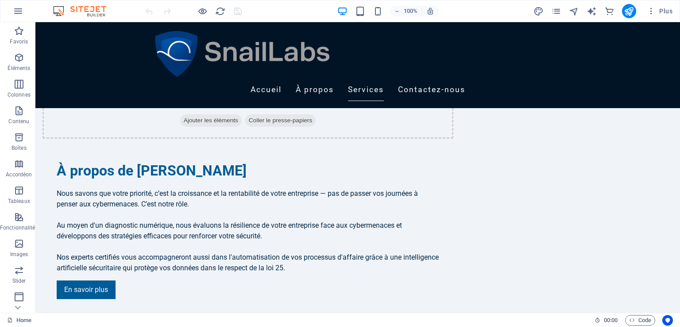
scroll to position [689, 0]
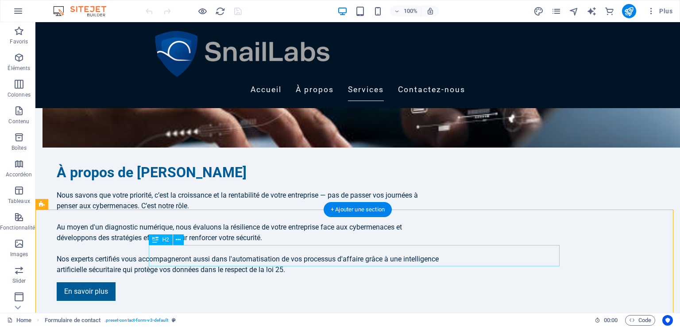
click at [177, 241] on icon at bounding box center [178, 239] width 5 height 9
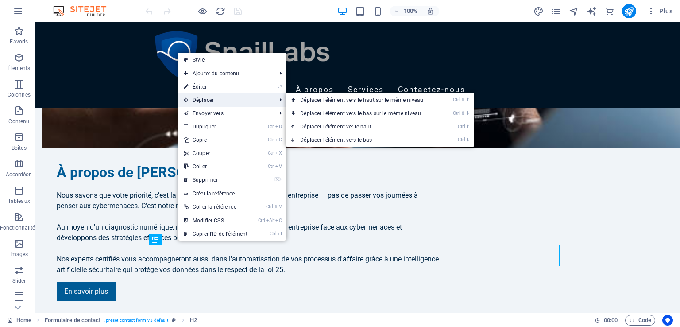
click at [215, 100] on span "Déplacer" at bounding box center [225, 99] width 94 height 13
click at [343, 126] on link "Ctrl ⬆ Déplacer l'élément ver le haut" at bounding box center [363, 126] width 155 height 13
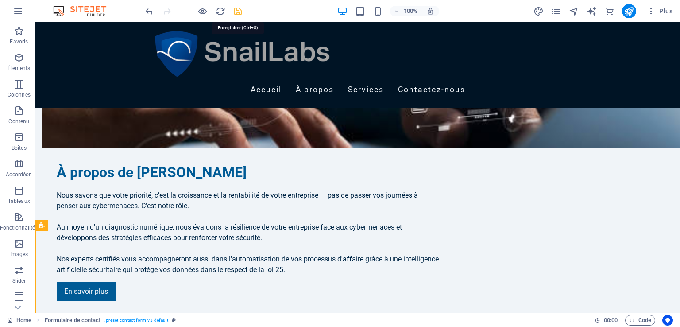
click at [239, 13] on icon "save" at bounding box center [238, 11] width 10 height 10
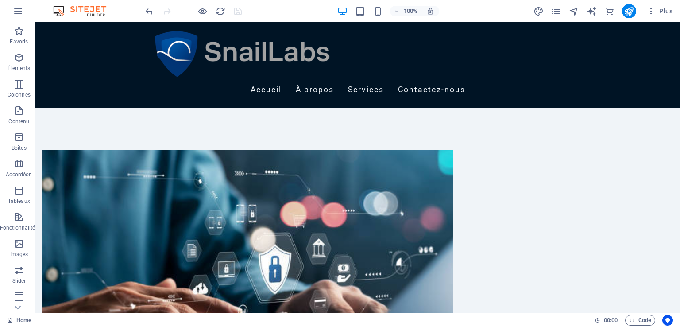
scroll to position [395, 0]
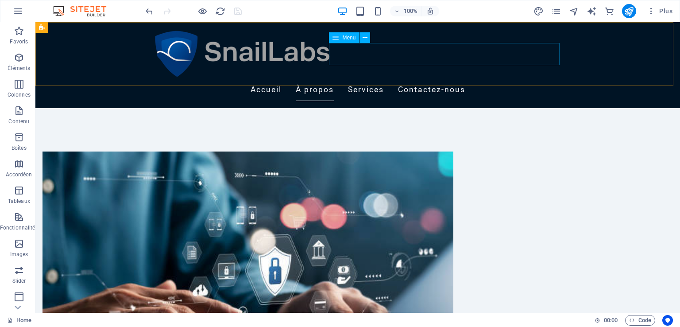
click at [536, 79] on nav "Accueil À propos Services Contactez-nous" at bounding box center [357, 90] width 411 height 22
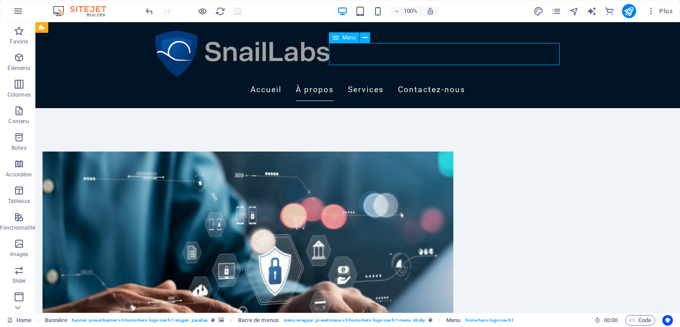
click at [536, 79] on nav "Accueil À propos Services Contactez-nous" at bounding box center [357, 90] width 411 height 22
select select
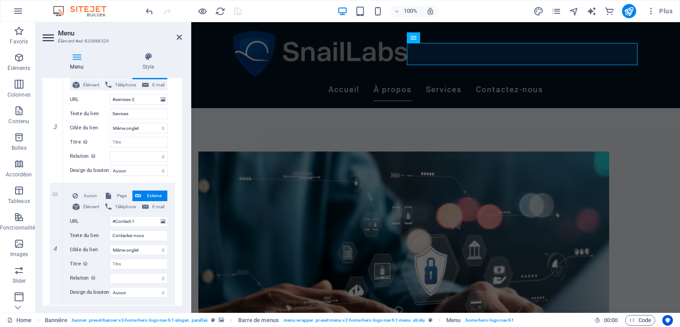
scroll to position [0, 0]
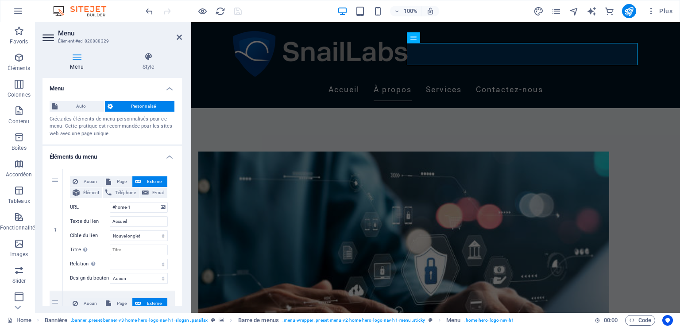
drag, startPoint x: 181, startPoint y: 143, endPoint x: 39, endPoint y: 255, distance: 179.9
click at [133, 280] on select "Aucun Par défaut Principal Secondaire" at bounding box center [139, 278] width 58 height 11
click at [145, 277] on select "Aucun Par défaut Principal Secondaire" at bounding box center [139, 278] width 58 height 11
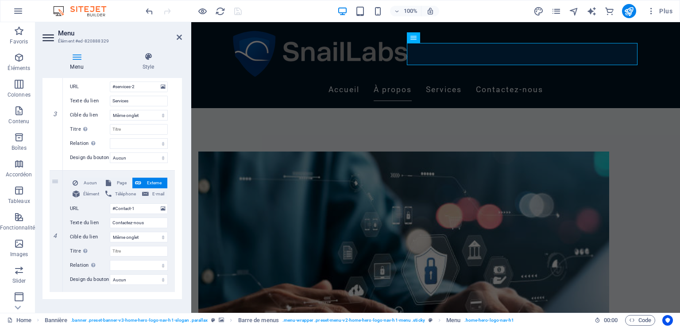
scroll to position [367, 0]
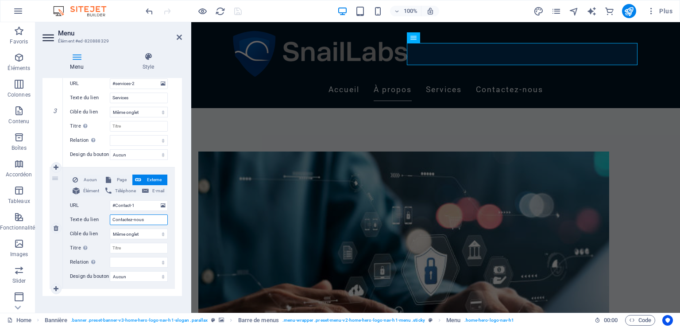
click at [156, 216] on input "Contactez-nous" at bounding box center [139, 219] width 58 height 11
drag, startPoint x: 143, startPoint y: 203, endPoint x: 86, endPoint y: 204, distance: 57.5
click at [86, 204] on div "URL #Contact-1" at bounding box center [119, 205] width 98 height 11
type input "#"
select select
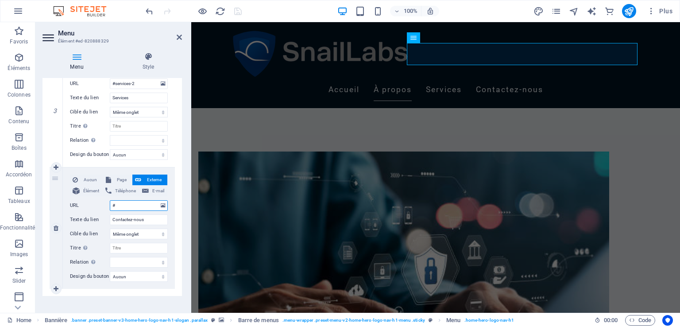
select select
drag, startPoint x: 152, startPoint y: 220, endPoint x: 110, endPoint y: 219, distance: 42.5
click at [110, 219] on input "Contactez-nous" at bounding box center [139, 219] width 58 height 11
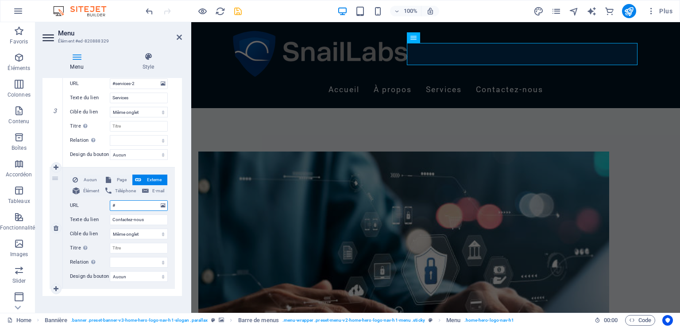
click at [139, 204] on input "#" at bounding box center [139, 205] width 58 height 11
paste input "Contactez-nous"
type input "#Contactez-nous"
select select
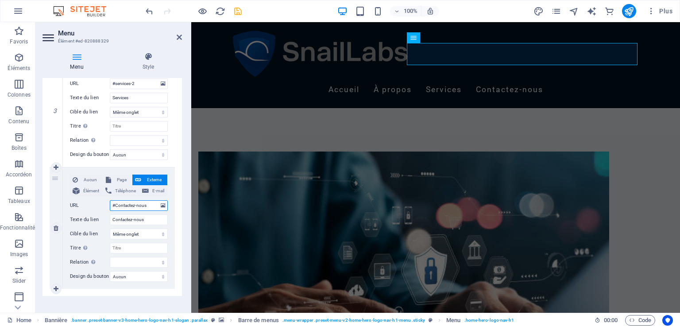
select select
type input "#Contactez-nous-"
select select
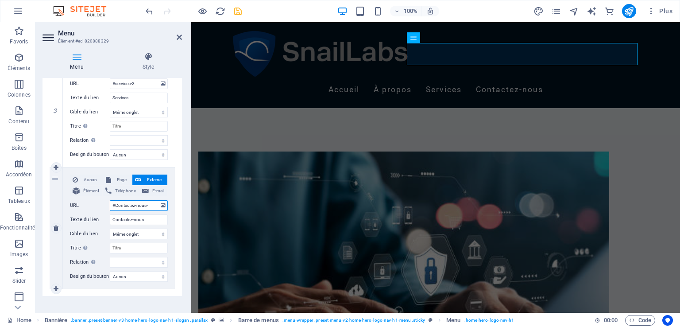
select select
type input "#Contactez-nous-2"
select select
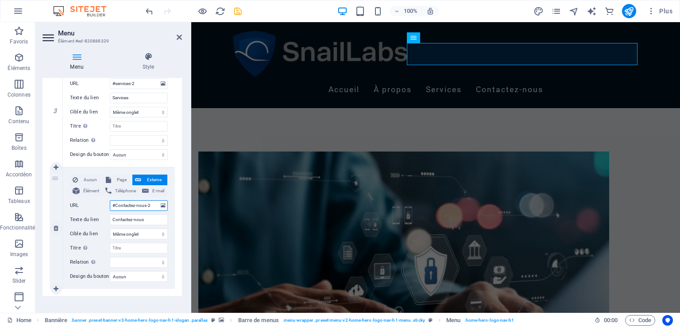
select select
type input "#Contactez-nous-"
select select
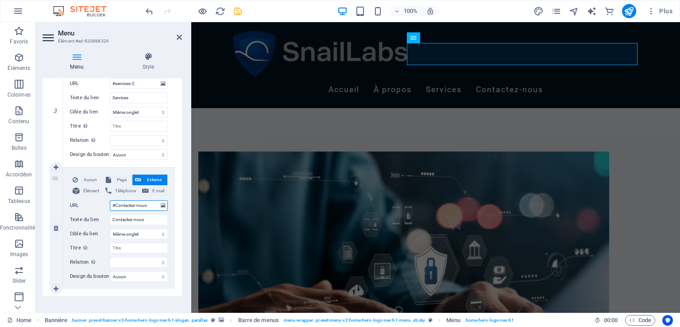
select select
type input "#Contactez-nous-4"
select select
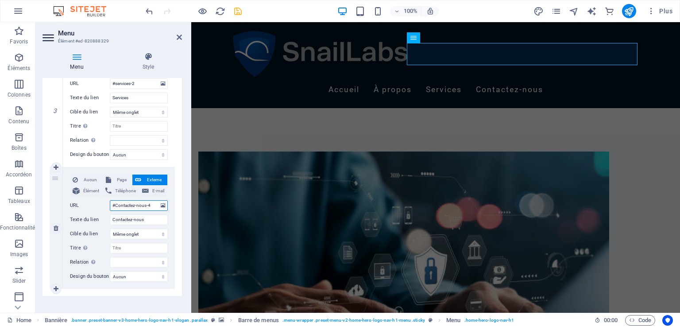
select select
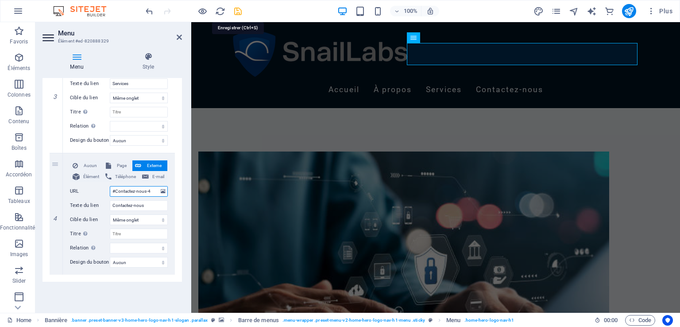
type input "#Contactez-nous-4"
click at [237, 9] on icon "save" at bounding box center [238, 11] width 10 height 10
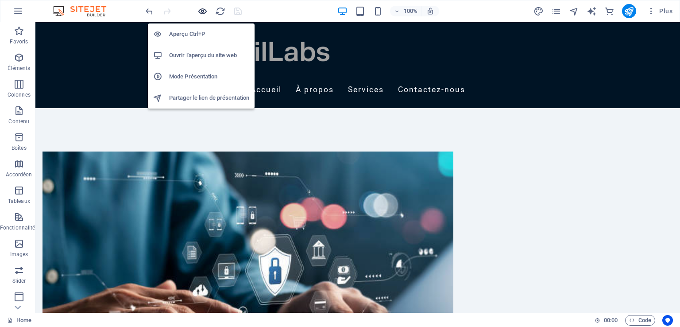
click at [200, 11] on icon "button" at bounding box center [202, 11] width 10 height 10
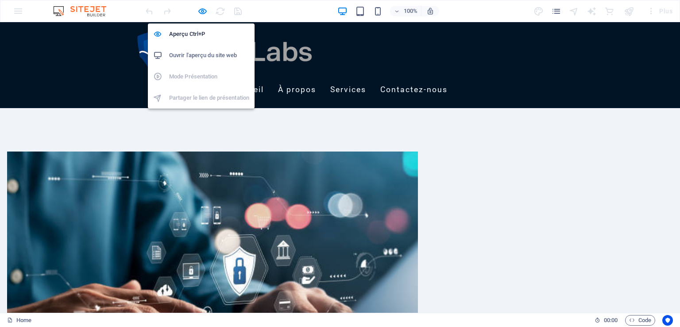
click at [204, 52] on h6 "Ouvrir l'aperçu du site web" at bounding box center [209, 55] width 80 height 11
click at [202, 8] on icon "button" at bounding box center [202, 11] width 10 height 10
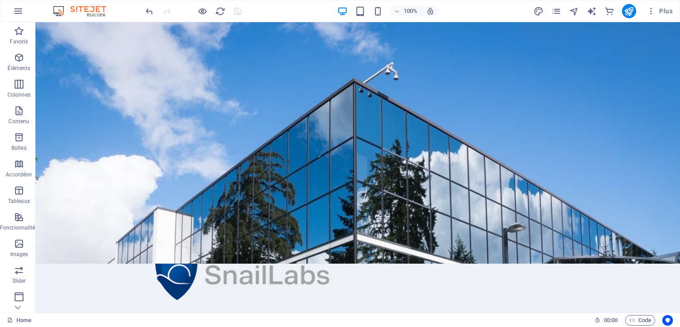
scroll to position [0, 0]
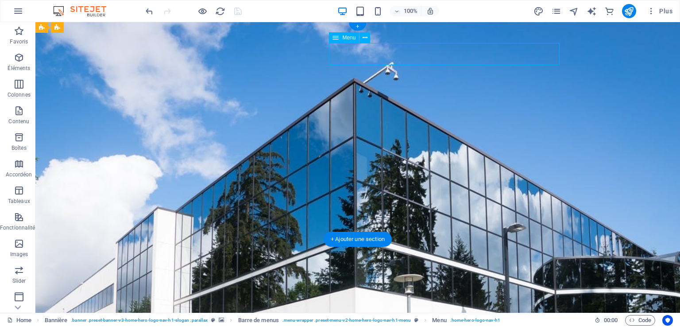
select select
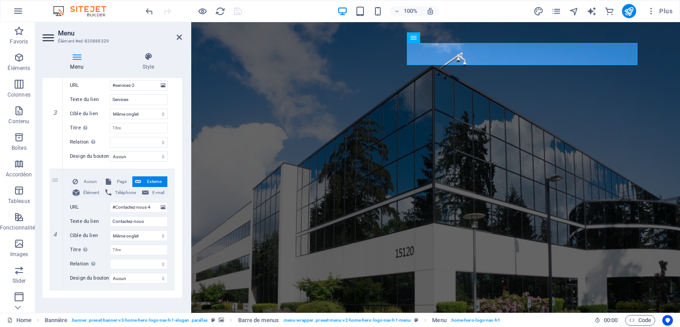
scroll to position [373, 0]
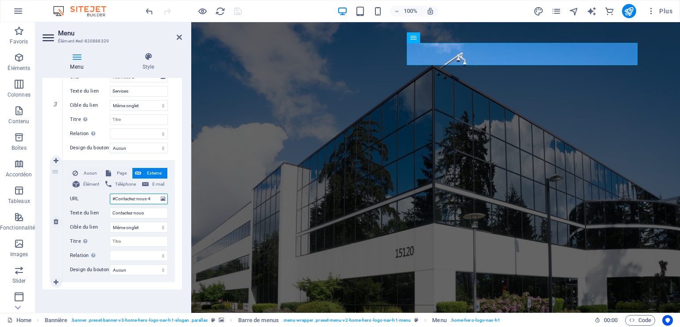
click at [152, 197] on input "#Contactez-nous-4" at bounding box center [139, 198] width 58 height 11
type input "#Contactez-nous-"
select select
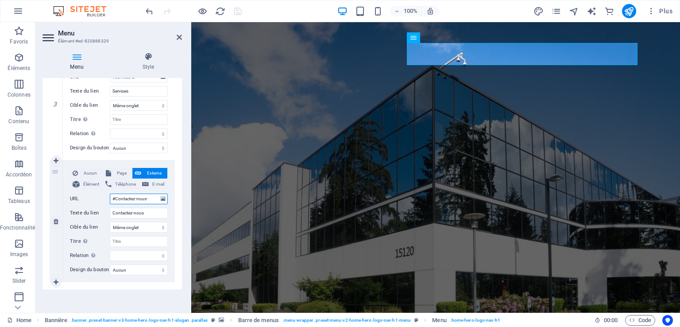
select select
type input "#Contactez-nous-3"
select select
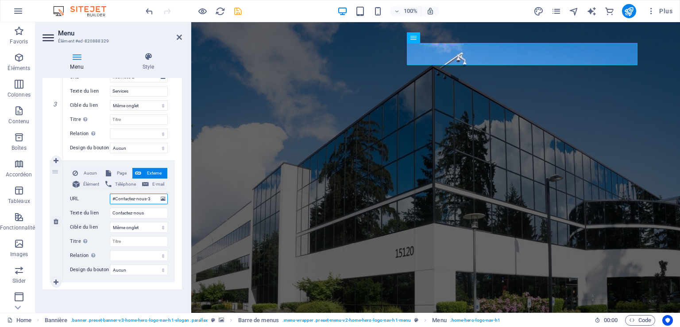
select select
type input "#Contactez-nous-3"
click at [237, 11] on icon "save" at bounding box center [238, 11] width 10 height 10
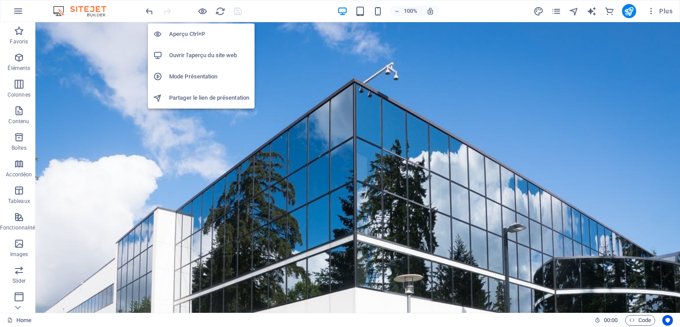
click at [207, 53] on h6 "Ouvrir l'aperçu du site web" at bounding box center [209, 55] width 80 height 11
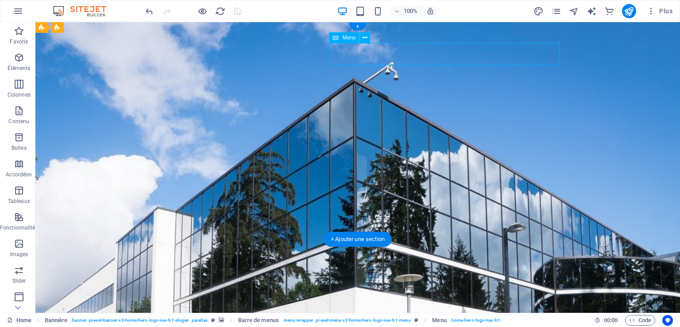
select select
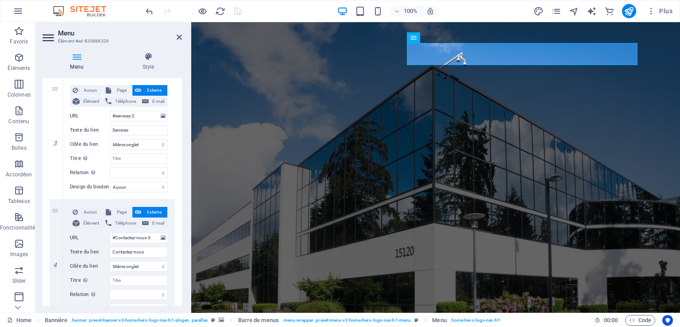
scroll to position [338, 0]
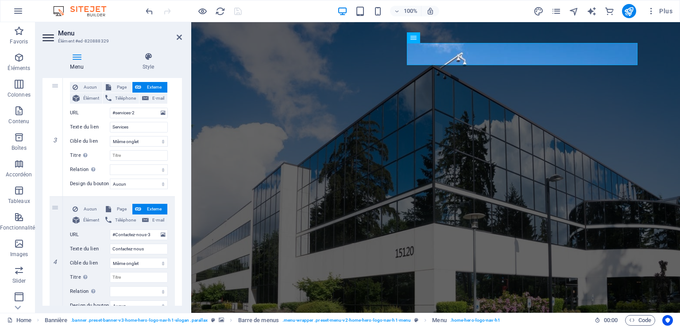
drag, startPoint x: 180, startPoint y: 242, endPoint x: 181, endPoint y: 259, distance: 17.3
click at [181, 259] on div "Menu Auto Personnalisé Créez des éléments de menu personnalisés pour ce menu. C…" at bounding box center [111, 191] width 139 height 227
drag, startPoint x: 179, startPoint y: 238, endPoint x: 181, endPoint y: 260, distance: 21.8
click at [181, 260] on div "Menu Auto Personnalisé Créez des éléments de menu personnalisés pour ce menu. C…" at bounding box center [111, 191] width 139 height 227
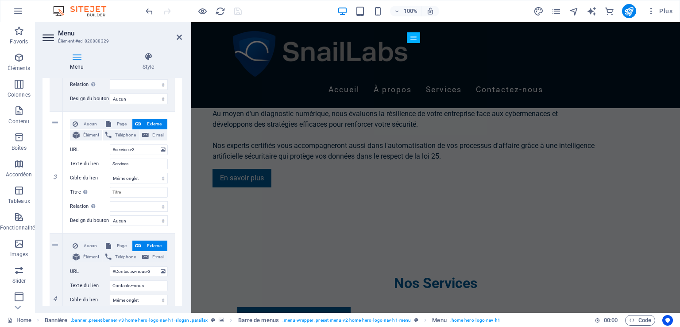
scroll to position [301, 0]
drag, startPoint x: 152, startPoint y: 270, endPoint x: 111, endPoint y: 272, distance: 41.2
click at [111, 272] on input "#Contactez-nous-3" at bounding box center [139, 271] width 58 height 11
select select
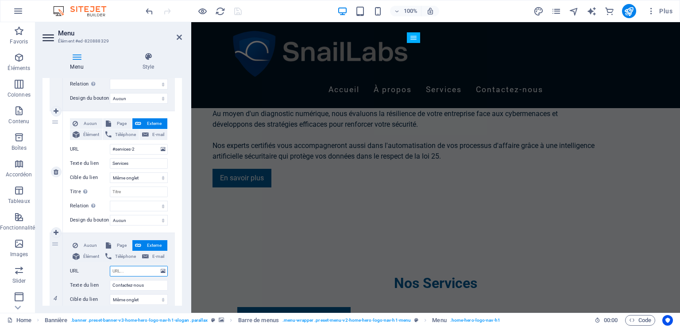
select select
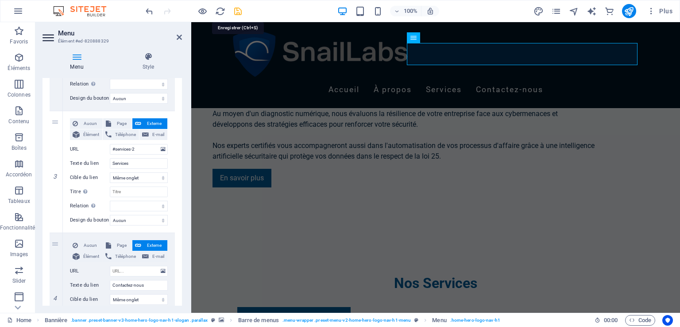
click at [237, 8] on icon "save" at bounding box center [238, 11] width 10 height 10
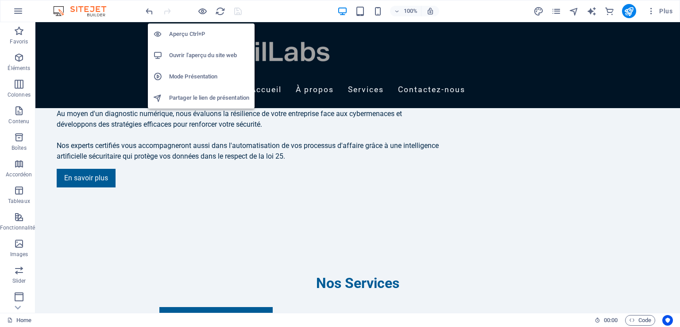
click at [206, 53] on h6 "Ouvrir l'aperçu du site web" at bounding box center [209, 55] width 80 height 11
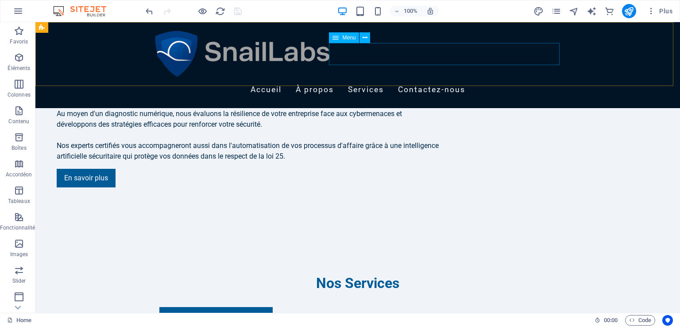
click at [500, 79] on nav "Accueil À propos Services Contactez-nous" at bounding box center [357, 90] width 411 height 22
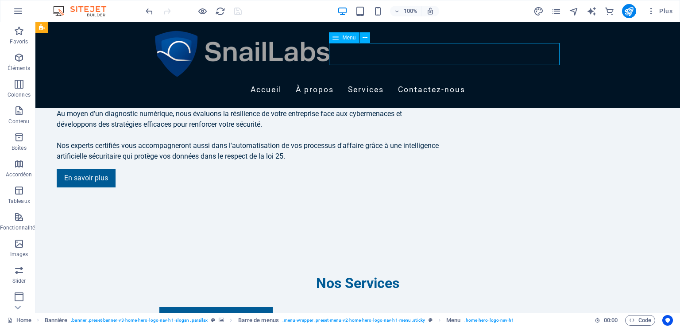
click at [500, 79] on nav "Accueil À propos Services Contactez-nous" at bounding box center [357, 90] width 411 height 22
select select
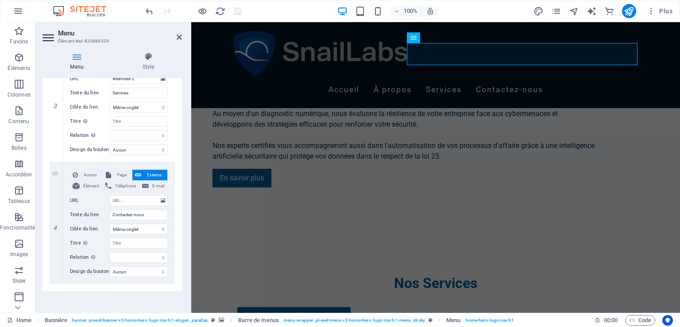
scroll to position [381, 0]
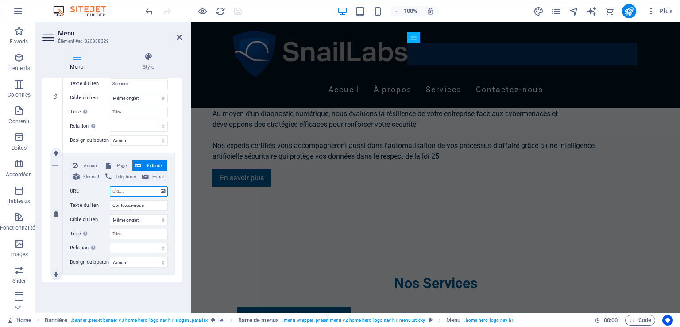
click at [144, 193] on input "URL" at bounding box center [139, 191] width 58 height 11
click at [153, 203] on input "Contactez-nous" at bounding box center [139, 205] width 58 height 11
click at [137, 195] on input "URL" at bounding box center [139, 191] width 58 height 11
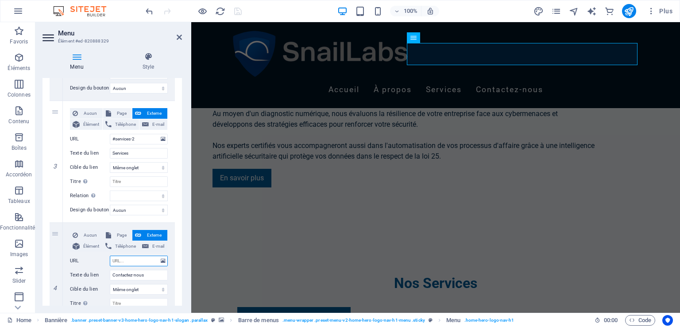
scroll to position [313, 0]
click at [119, 260] on input "URL" at bounding box center [139, 259] width 58 height 11
type input "@"
select select
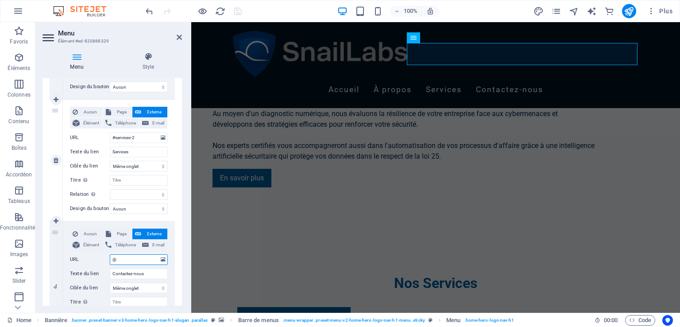
select select
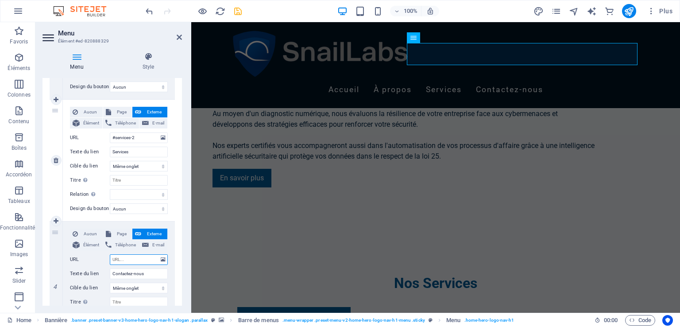
select select
type input "#"
select select
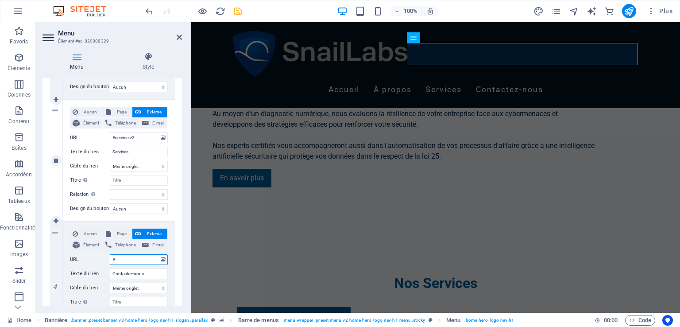
select select
type input "#C"
select select
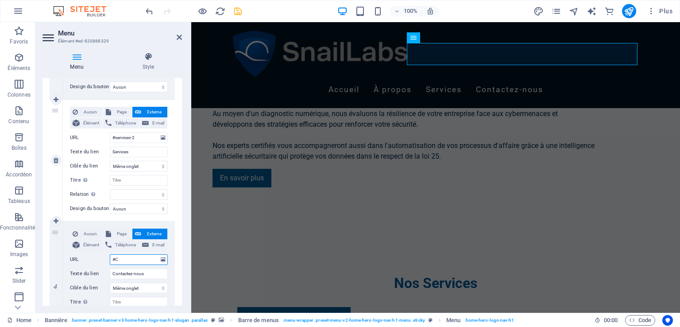
select select
type input "#Cont"
select select
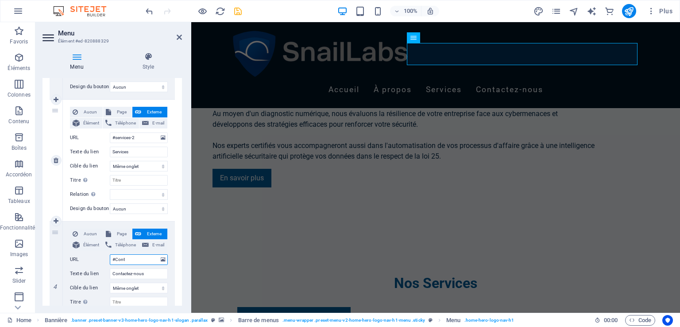
select select
type input "#Contact"
select select
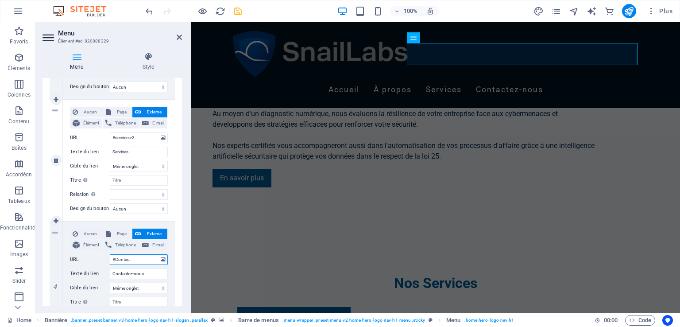
select select
type input "#Contact-"
select select
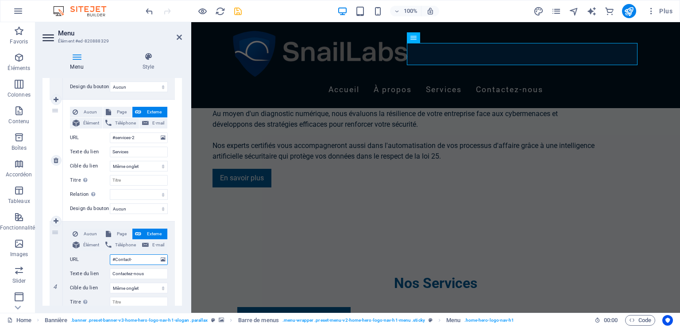
select select
type input "#Contact-3"
select select
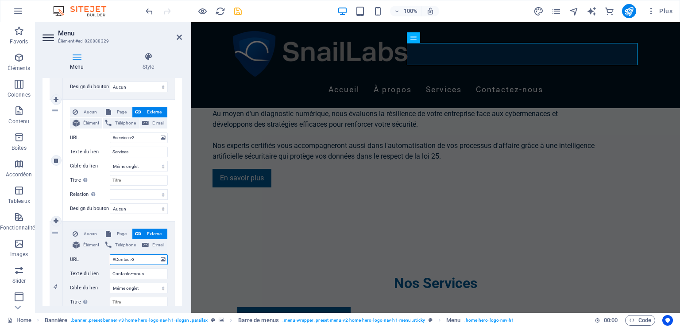
select select
type input "#Contact-3"
click at [238, 13] on icon "save" at bounding box center [238, 11] width 10 height 10
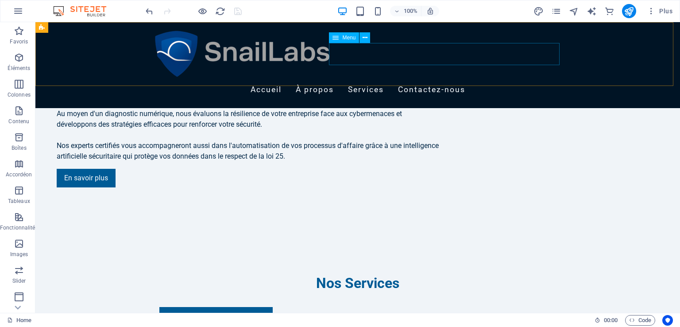
click at [481, 79] on nav "Accueil À propos Services Contactez-nous" at bounding box center [357, 90] width 411 height 22
select select
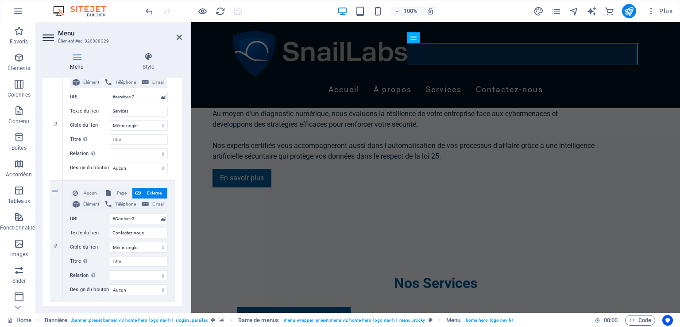
scroll to position [354, 0]
click at [117, 220] on input "#Contact-3" at bounding box center [139, 217] width 58 height 11
type input "#ontact-3"
select select
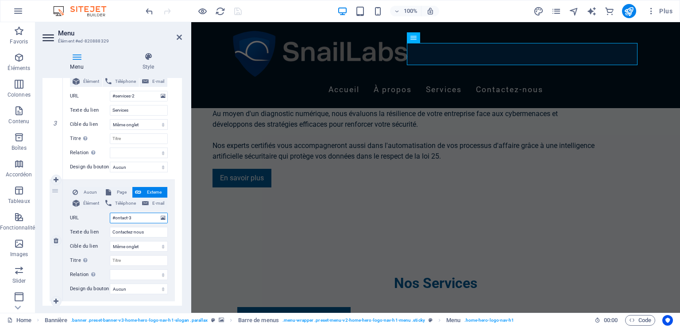
select select
type input "#contact-3"
select select
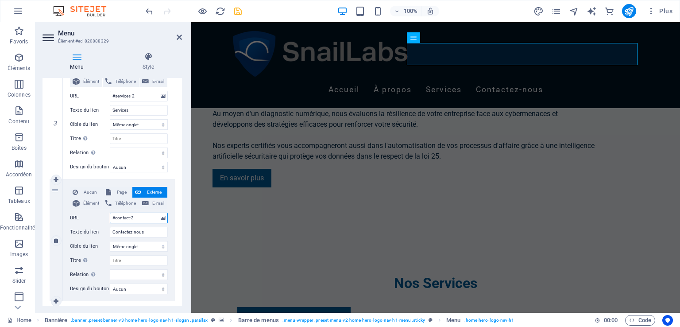
select select
type input "#contact-3"
click at [240, 10] on icon "save" at bounding box center [238, 11] width 10 height 10
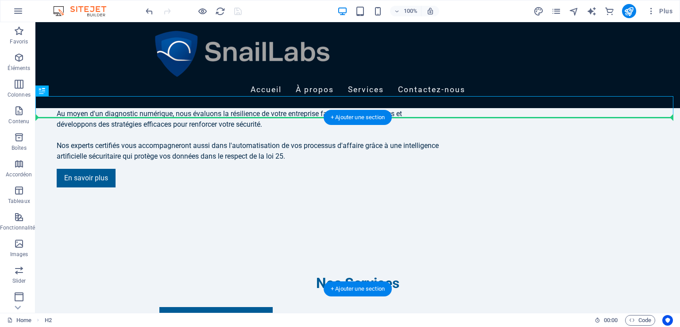
drag, startPoint x: 389, startPoint y: 107, endPoint x: 389, endPoint y: 131, distance: 24.3
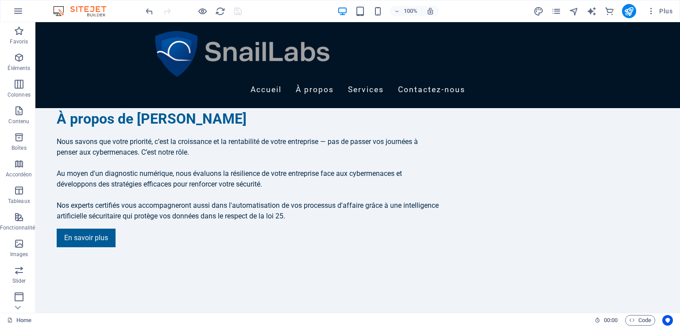
scroll to position [751, 0]
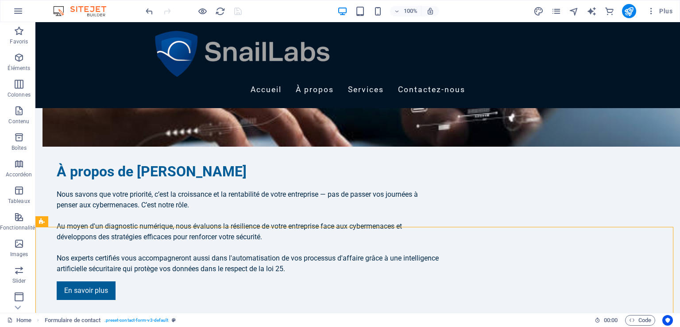
scroll to position [687, 0]
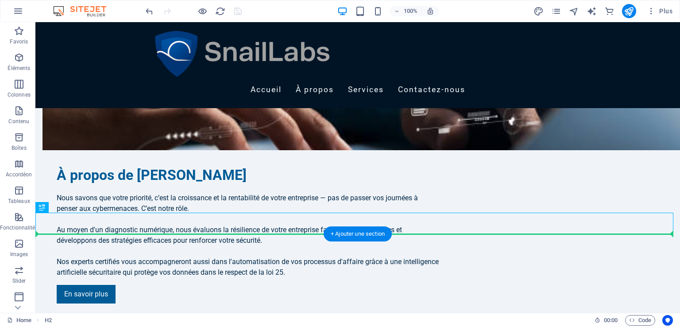
drag, startPoint x: 390, startPoint y: 220, endPoint x: 397, endPoint y: 247, distance: 27.8
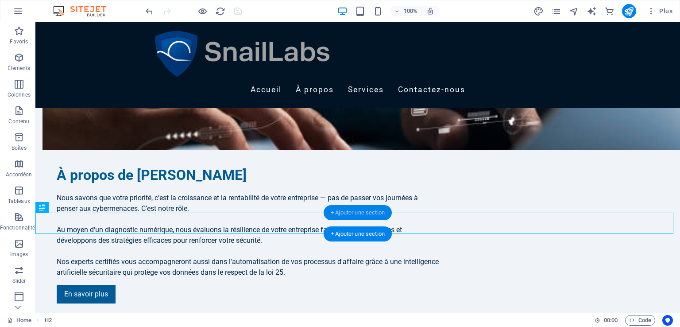
drag, startPoint x: 372, startPoint y: 230, endPoint x: 371, endPoint y: 215, distance: 15.1
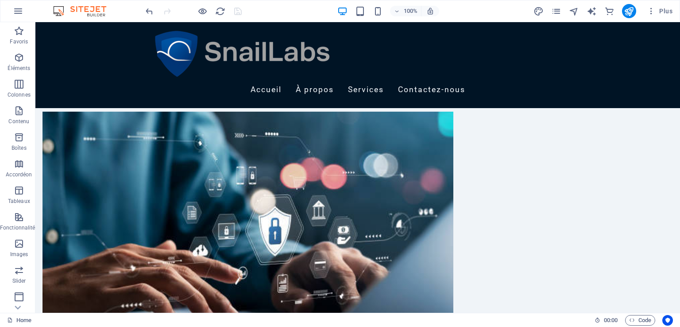
scroll to position [433, 0]
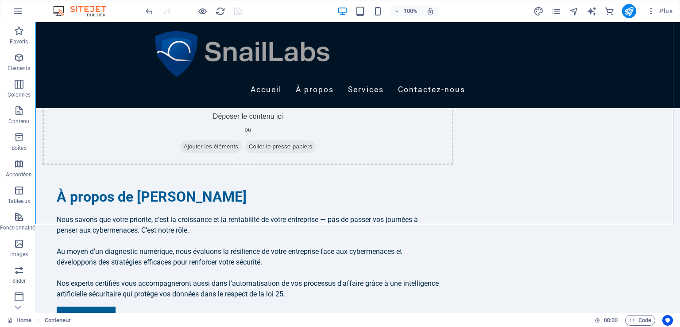
scroll to position [675, 0]
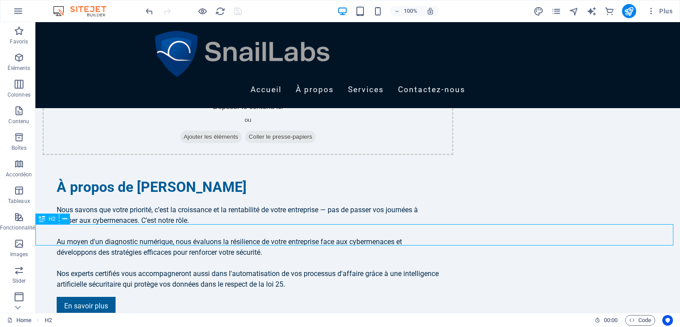
click at [42, 218] on icon at bounding box center [42, 218] width 6 height 11
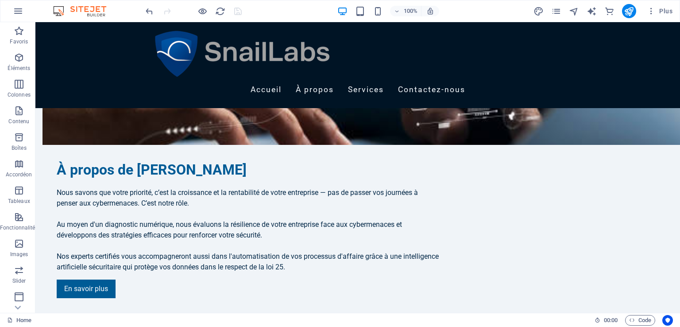
scroll to position [681, 0]
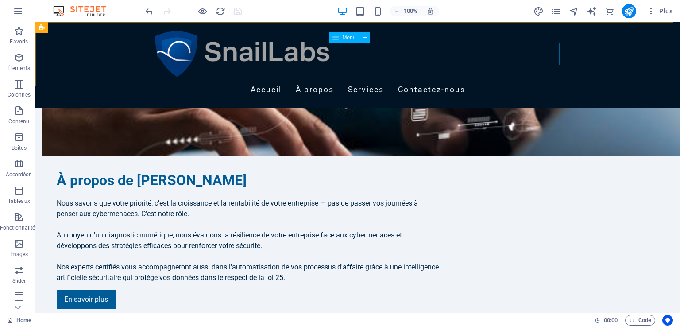
click at [522, 79] on nav "Accueil À propos Services Contactez-nous" at bounding box center [357, 90] width 411 height 22
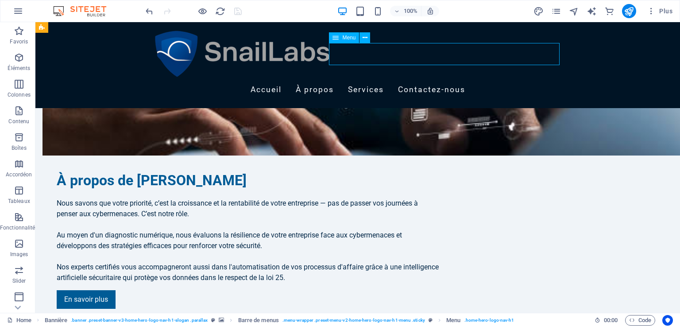
click at [522, 79] on nav "Accueil À propos Services Contactez-nous" at bounding box center [357, 90] width 411 height 22
select select
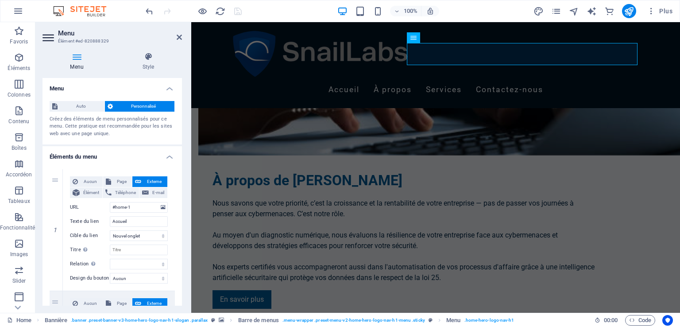
drag, startPoint x: 179, startPoint y: 159, endPoint x: 185, endPoint y: 206, distance: 46.8
click at [185, 206] on div "Menu Style Menu Auto Personnalisé Créez des éléments de menu personnalisés pour…" at bounding box center [112, 178] width 154 height 267
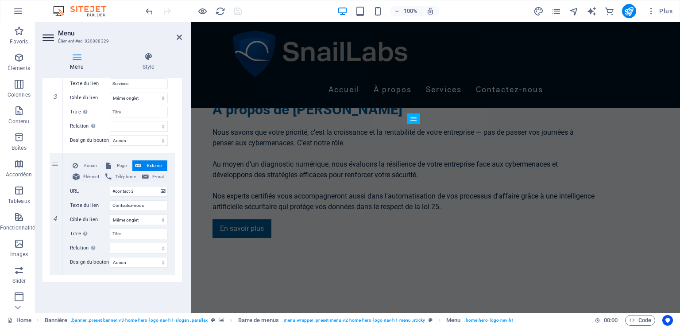
scroll to position [751, 0]
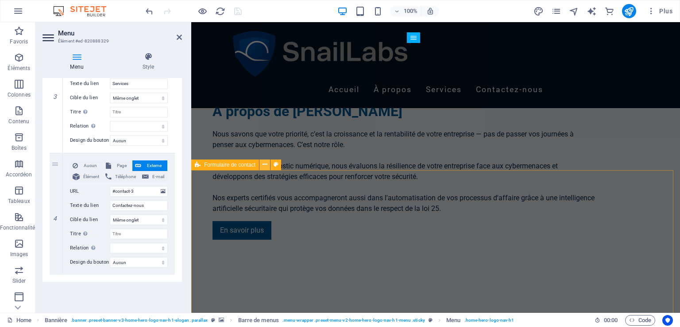
click at [266, 165] on icon at bounding box center [264, 164] width 5 height 9
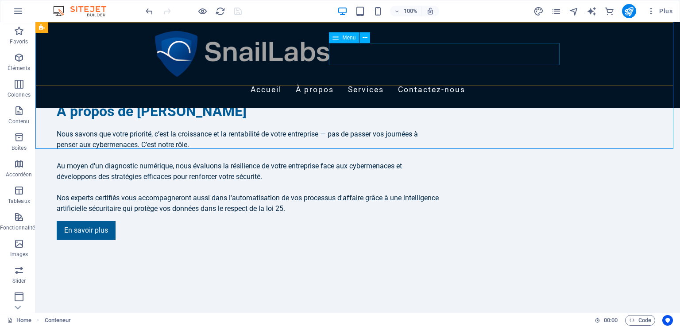
click at [527, 79] on nav "Accueil À propos Services Contactez-nous" at bounding box center [357, 90] width 411 height 22
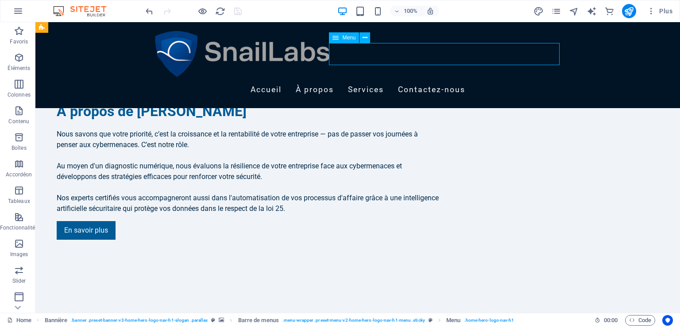
click at [527, 79] on nav "Accueil À propos Services Contactez-nous" at bounding box center [357, 90] width 411 height 22
select select
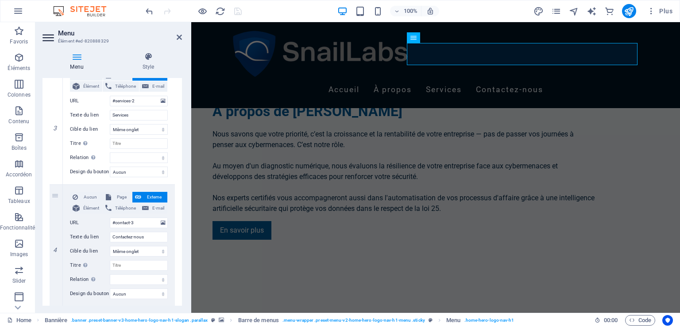
scroll to position [381, 0]
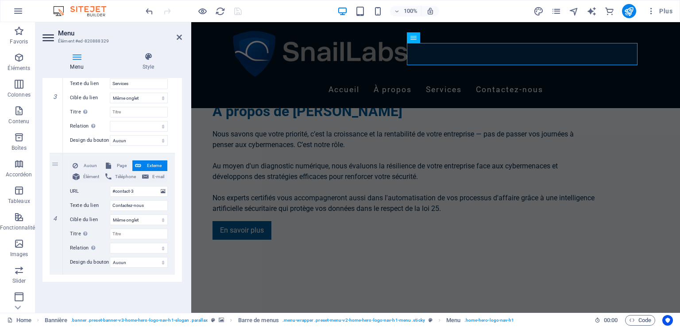
click at [292, 9] on div "100% Plus" at bounding box center [410, 11] width 532 height 14
